Goal: Task Accomplishment & Management: Manage account settings

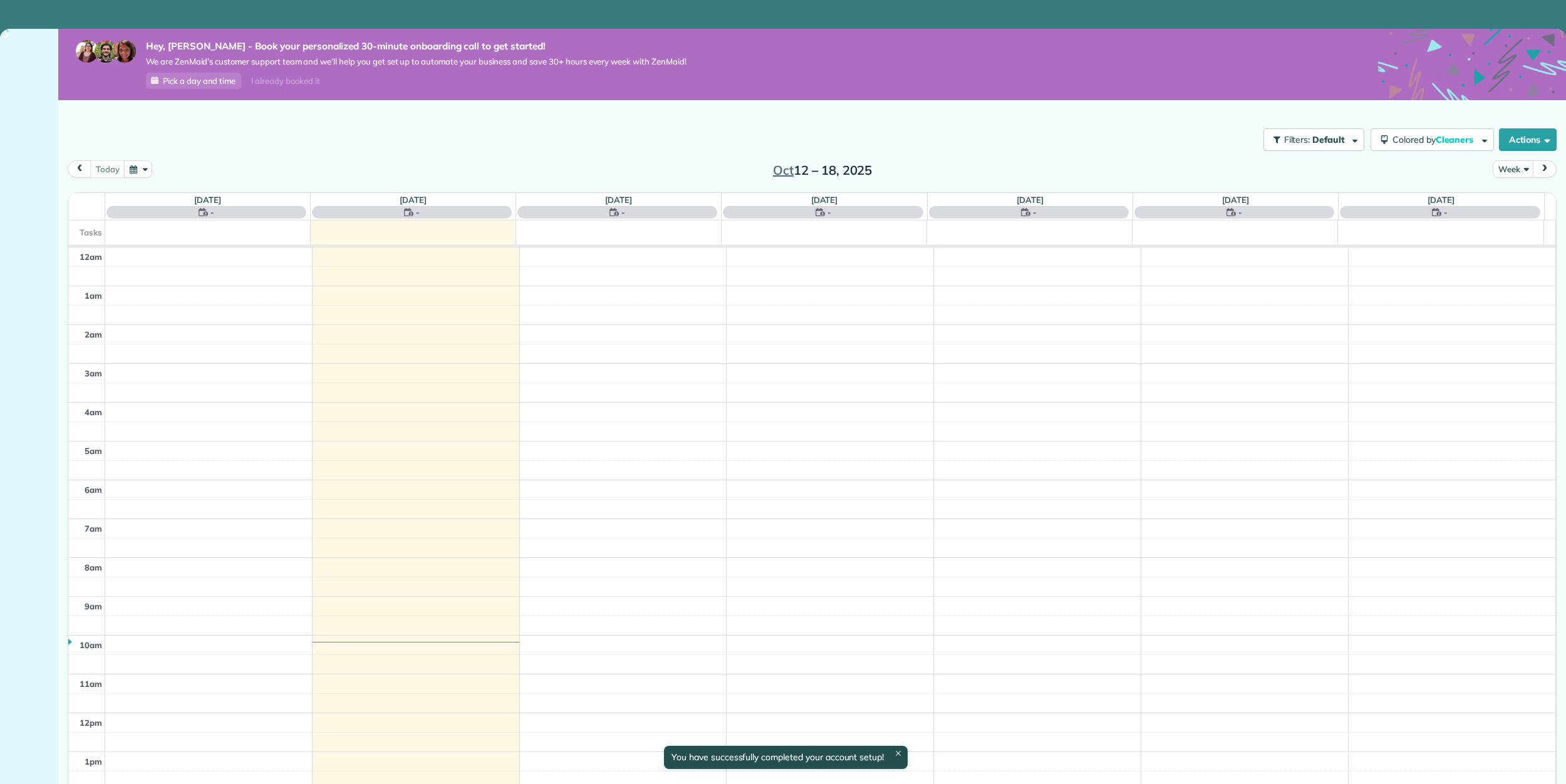
scroll to position [272, 0]
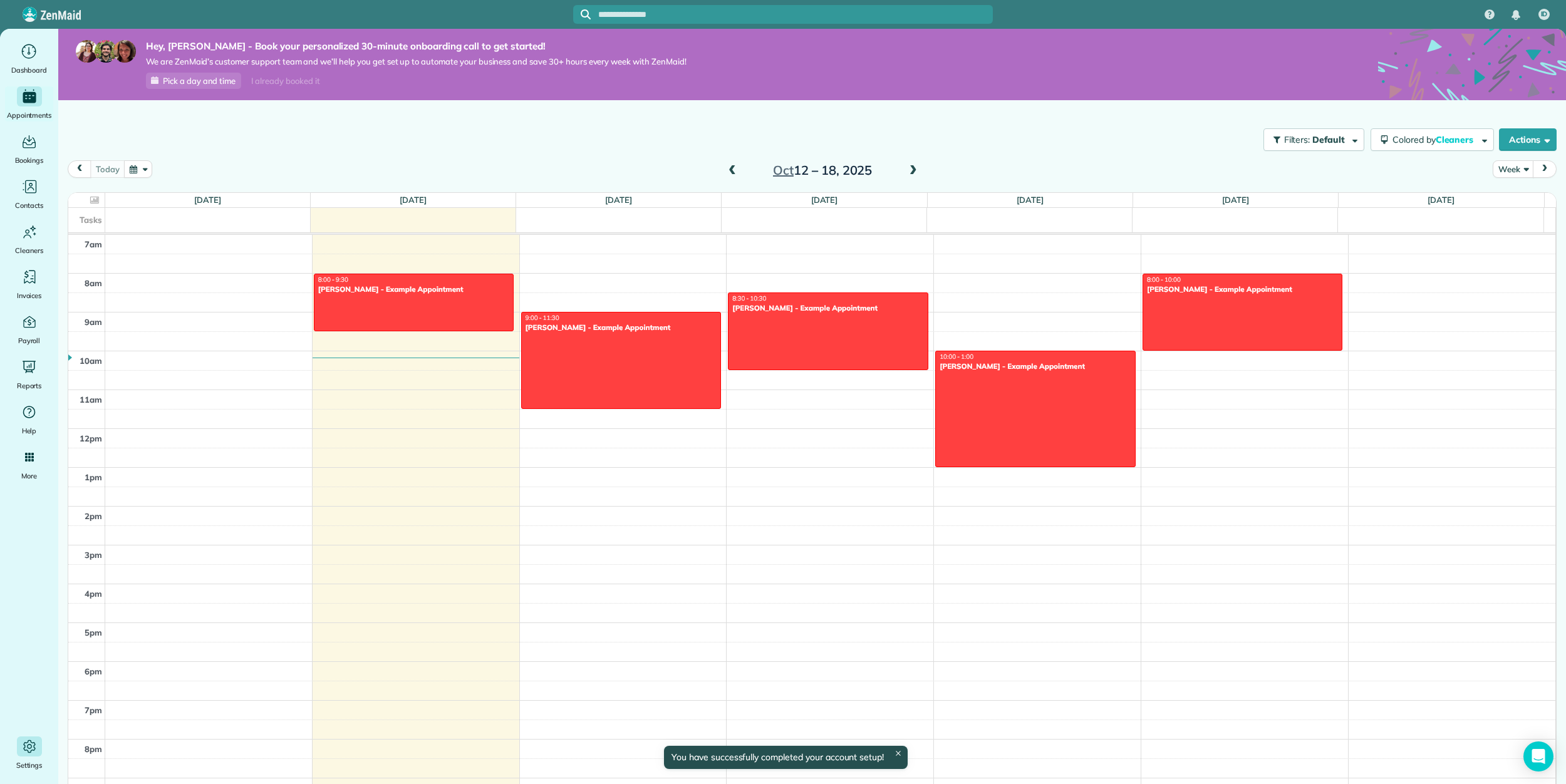
click at [21, 752] on icon "Main" at bounding box center [29, 746] width 16 height 16
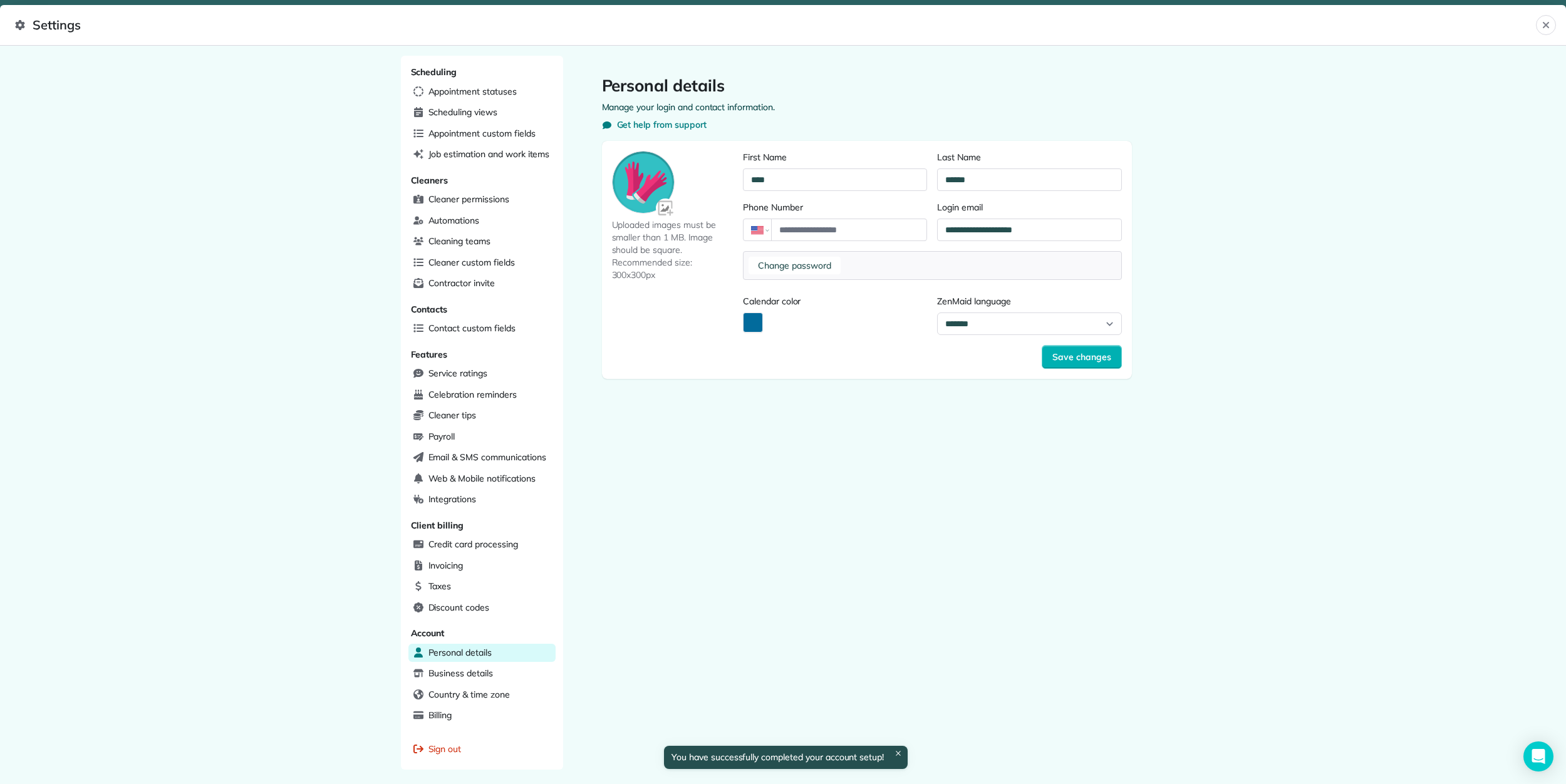
scroll to position [52, 0]
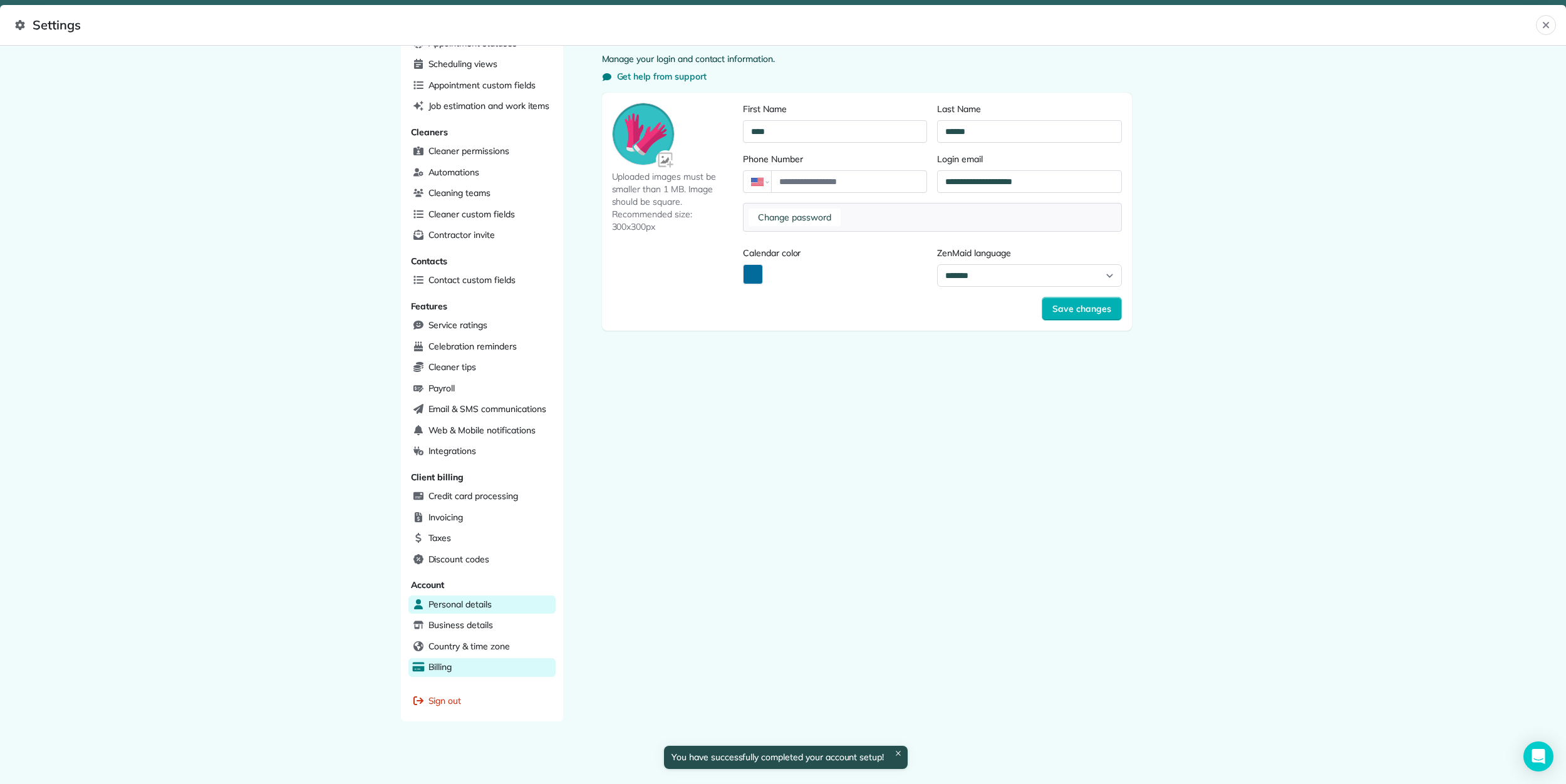
click at [457, 663] on div "Billing" at bounding box center [482, 667] width 147 height 19
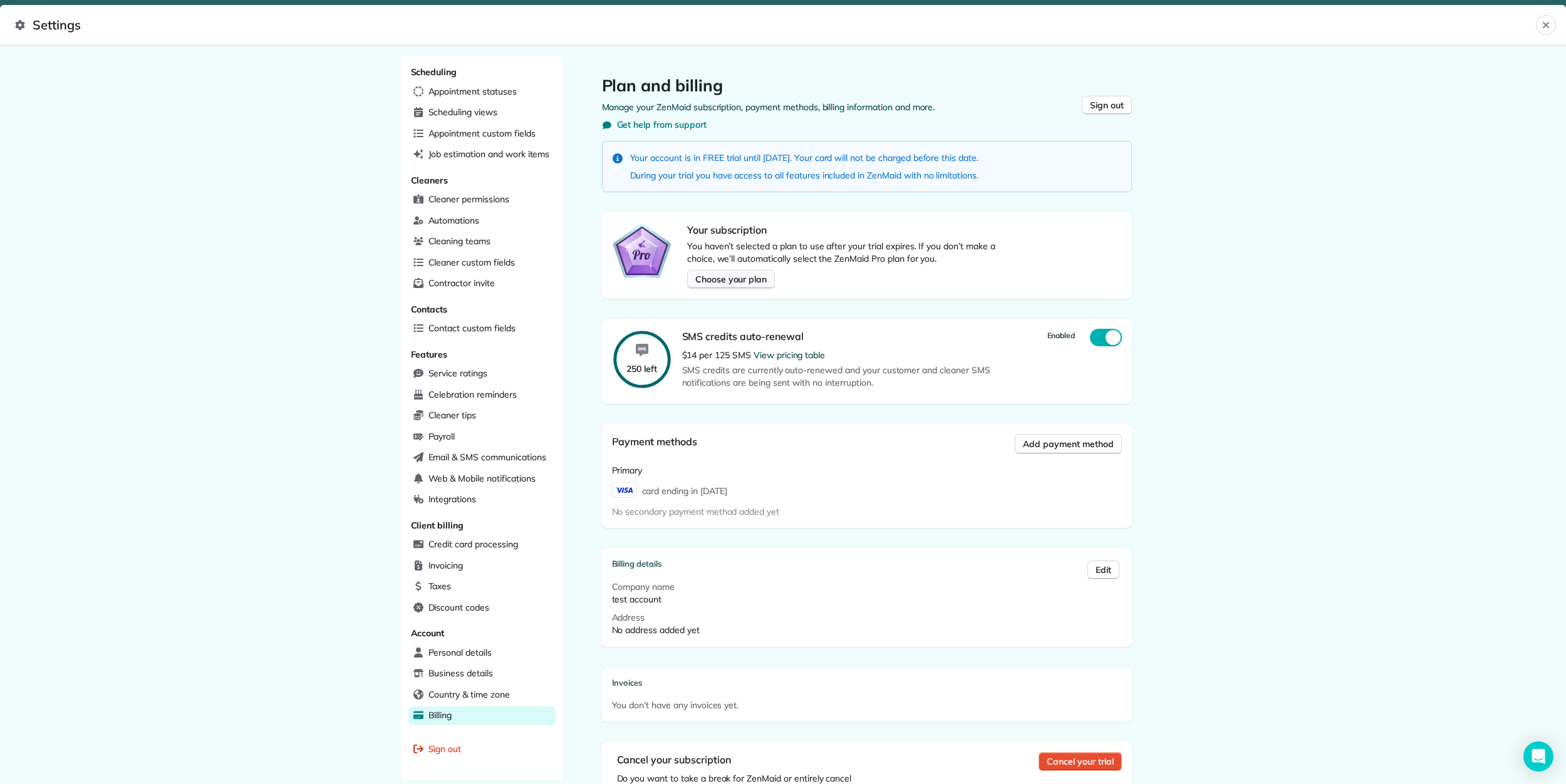
click at [733, 280] on span "Choose your plan" at bounding box center [731, 280] width 72 height 13
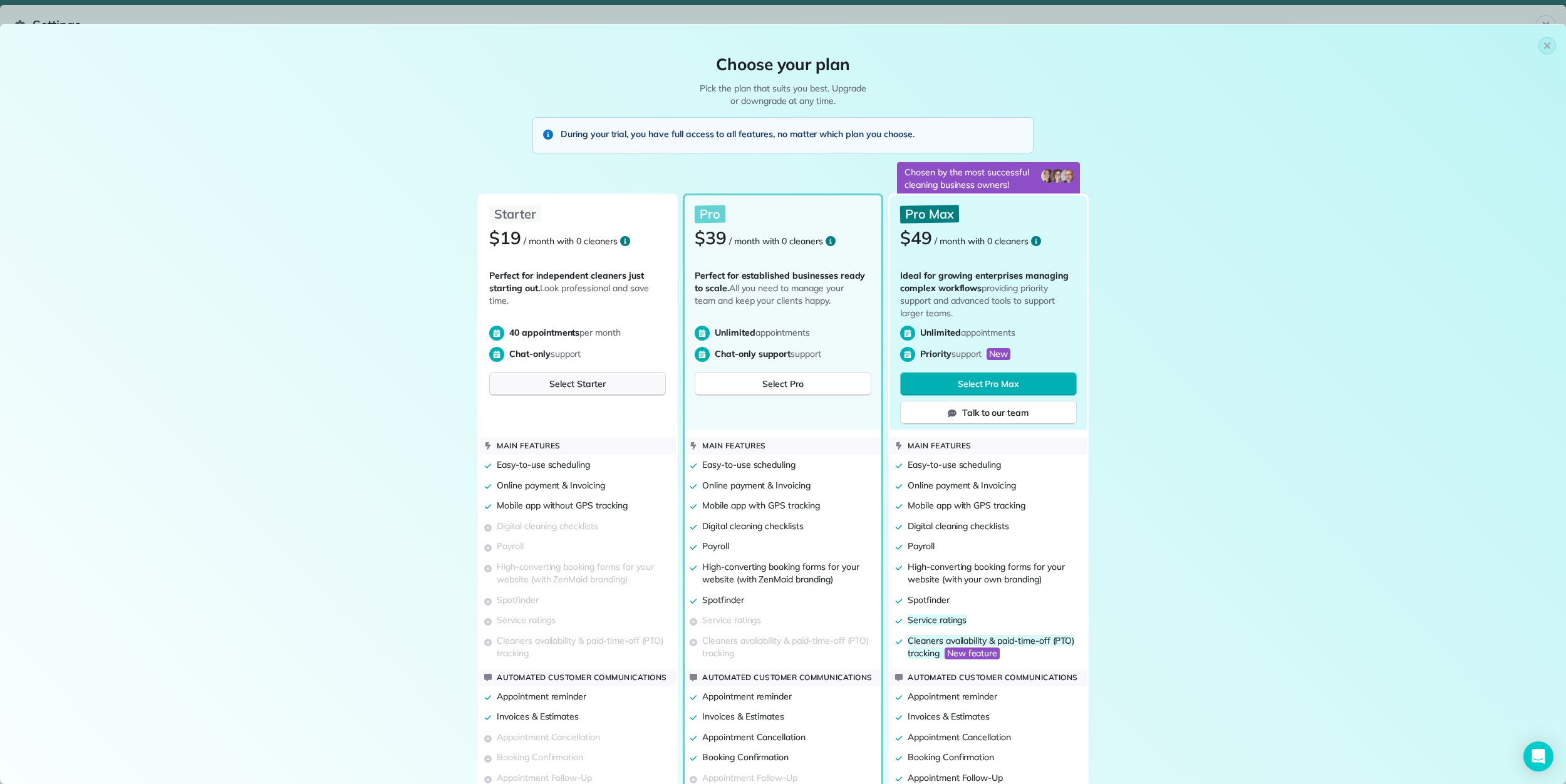
click at [559, 382] on span "Select Starter" at bounding box center [577, 384] width 56 height 13
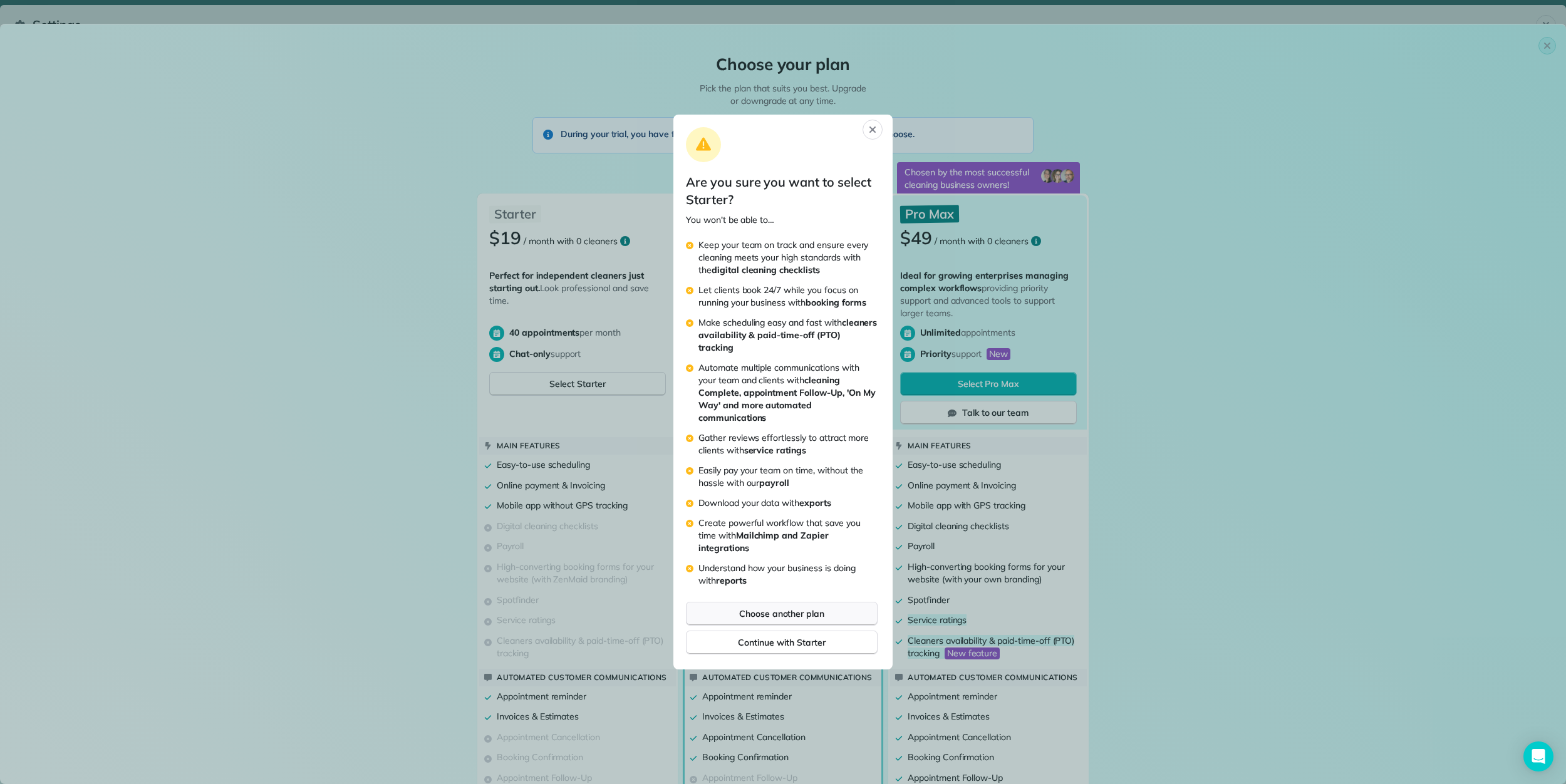
click at [794, 619] on span "Choose another plan" at bounding box center [781, 614] width 85 height 13
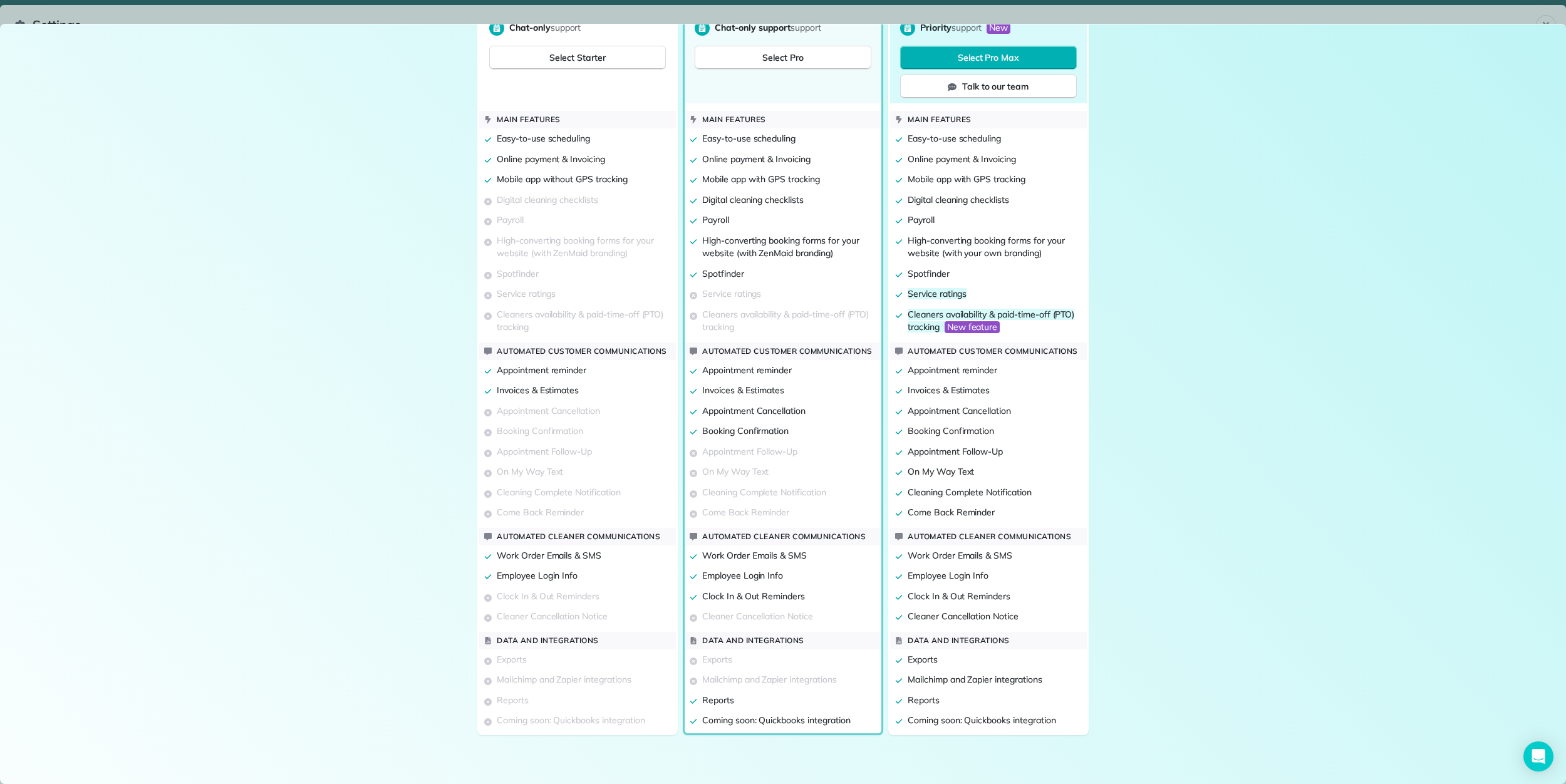
scroll to position [13, 0]
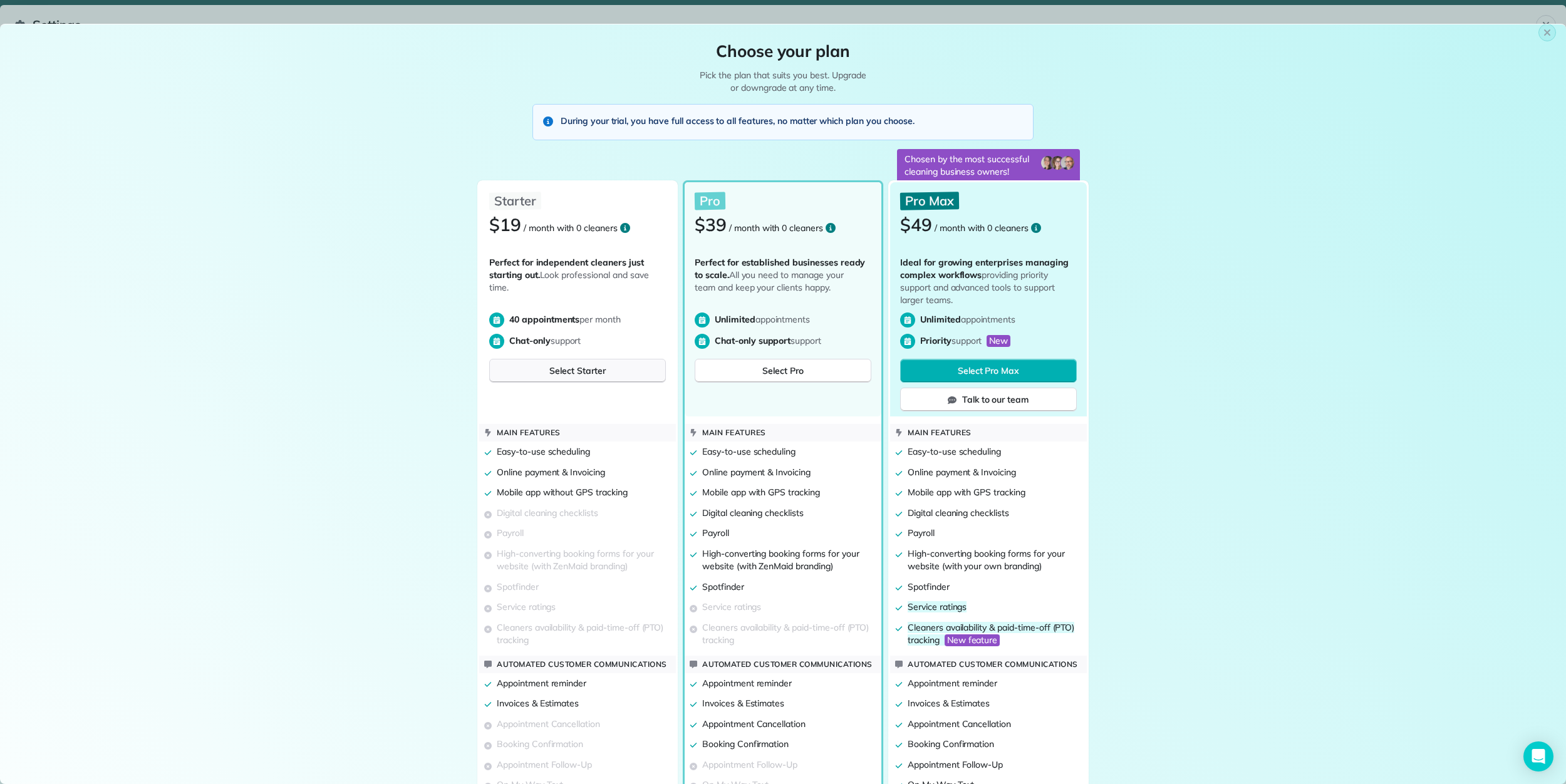
click at [570, 365] on span "Select Starter" at bounding box center [577, 371] width 56 height 13
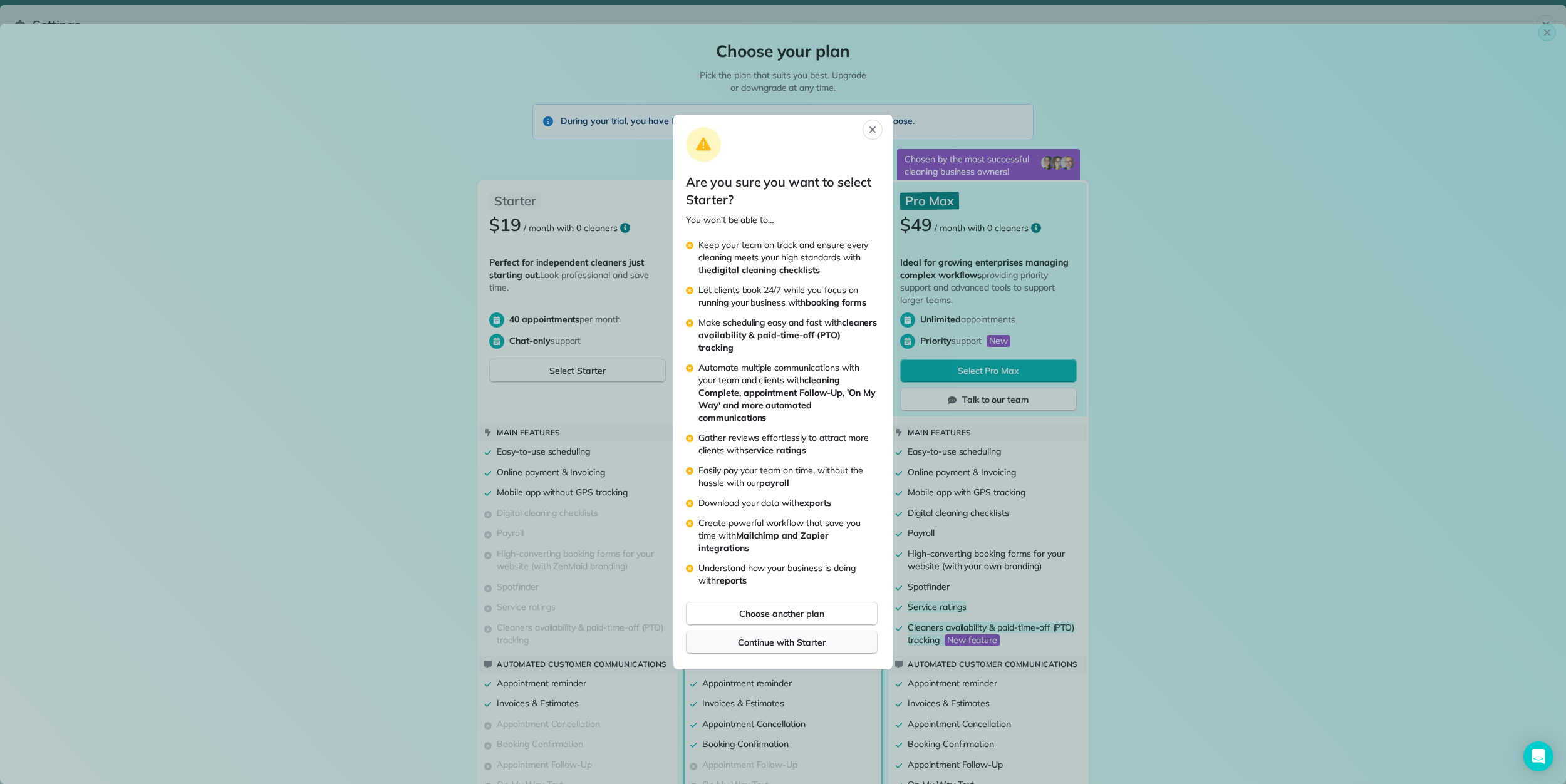
click at [770, 644] on span "Continue with Starter" at bounding box center [781, 642] width 87 height 13
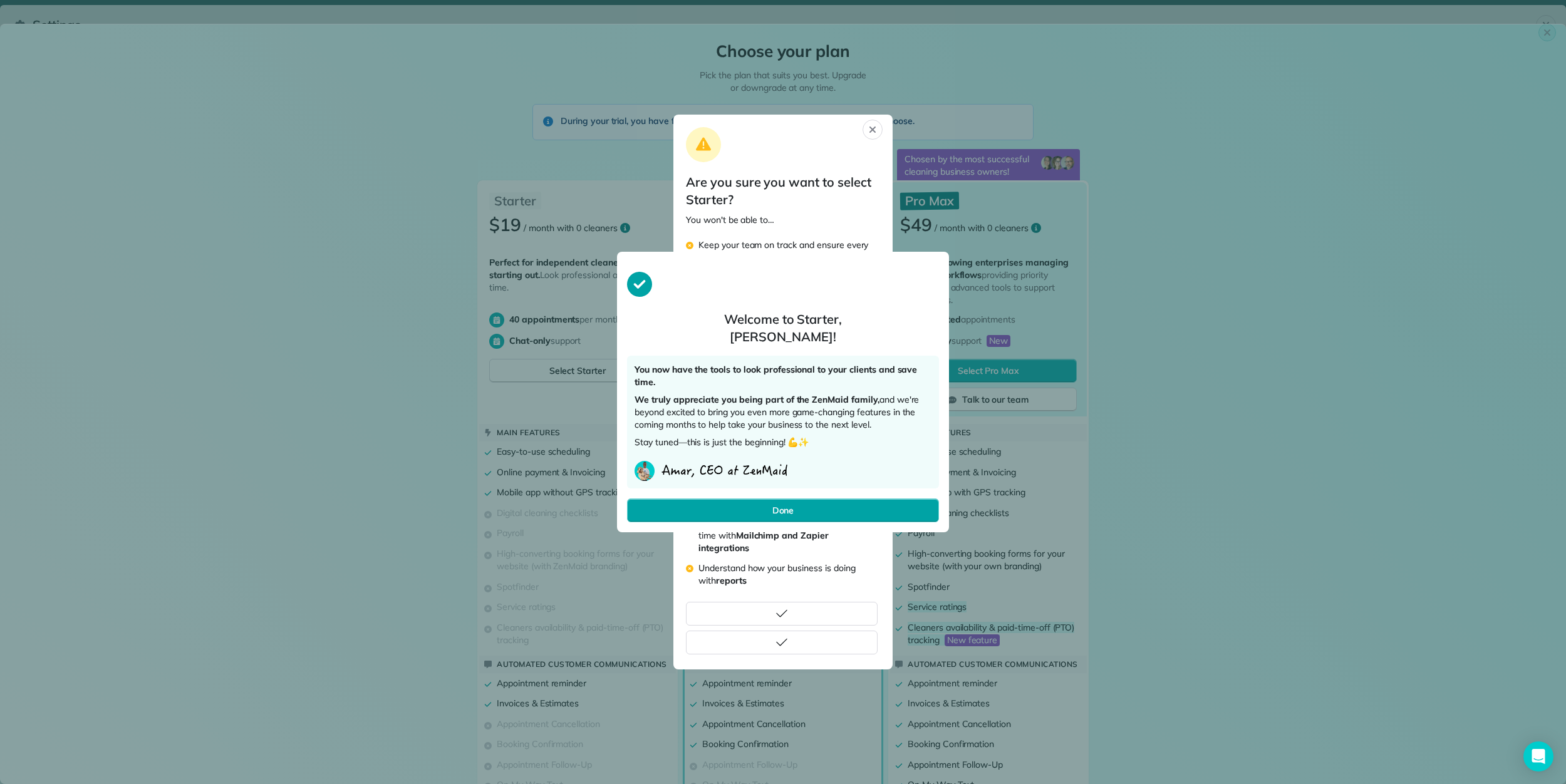
click at [785, 504] on span "Done" at bounding box center [783, 510] width 22 height 13
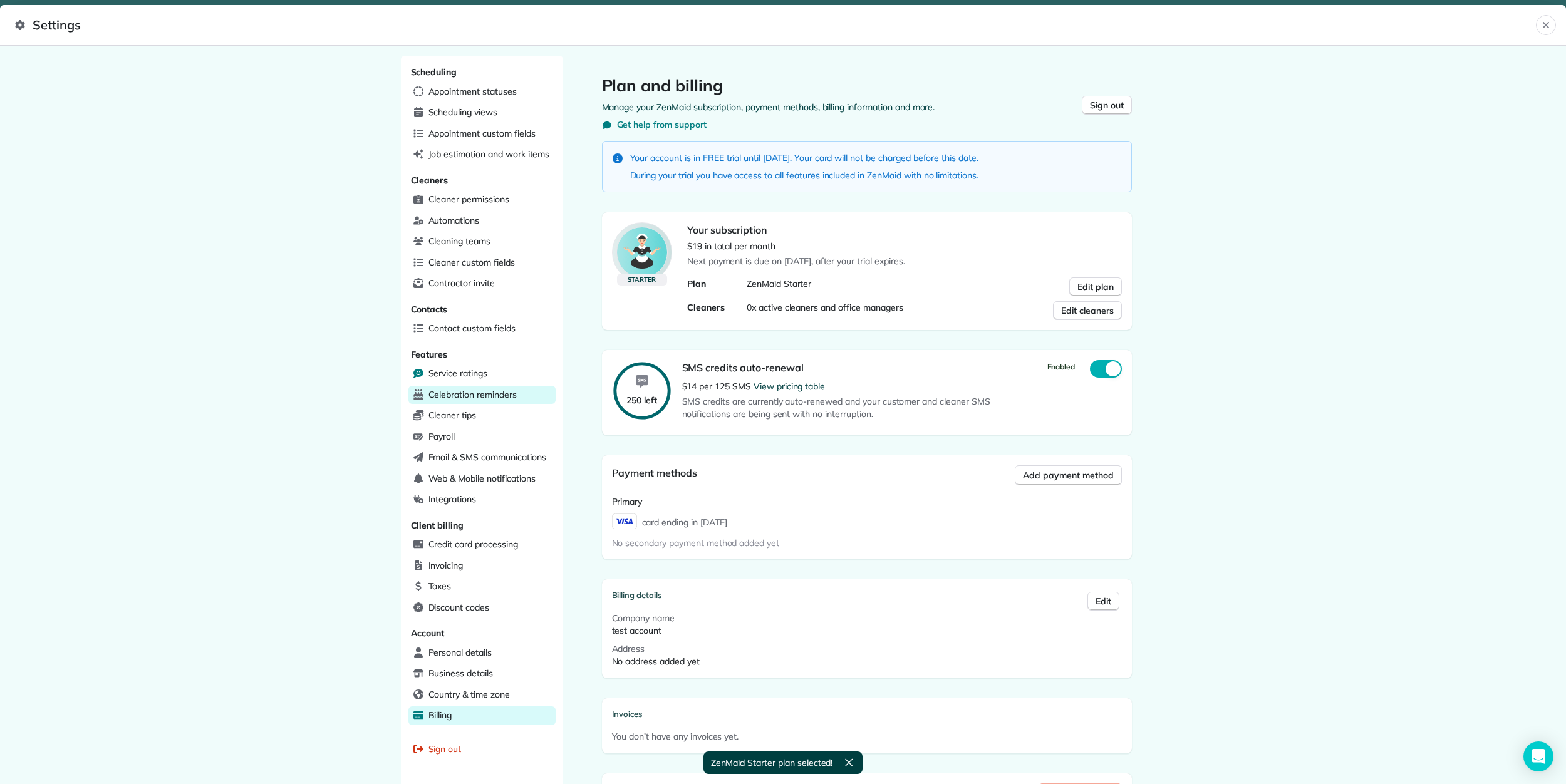
click at [475, 374] on span "Service ratings" at bounding box center [458, 373] width 59 height 13
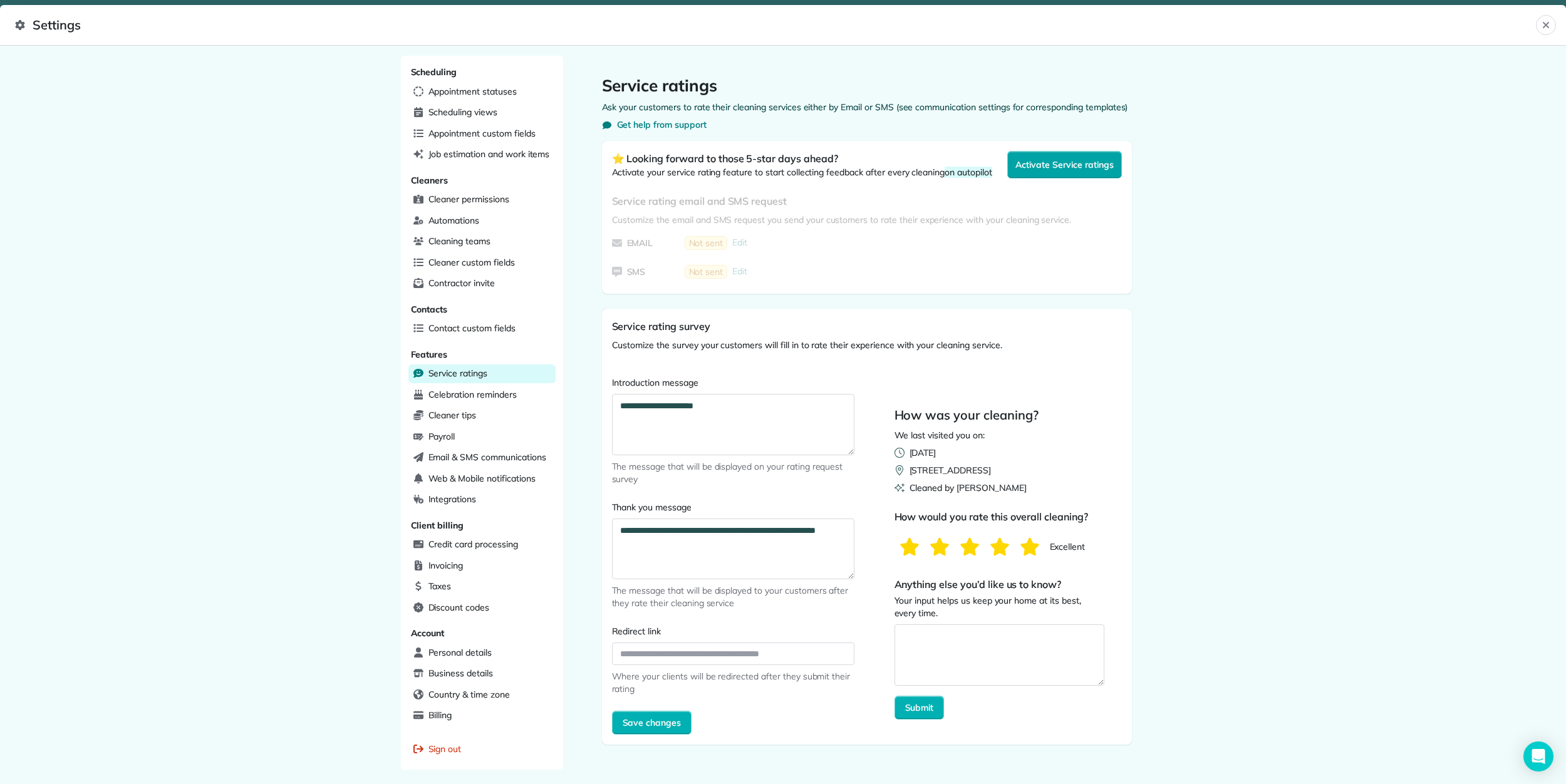
click at [1083, 155] on button "Activate Service ratings" at bounding box center [1064, 164] width 114 height 27
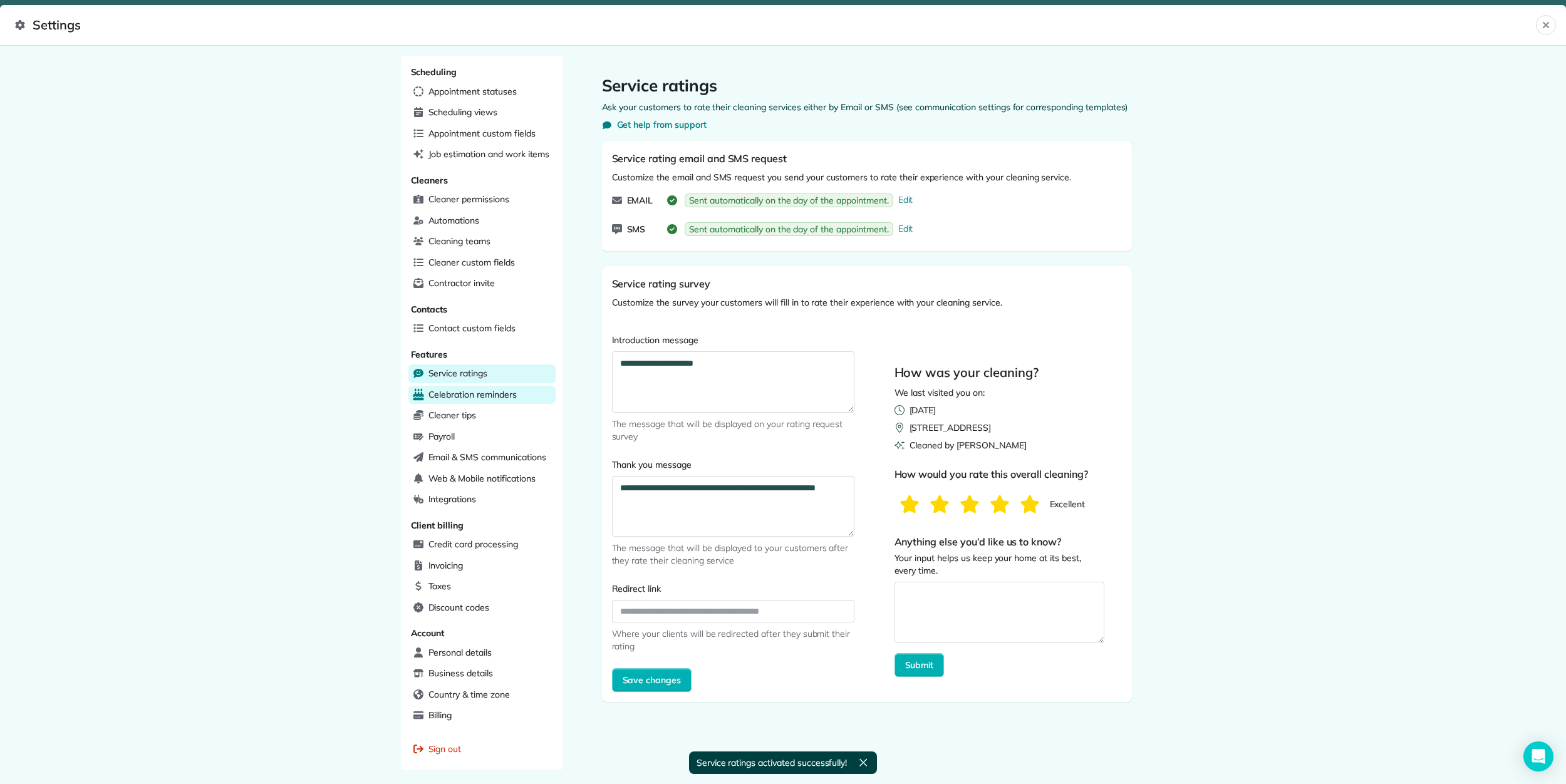
click at [472, 396] on span "Celebration reminders" at bounding box center [473, 395] width 88 height 13
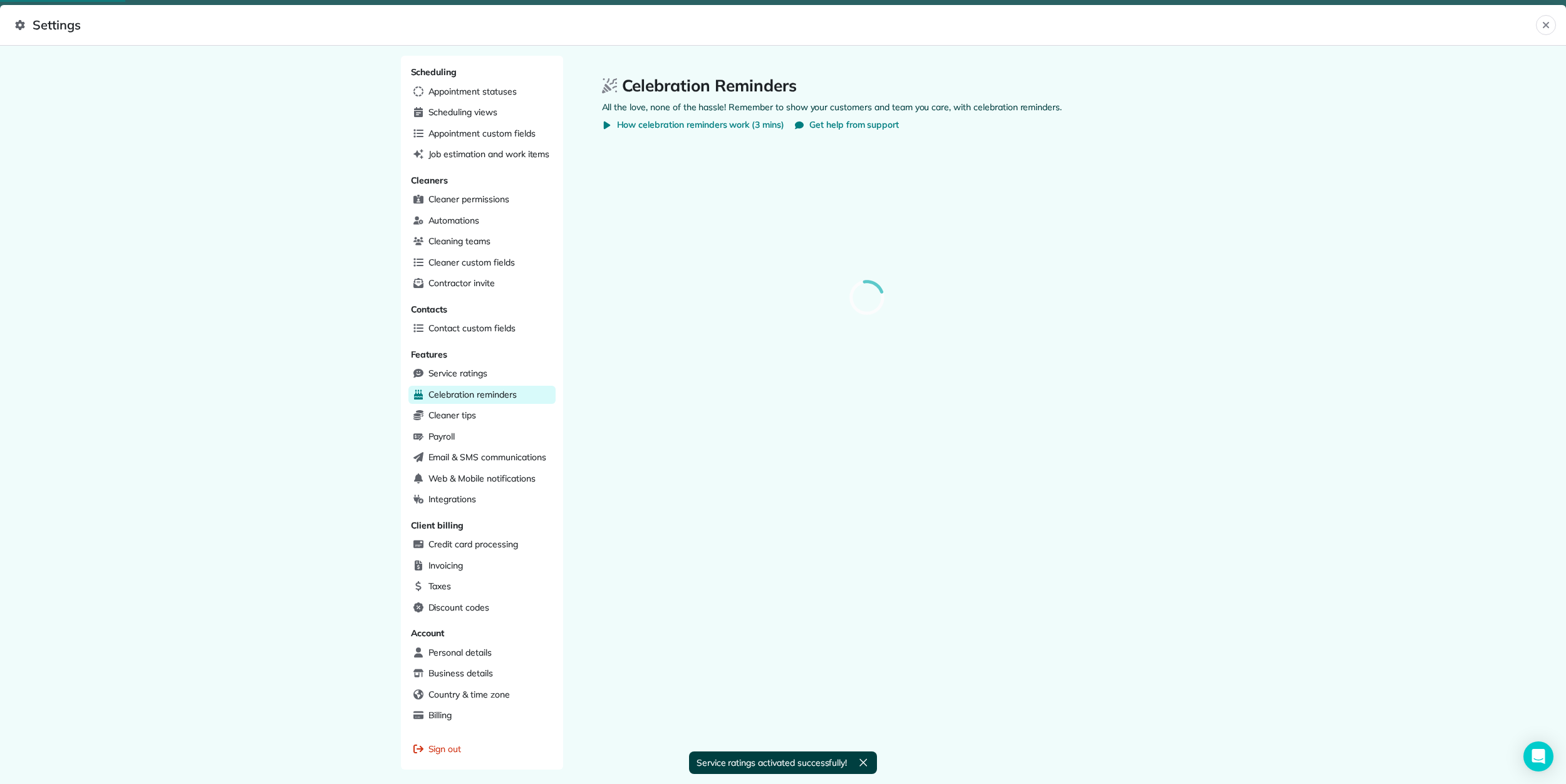
select select
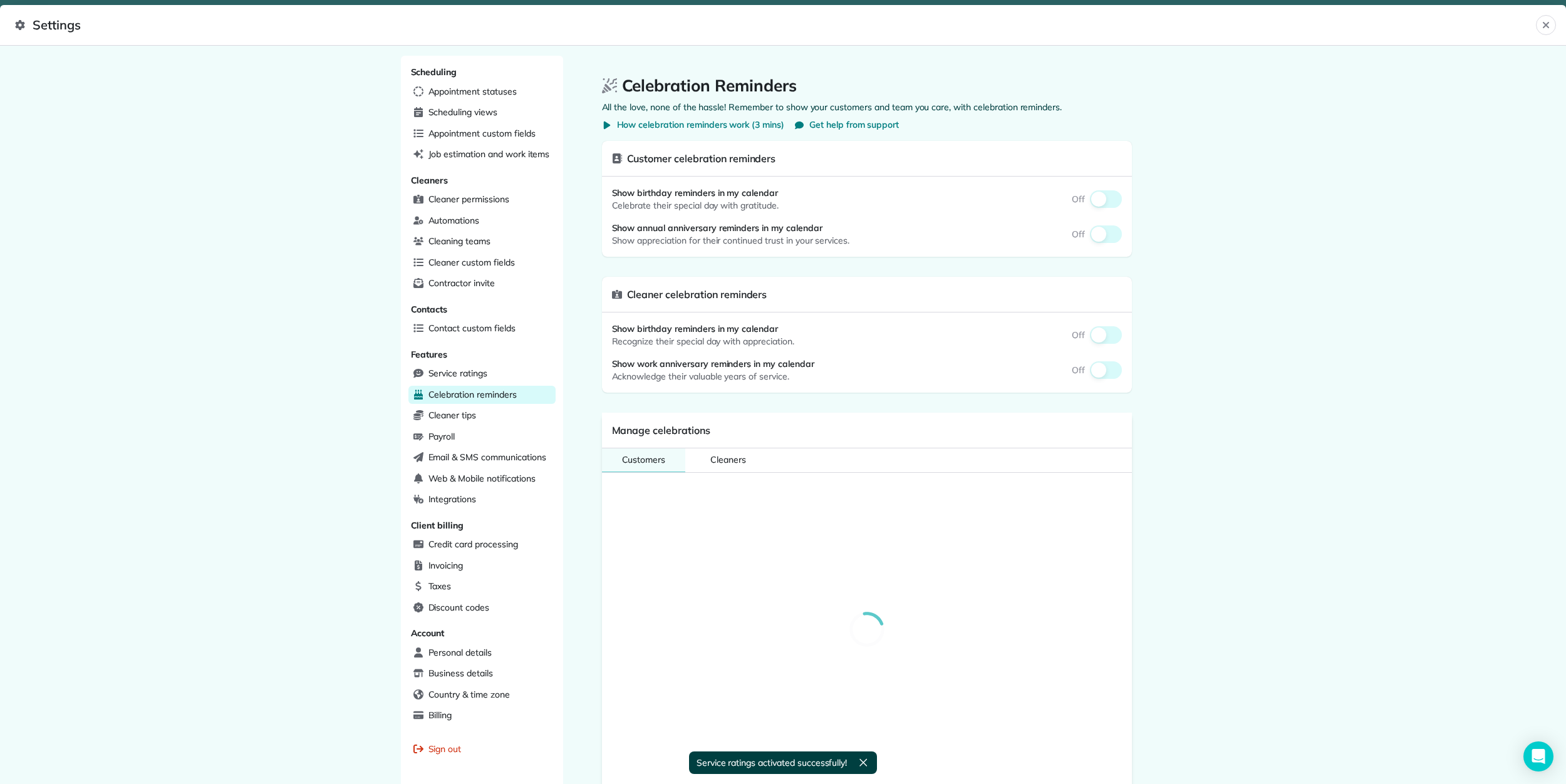
select select
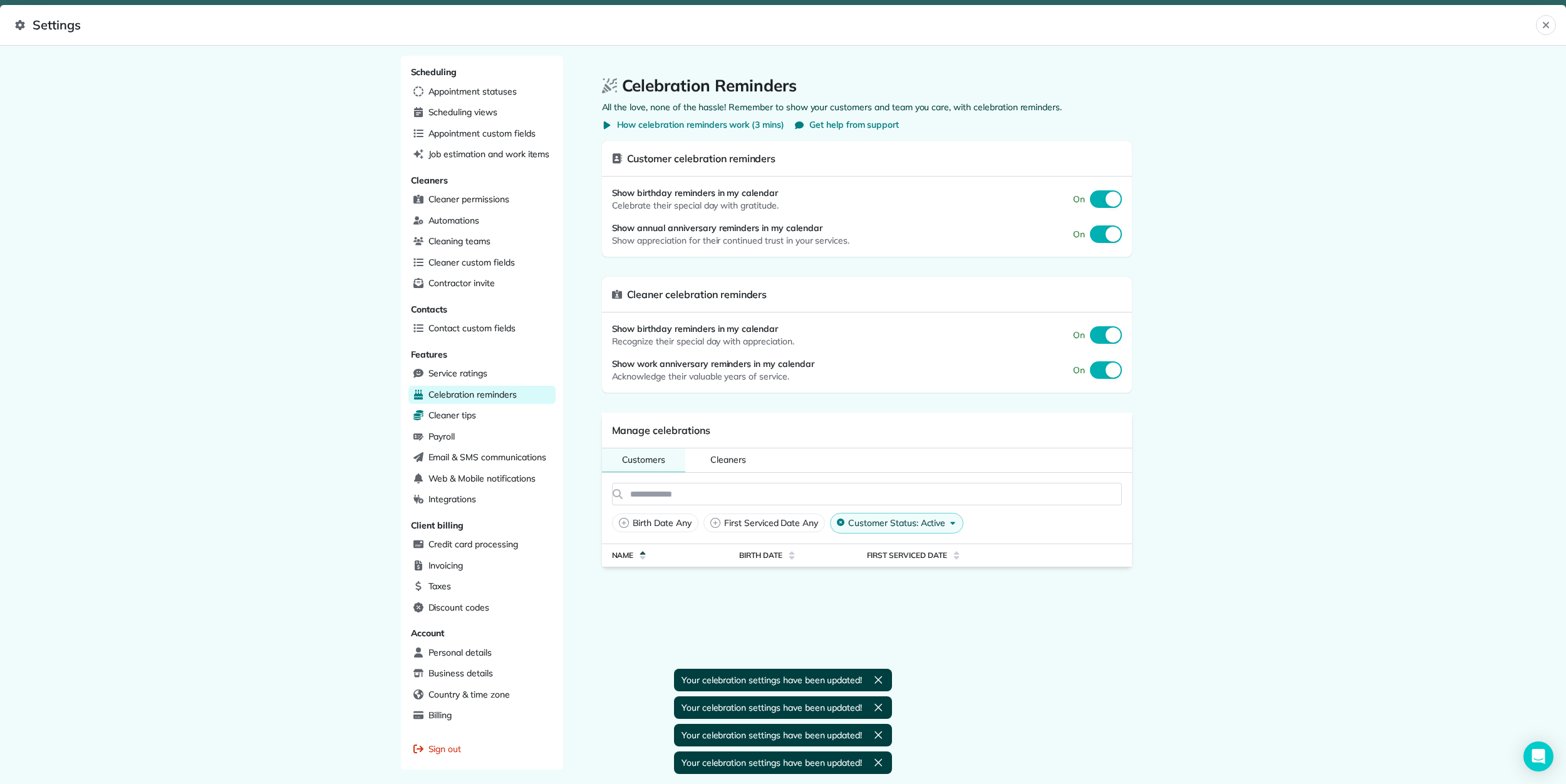
click at [462, 418] on span "Cleaner tips" at bounding box center [453, 415] width 49 height 13
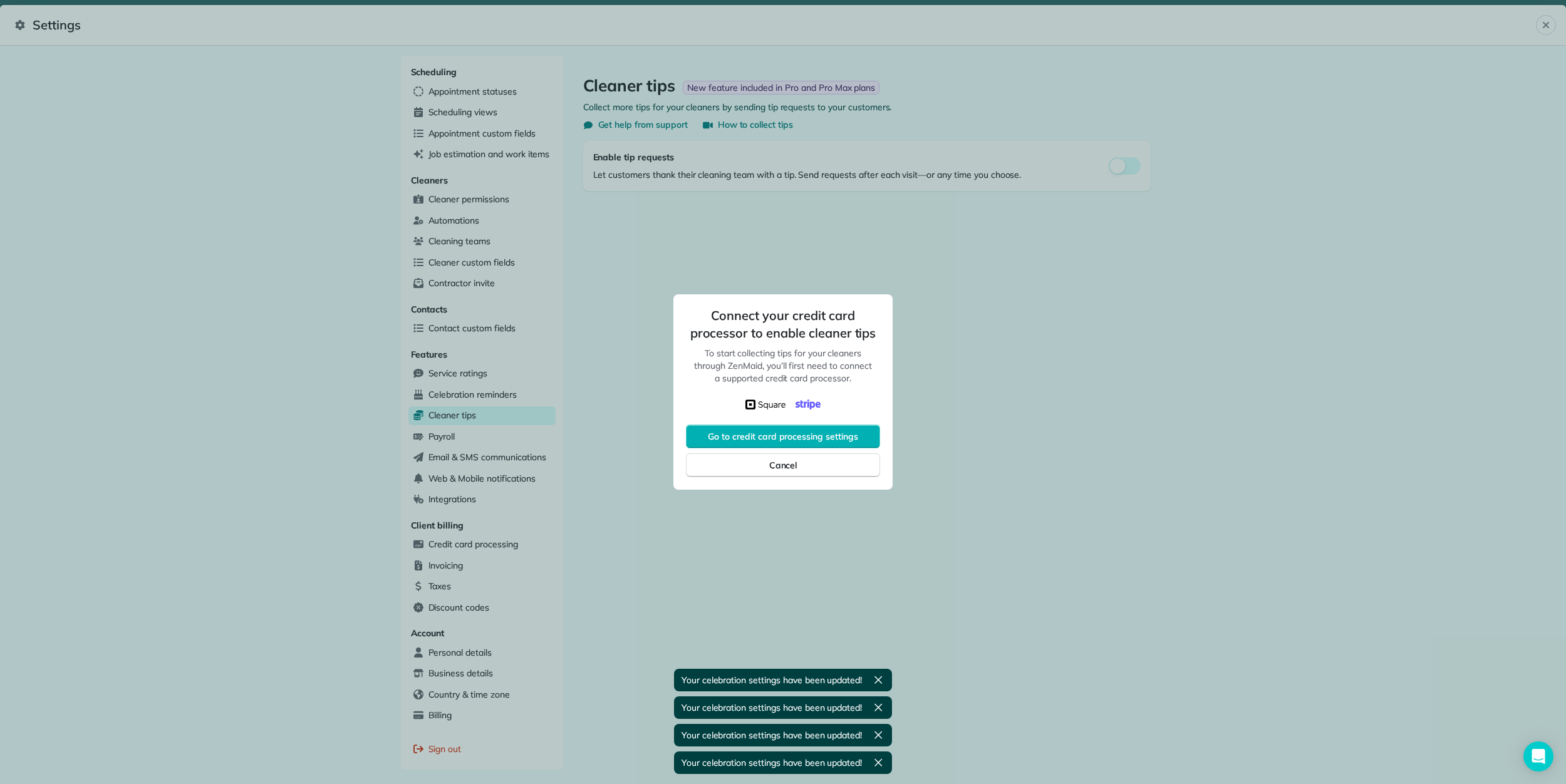
drag, startPoint x: 790, startPoint y: 469, endPoint x: 602, endPoint y: 460, distance: 188.2
click at [789, 469] on span "Cancel" at bounding box center [783, 465] width 28 height 13
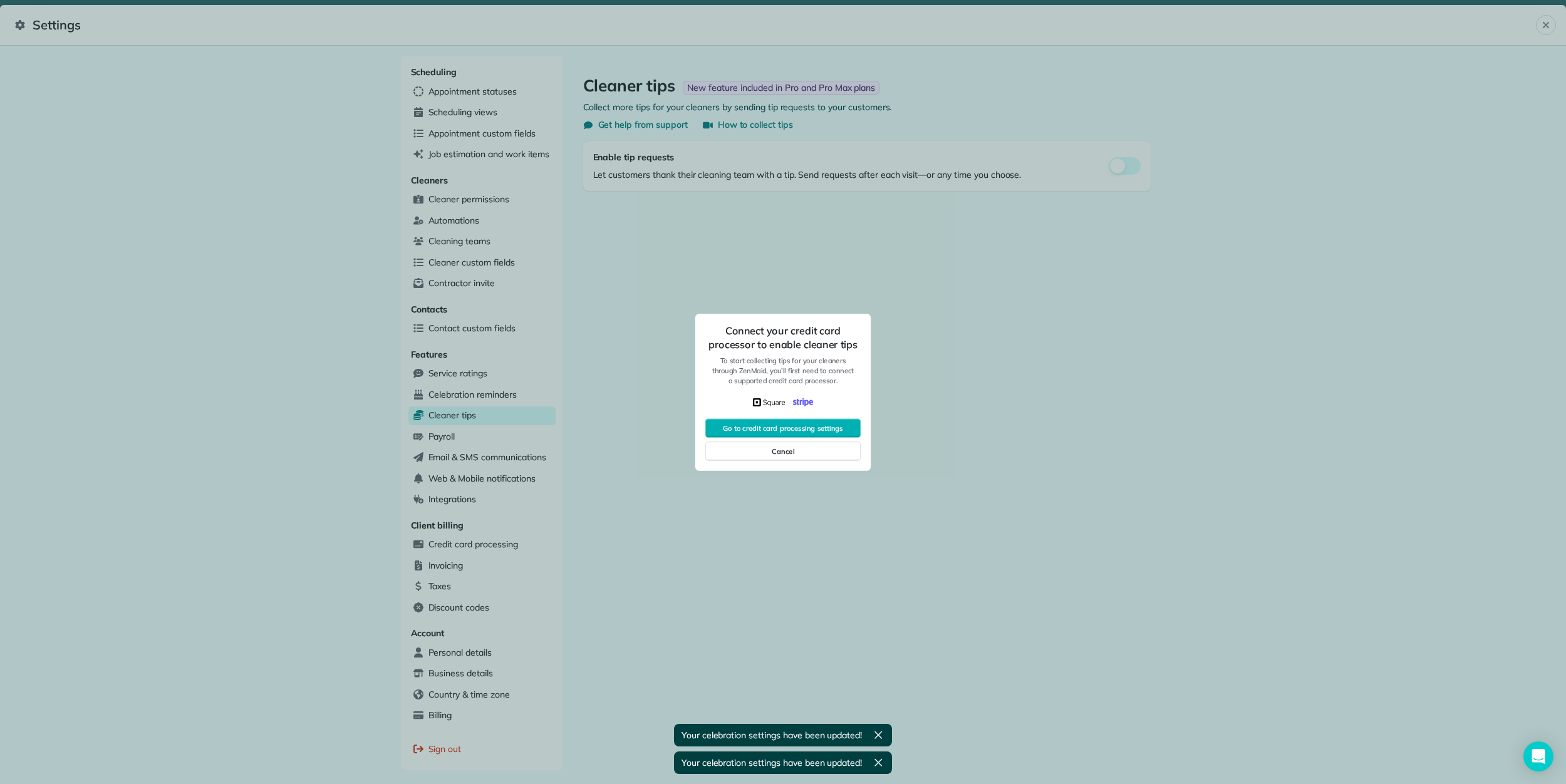
click at [464, 439] on div at bounding box center [783, 392] width 1566 height 784
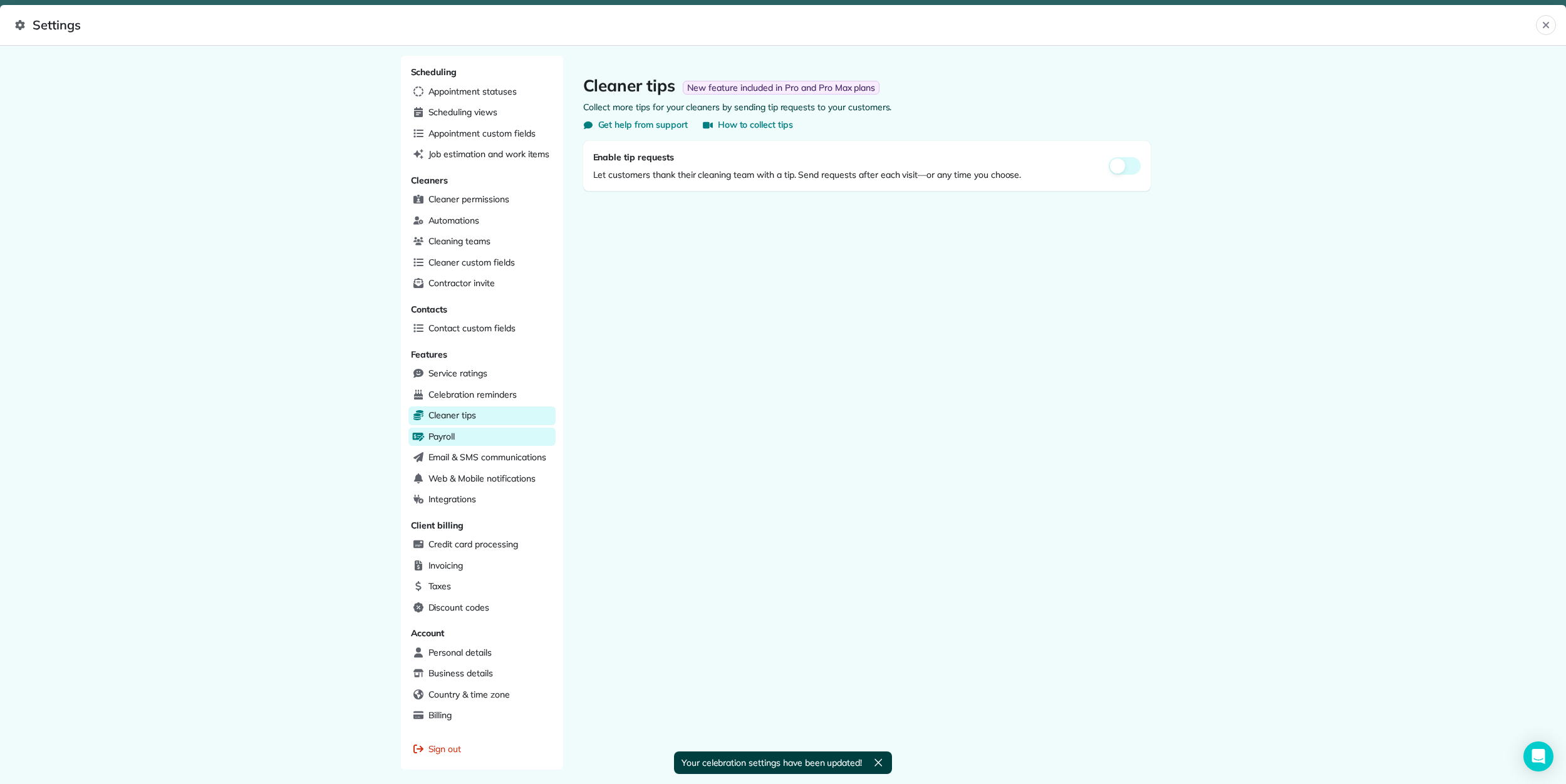
click at [430, 442] on span "Payroll" at bounding box center [442, 437] width 27 height 13
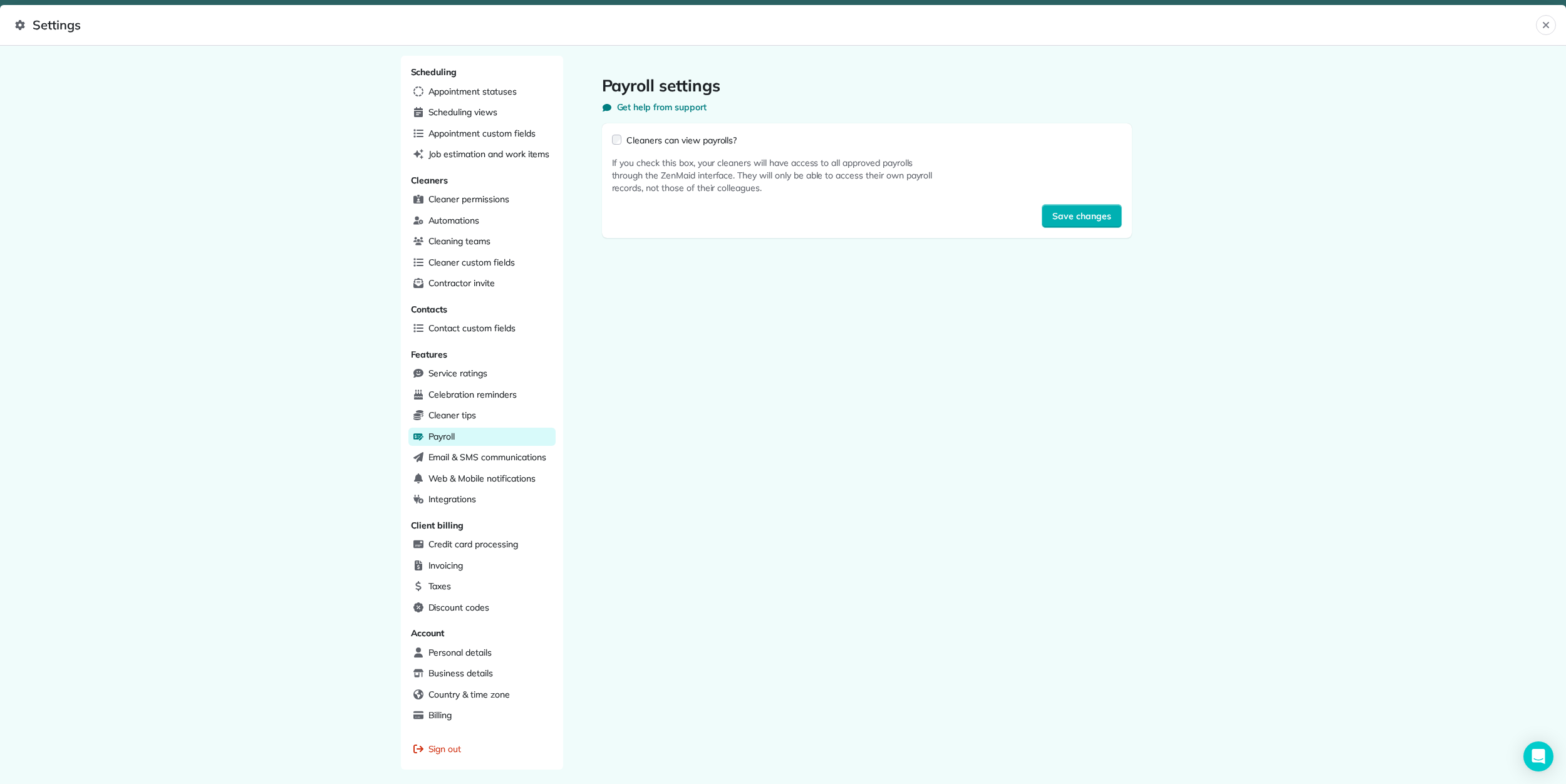
click at [633, 146] on div "Cleaners can view payrolls?" at bounding box center [681, 140] width 110 height 13
click at [436, 206] on span "Cleaner permissions" at bounding box center [469, 199] width 81 height 13
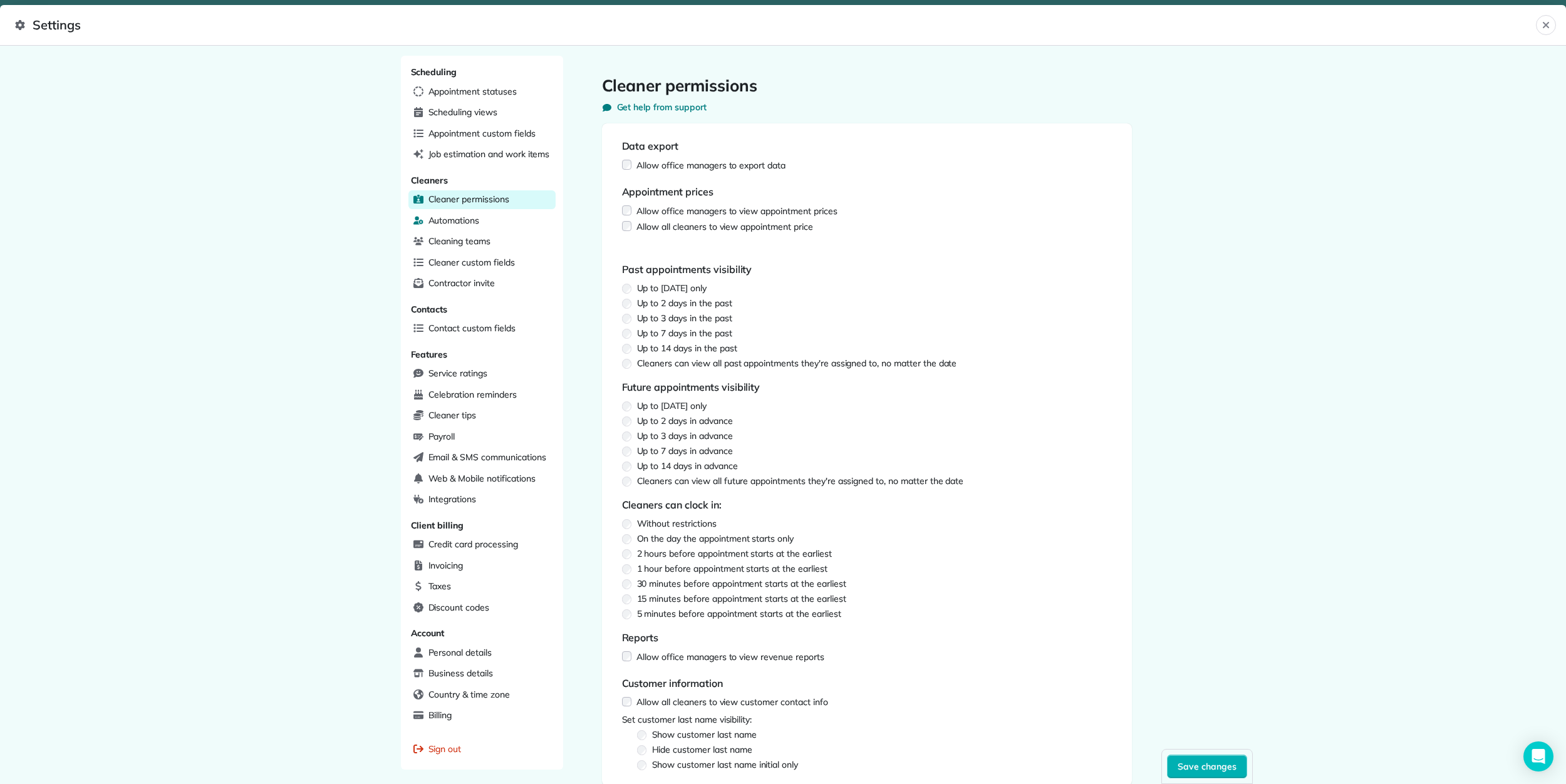
click at [430, 230] on div "Automations" at bounding box center [482, 220] width 147 height 19
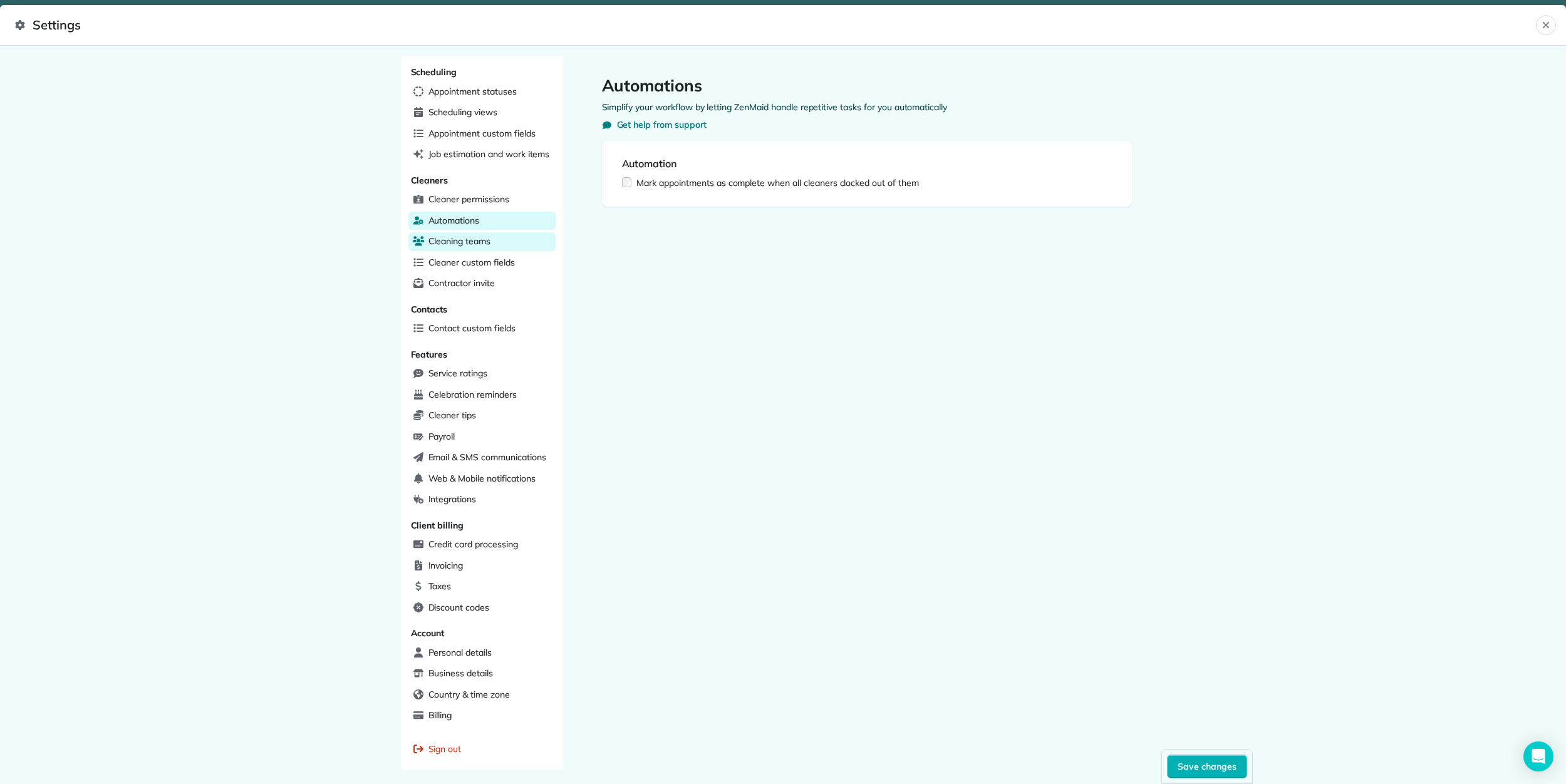
click at [429, 243] on span "Cleaning teams" at bounding box center [459, 241] width 62 height 13
click at [443, 206] on div "Cleaner permissions" at bounding box center [482, 199] width 147 height 19
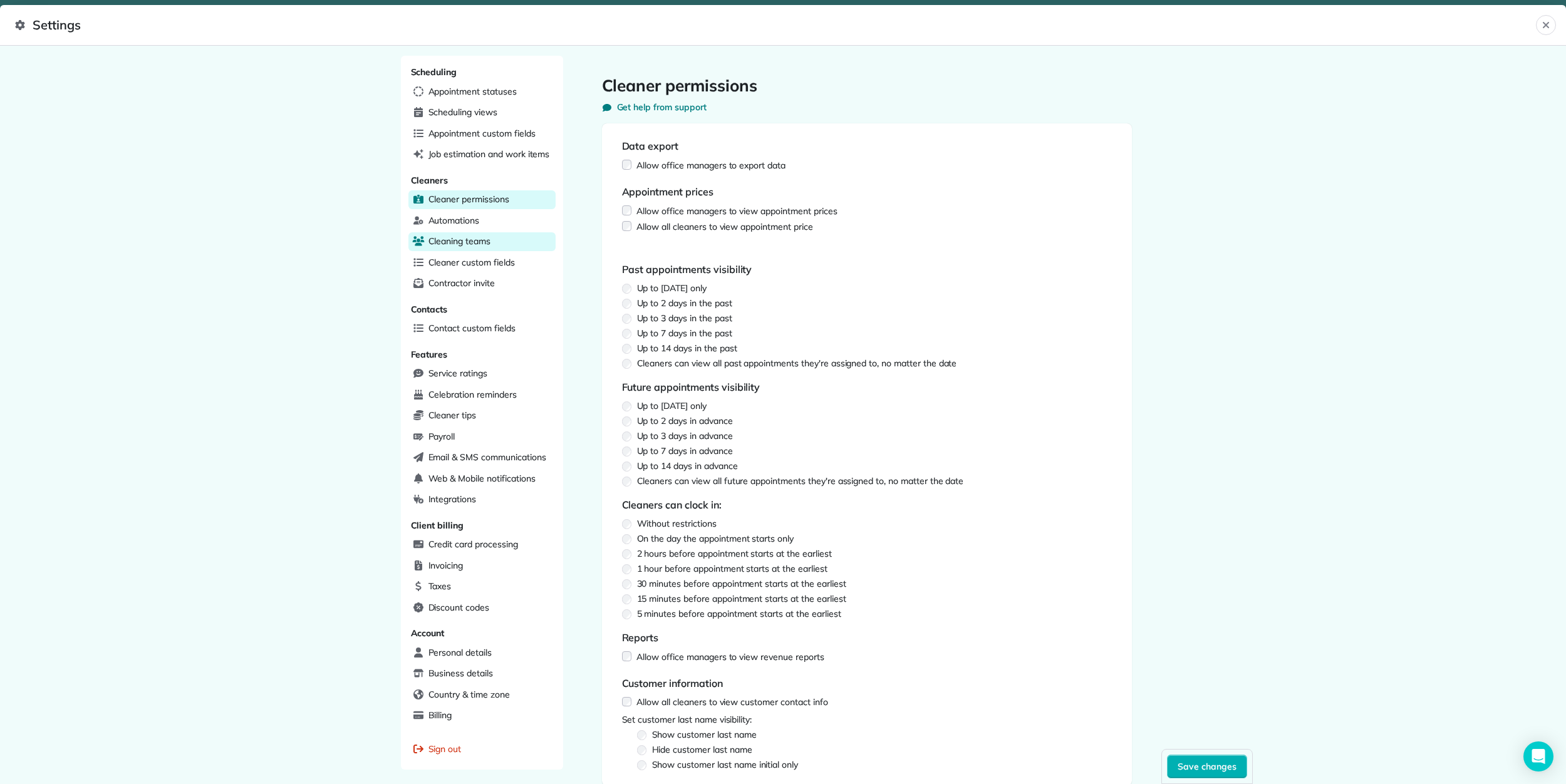
click at [438, 247] on span "Cleaning teams" at bounding box center [459, 241] width 62 height 13
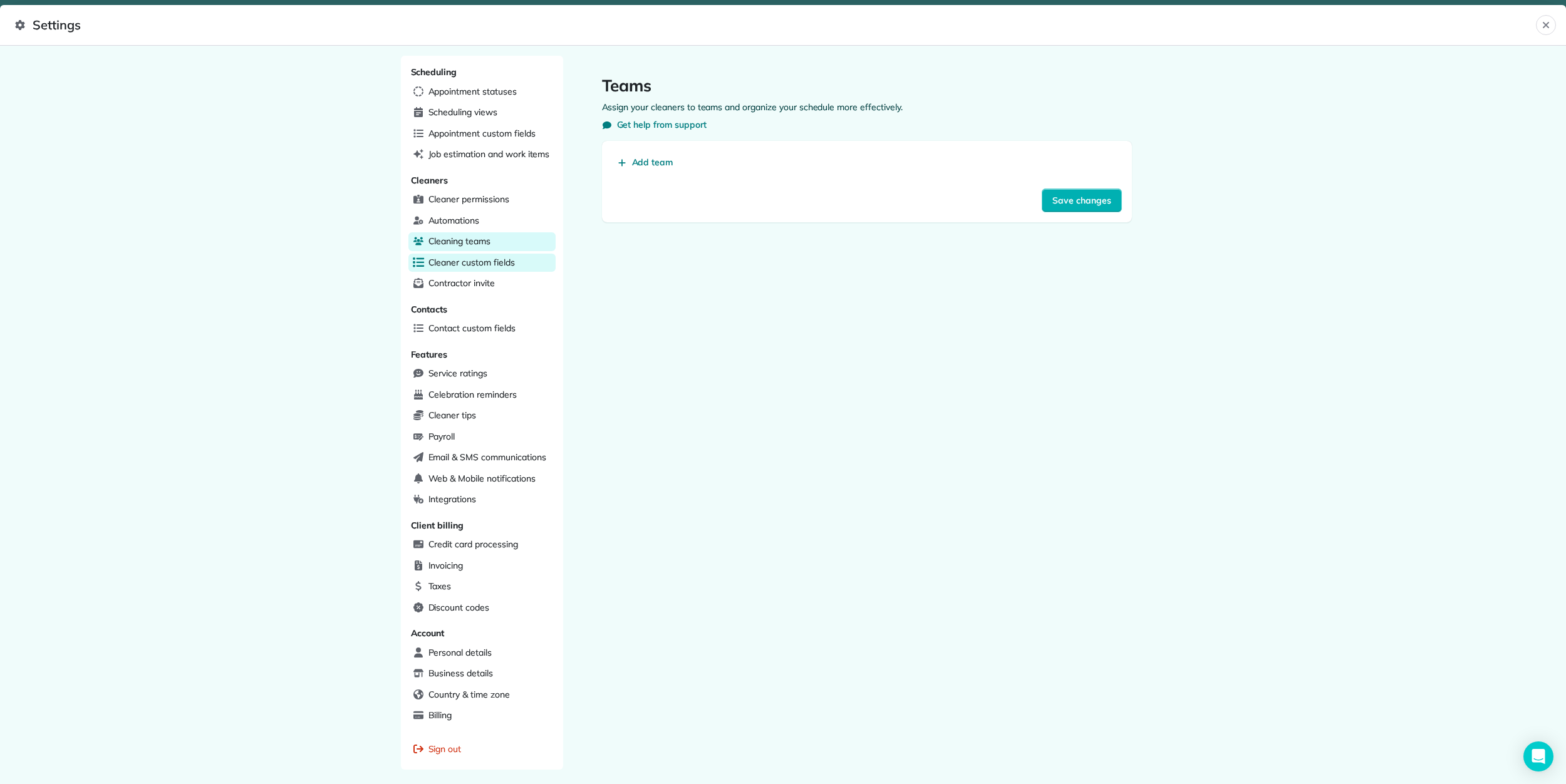
click at [437, 263] on span "Cleaner custom fields" at bounding box center [471, 262] width 86 height 13
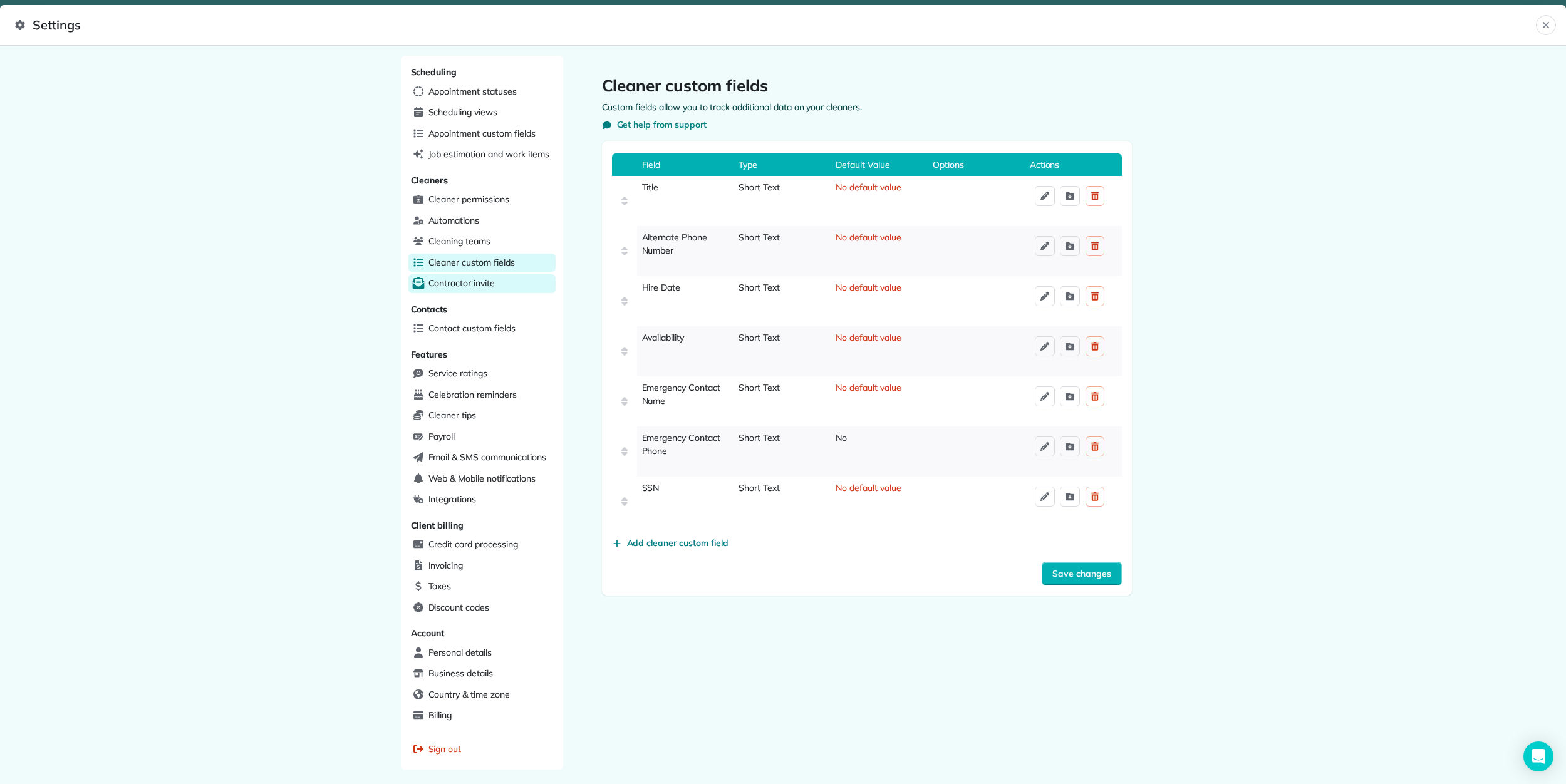
click at [439, 277] on span "Contractor invite" at bounding box center [462, 283] width 66 height 13
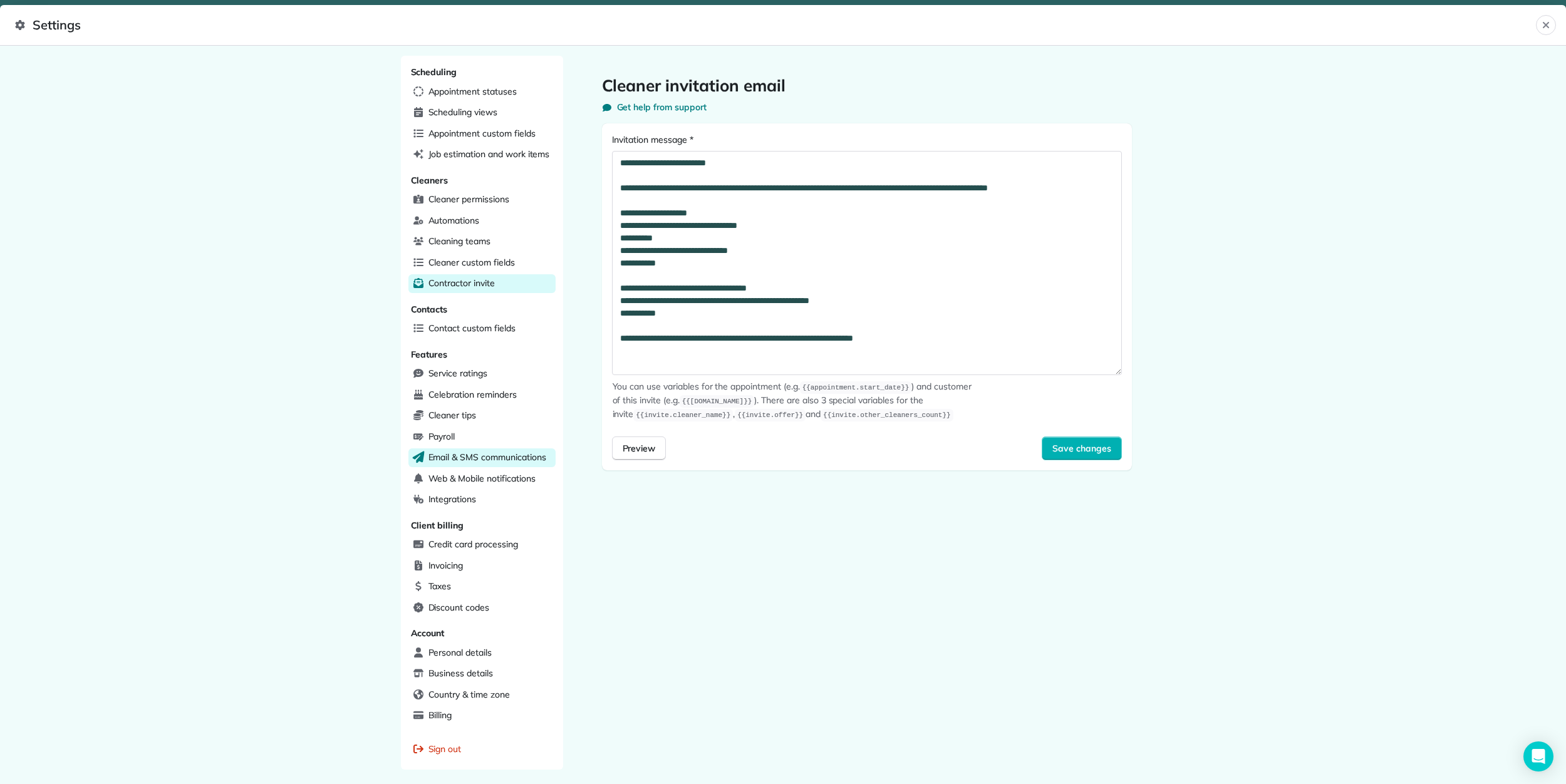
click at [484, 464] on span "Email & SMS communications" at bounding box center [487, 457] width 118 height 13
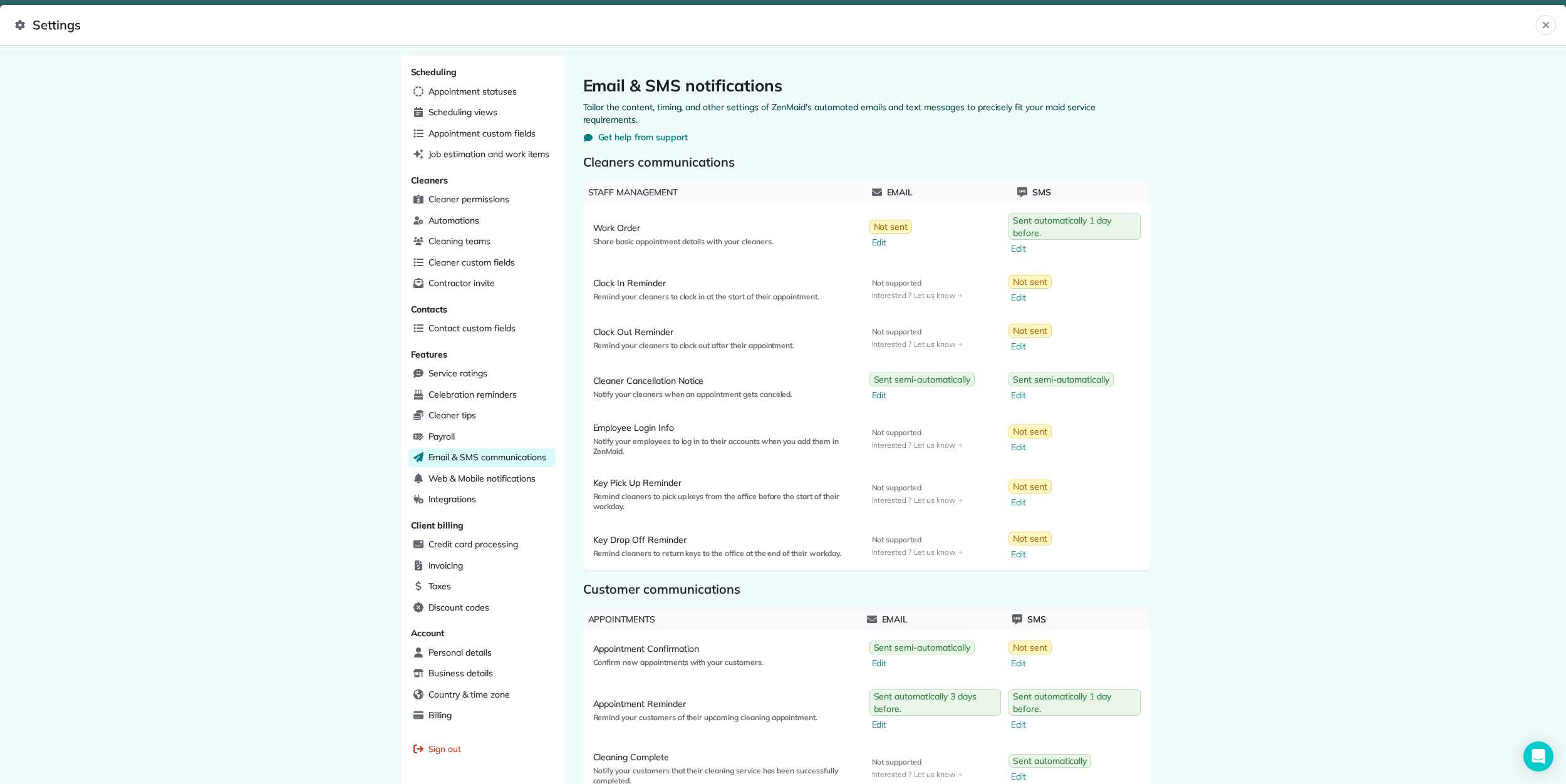
click at [1543, 34] on button "Close" at bounding box center [1546, 25] width 20 height 20
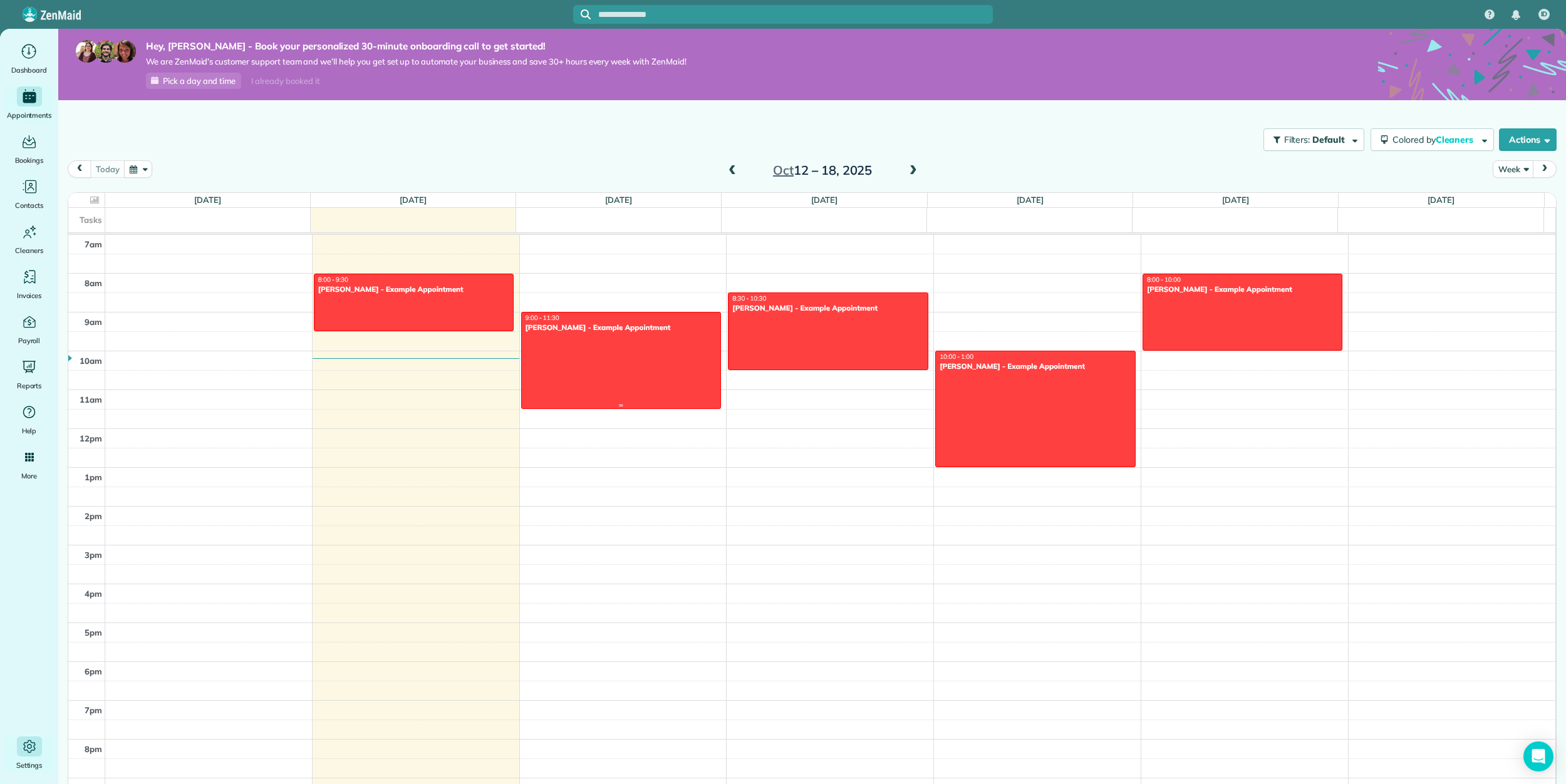
click at [573, 343] on div at bounding box center [621, 360] width 199 height 96
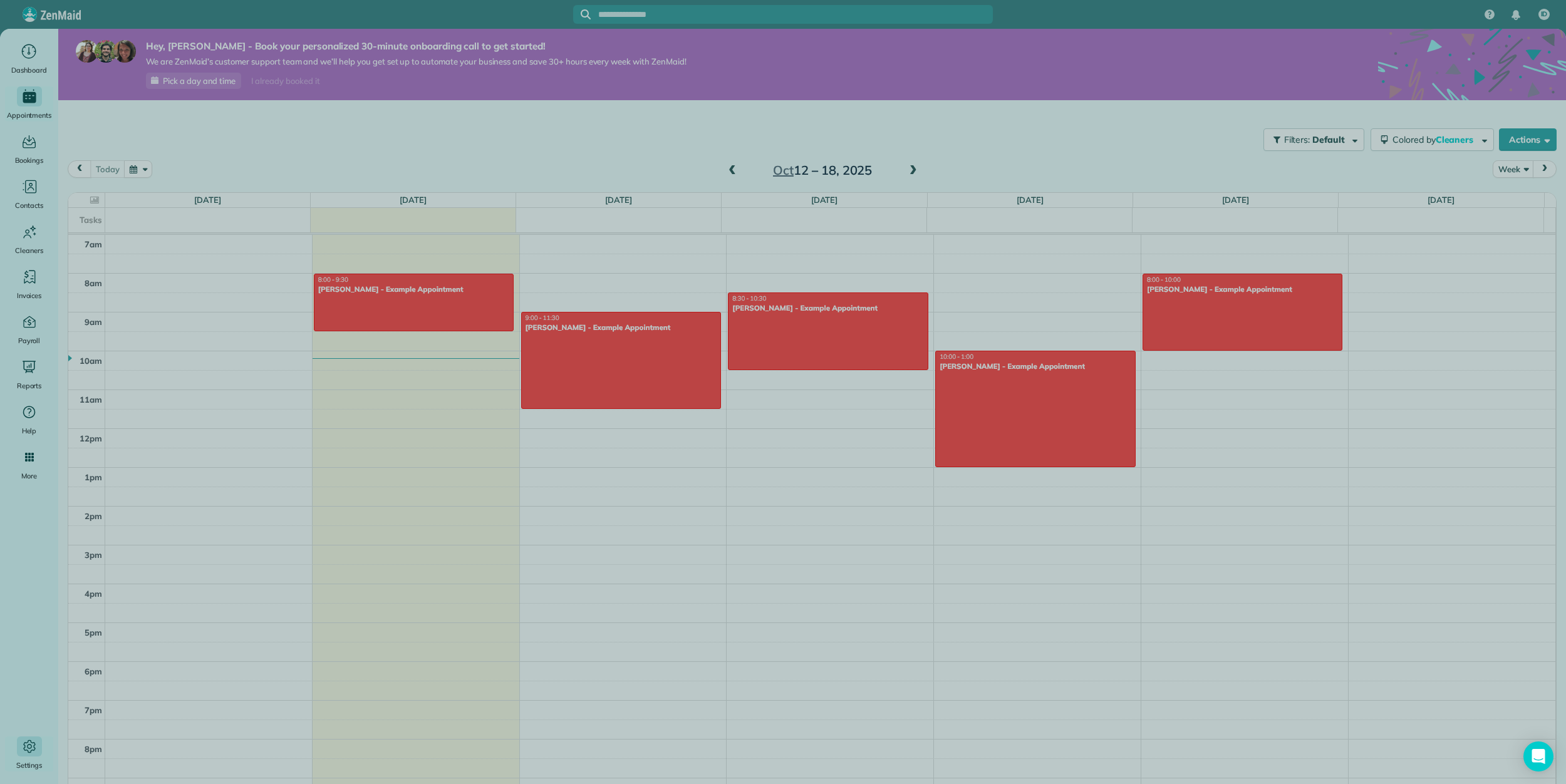
click at [639, 353] on div at bounding box center [783, 392] width 1566 height 784
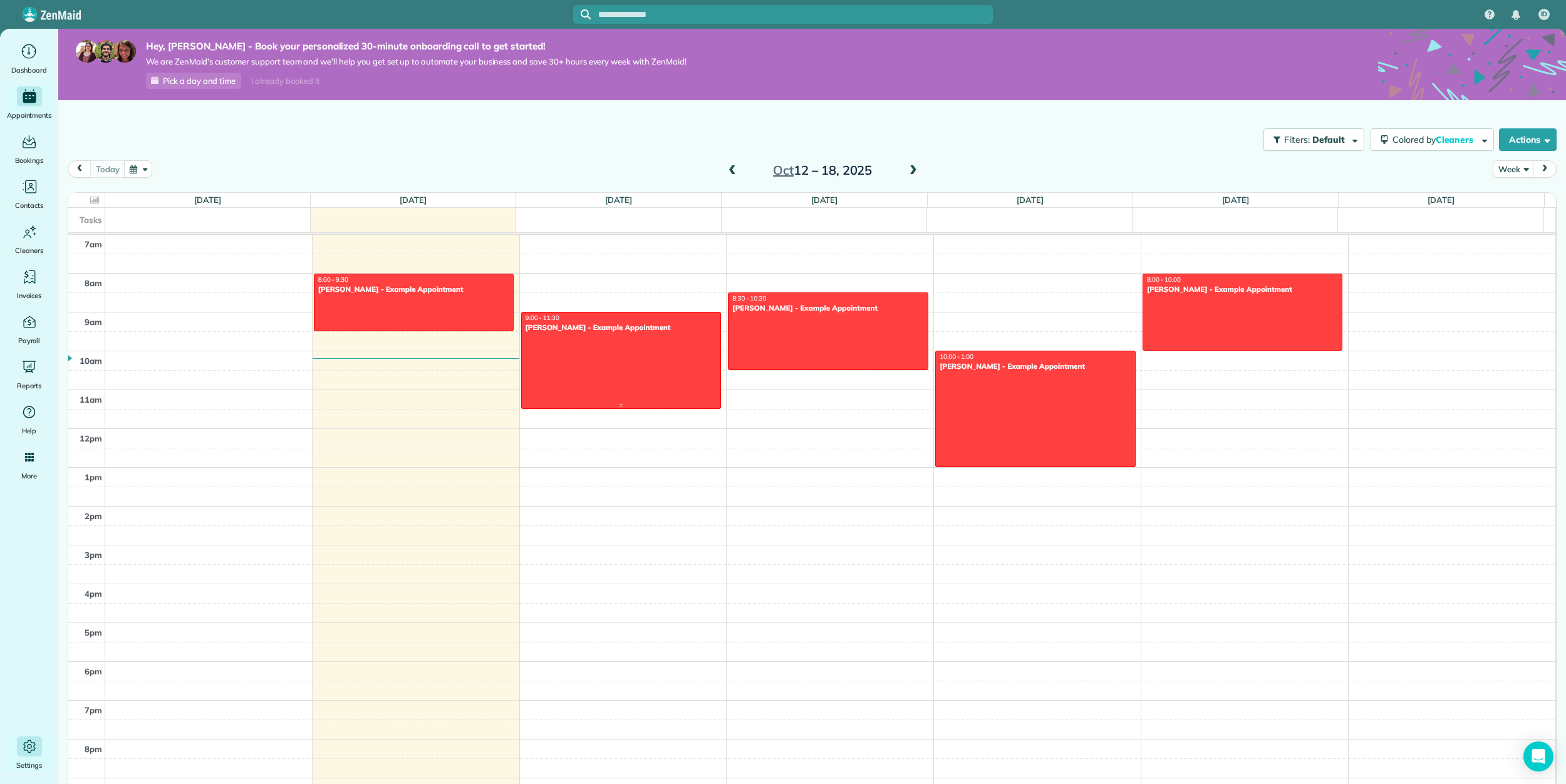
click at [651, 353] on div at bounding box center [621, 360] width 199 height 96
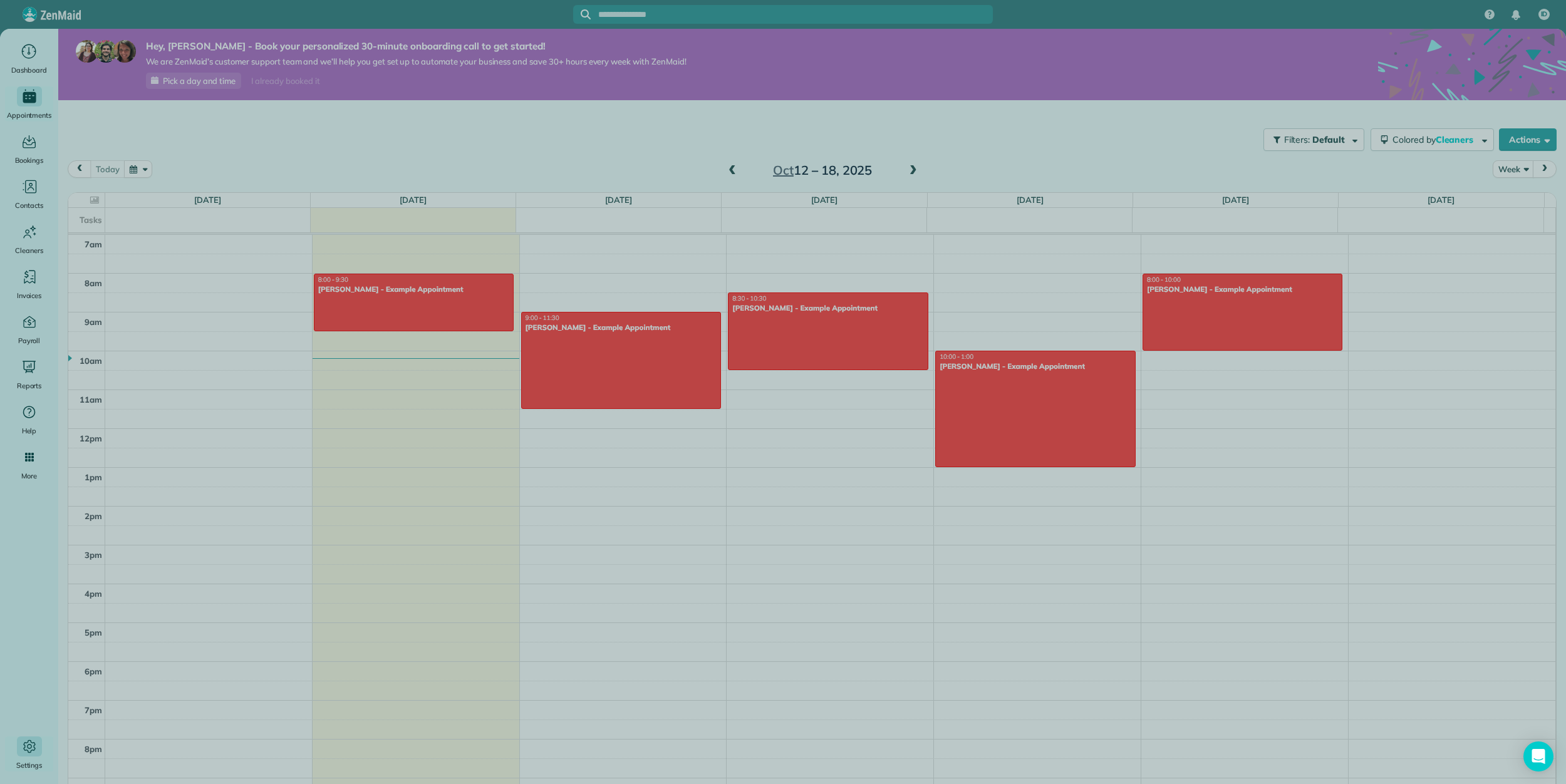
click at [651, 353] on div at bounding box center [783, 392] width 1566 height 784
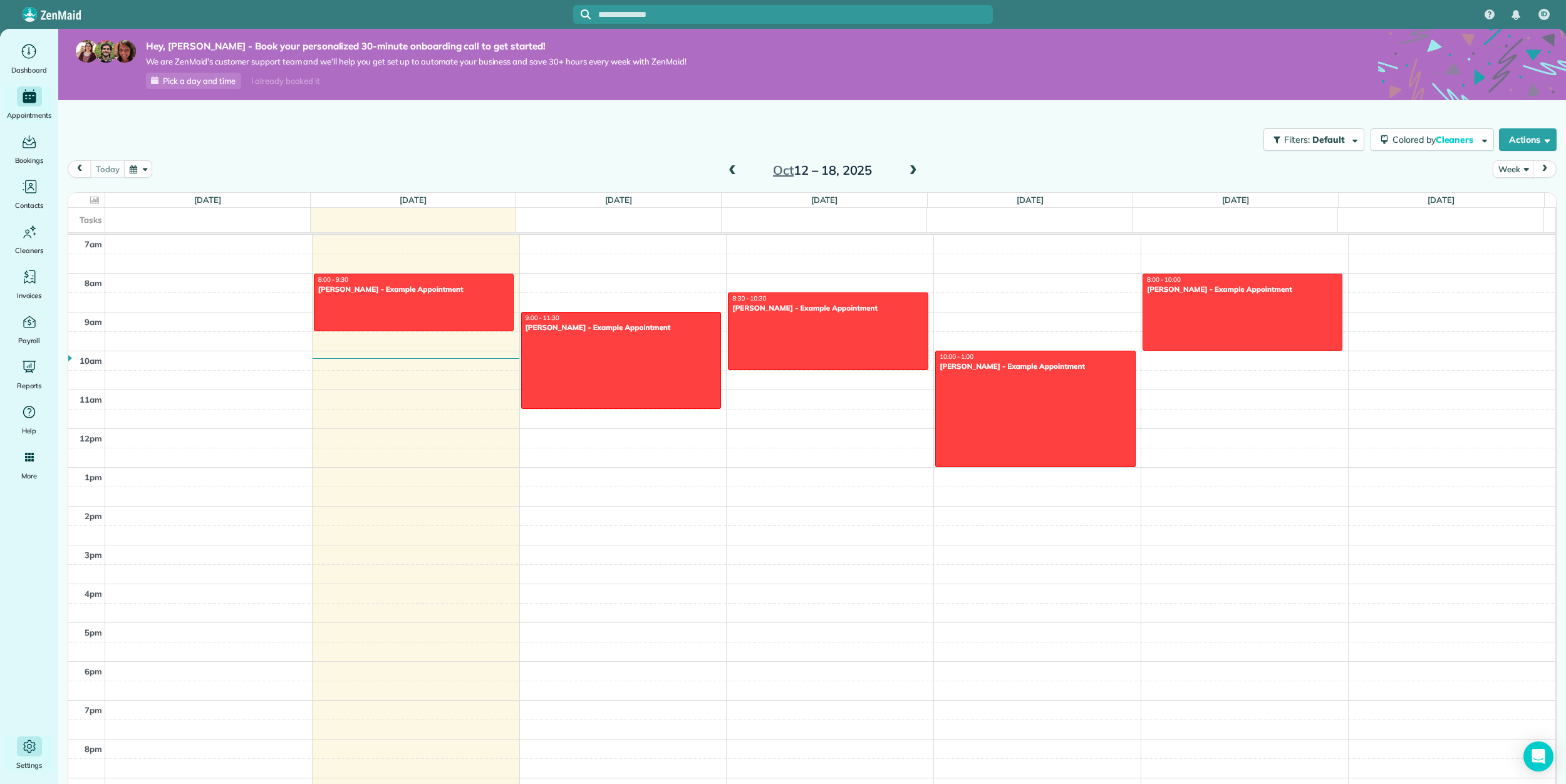
click at [780, 438] on div "ID Dashboard Appointments Bookings Contacts Cleaners Invoices Payroll Reports H…" at bounding box center [783, 392] width 1566 height 784
click at [773, 430] on div "12am 1am 2am 3am 4am 5am 6am 7am 8am 9am 10am 11am 12pm 1pm 2pm 3pm 4pm 5pm 6pm…" at bounding box center [812, 428] width 1487 height 931
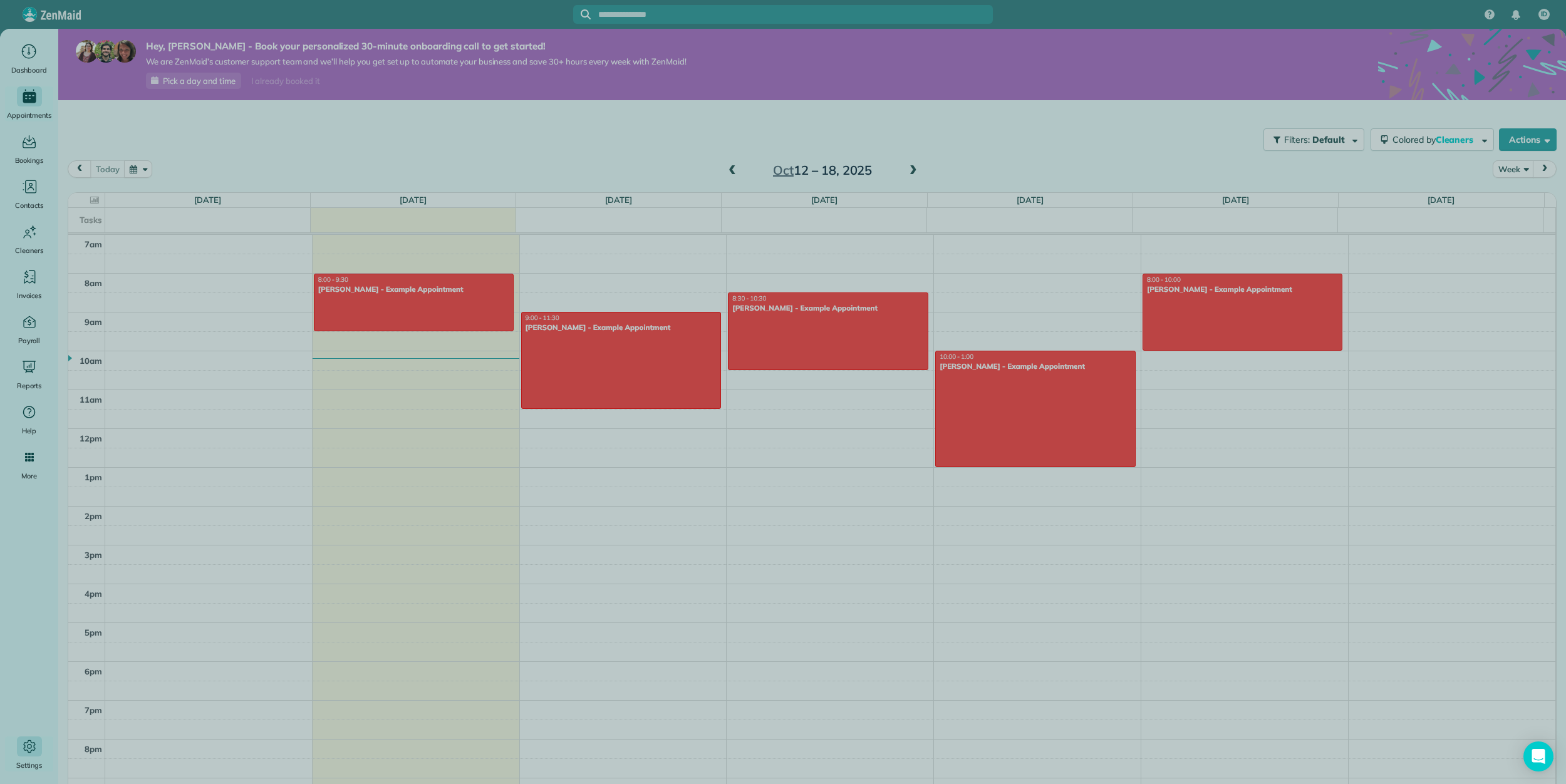
drag, startPoint x: 876, startPoint y: 399, endPoint x: 539, endPoint y: 193, distance: 395.0
click at [870, 397] on div at bounding box center [783, 392] width 1566 height 784
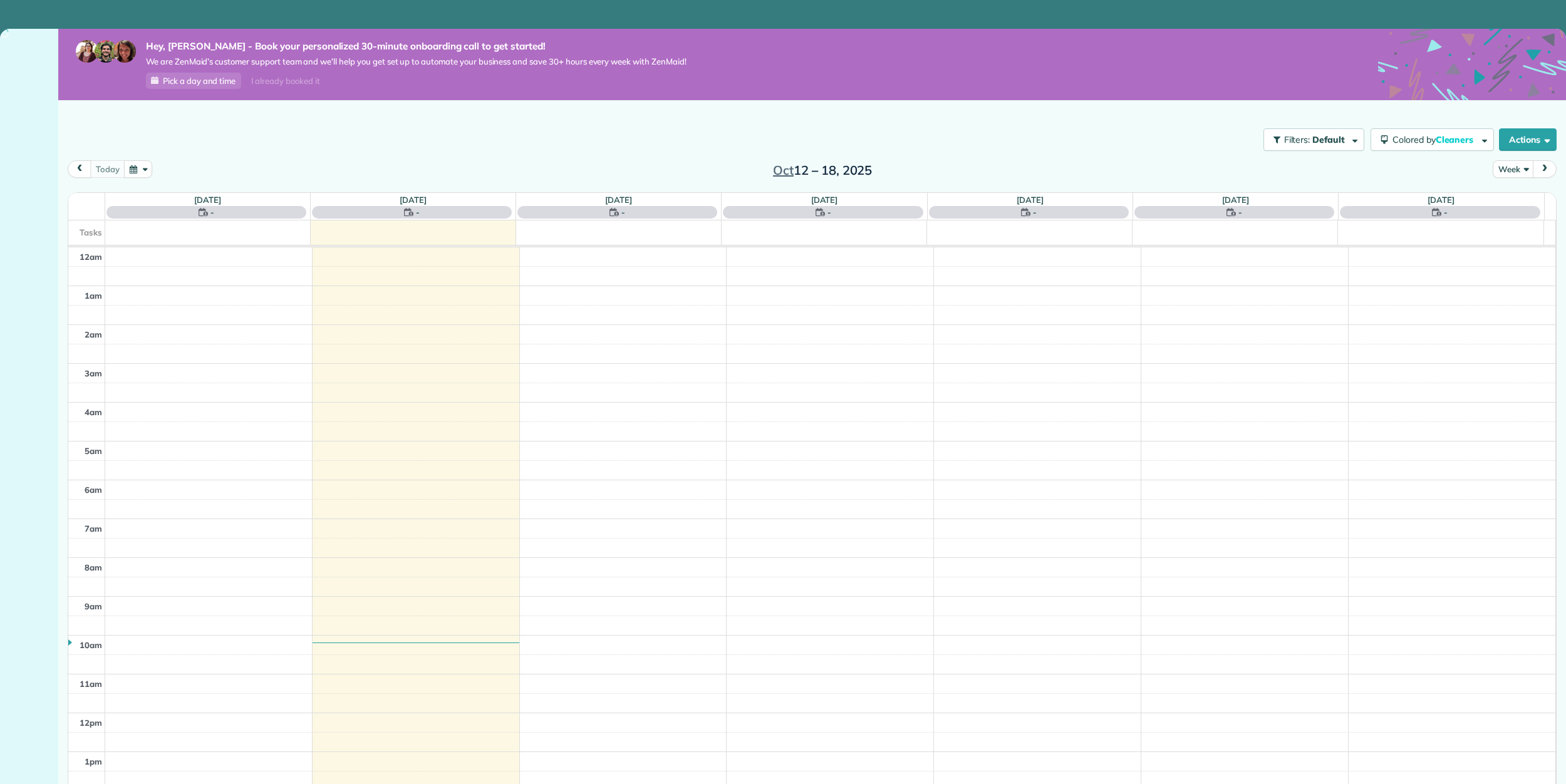
scroll to position [272, 0]
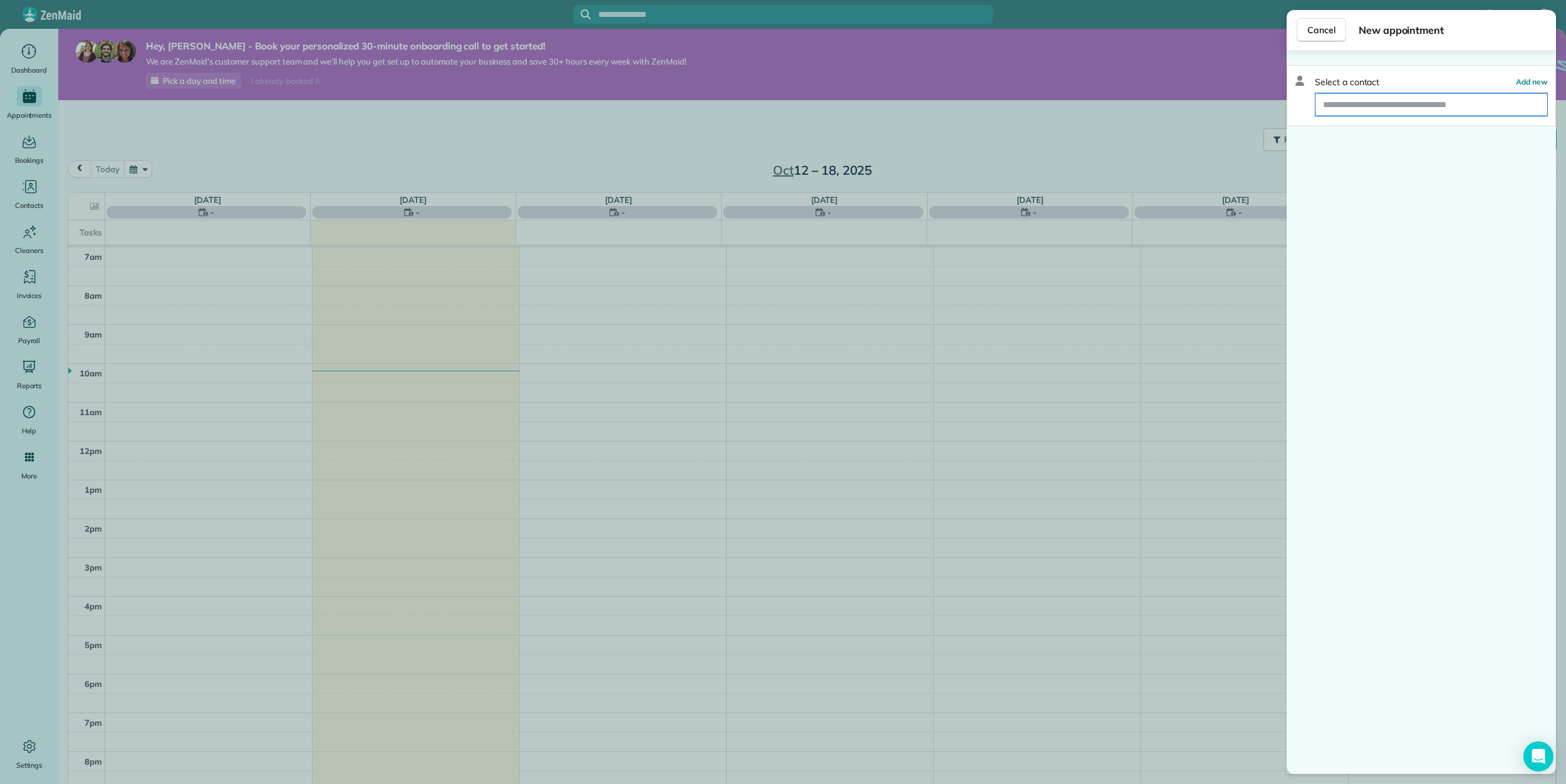
click at [1395, 98] on input "text" at bounding box center [1431, 104] width 232 height 22
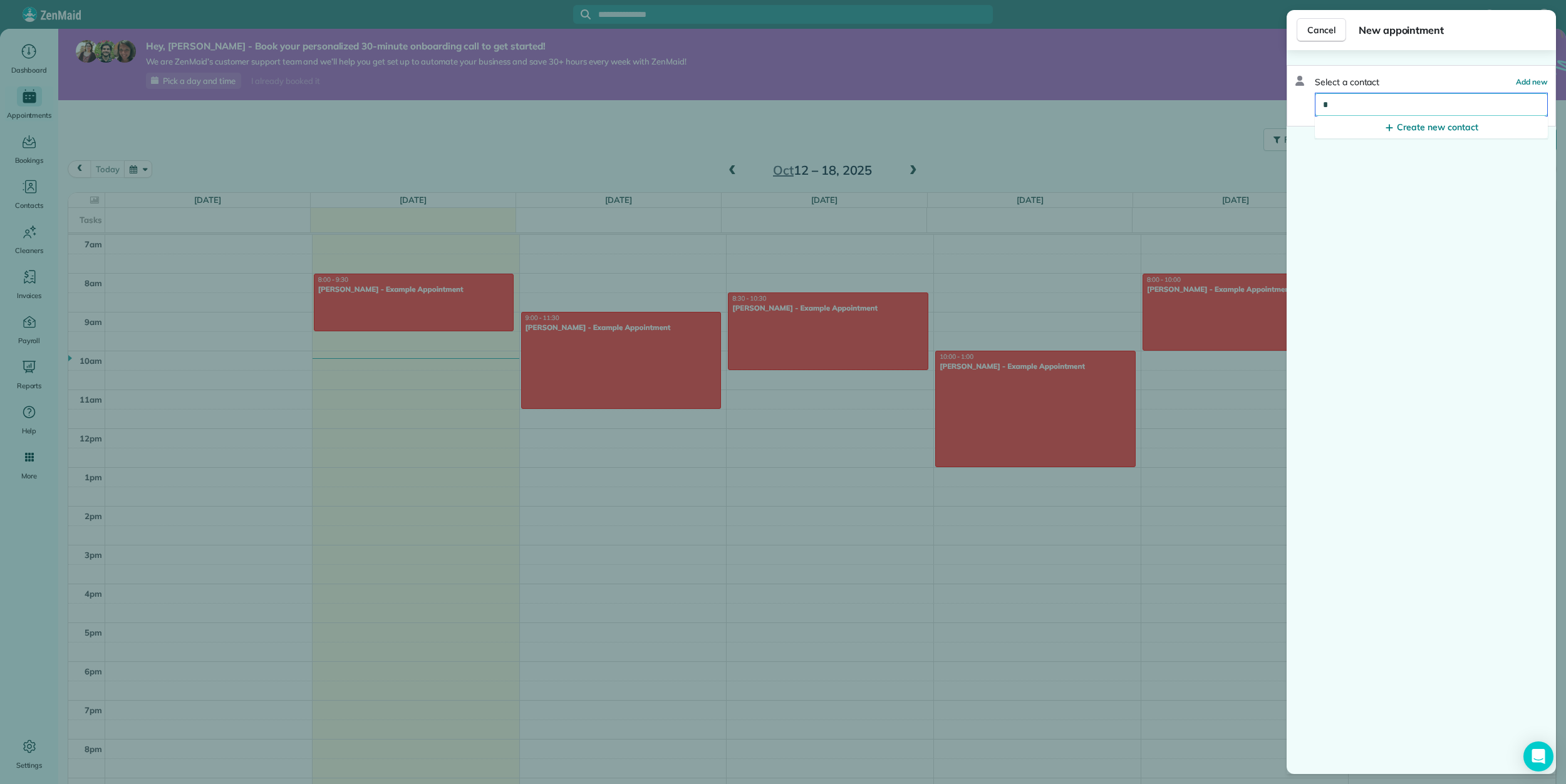
type input "*"
drag, startPoint x: 987, startPoint y: 165, endPoint x: 941, endPoint y: 220, distance: 71.7
click at [986, 165] on div "Cancel New appointment Select a contact Add new * Create new contact" at bounding box center [783, 392] width 1566 height 784
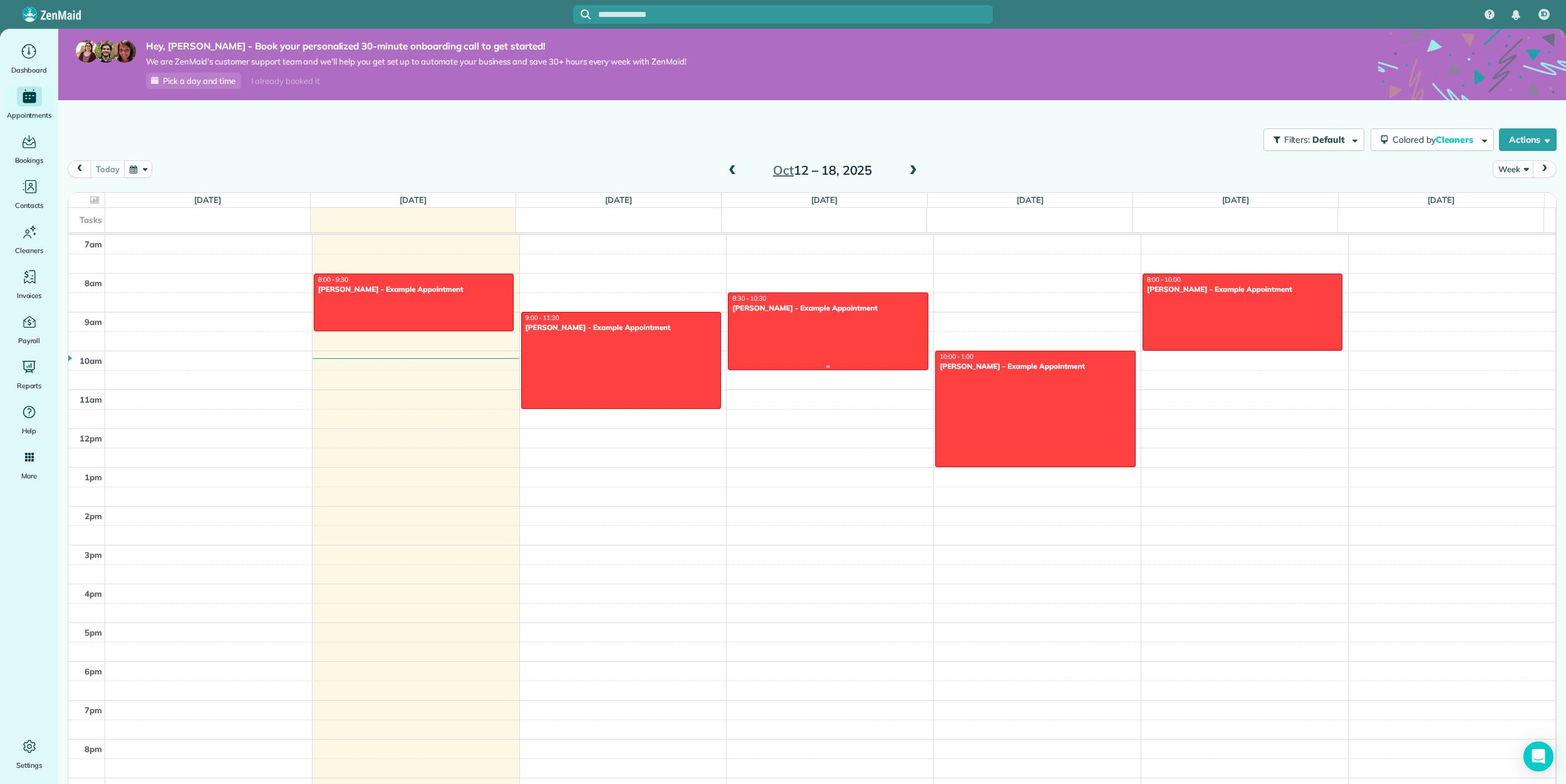
click at [808, 331] on div at bounding box center [828, 331] width 199 height 77
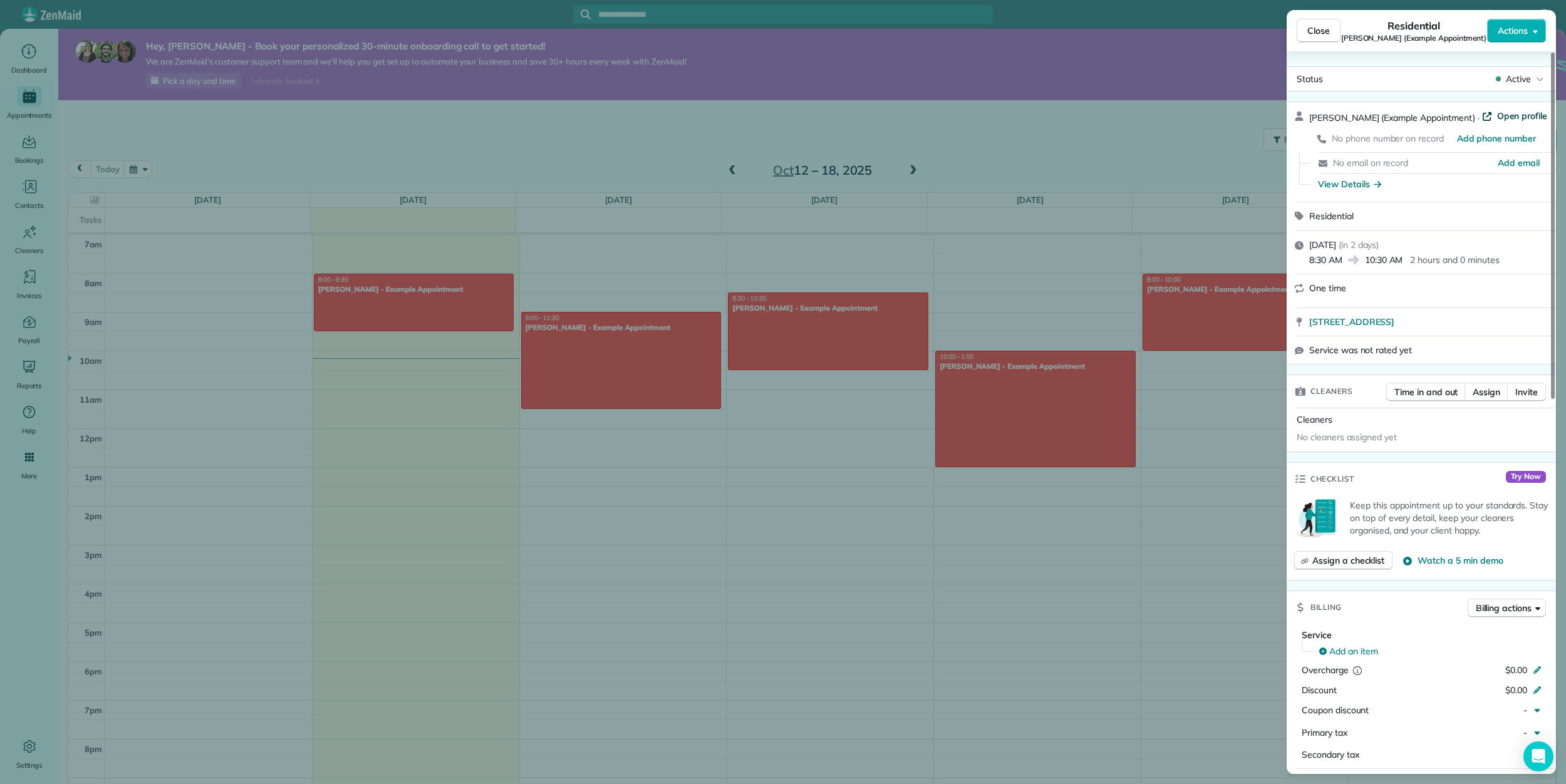
click at [1510, 114] on span "Open profile" at bounding box center [1522, 116] width 50 height 13
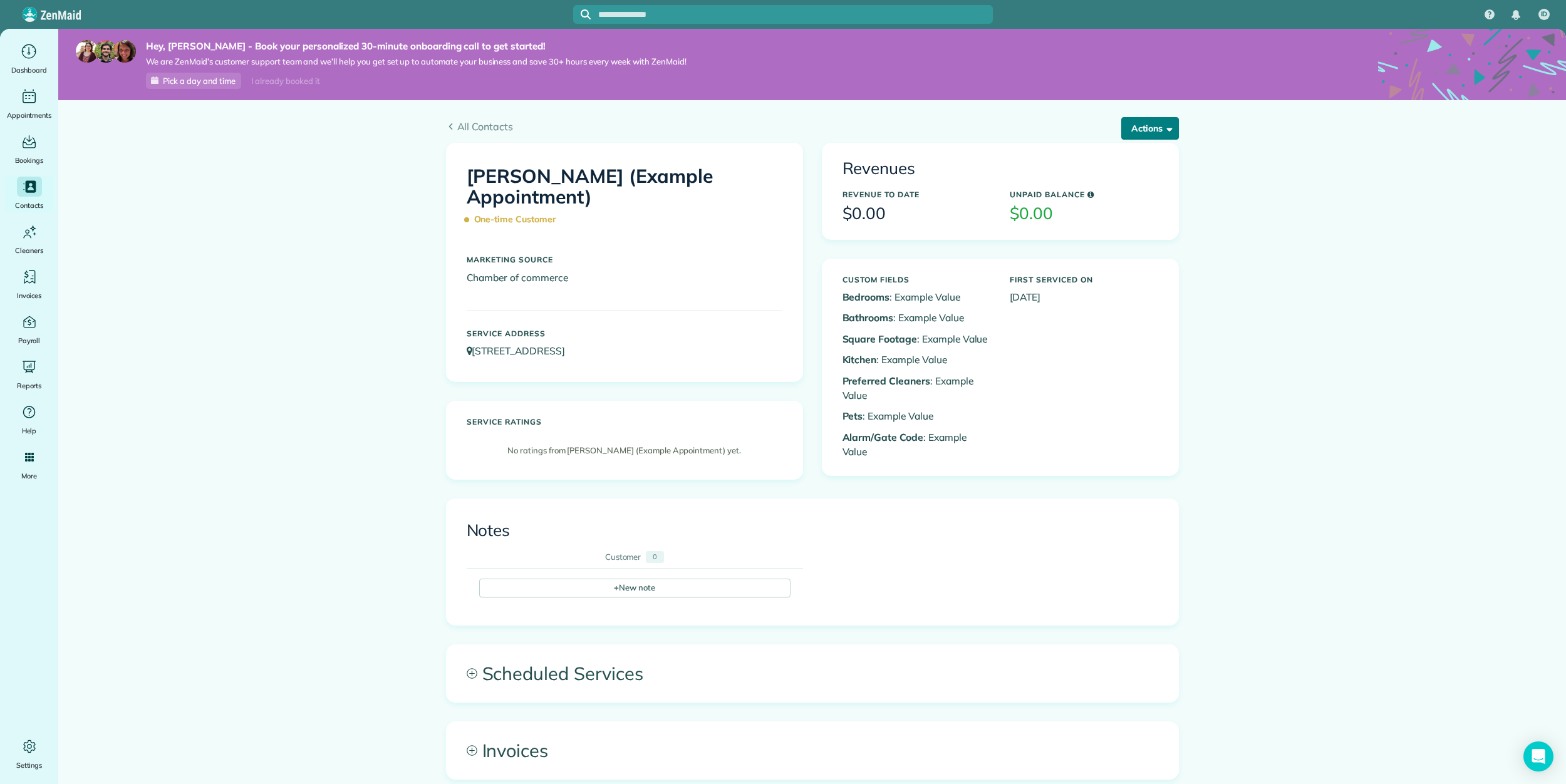
click at [1162, 133] on span "button" at bounding box center [1167, 128] width 10 height 10
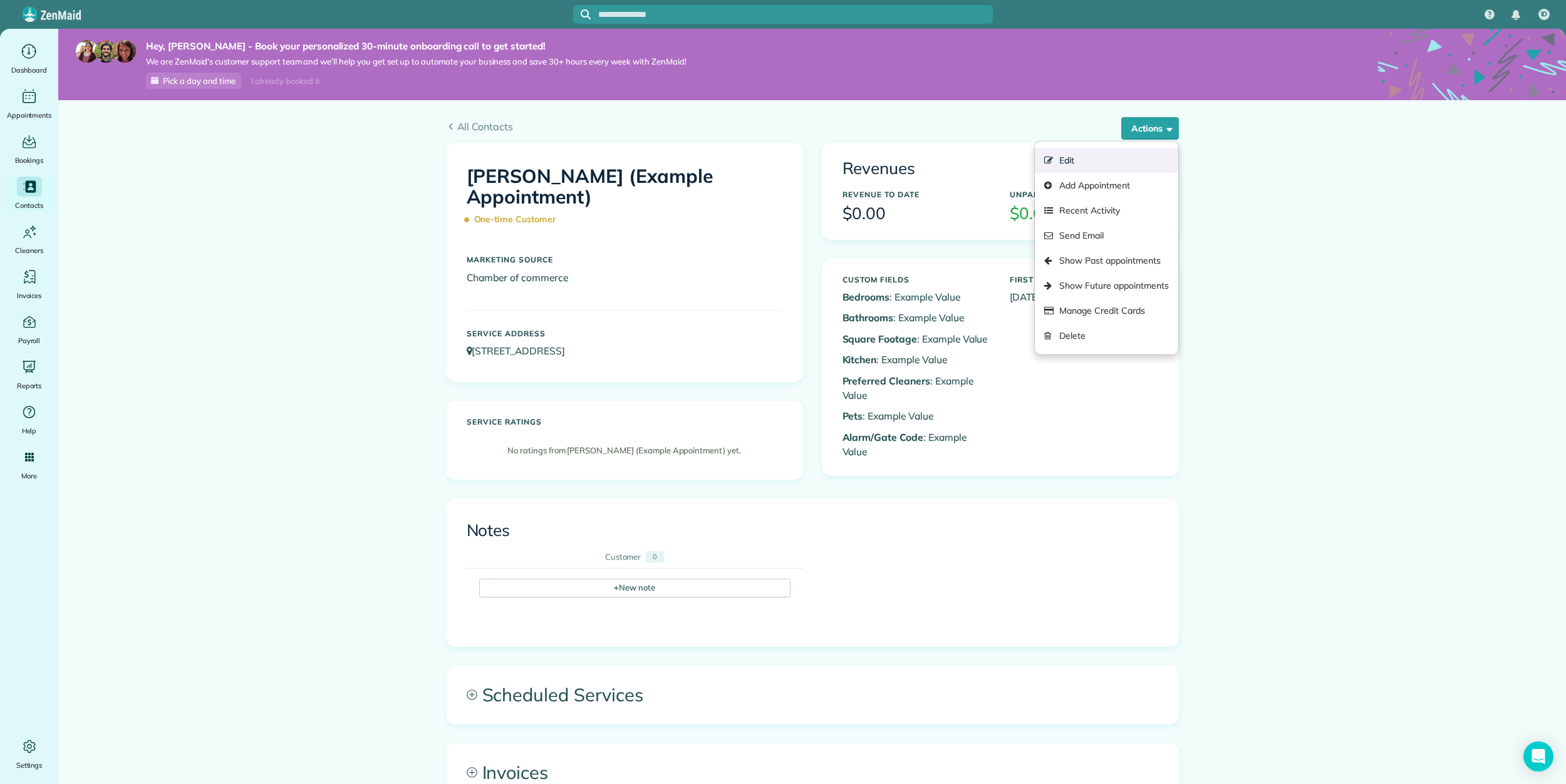
click at [1154, 153] on link "Edit" at bounding box center [1106, 160] width 143 height 25
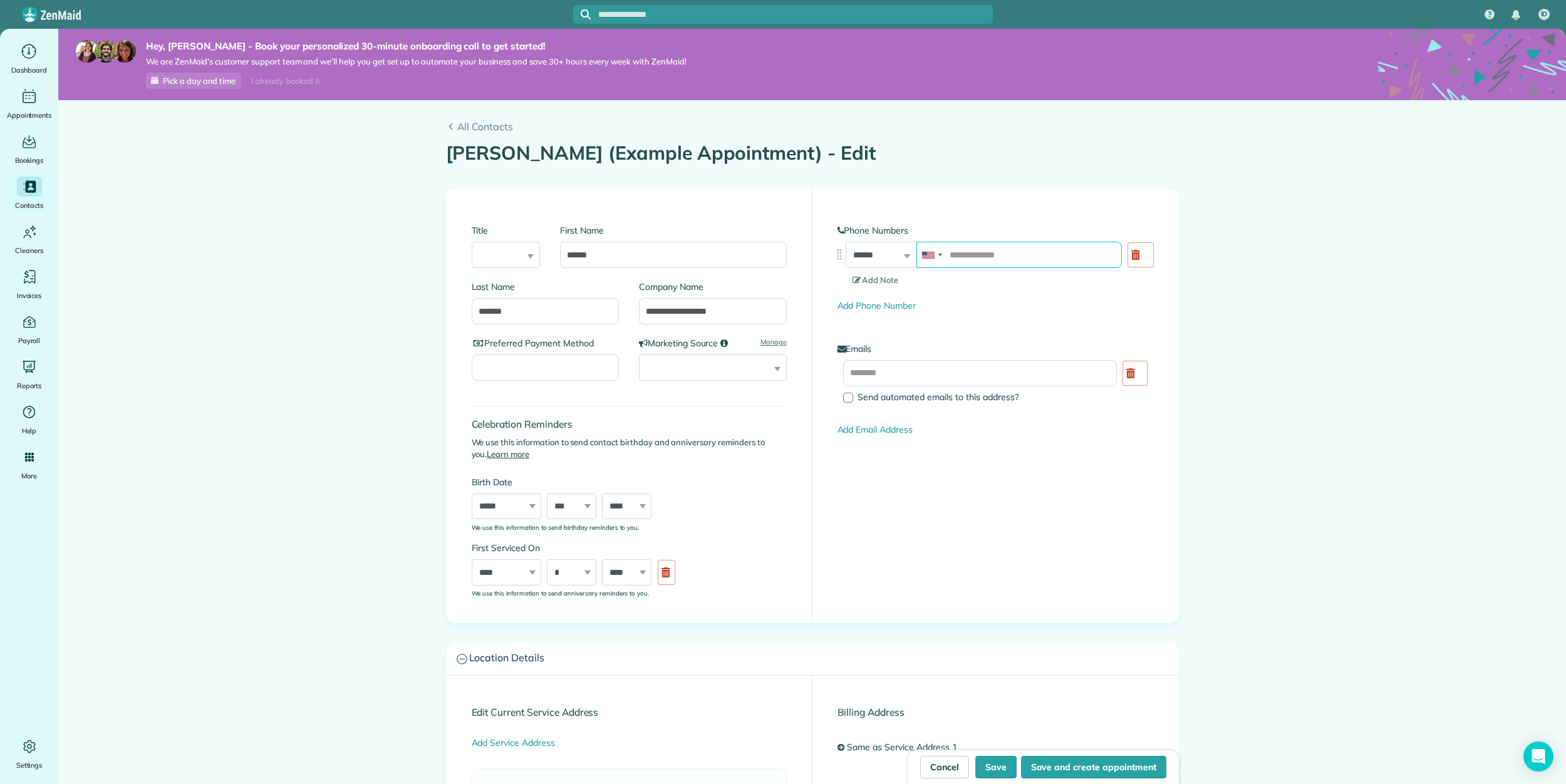
click at [979, 253] on input "tel" at bounding box center [1019, 255] width 206 height 26
click at [952, 365] on input "text" at bounding box center [980, 373] width 275 height 26
type input "**********"
click at [995, 762] on button "Save" at bounding box center [996, 767] width 42 height 22
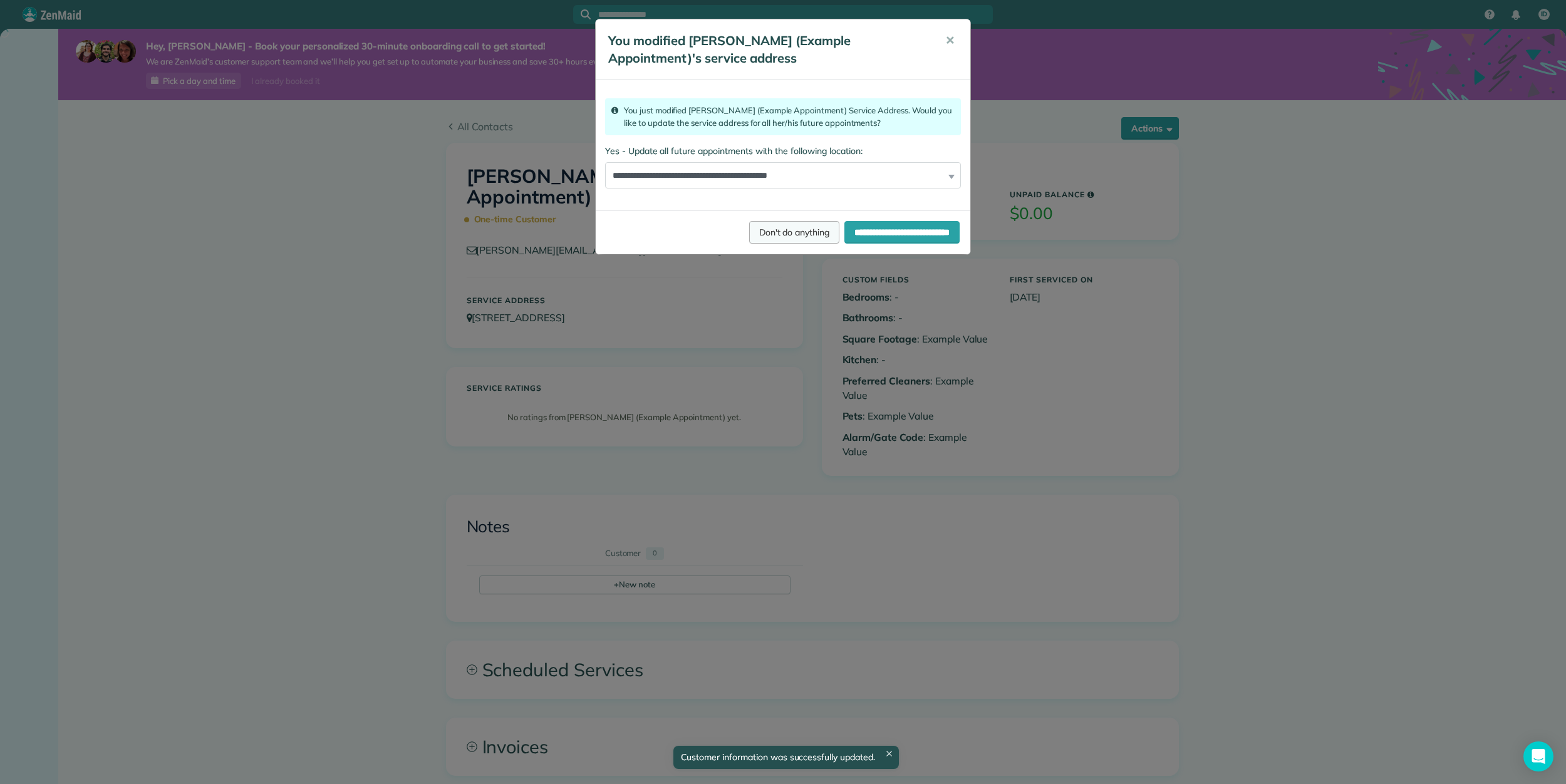
click at [759, 231] on span "Don't do anything" at bounding box center [794, 232] width 70 height 11
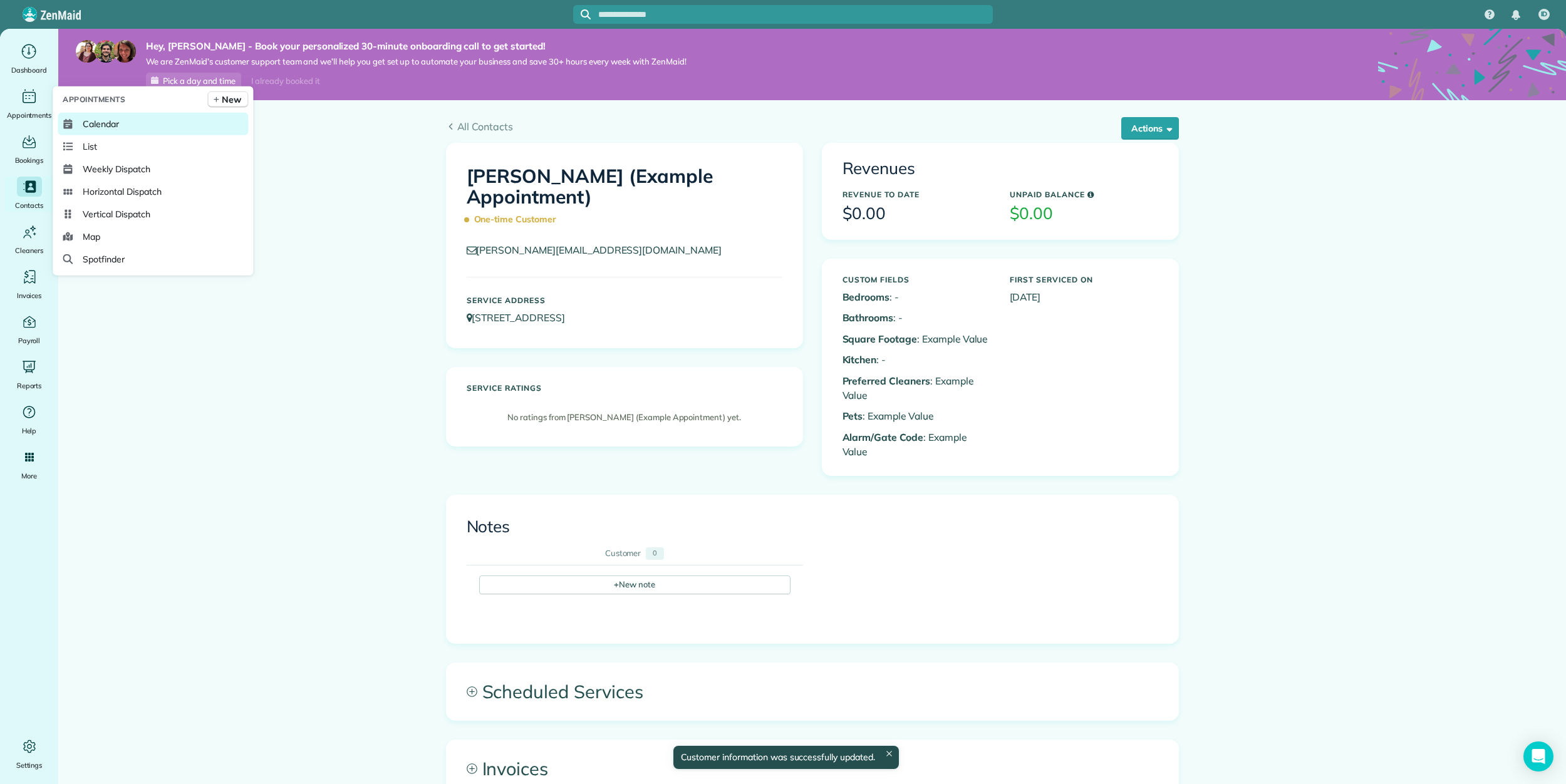
click at [93, 127] on span "Calendar" at bounding box center [100, 124] width 36 height 13
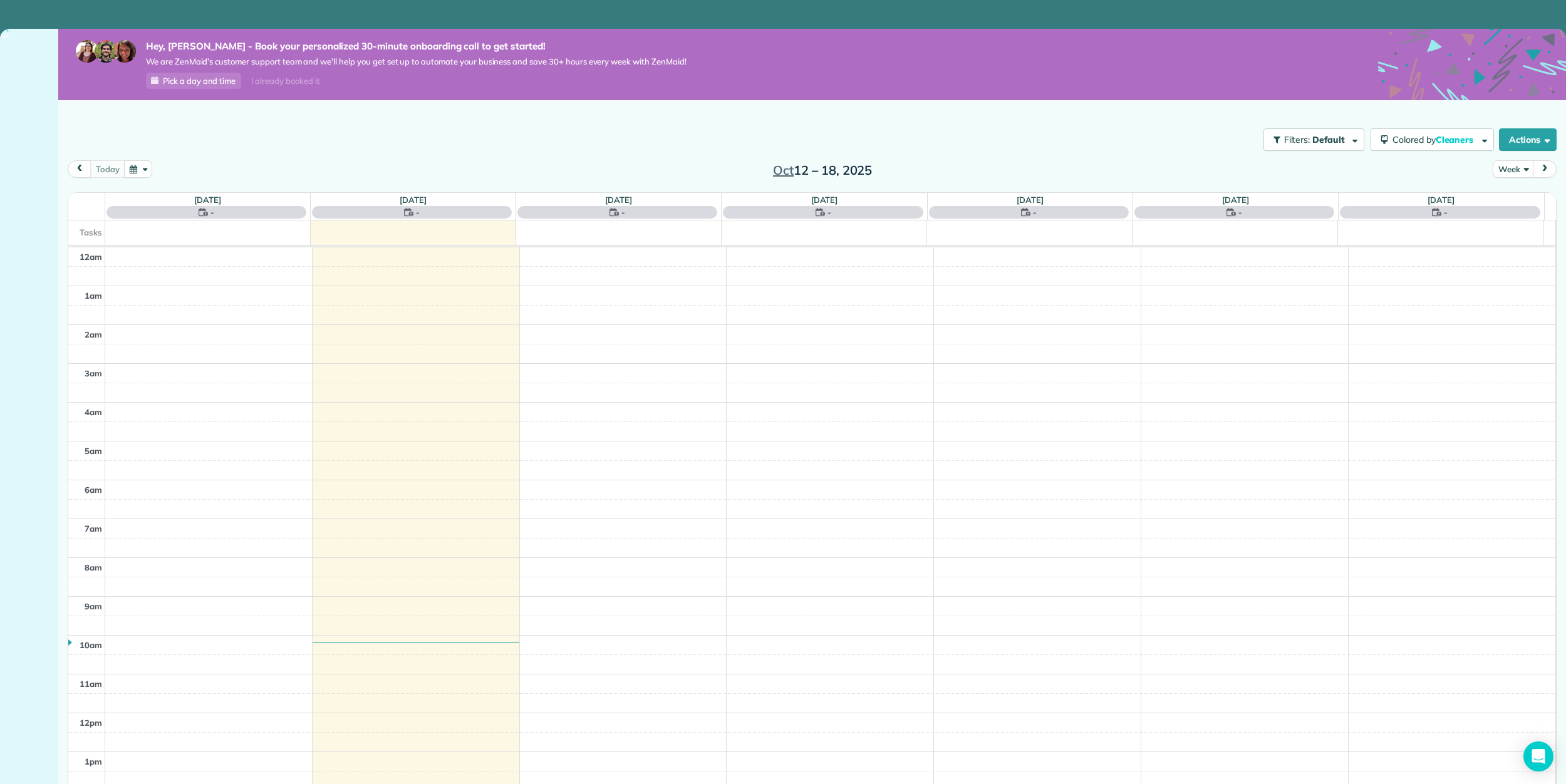
scroll to position [272, 0]
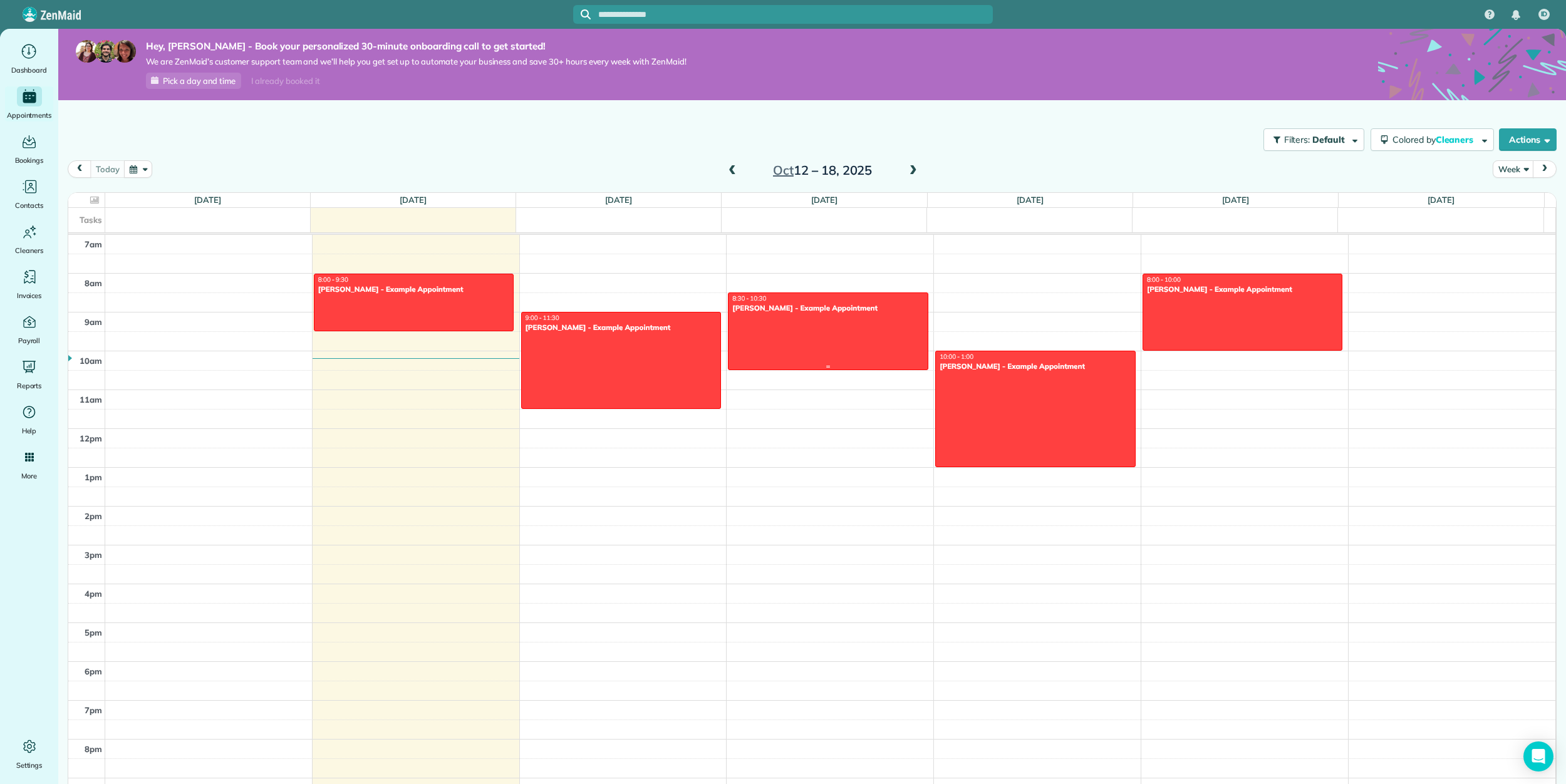
click at [816, 336] on div at bounding box center [828, 331] width 199 height 77
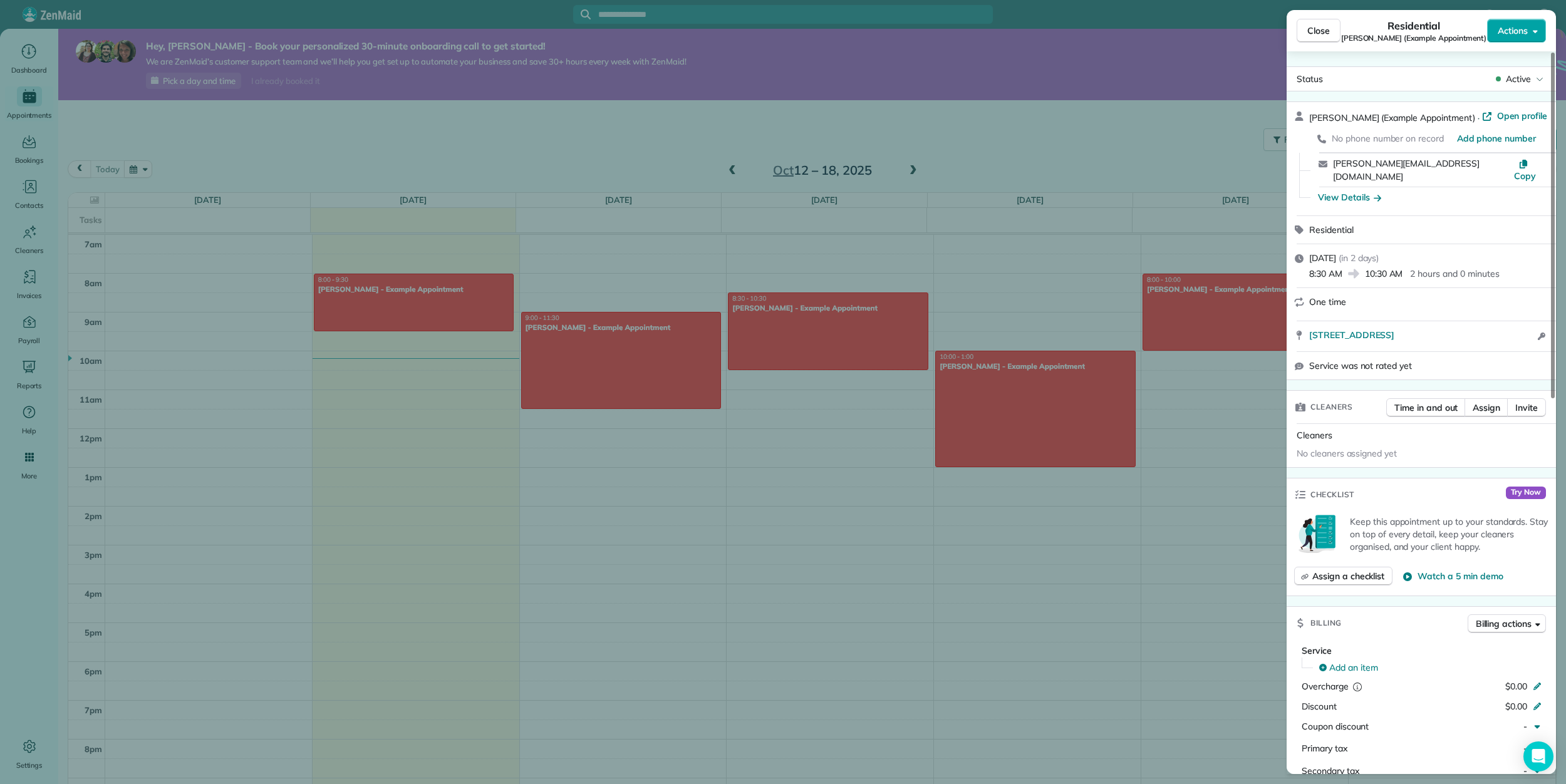
click at [1520, 32] on span "Actions" at bounding box center [1512, 31] width 30 height 13
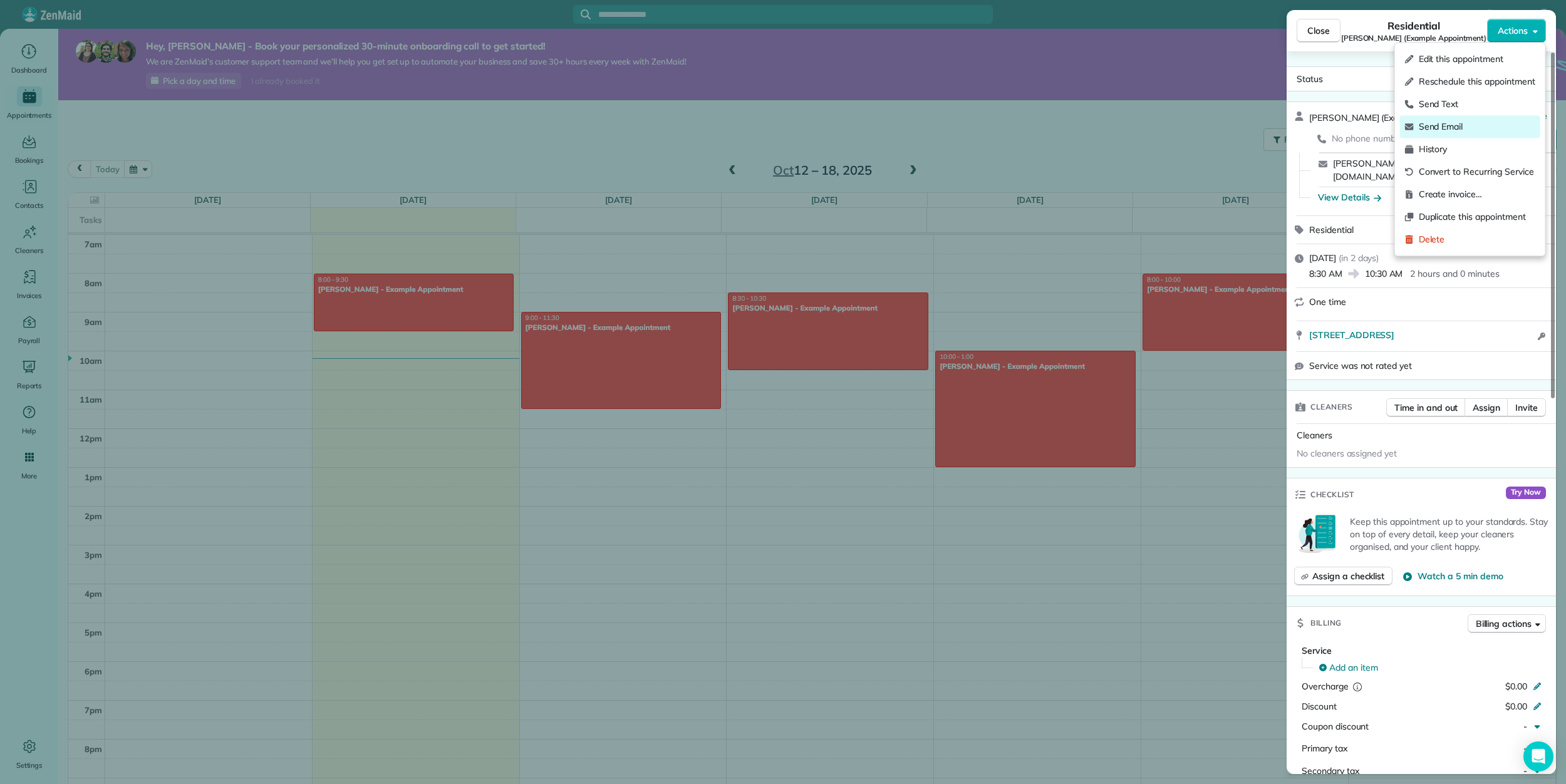
drag, startPoint x: 1454, startPoint y: 118, endPoint x: 1471, endPoint y: 120, distance: 17.1
click at [1471, 116] on div "Send Email" at bounding box center [1470, 126] width 141 height 22
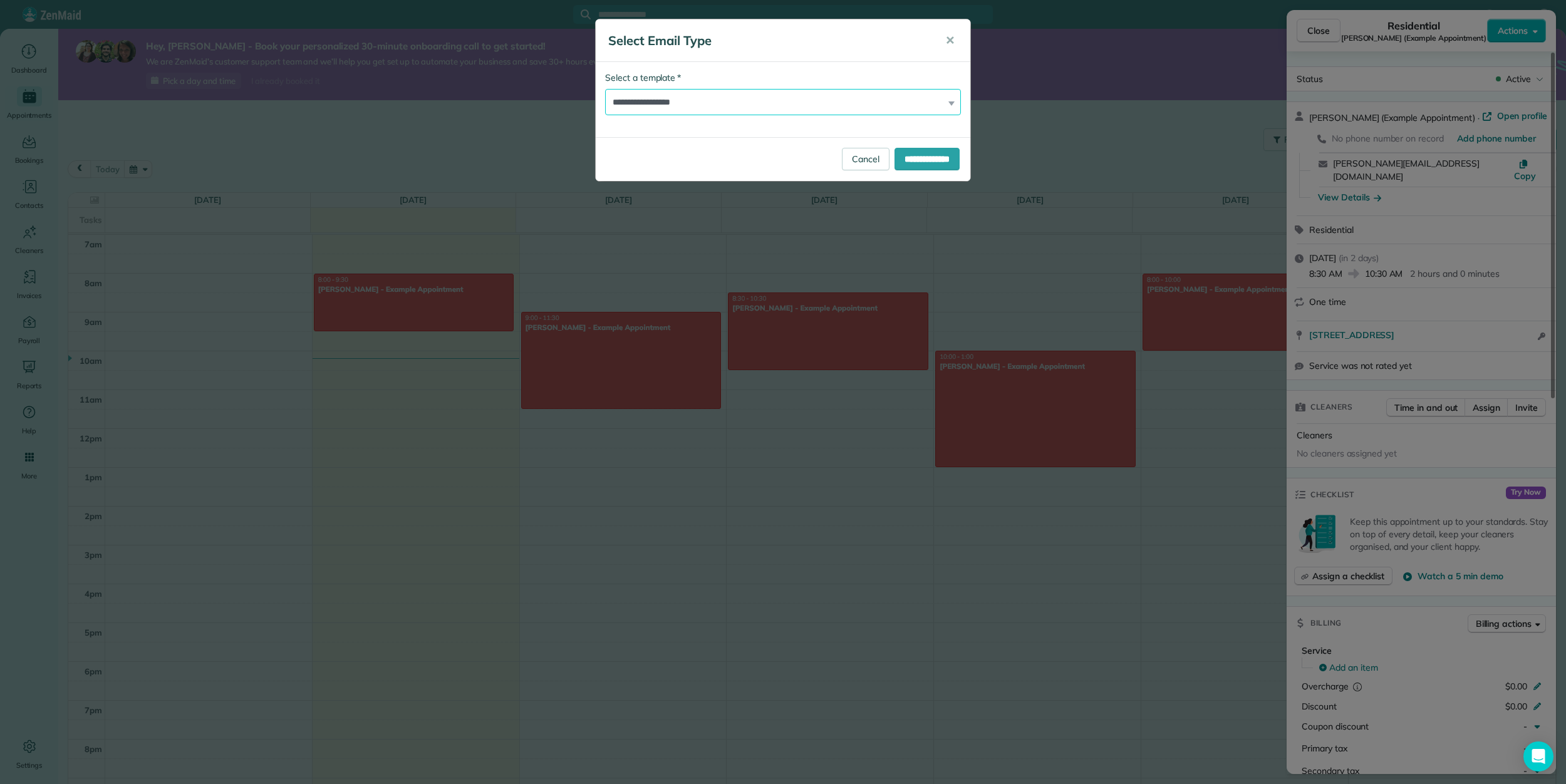
click at [885, 102] on select "**********" at bounding box center [782, 102] width 356 height 26
select select "*******"
click at [605, 89] on select "**********" at bounding box center [782, 102] width 356 height 26
drag, startPoint x: 920, startPoint y: 139, endPoint x: 922, endPoint y: 146, distance: 7.3
click at [922, 139] on div "**********" at bounding box center [783, 159] width 374 height 44
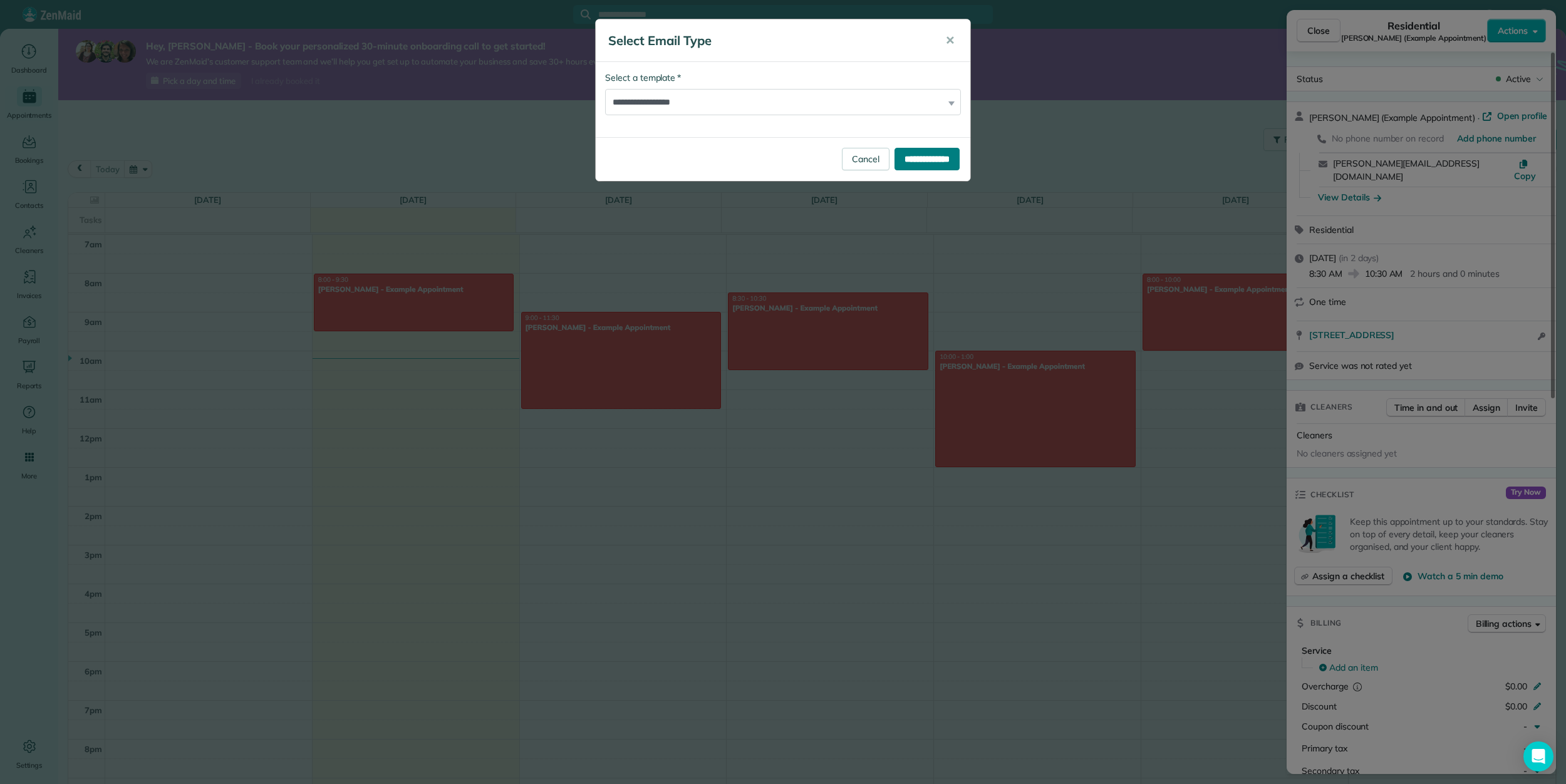
click at [922, 147] on input "**********" at bounding box center [927, 158] width 65 height 22
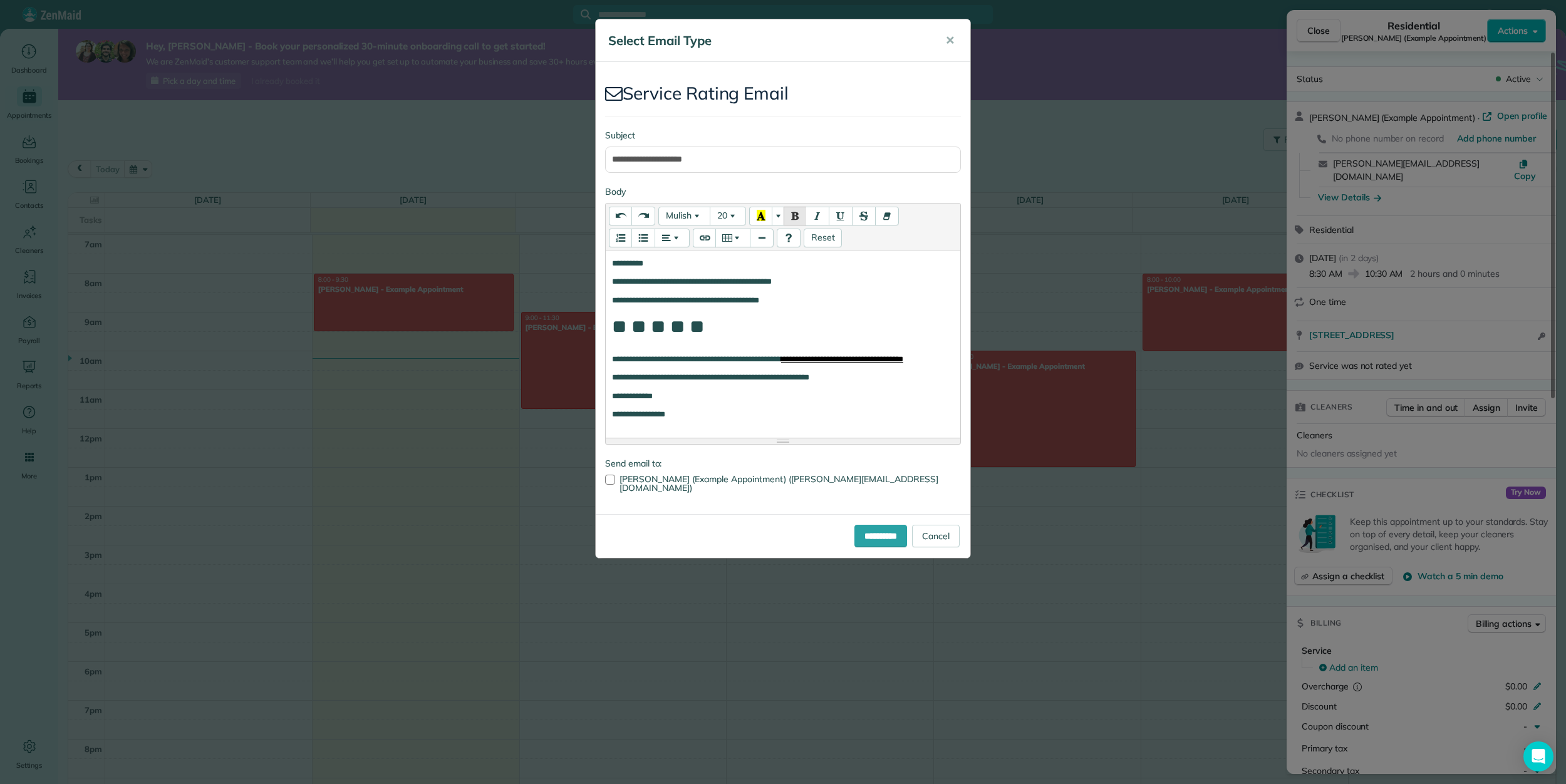
click at [920, 161] on div "**********" at bounding box center [783, 288] width 376 height 539
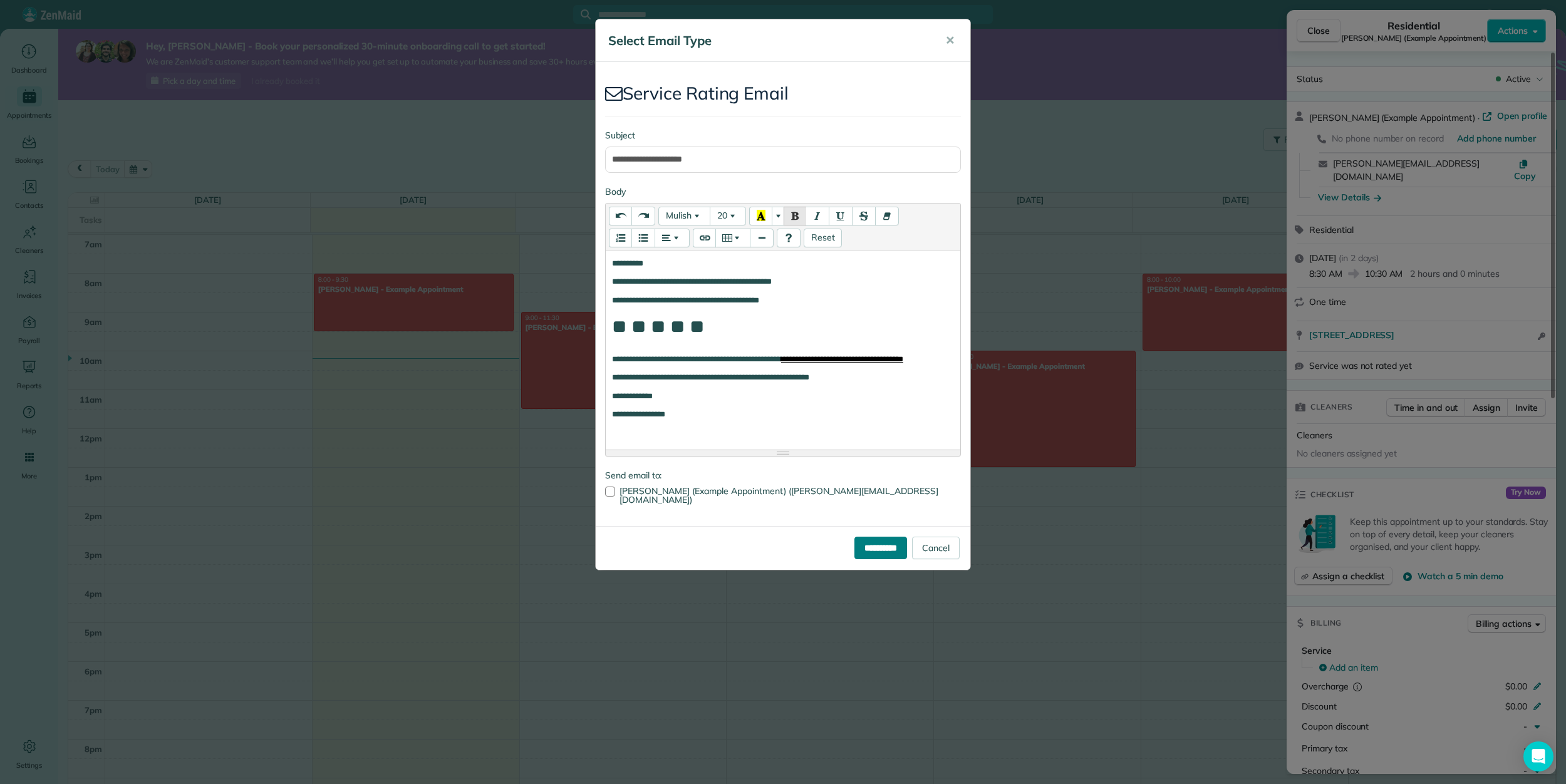
click at [882, 536] on input "**********" at bounding box center [881, 547] width 52 height 22
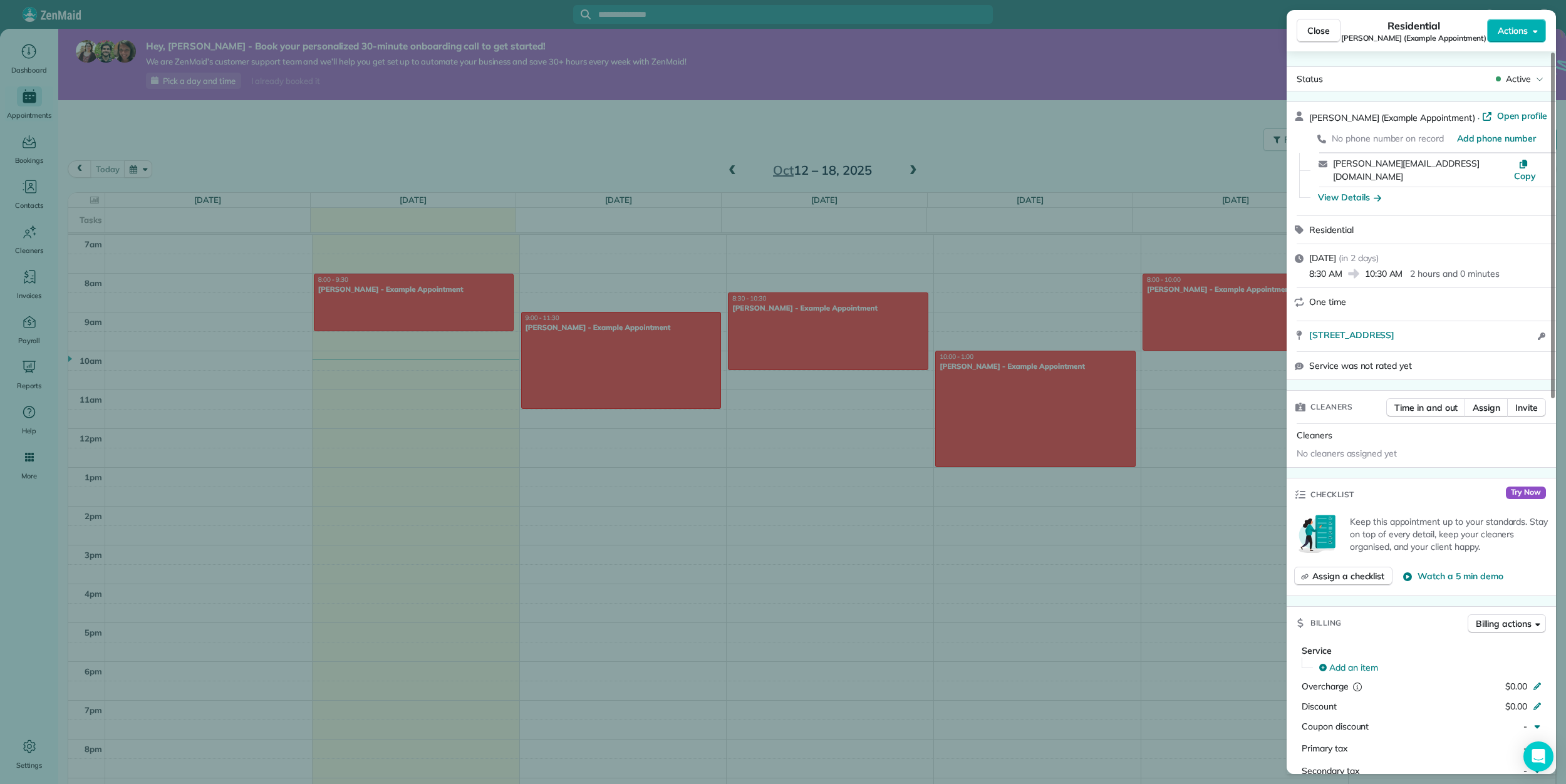
click at [227, 322] on div "Close Residential Sharon Tinberg (Example Appointment) Actions Status Active Sh…" at bounding box center [783, 392] width 1566 height 784
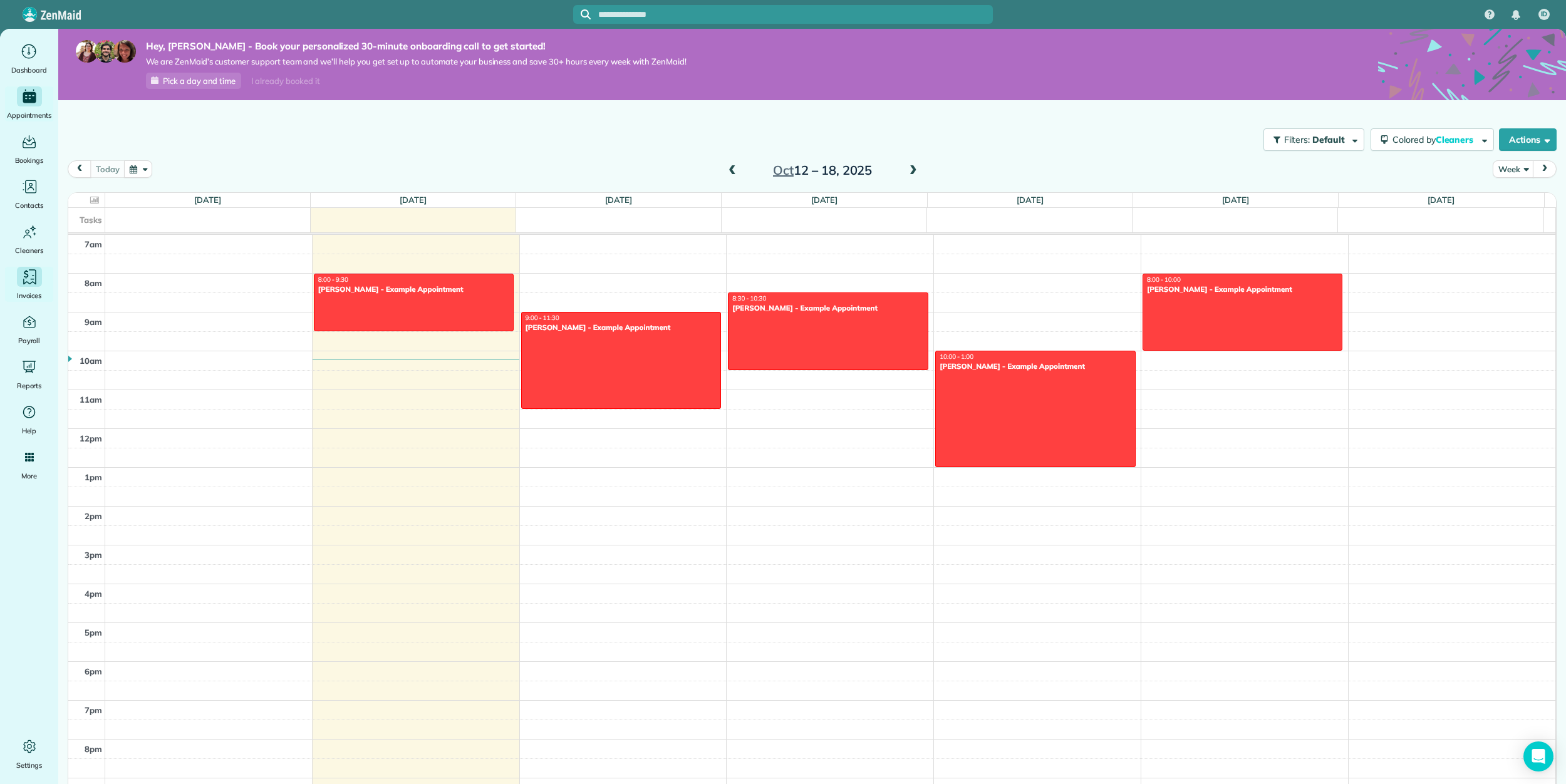
click at [32, 279] on icon "Main" at bounding box center [29, 276] width 19 height 19
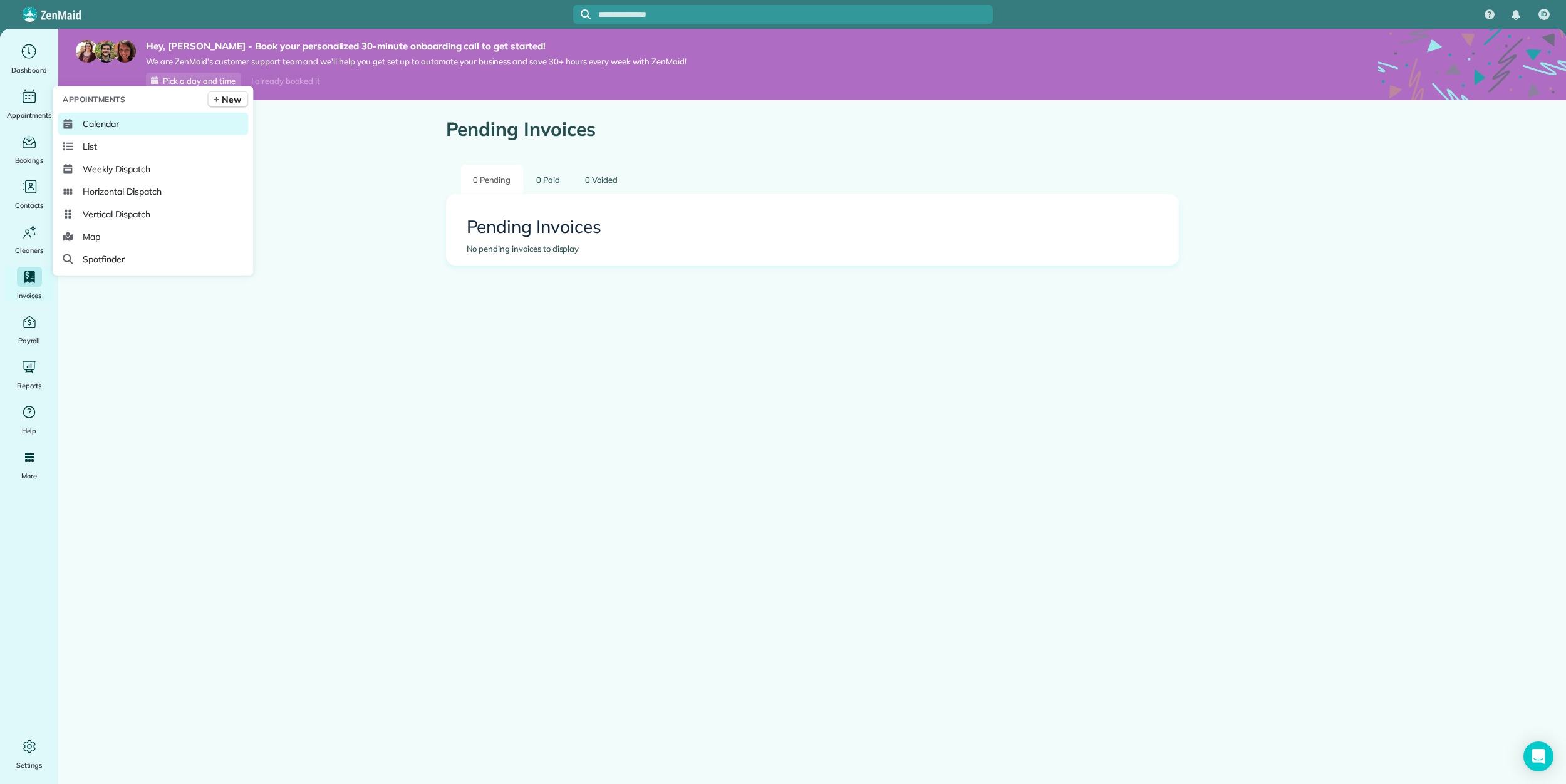
click at [112, 128] on span "Calendar" at bounding box center [100, 124] width 36 height 13
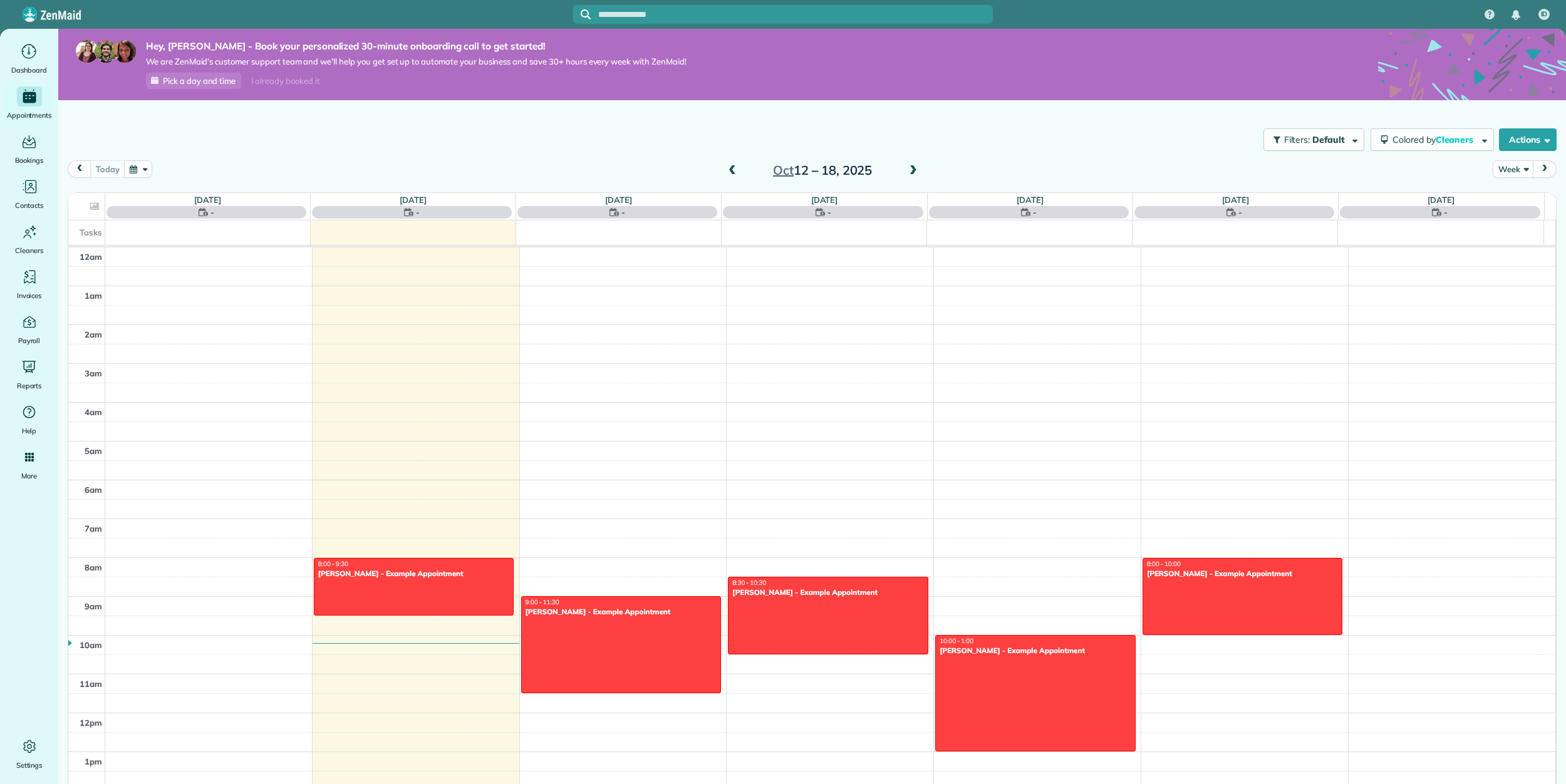
scroll to position [272, 0]
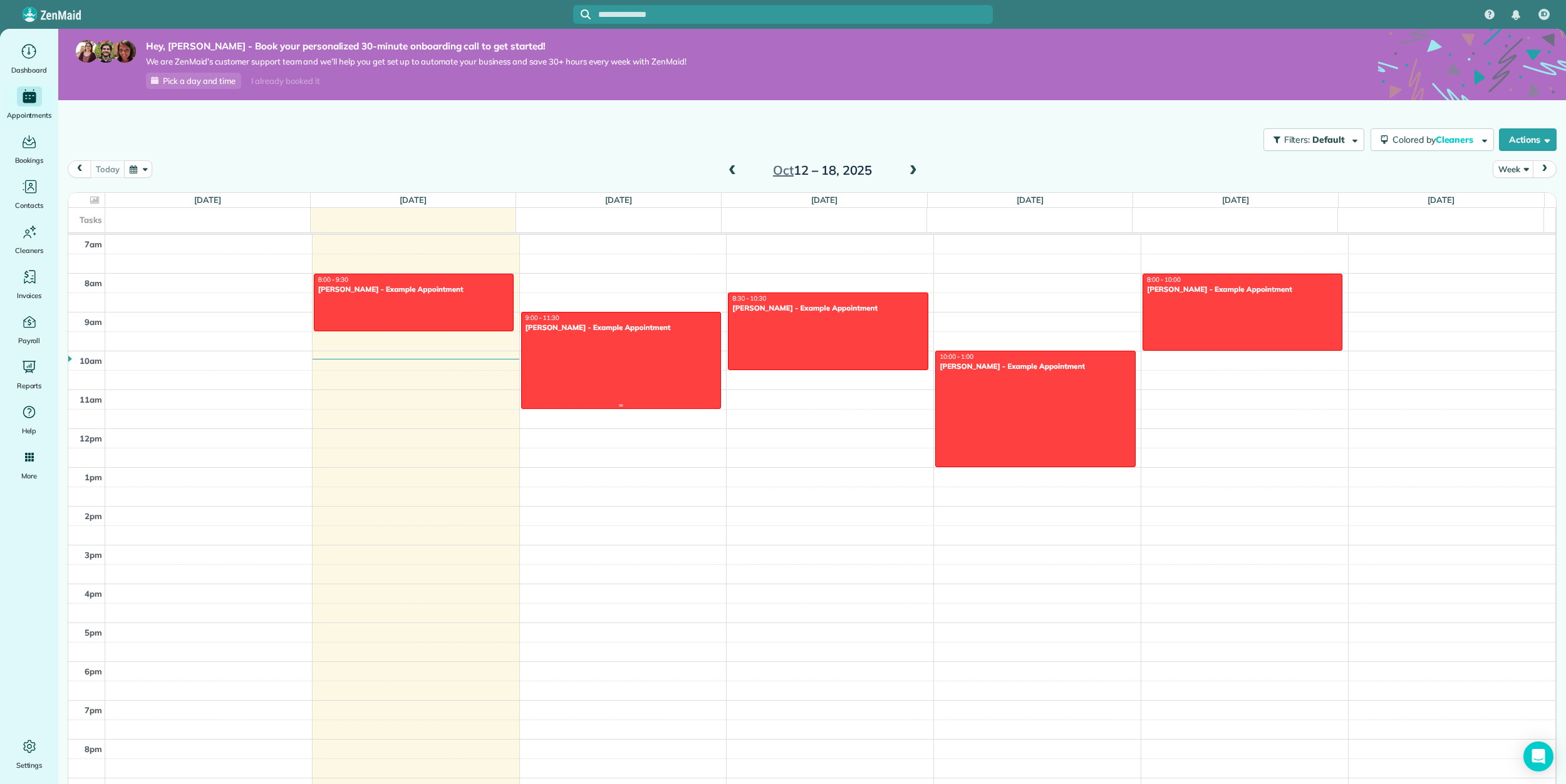
click at [614, 359] on div at bounding box center [621, 360] width 199 height 96
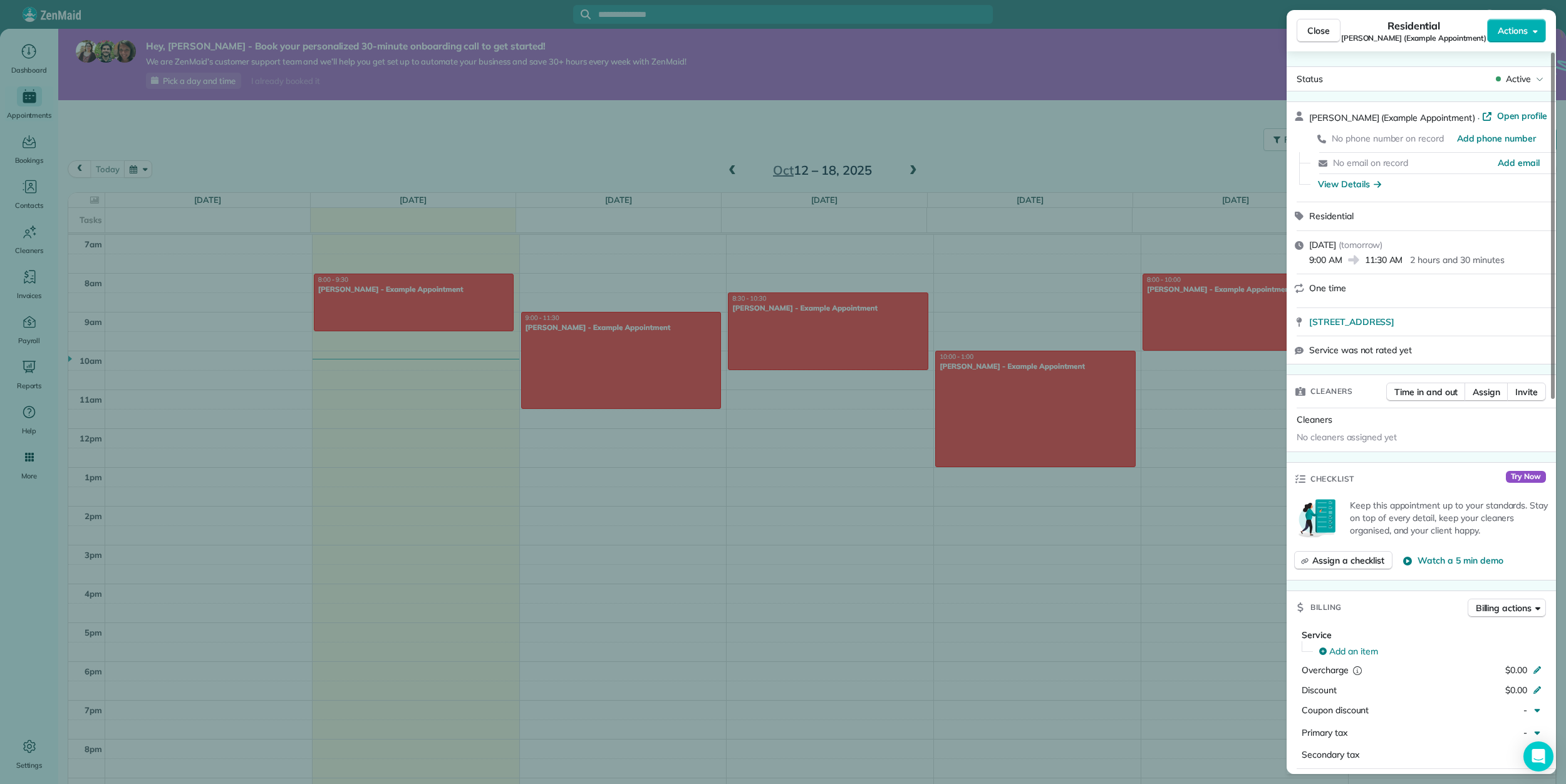
scroll to position [312, 0]
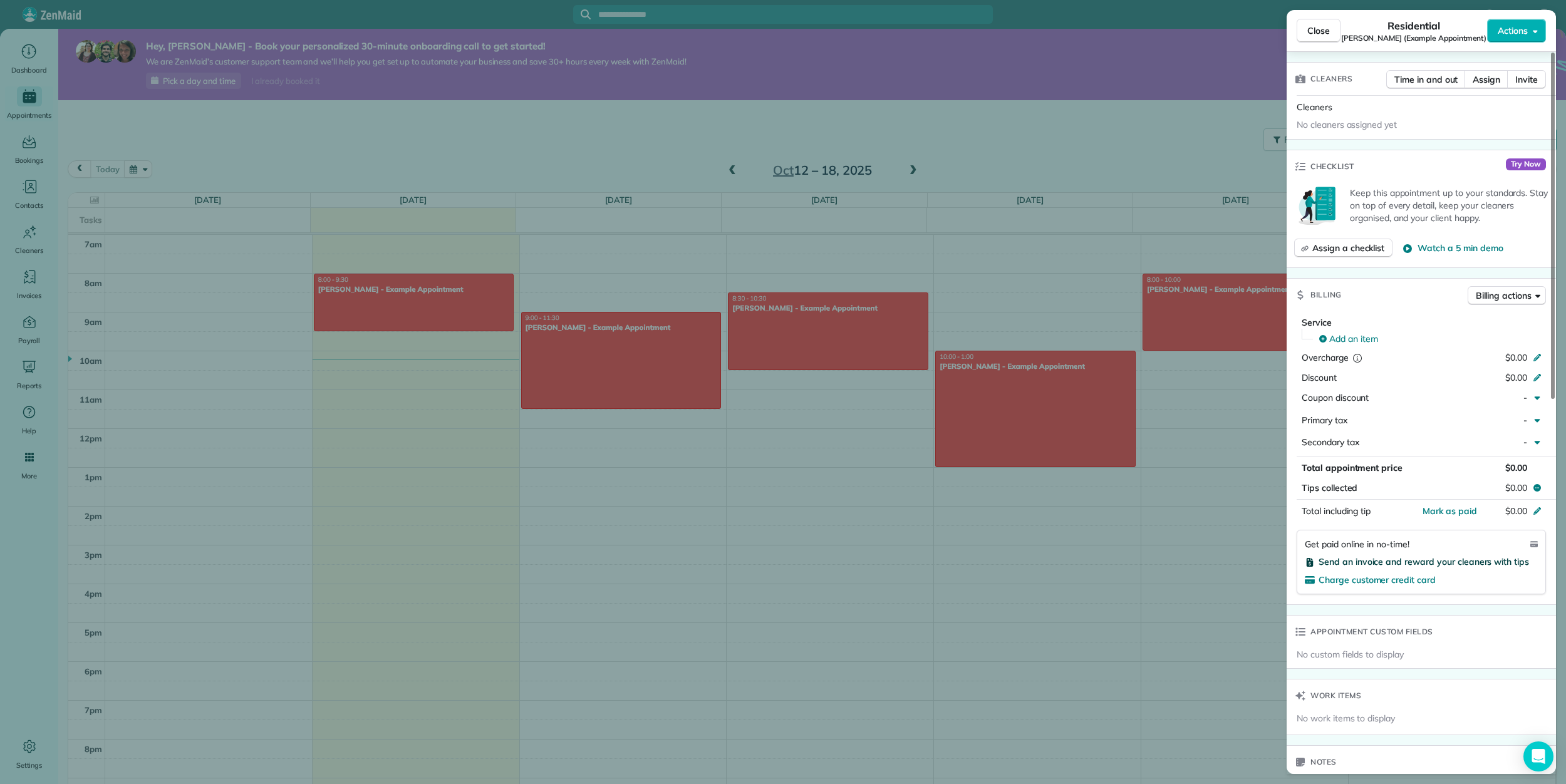
click at [1459, 557] on span "Send an invoice and reward your cleaners with tips" at bounding box center [1424, 562] width 211 height 11
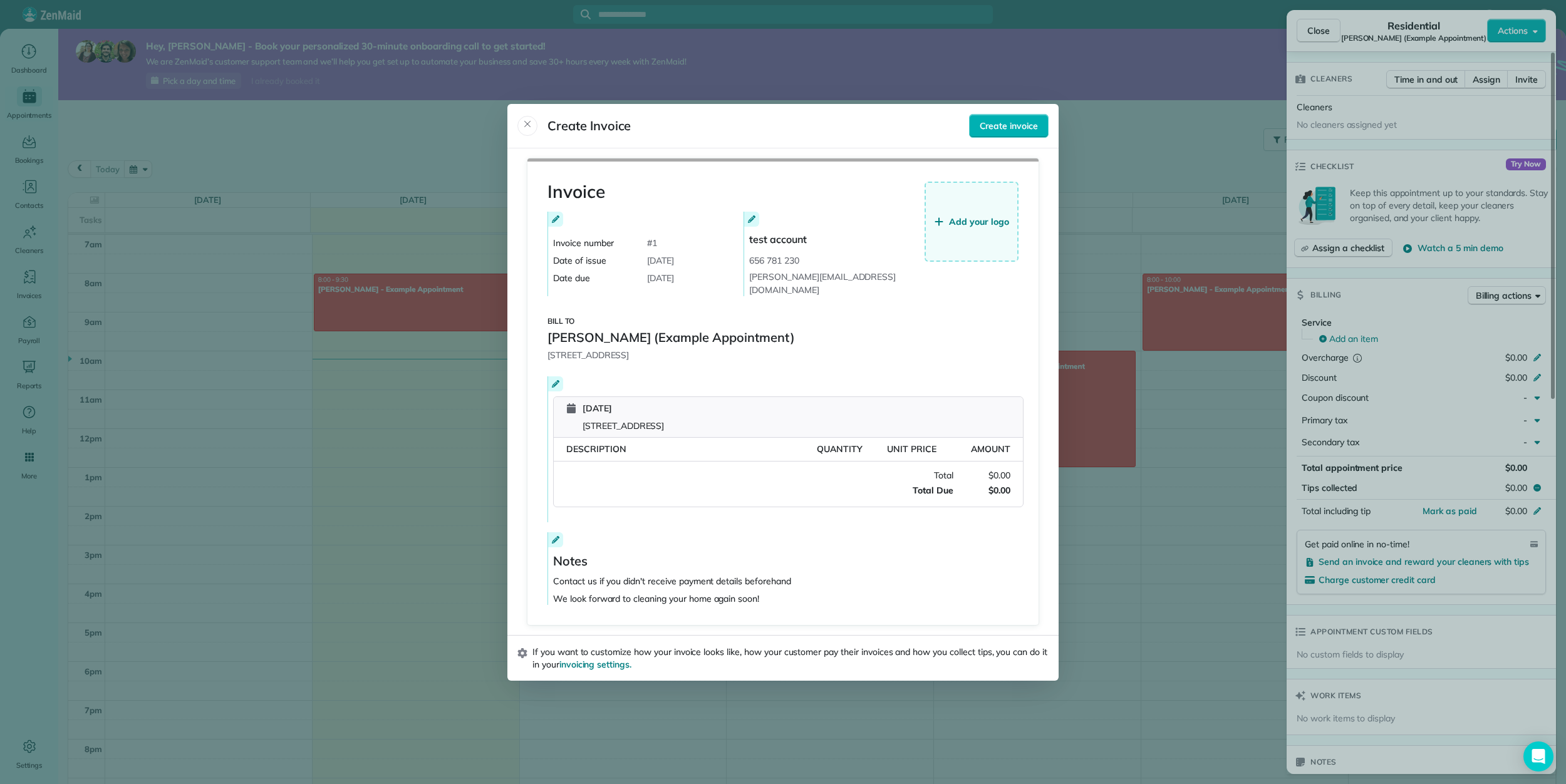
click at [992, 216] on button "Add your logo" at bounding box center [971, 222] width 94 height 80
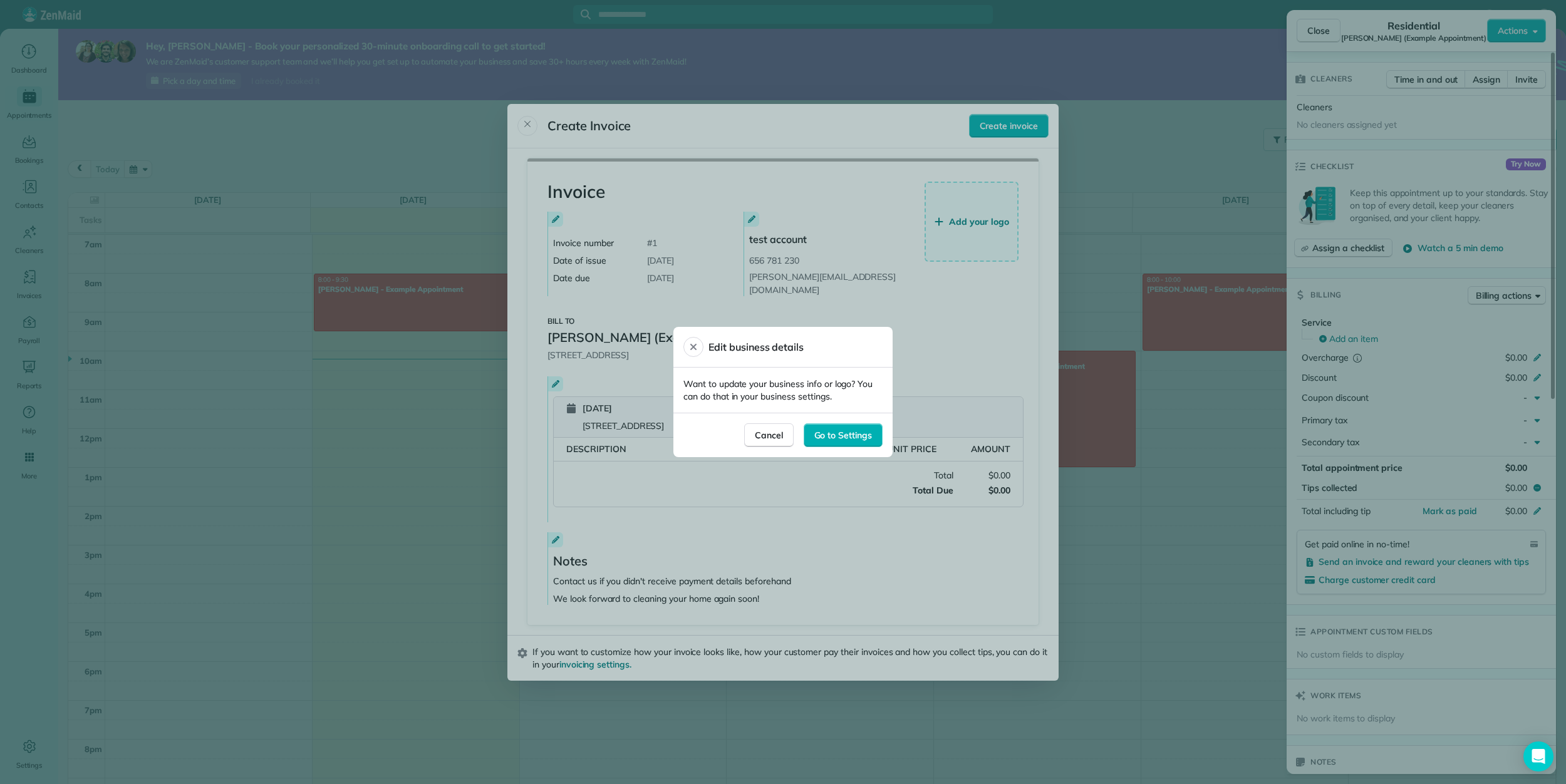
drag, startPoint x: 779, startPoint y: 441, endPoint x: 884, endPoint y: 356, distance: 135.1
click at [779, 441] on span "Cancel" at bounding box center [769, 435] width 28 height 13
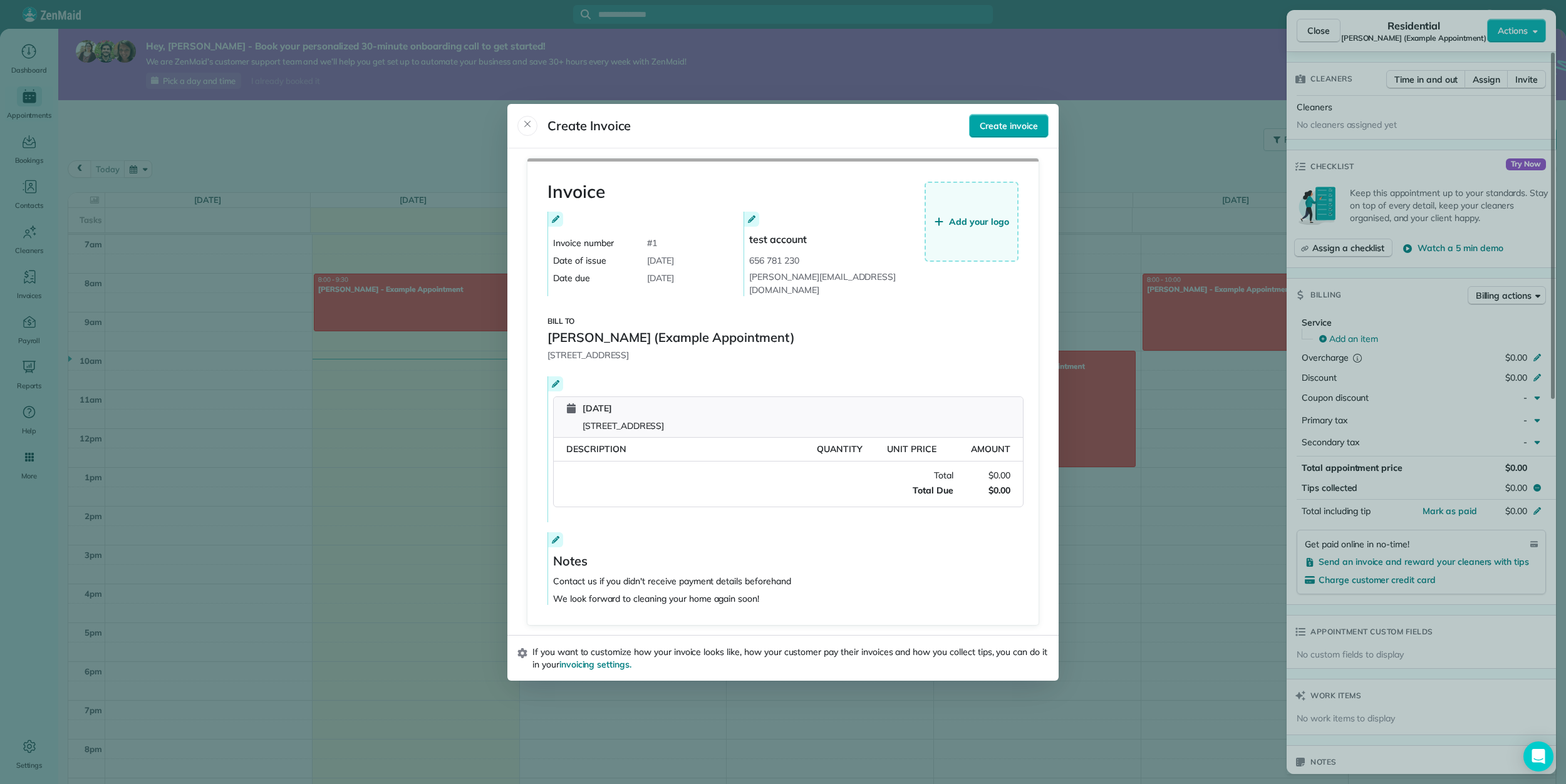
click at [1010, 132] on span "Create invoice" at bounding box center [1008, 126] width 58 height 13
click at [941, 238] on span "test account" at bounding box center [847, 239] width 195 height 15
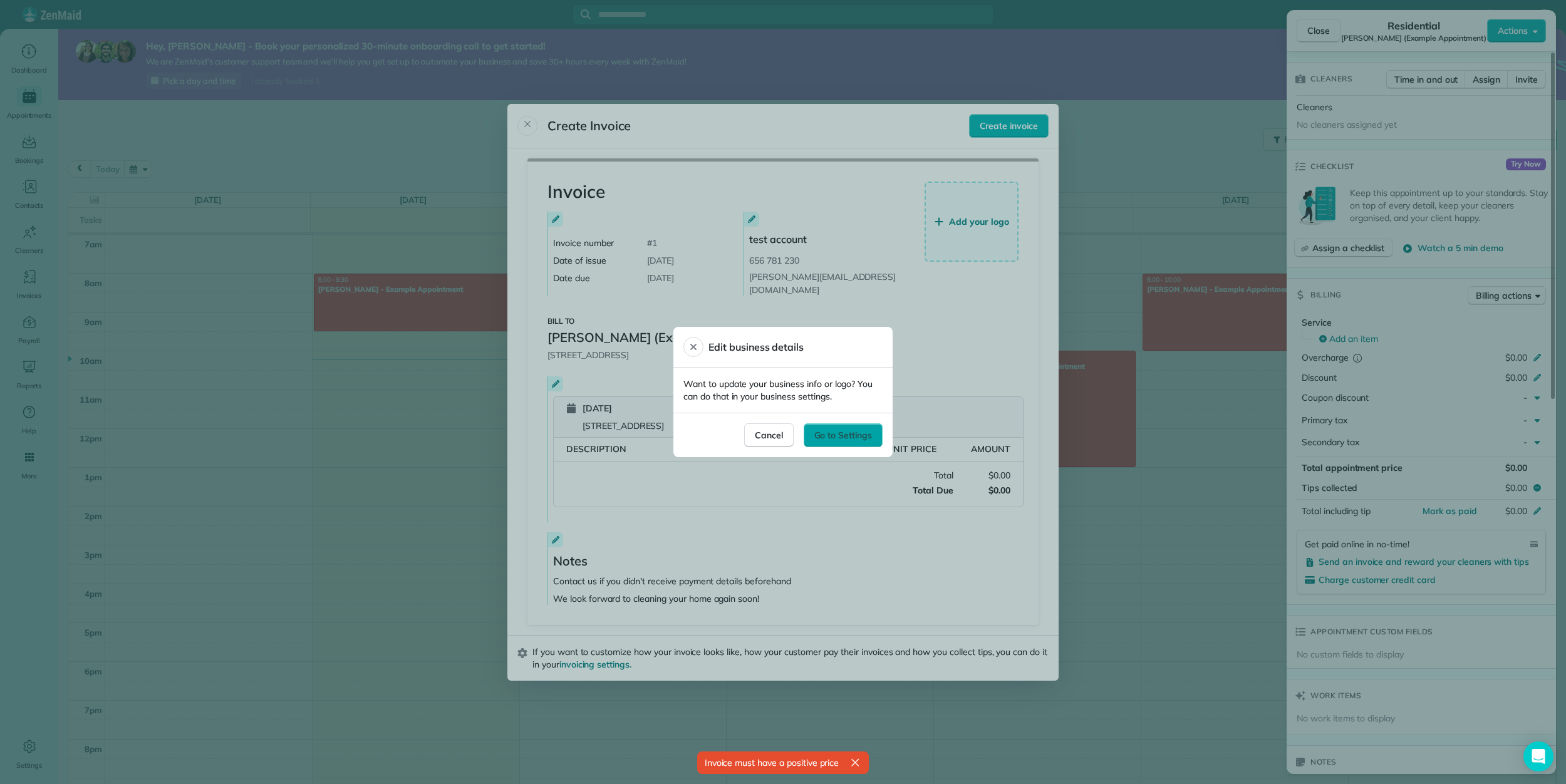
click at [853, 431] on span "Go to Settings" at bounding box center [843, 435] width 57 height 13
click at [764, 432] on span "Cancel" at bounding box center [769, 435] width 28 height 13
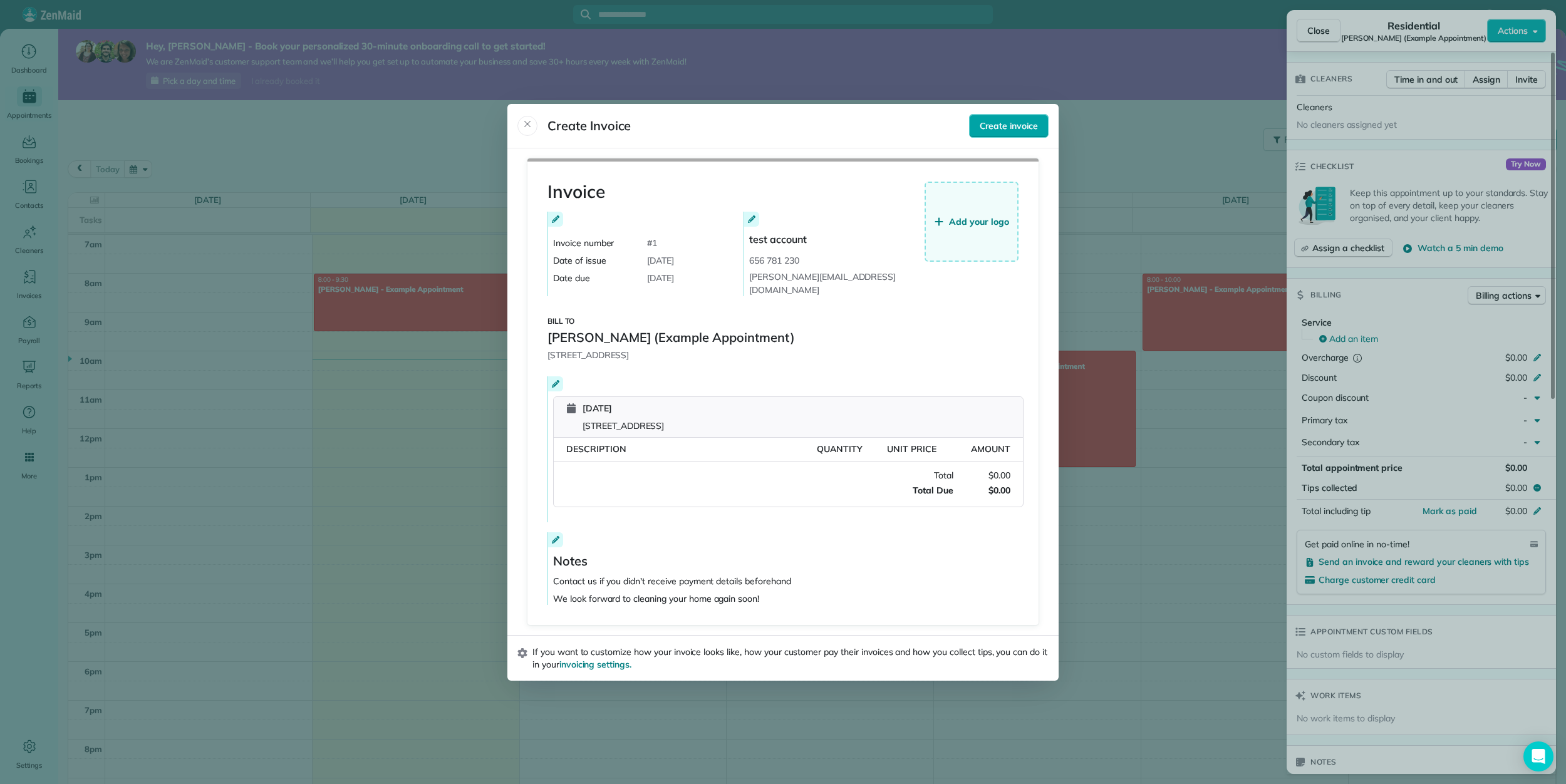
click at [988, 132] on span "Create invoice" at bounding box center [1008, 126] width 58 height 13
click at [558, 380] on icon at bounding box center [556, 384] width 8 height 8
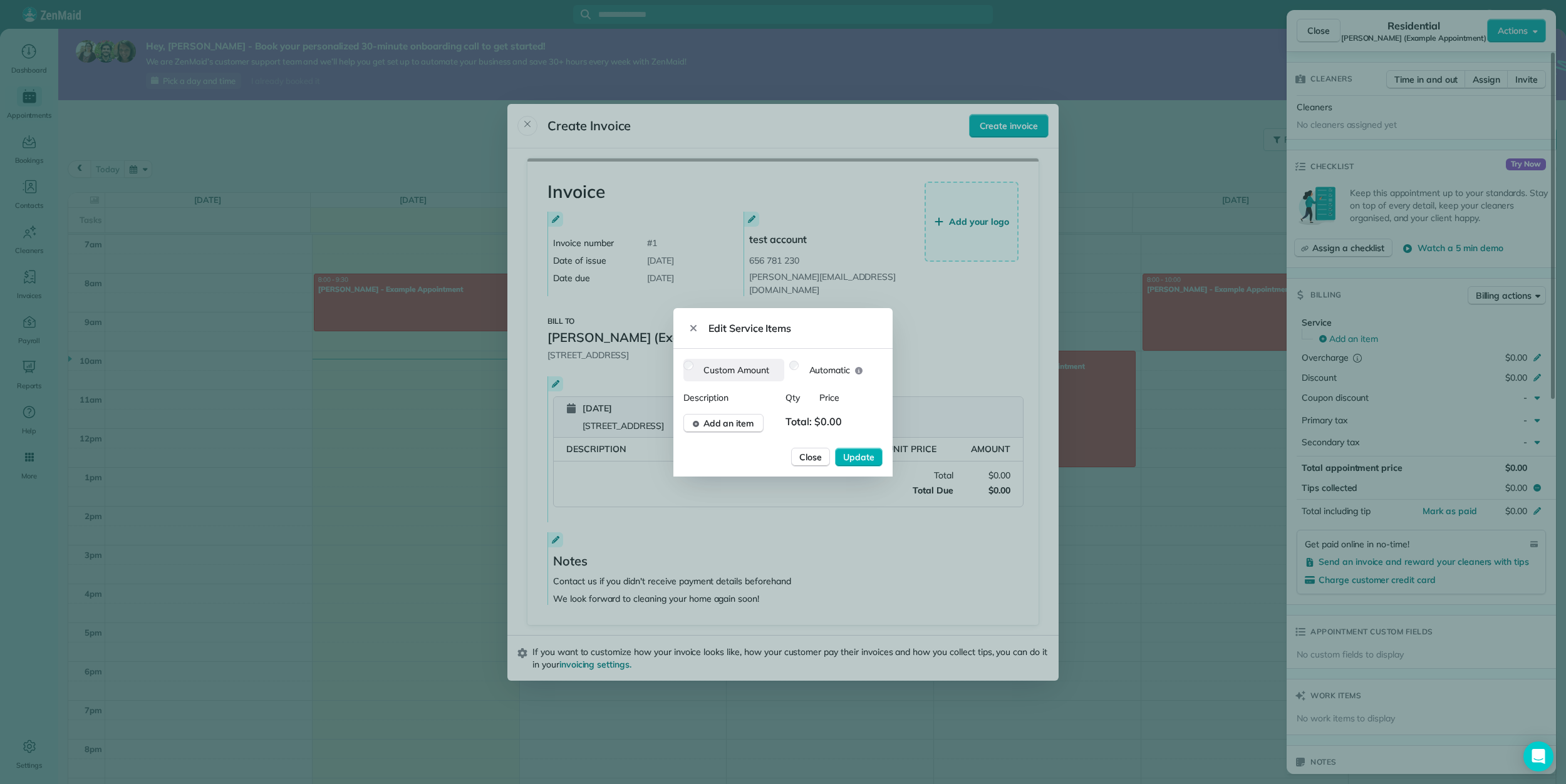
click at [711, 374] on label "Custom Amount" at bounding box center [736, 370] width 76 height 22
click at [749, 423] on span "Add an item" at bounding box center [728, 423] width 50 height 13
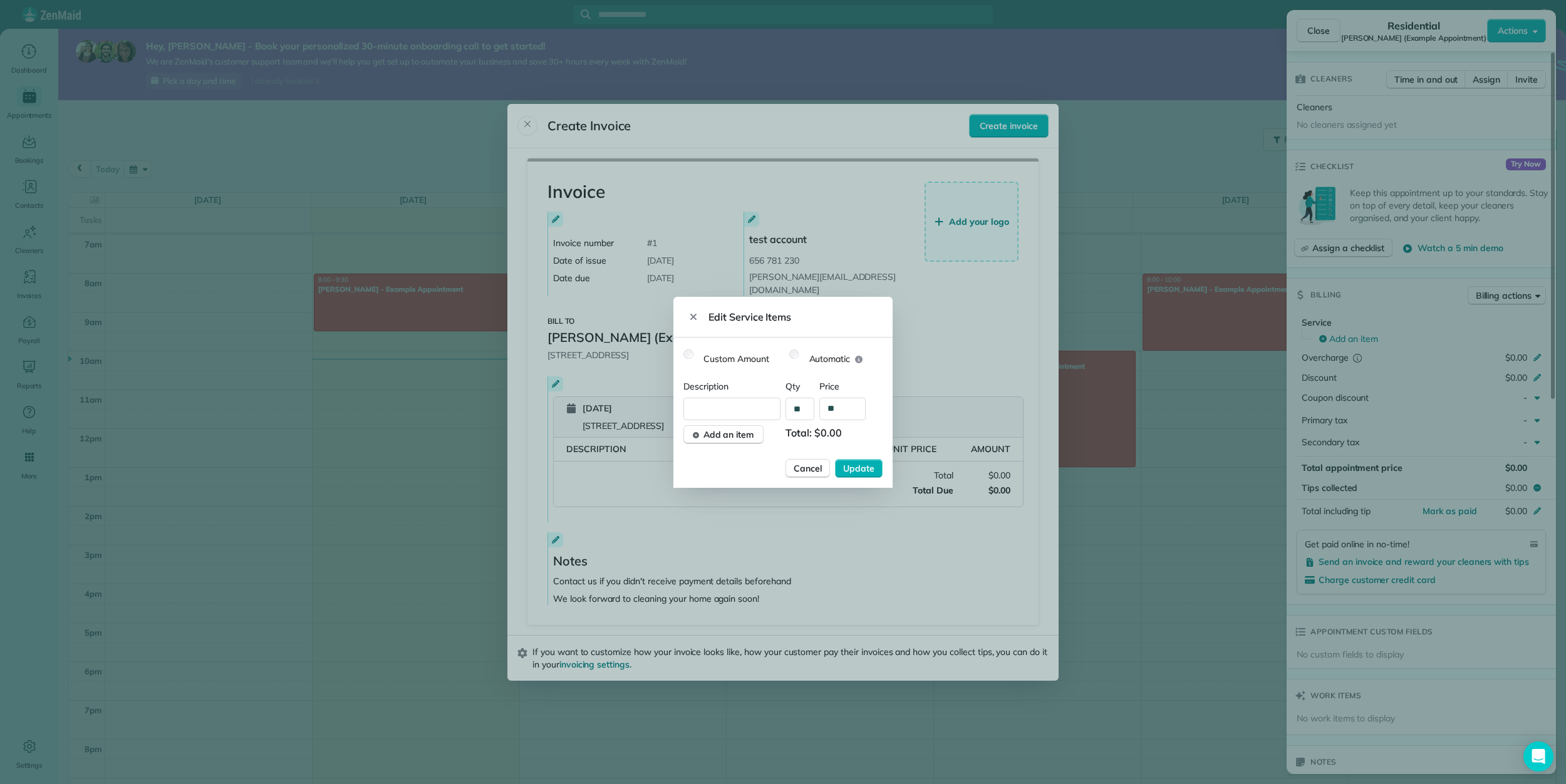
click at [854, 410] on input "**" at bounding box center [842, 409] width 47 height 22
type input "**"
click at [868, 462] on span "Update" at bounding box center [858, 469] width 31 height 13
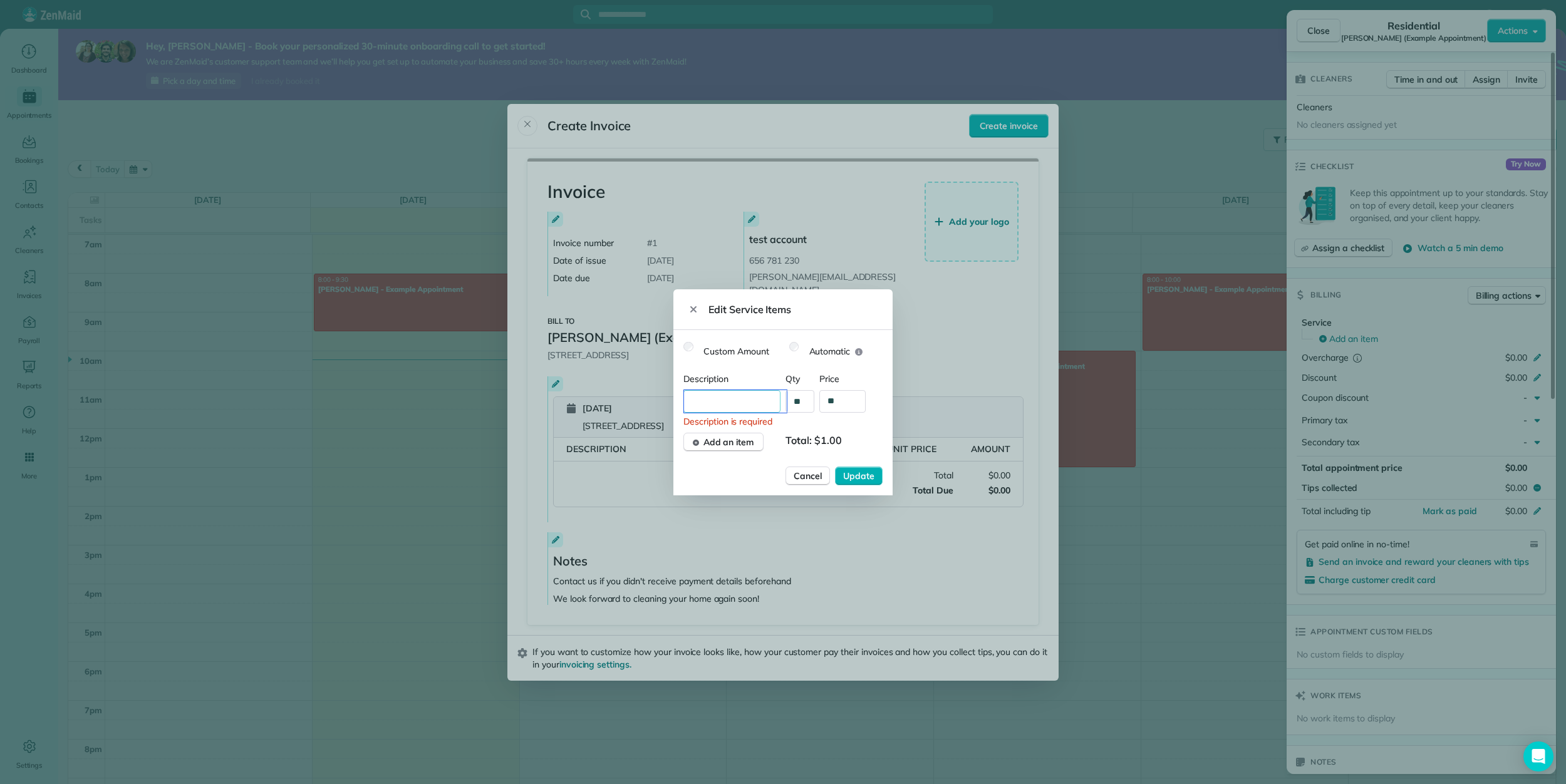
click at [728, 408] on input "text" at bounding box center [735, 401] width 103 height 22
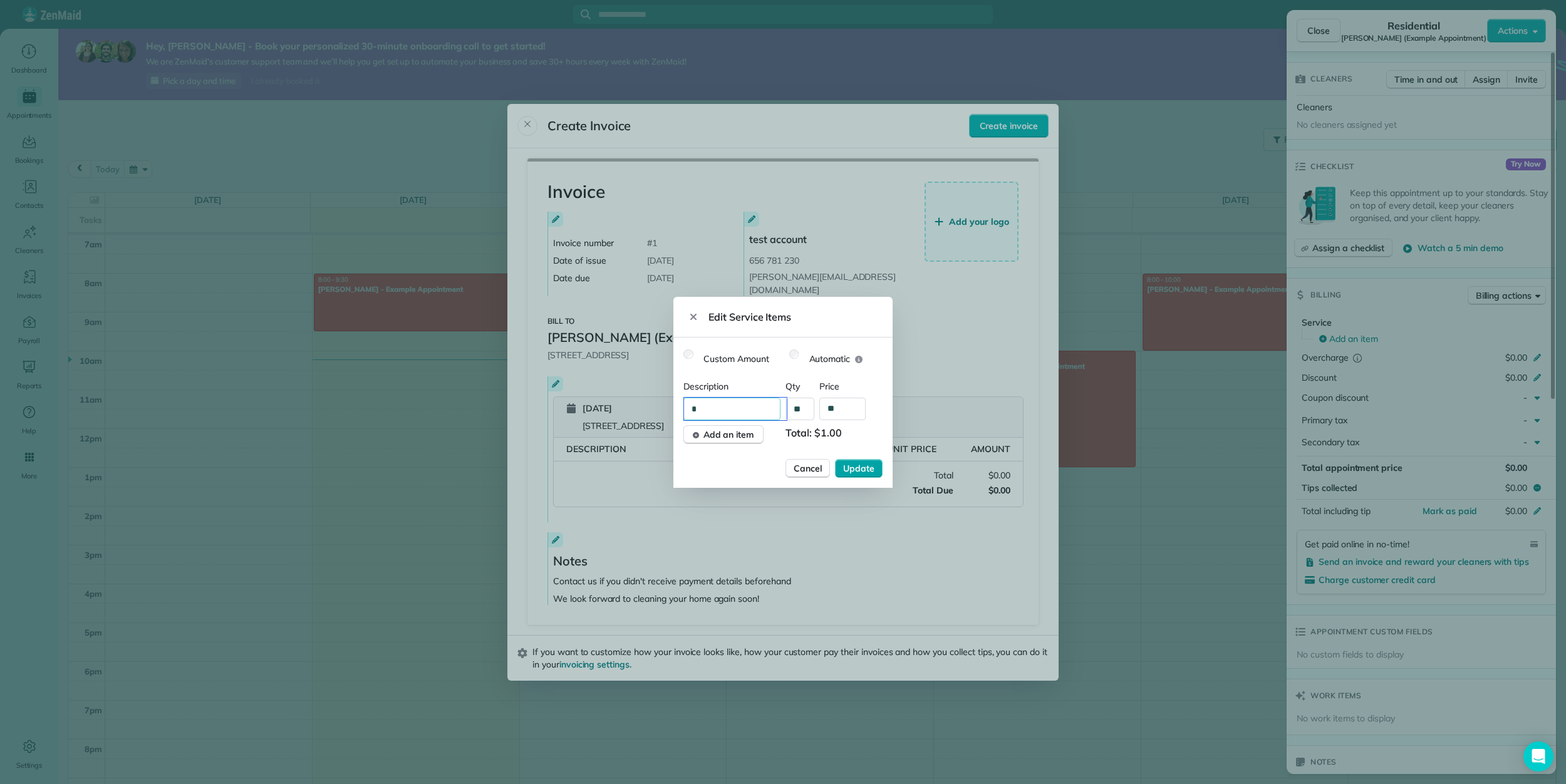
type input "*"
click at [861, 471] on span "Update" at bounding box center [858, 469] width 31 height 13
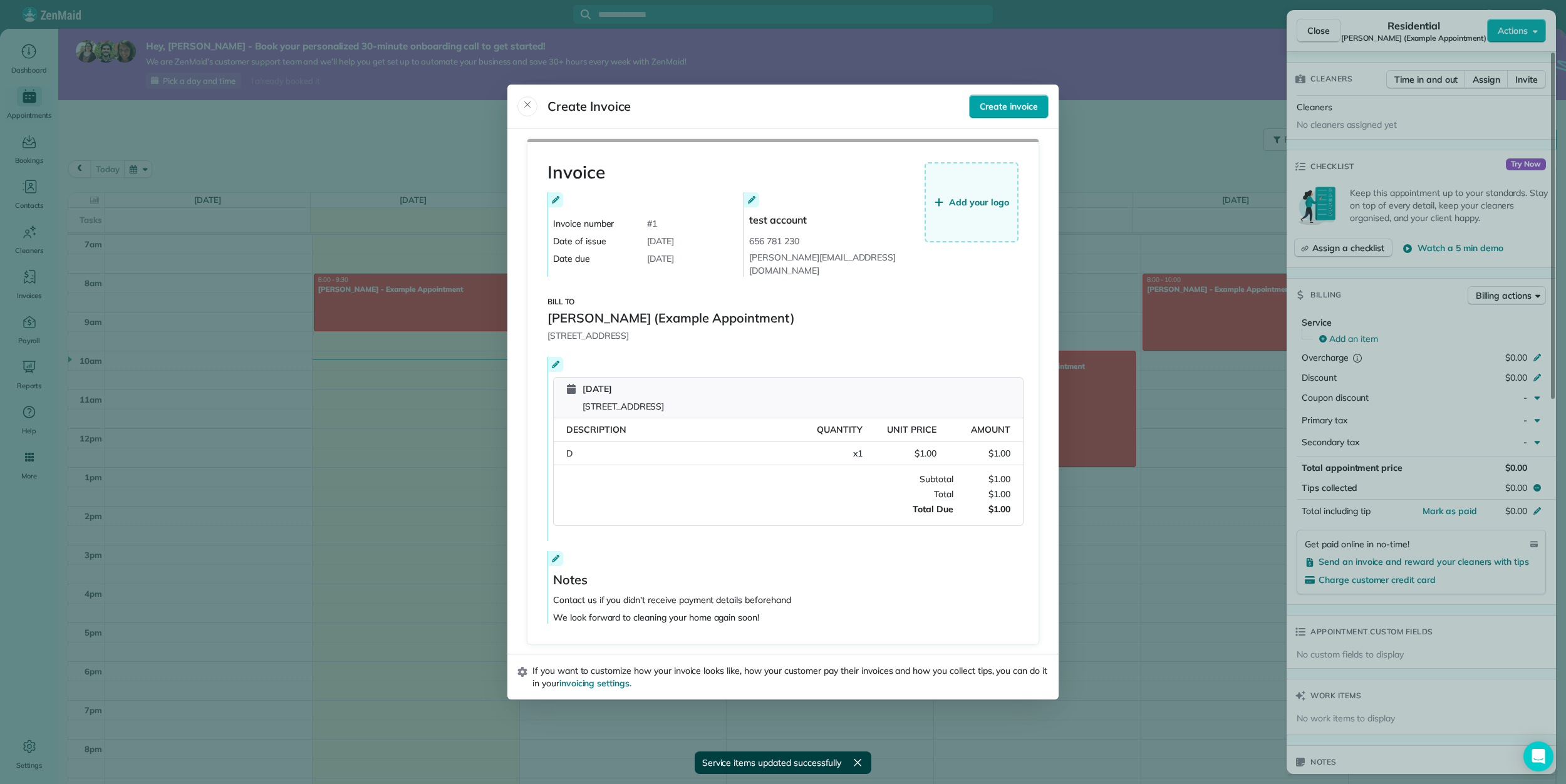
click at [998, 113] on span "Create invoice" at bounding box center [1008, 107] width 58 height 13
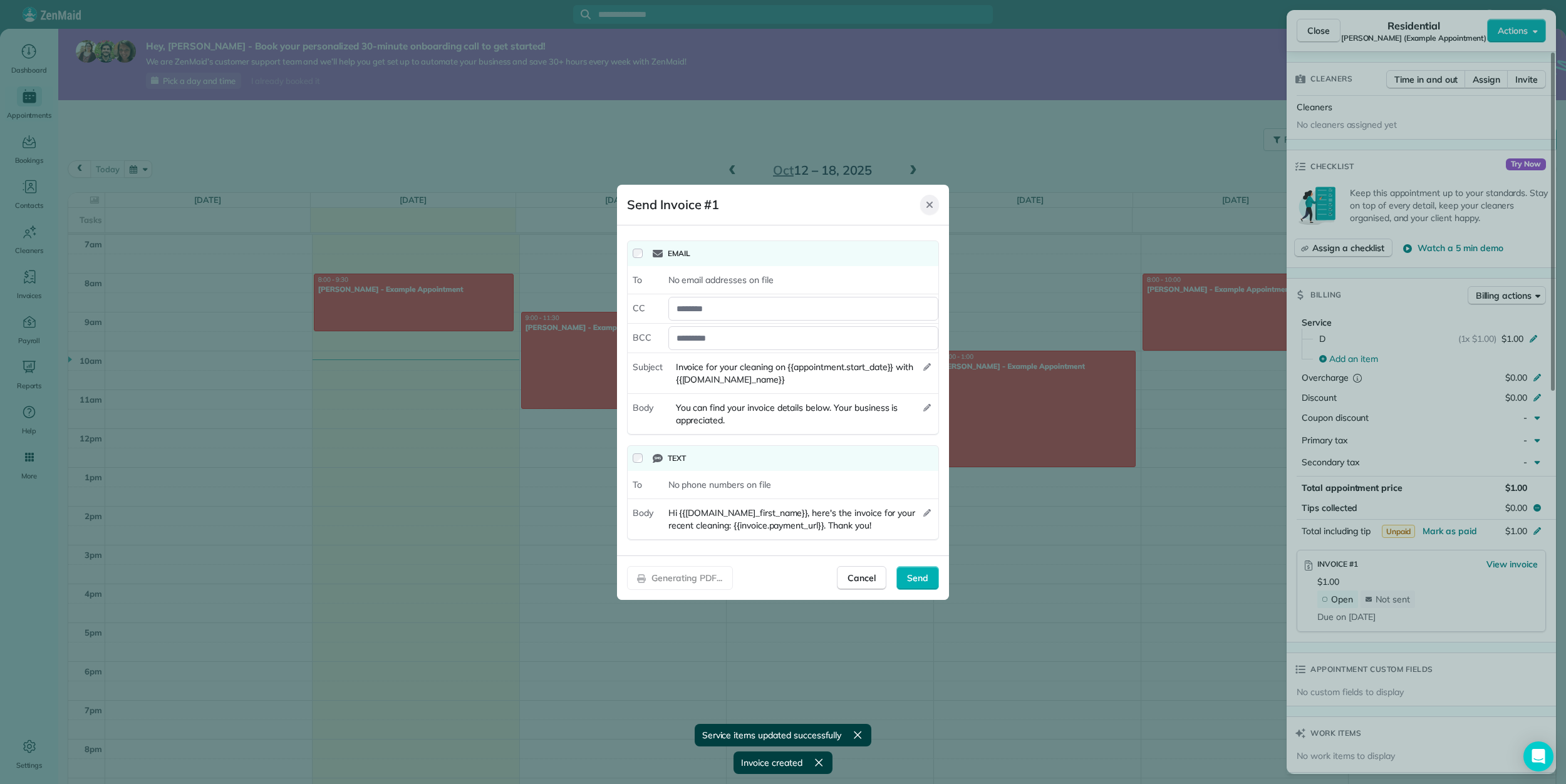
click at [925, 200] on icon "Close" at bounding box center [930, 205] width 10 height 10
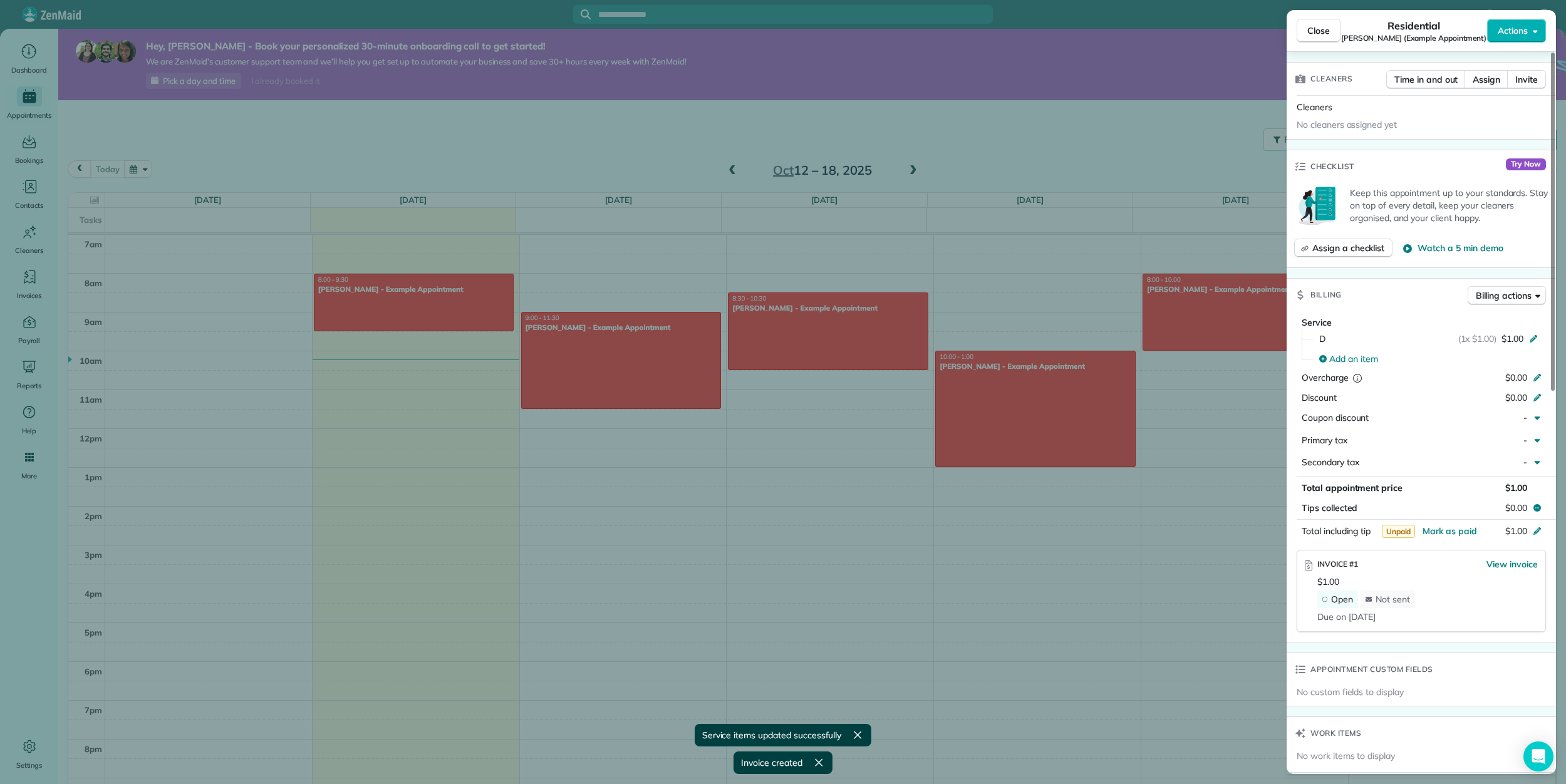
drag, startPoint x: 110, startPoint y: 239, endPoint x: 75, endPoint y: 236, distance: 35.1
click at [109, 239] on div "Close Residential Carolyn Arellano (Example Appointment) Actions Status Active …" at bounding box center [783, 392] width 1566 height 784
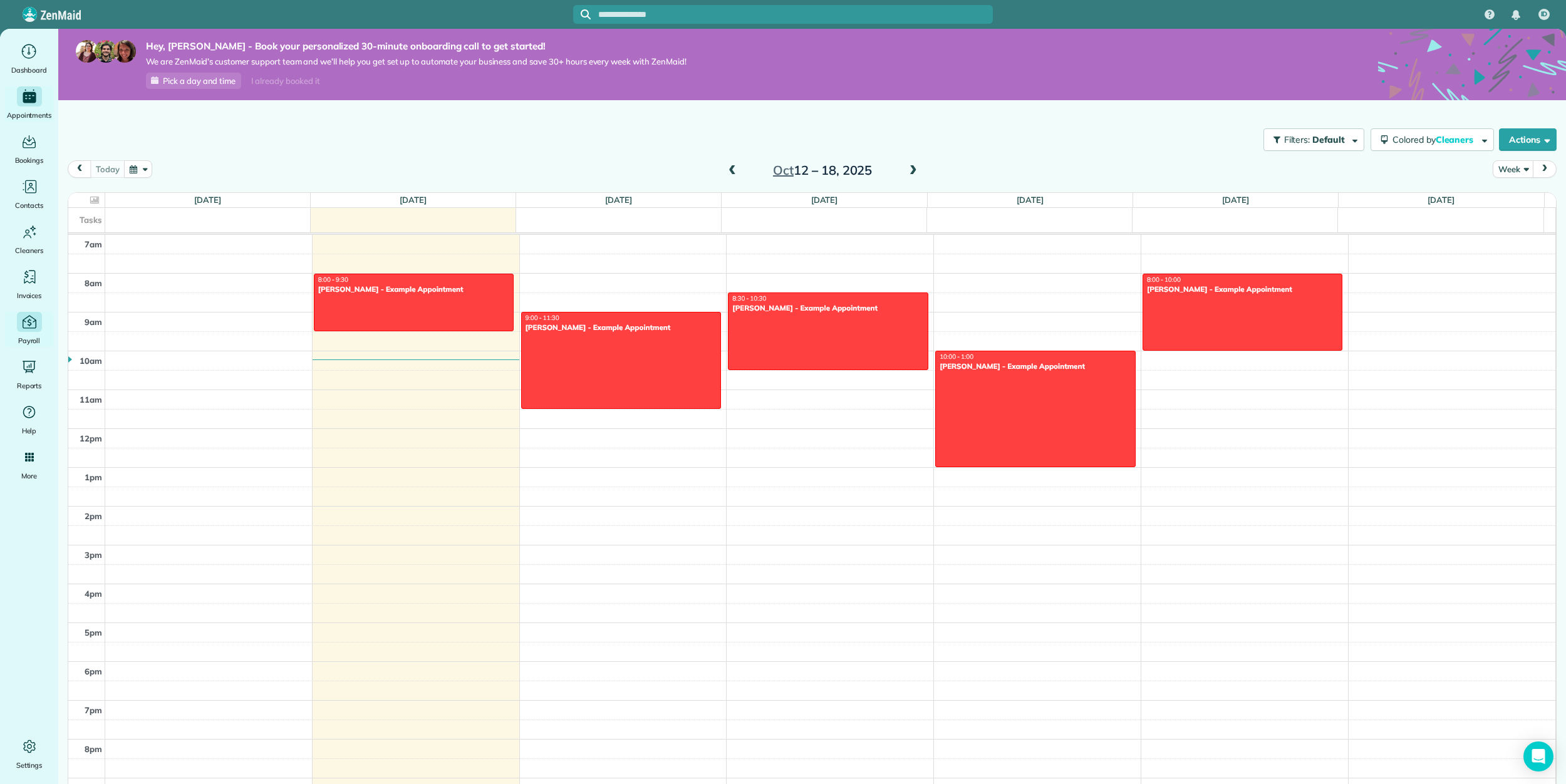
click at [32, 336] on span "Payroll" at bounding box center [29, 341] width 22 height 13
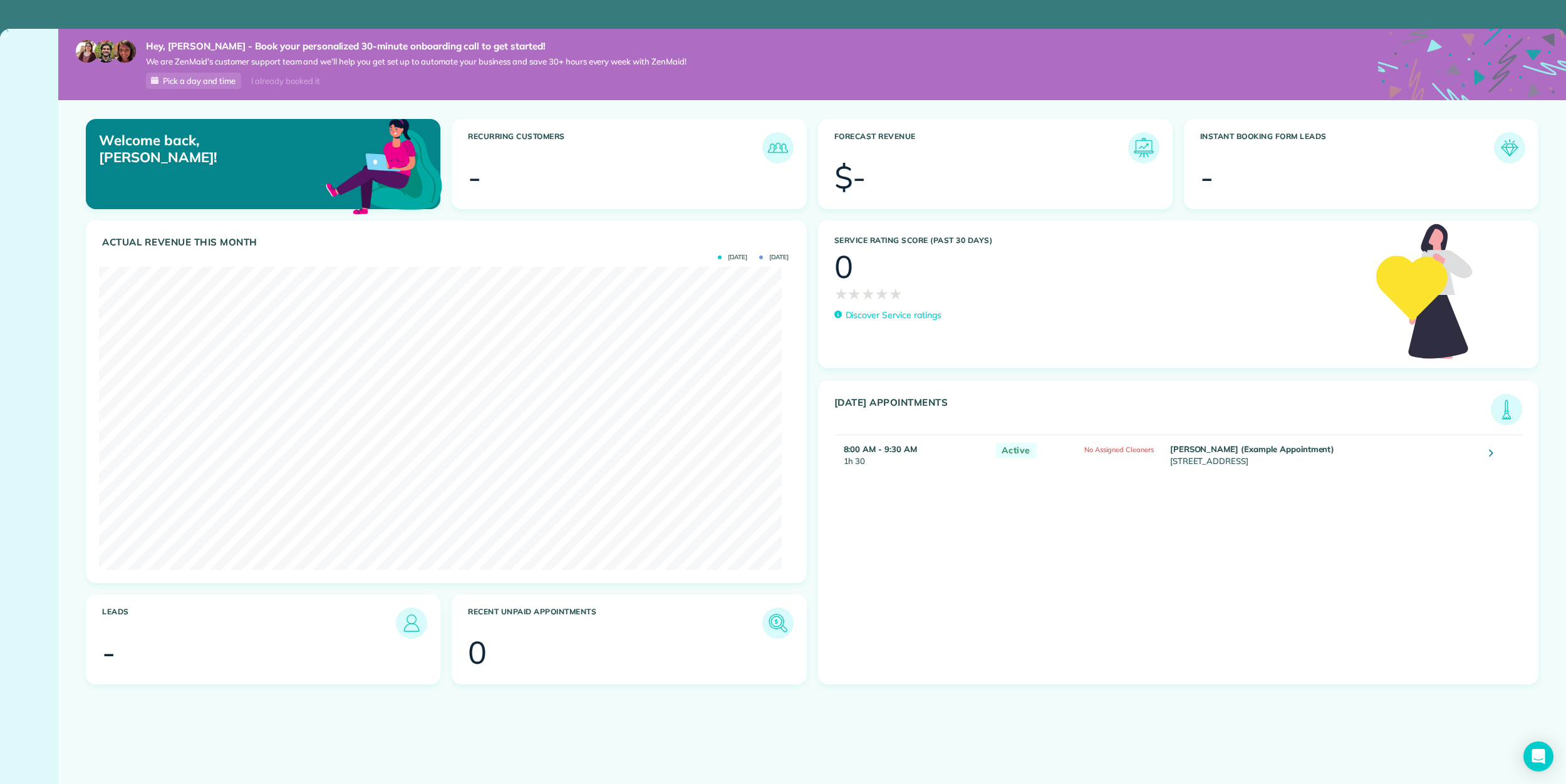
scroll to position [303, 682]
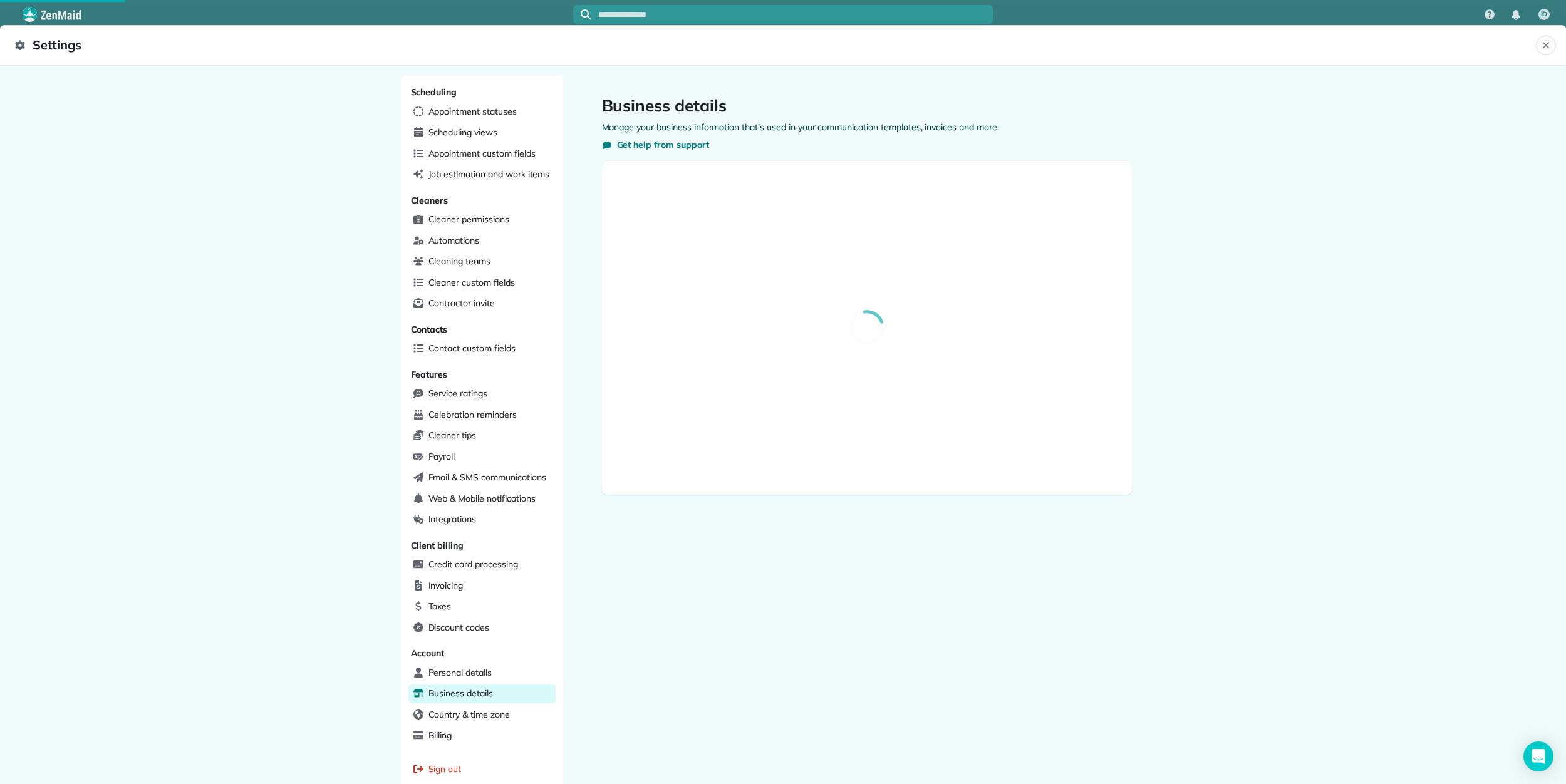
select select "**"
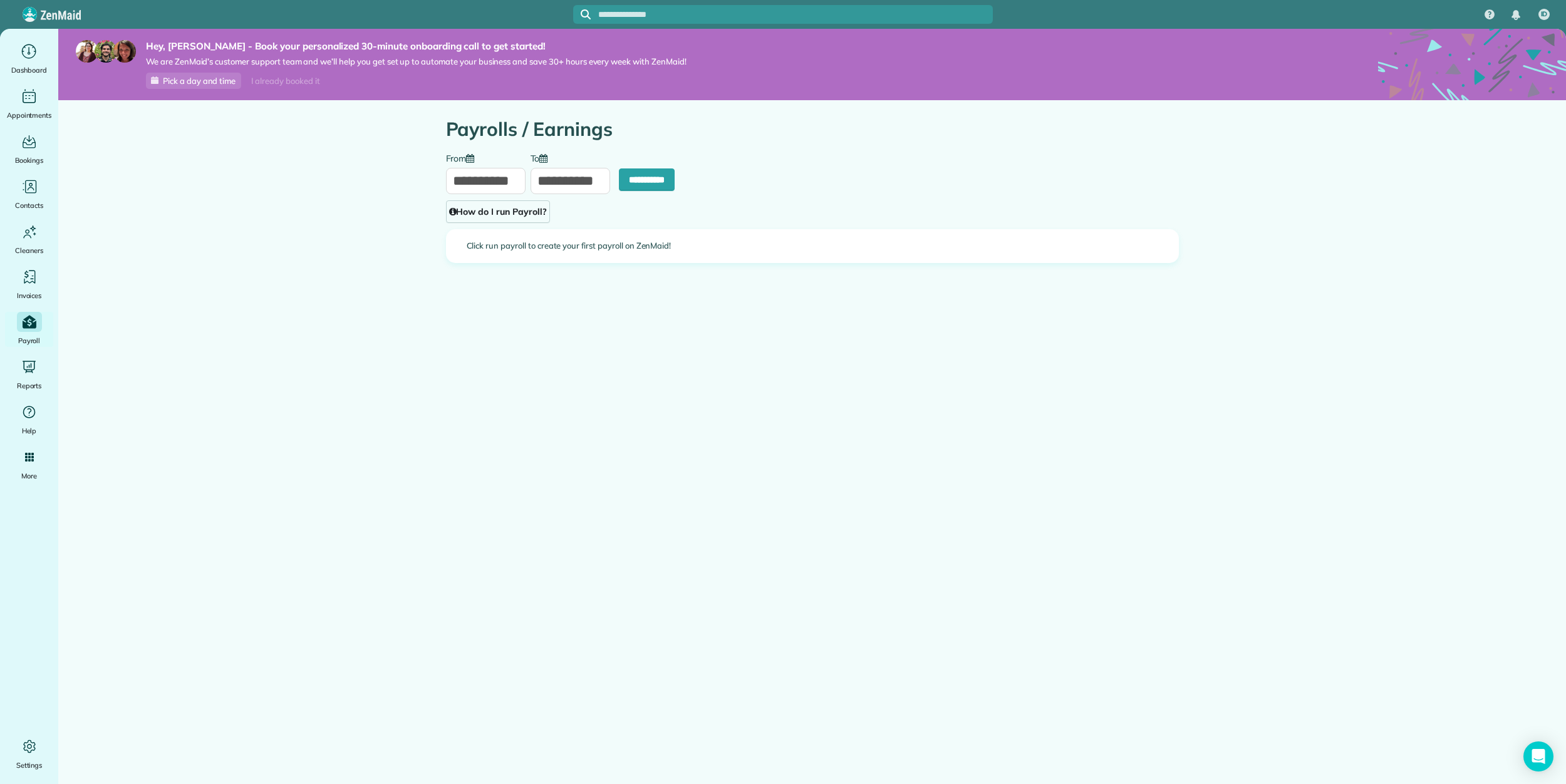
type input "**********"
click at [26, 154] on span "Bookings" at bounding box center [29, 160] width 29 height 13
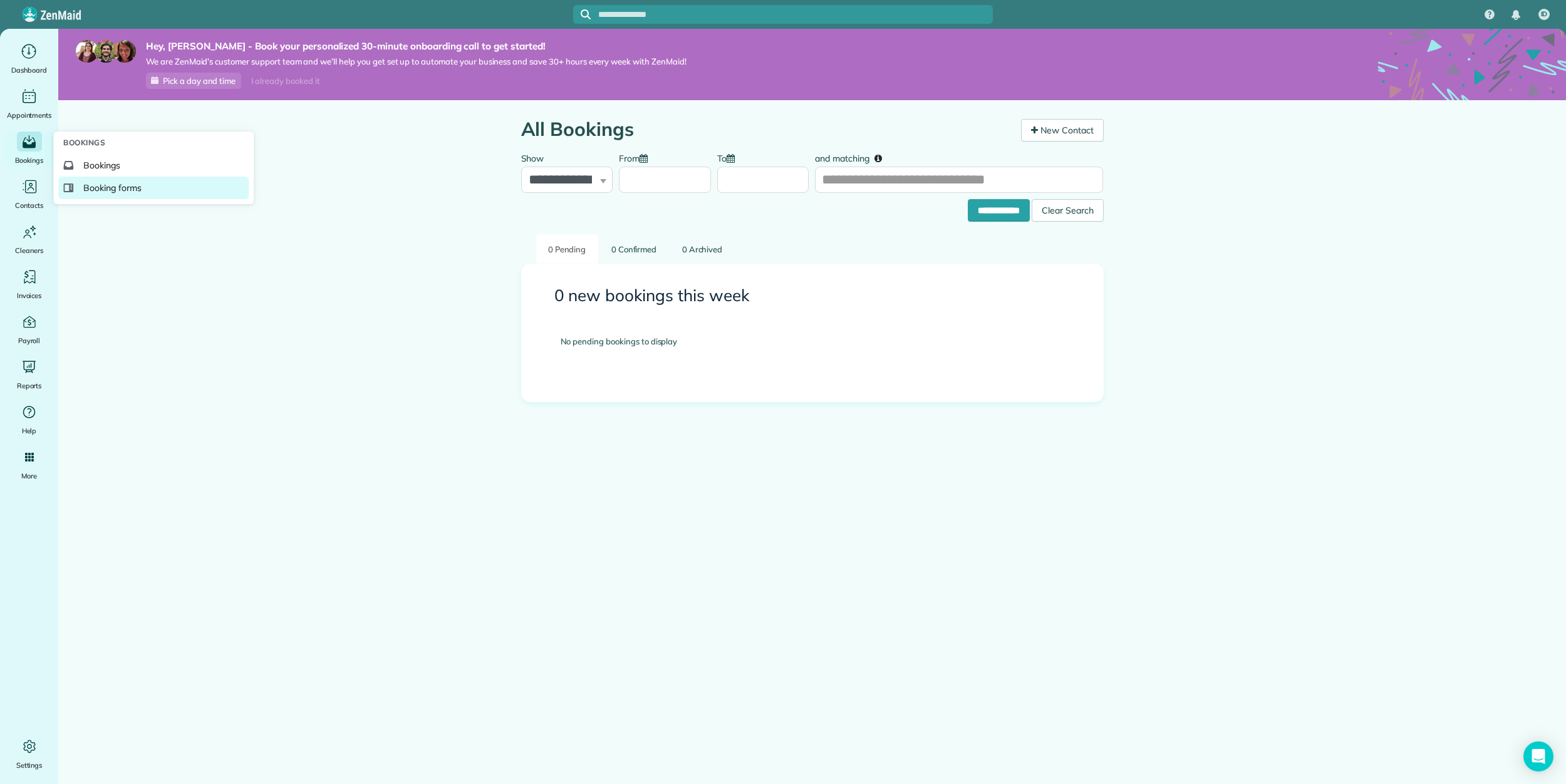
click at [119, 183] on span "Booking forms" at bounding box center [112, 188] width 58 height 13
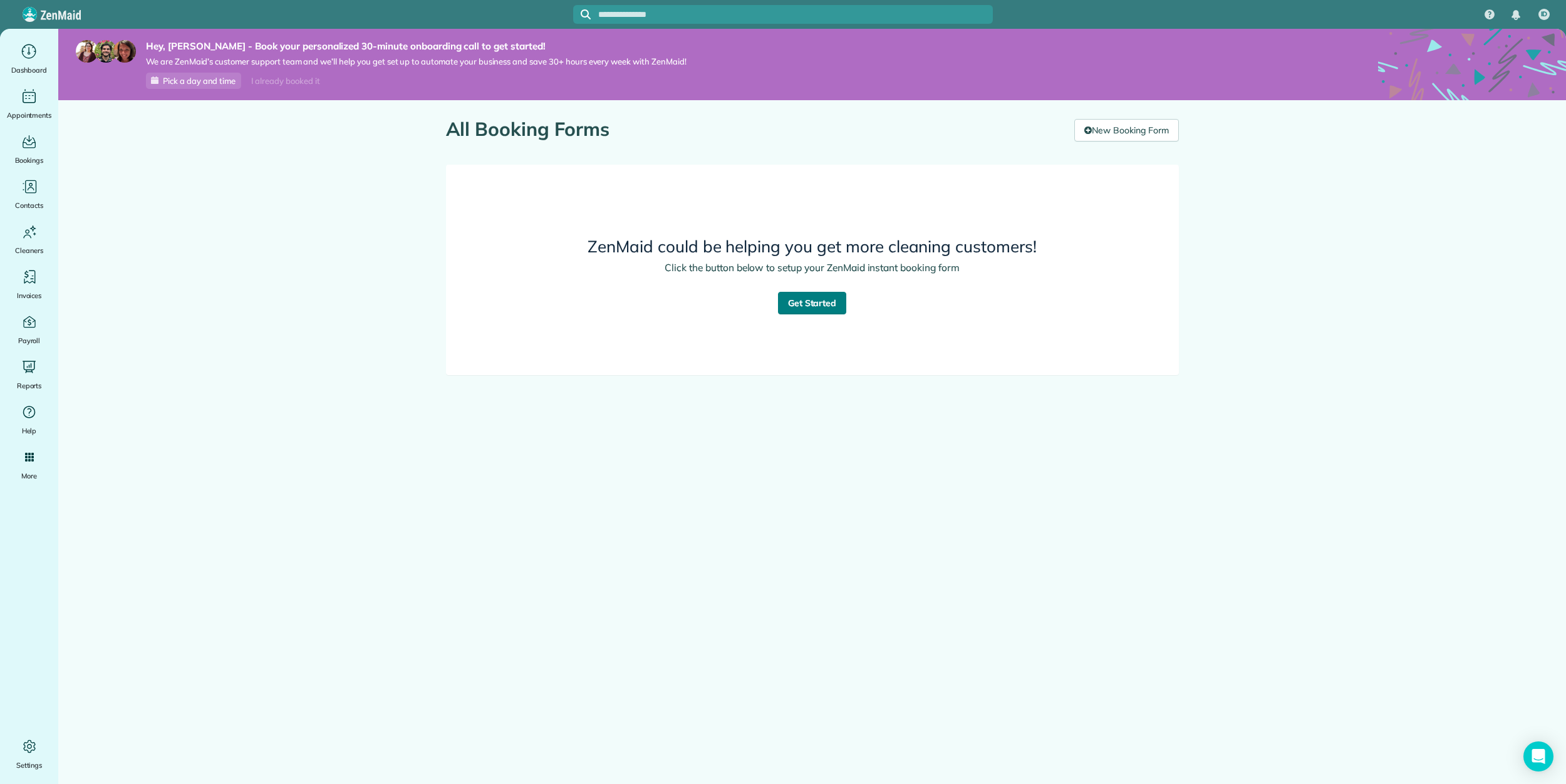
click at [816, 303] on link "Get Started" at bounding box center [812, 303] width 69 height 22
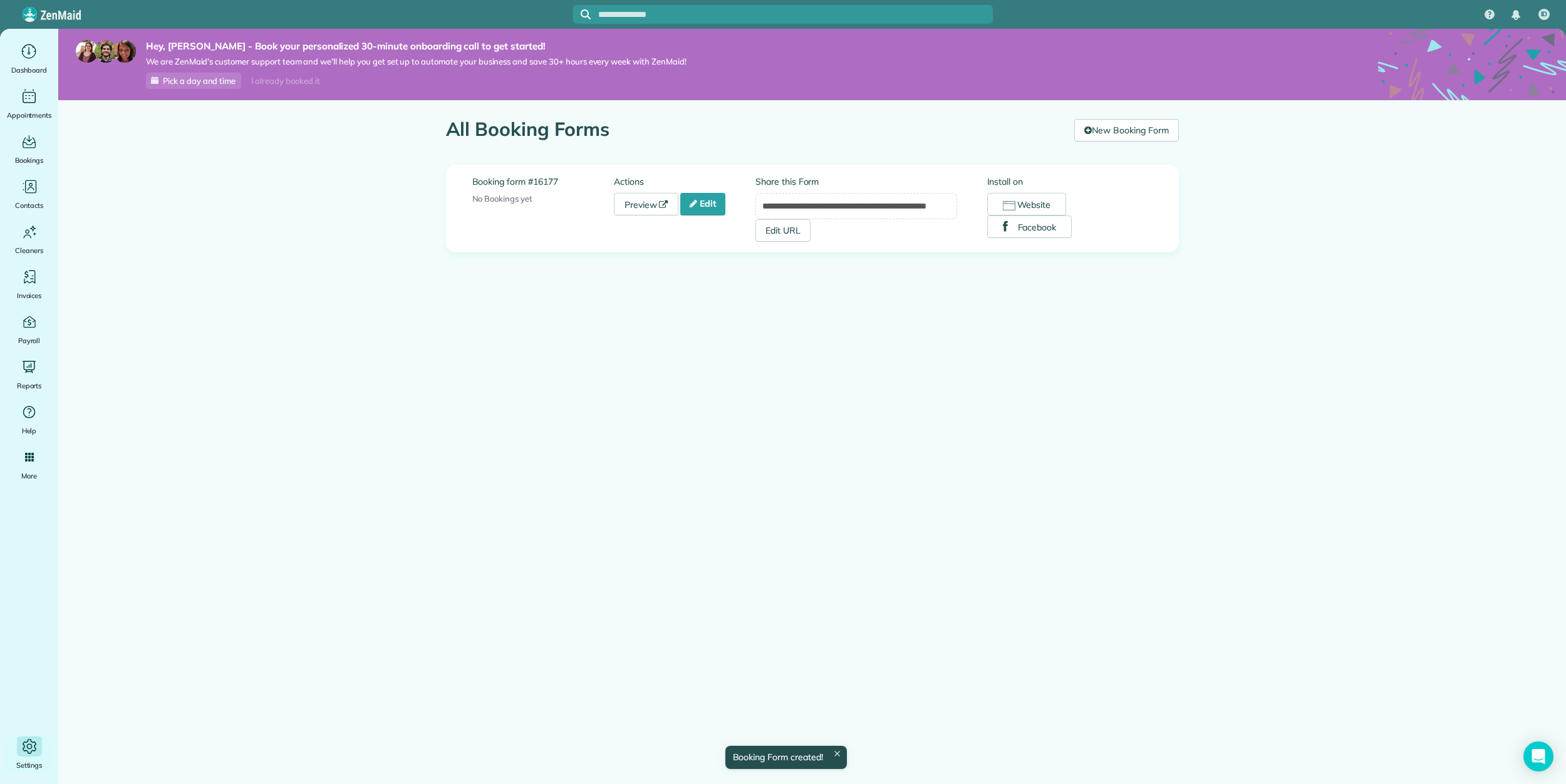
click at [26, 747] on icon "Main" at bounding box center [29, 746] width 6 height 6
click at [23, 331] on div "Payroll" at bounding box center [29, 329] width 50 height 35
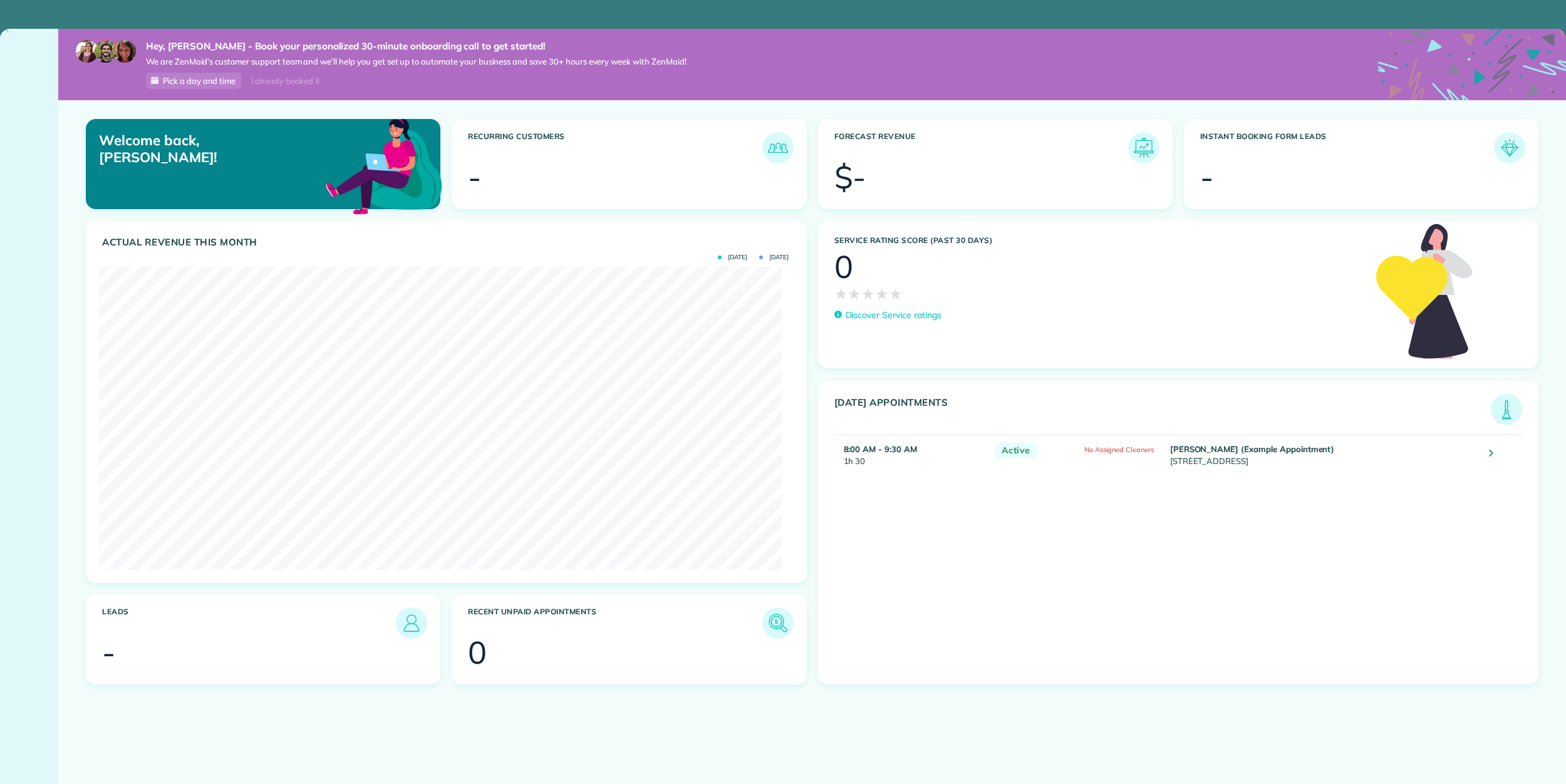
scroll to position [303, 682]
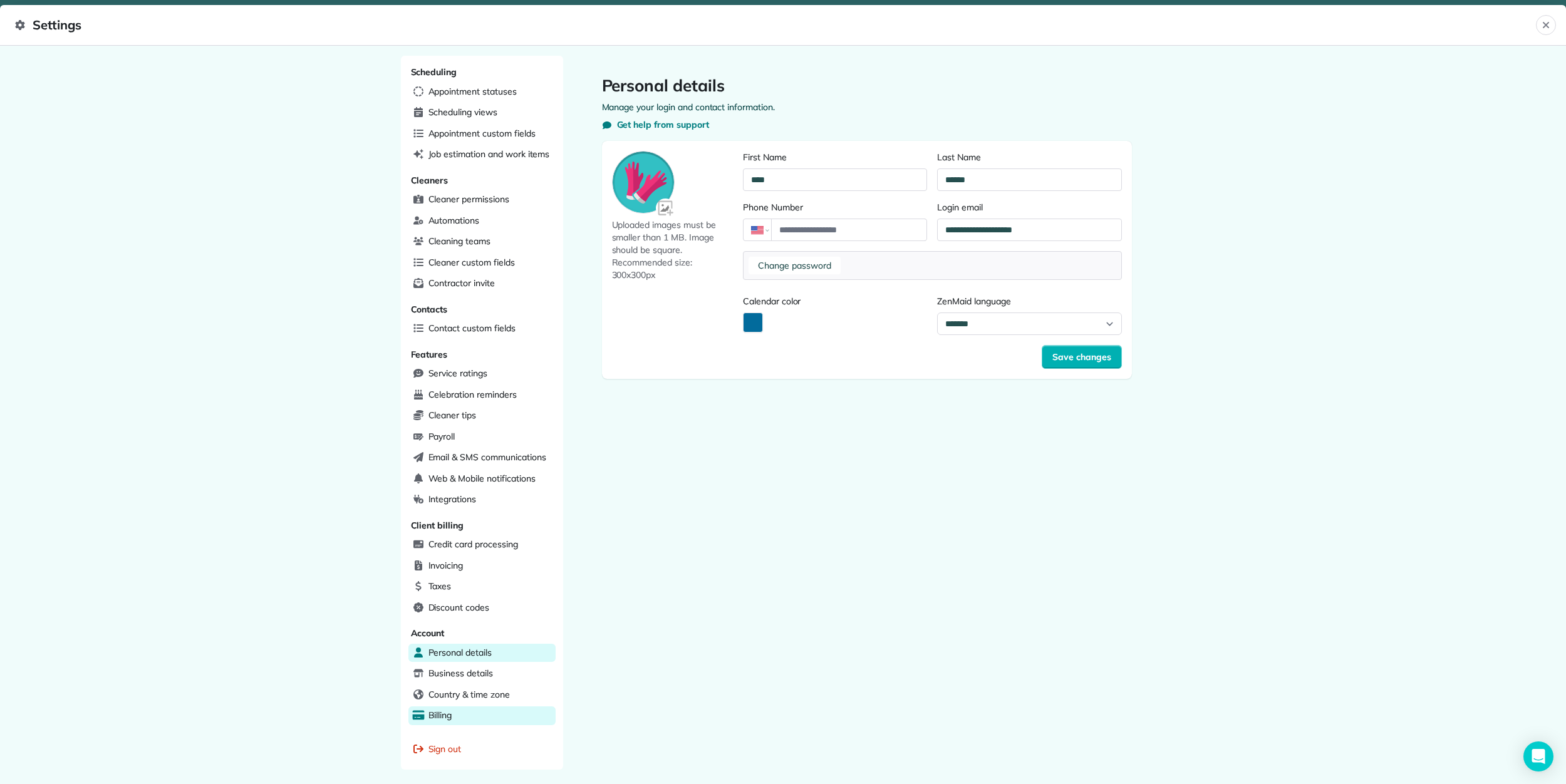
click at [452, 718] on div "Billing" at bounding box center [482, 715] width 147 height 19
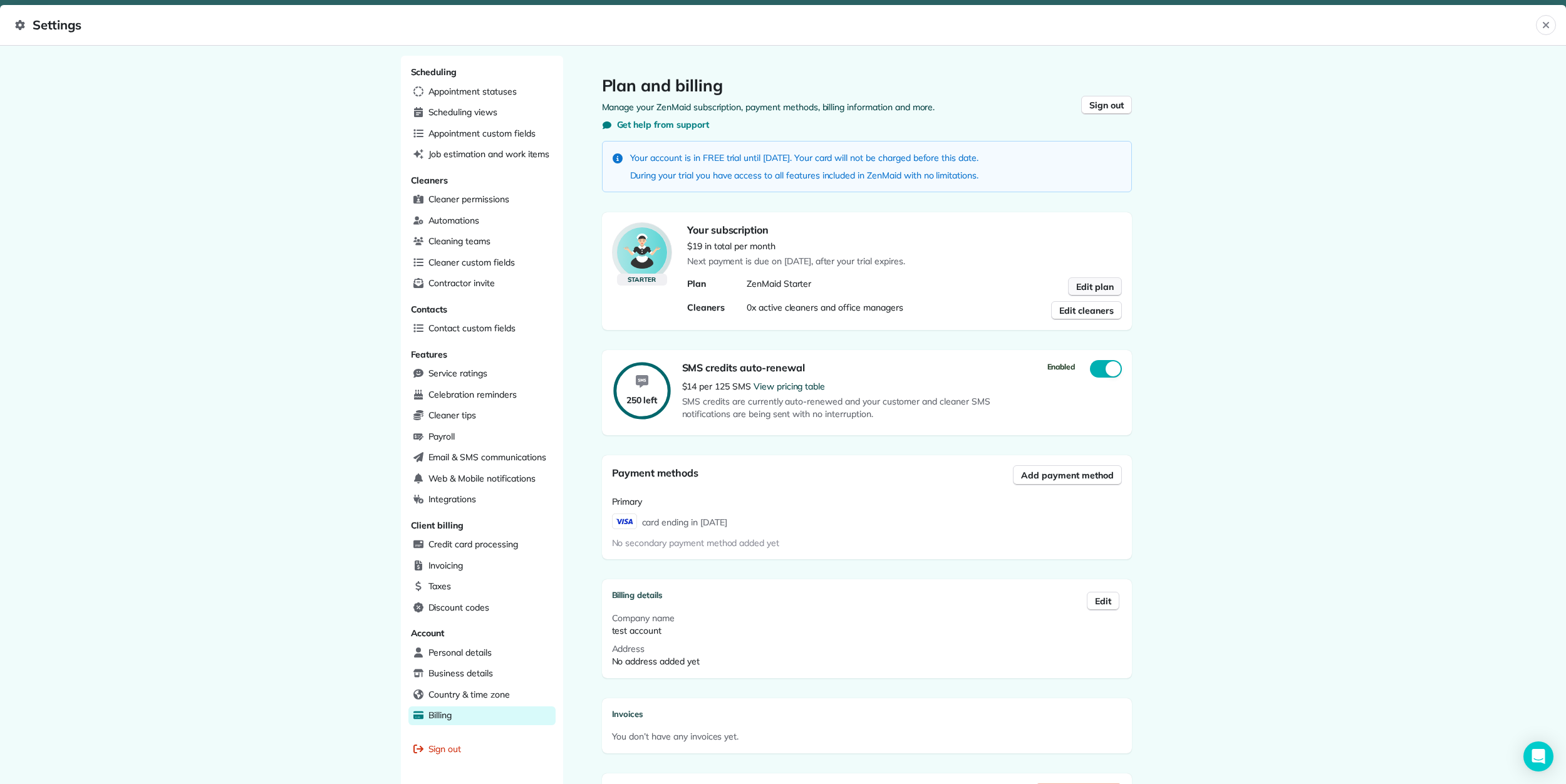
click at [1098, 294] on button "Edit plan" at bounding box center [1095, 286] width 54 height 19
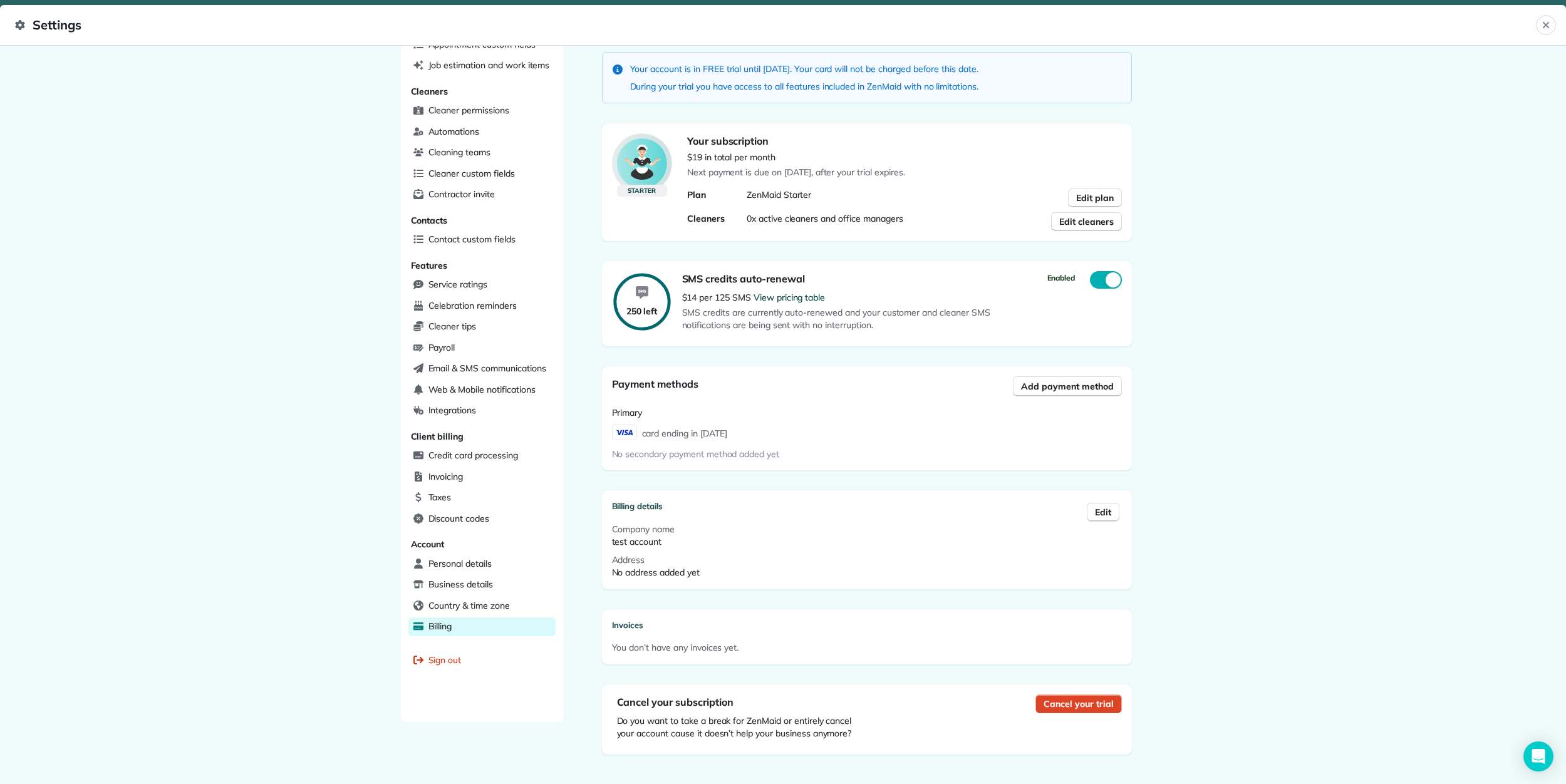
click at [1044, 698] on span "Cancel your trial" at bounding box center [1078, 704] width 70 height 13
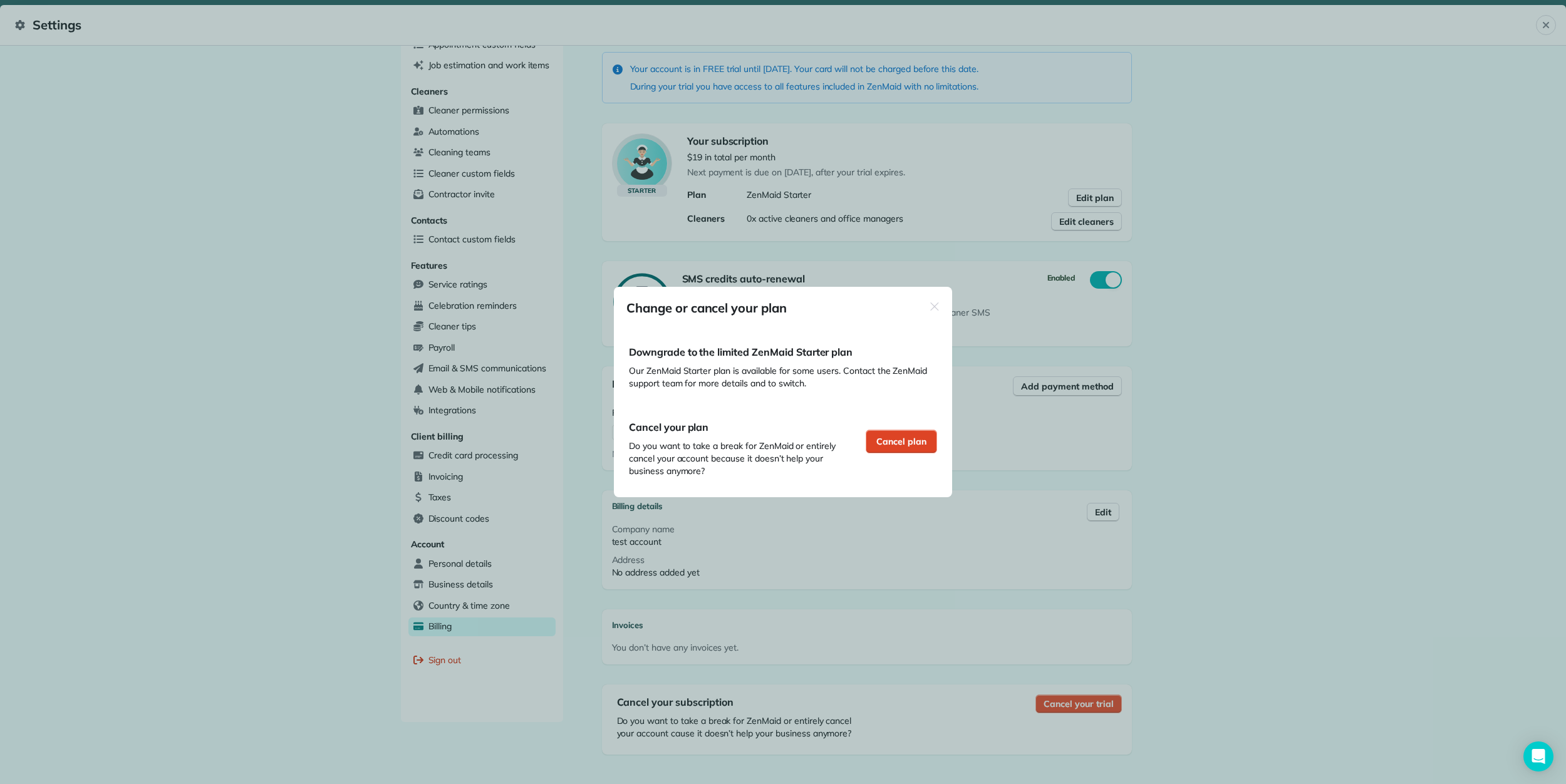
click at [896, 448] on div "Cancel plan" at bounding box center [901, 441] width 72 height 24
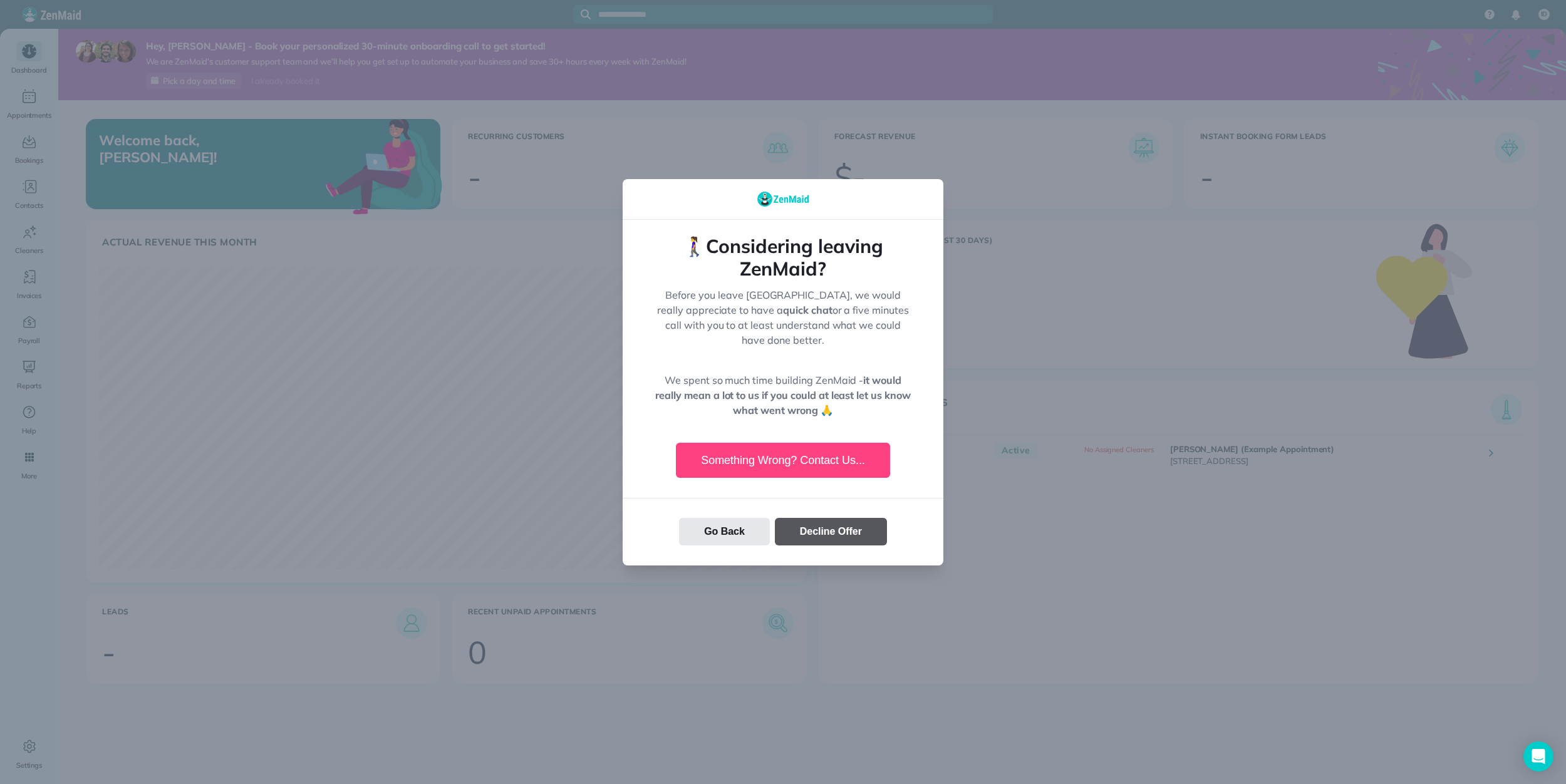
click at [846, 532] on button "Decline Offer" at bounding box center [831, 531] width 112 height 27
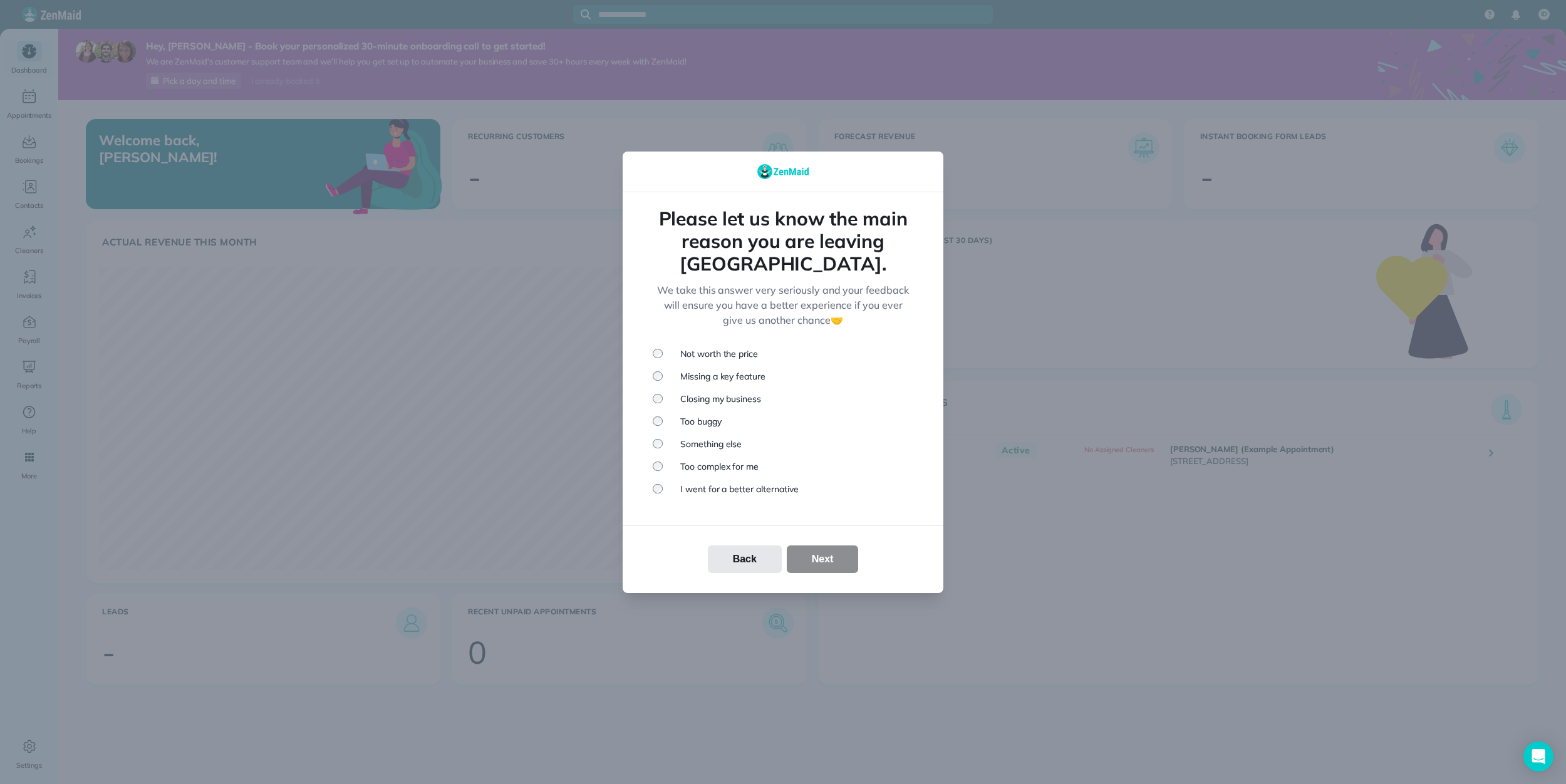
click at [691, 438] on li "Something else" at bounding box center [783, 444] width 261 height 13
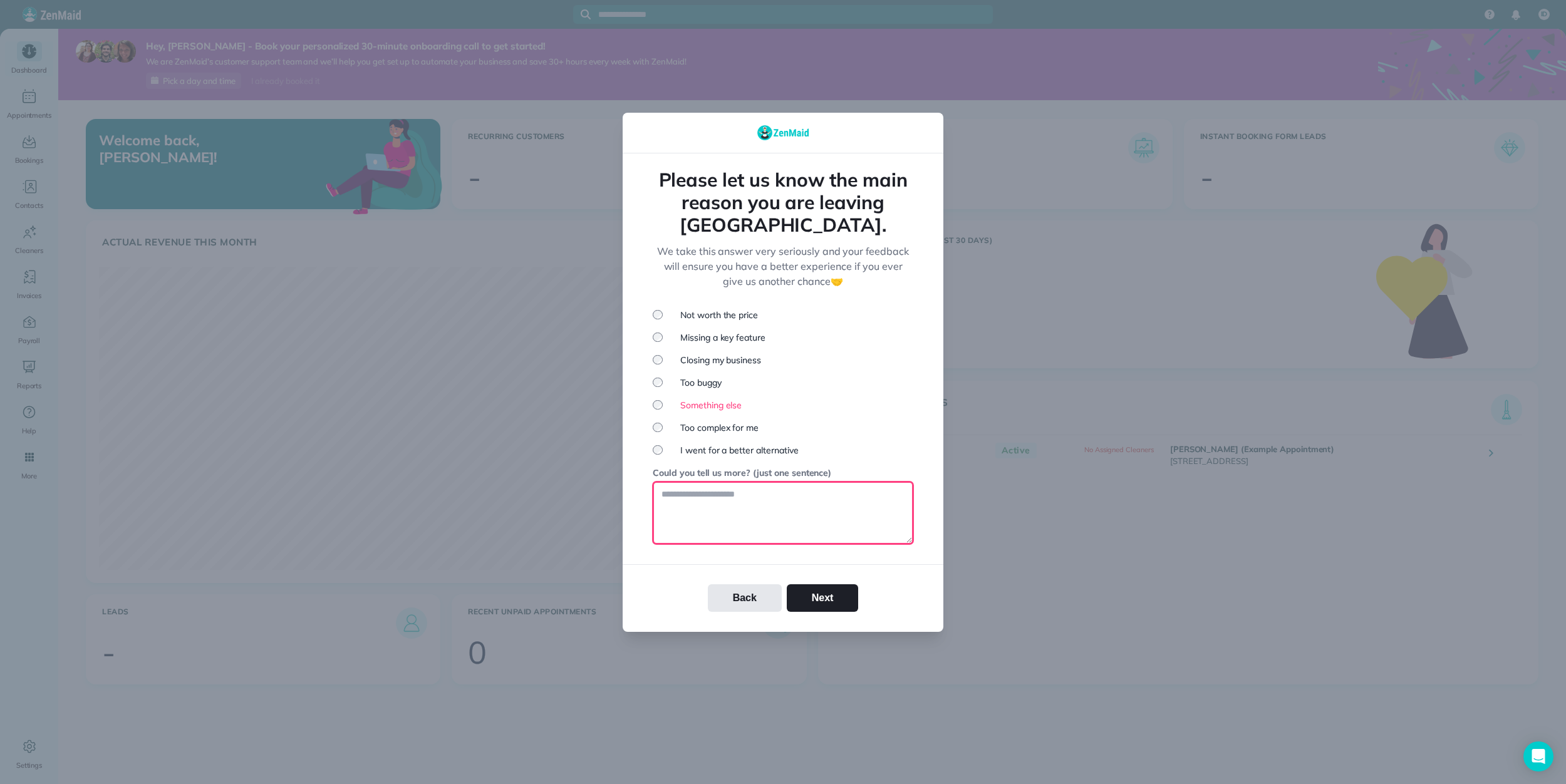
click at [775, 512] on textarea at bounding box center [783, 513] width 261 height 63
click at [831, 584] on button "Next" at bounding box center [823, 598] width 72 height 27
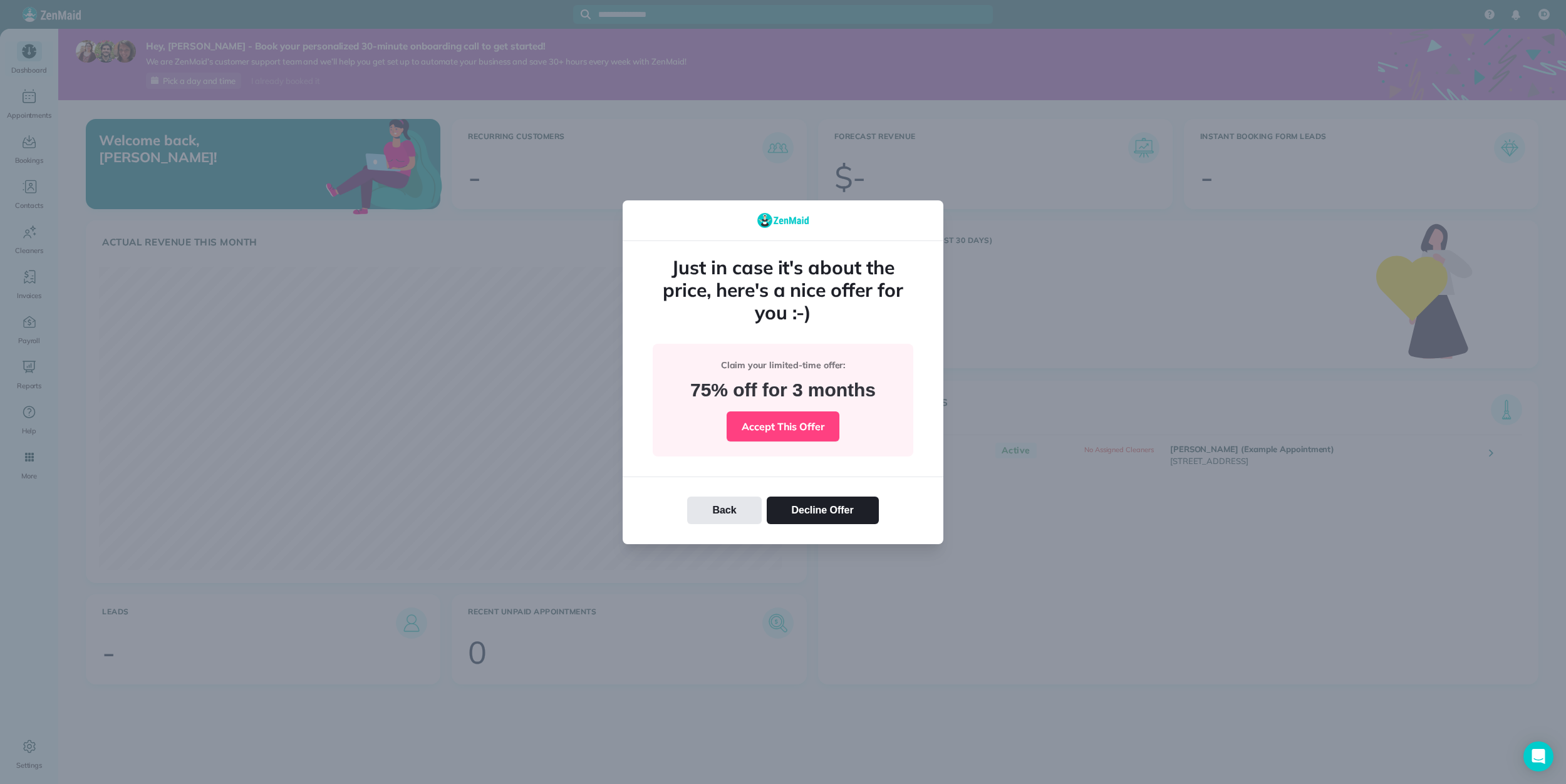
click at [818, 527] on div "Back Decline Offer" at bounding box center [783, 510] width 321 height 68
click at [818, 517] on button "Decline Offer" at bounding box center [823, 510] width 112 height 27
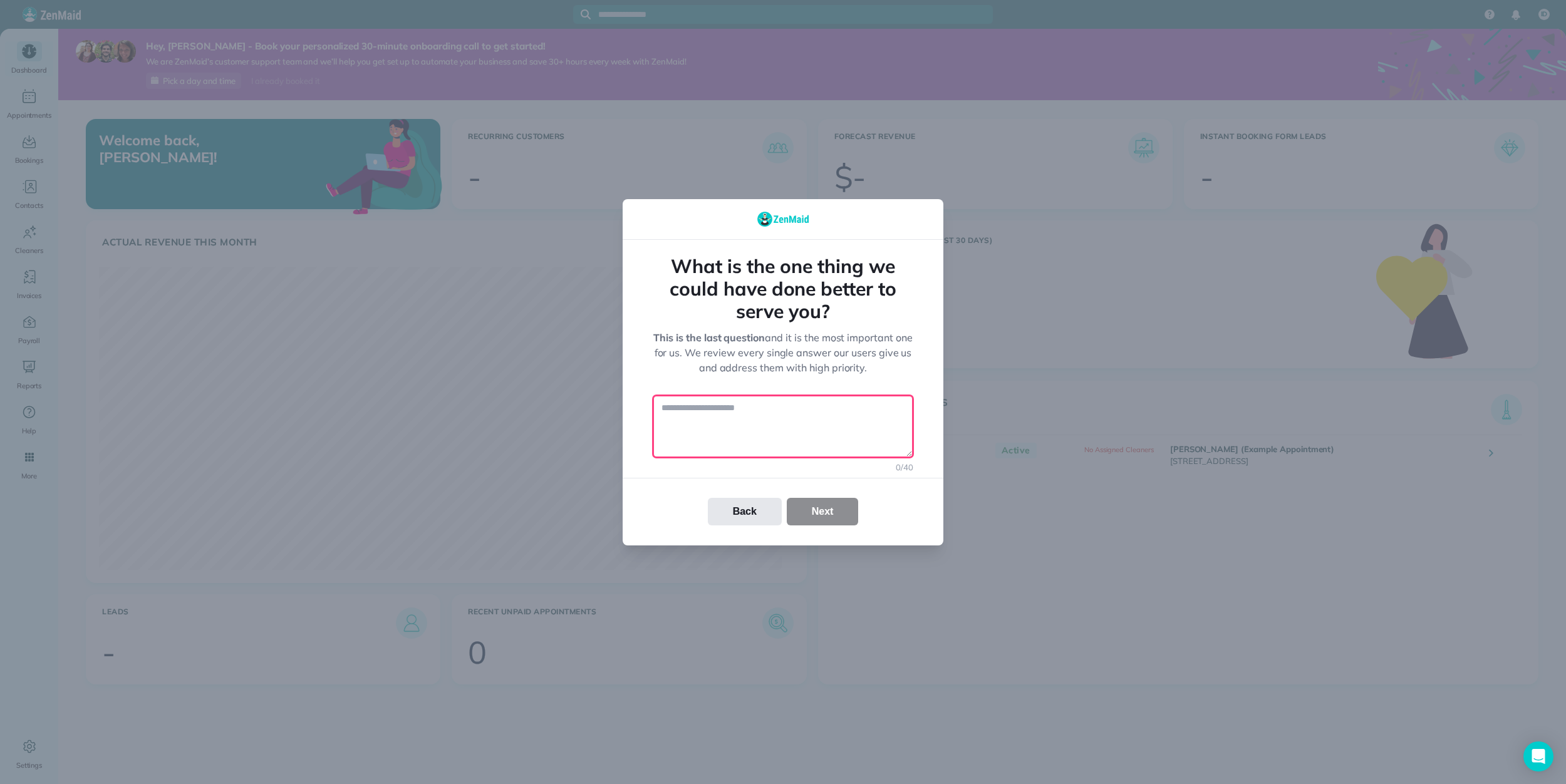
click at [756, 446] on textarea at bounding box center [783, 426] width 261 height 63
click at [798, 506] on div "Back Next" at bounding box center [783, 511] width 321 height 27
click at [805, 515] on div "Back Next" at bounding box center [783, 511] width 321 height 27
click at [791, 437] on textarea at bounding box center [783, 426] width 261 height 63
click at [760, 421] on textarea "****" at bounding box center [783, 426] width 261 height 63
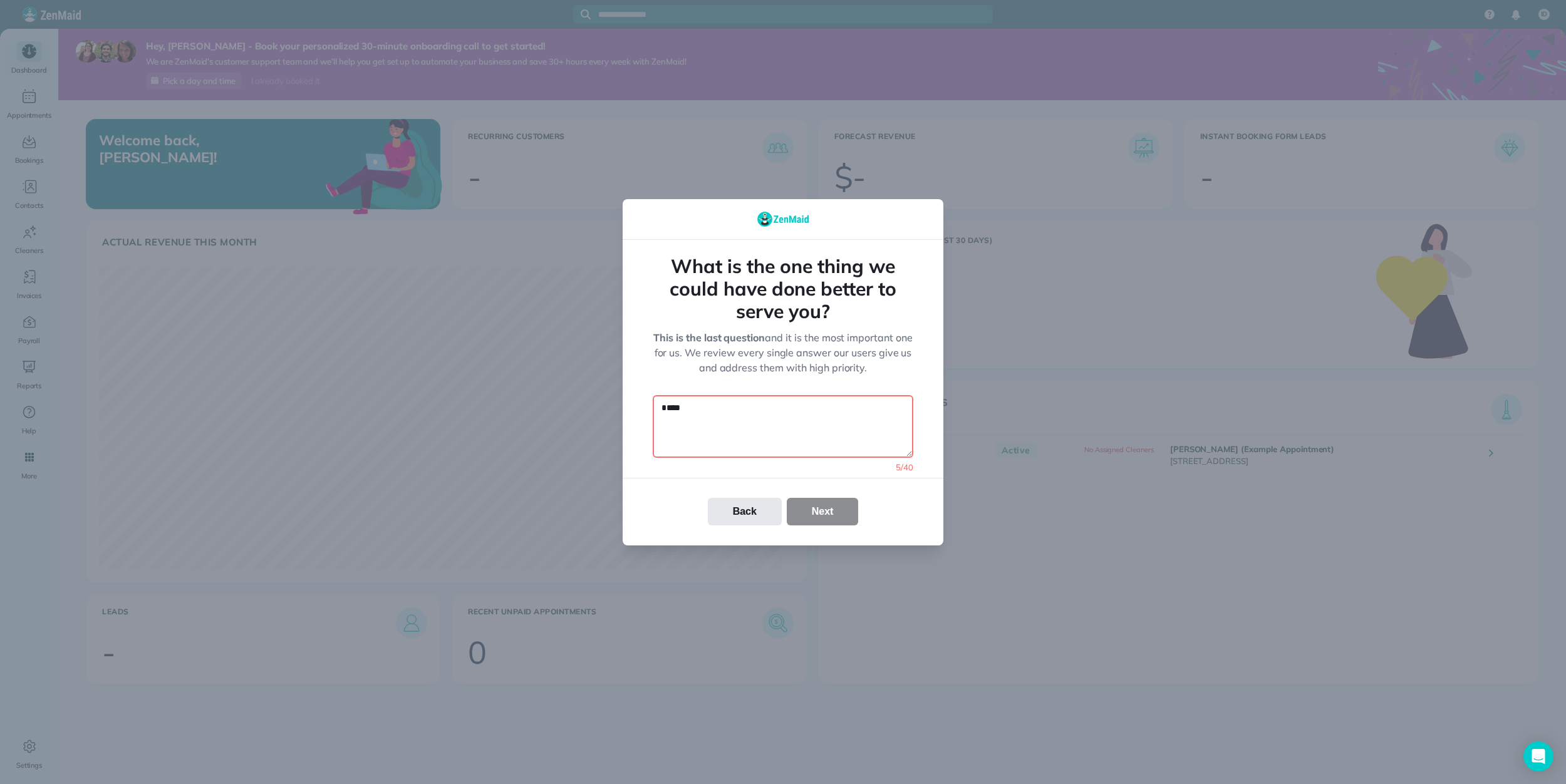
click at [760, 421] on textarea "****" at bounding box center [783, 426] width 261 height 63
click at [806, 513] on div "Back Next" at bounding box center [783, 511] width 321 height 27
click at [779, 430] on textarea "****" at bounding box center [783, 426] width 261 height 63
type textarea "****"
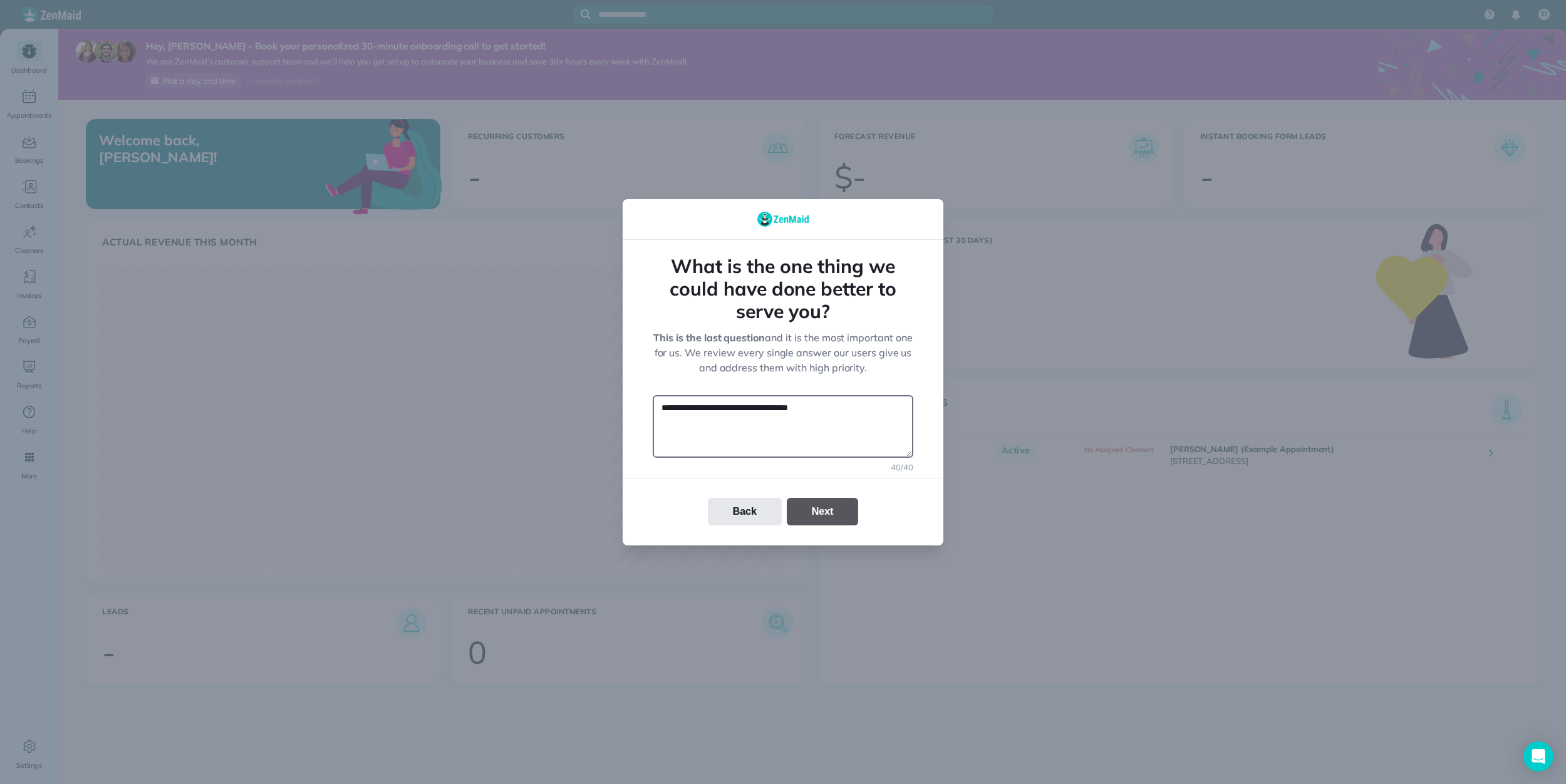
click at [823, 516] on button "Next" at bounding box center [823, 511] width 72 height 27
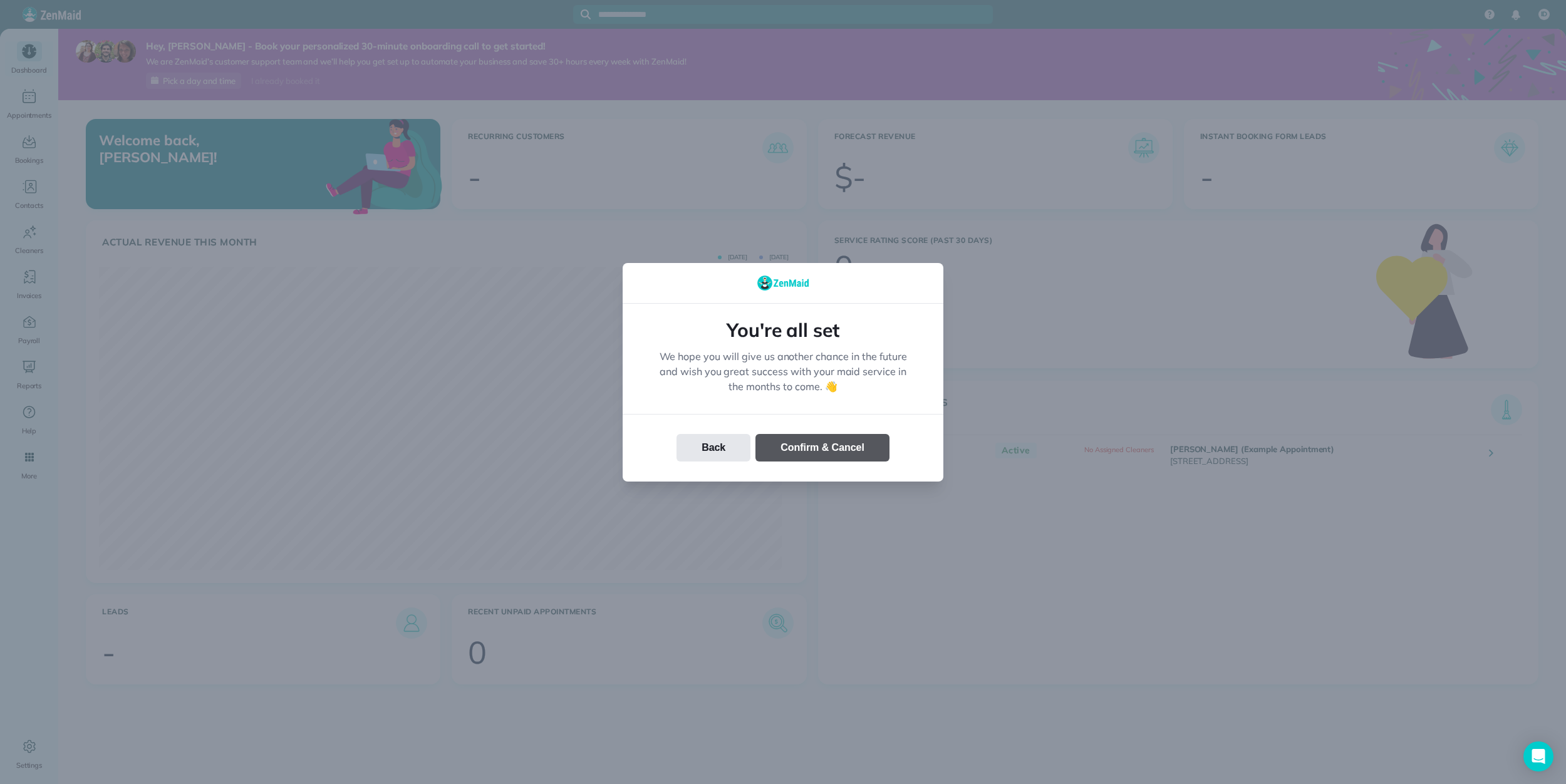
click at [815, 445] on button "Confirm & Cancel" at bounding box center [823, 448] width 134 height 27
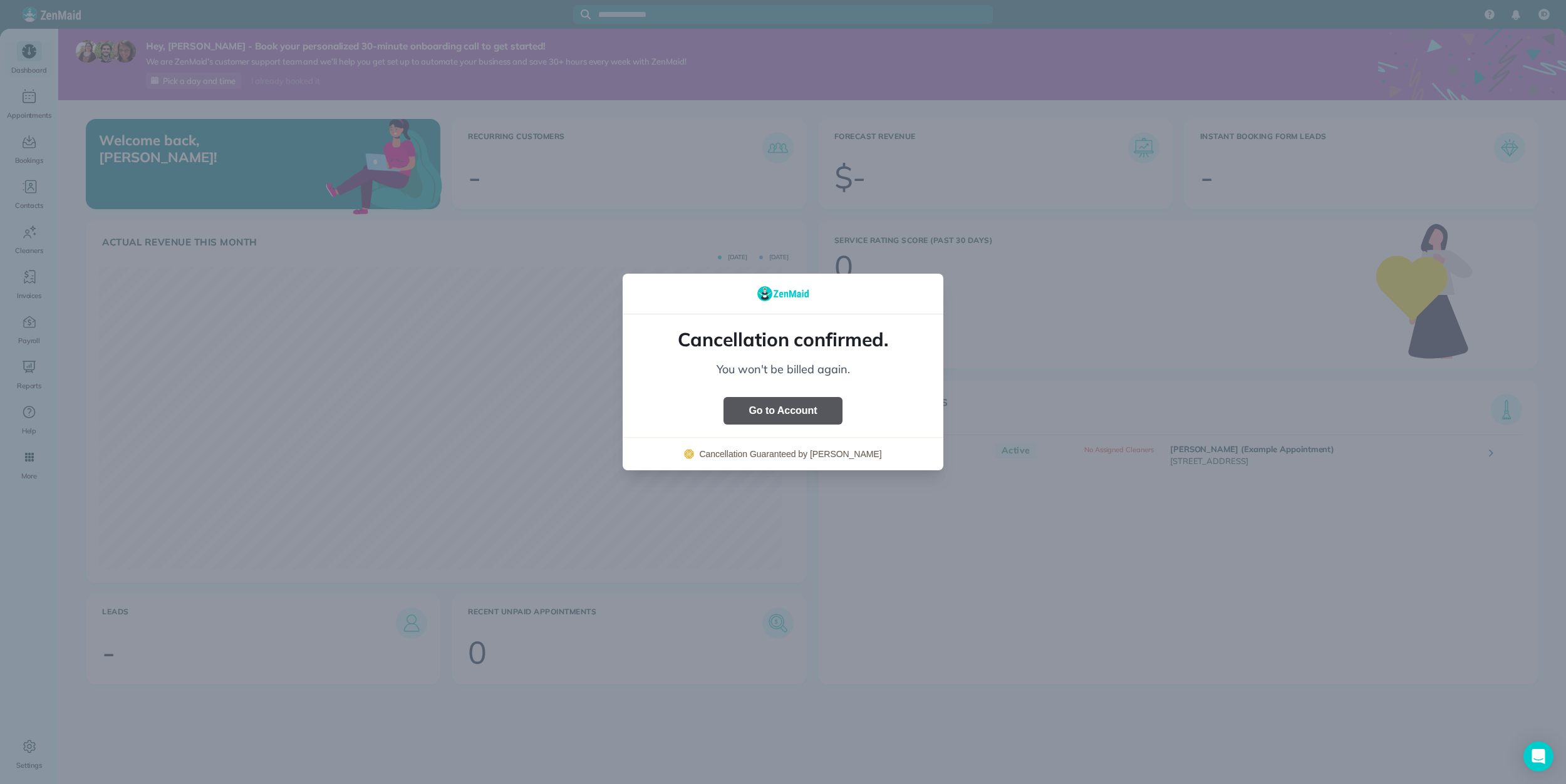
click at [810, 417] on button "Go to Account" at bounding box center [782, 411] width 118 height 27
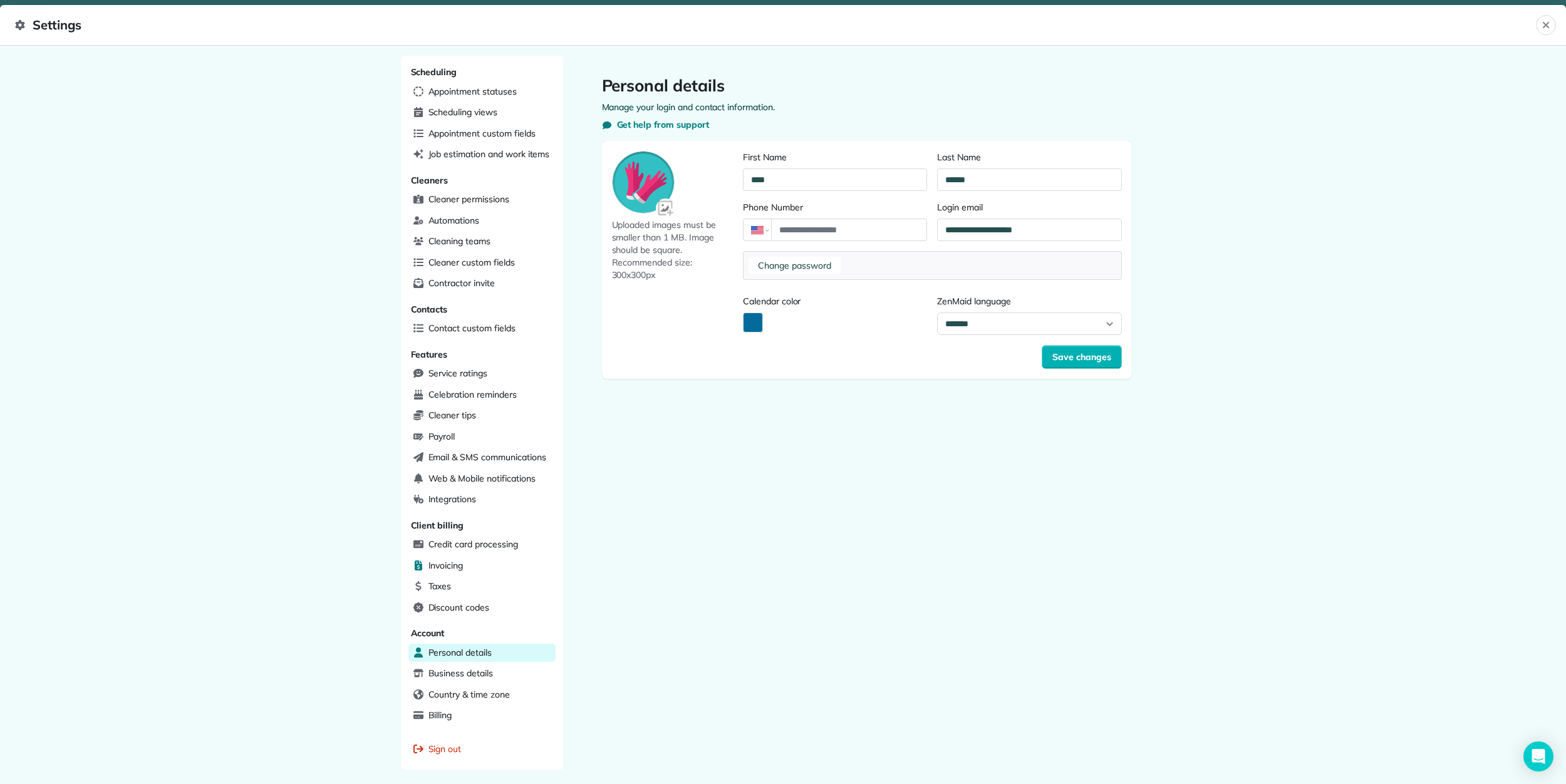
scroll to position [52, 0]
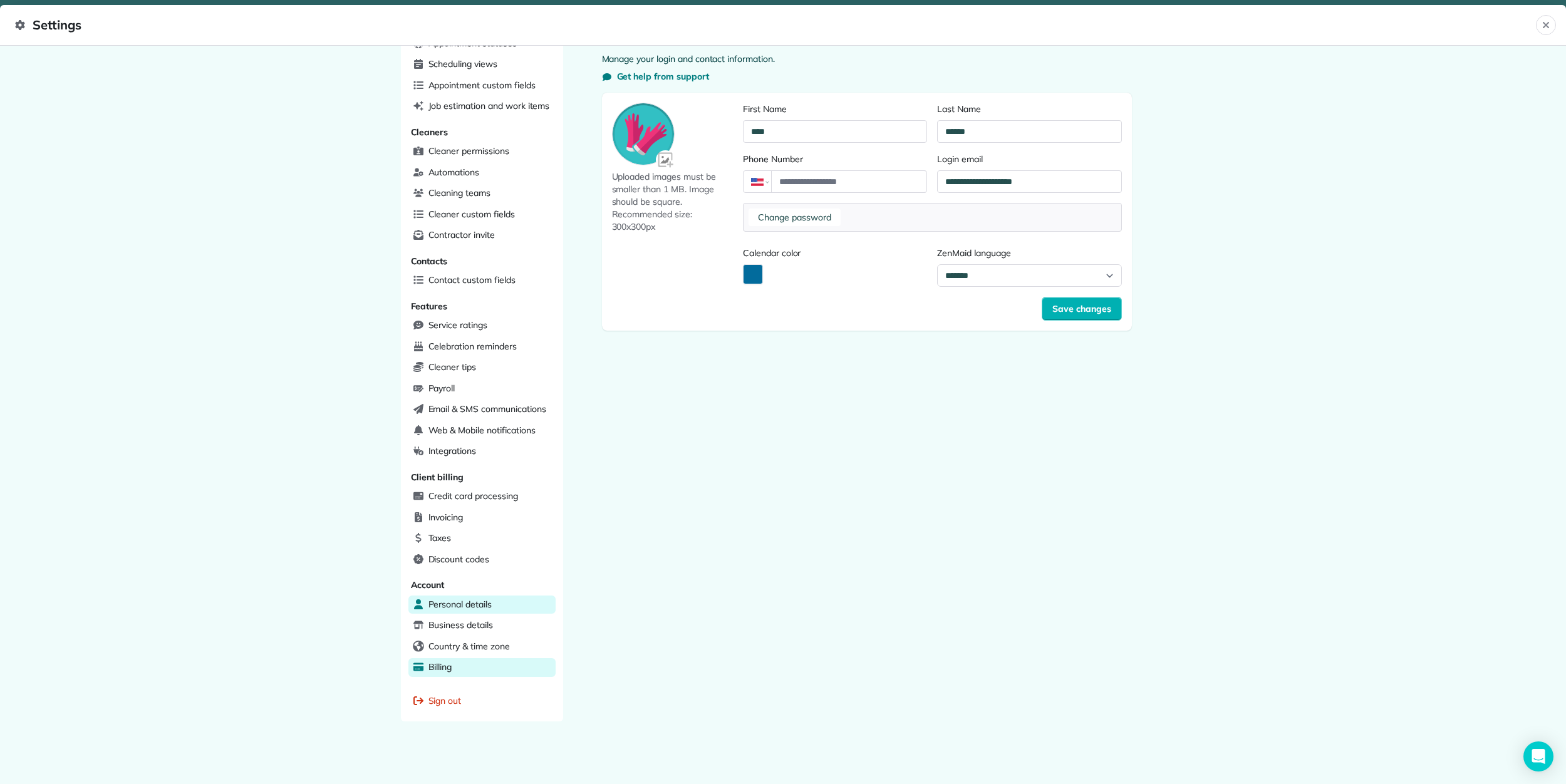
click at [439, 665] on span "Billing" at bounding box center [440, 667] width 24 height 13
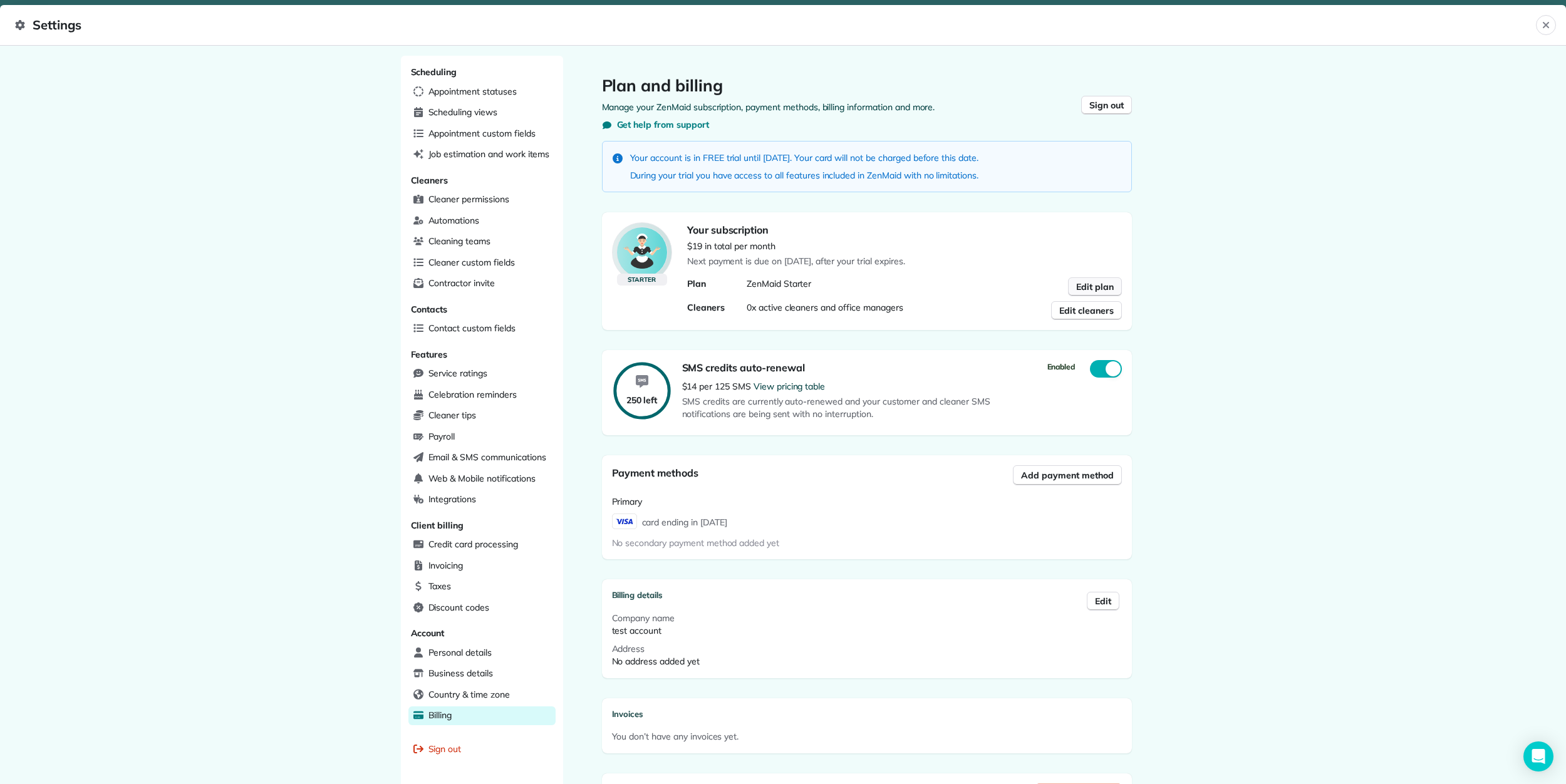
click at [1086, 290] on span "Edit plan" at bounding box center [1095, 287] width 38 height 13
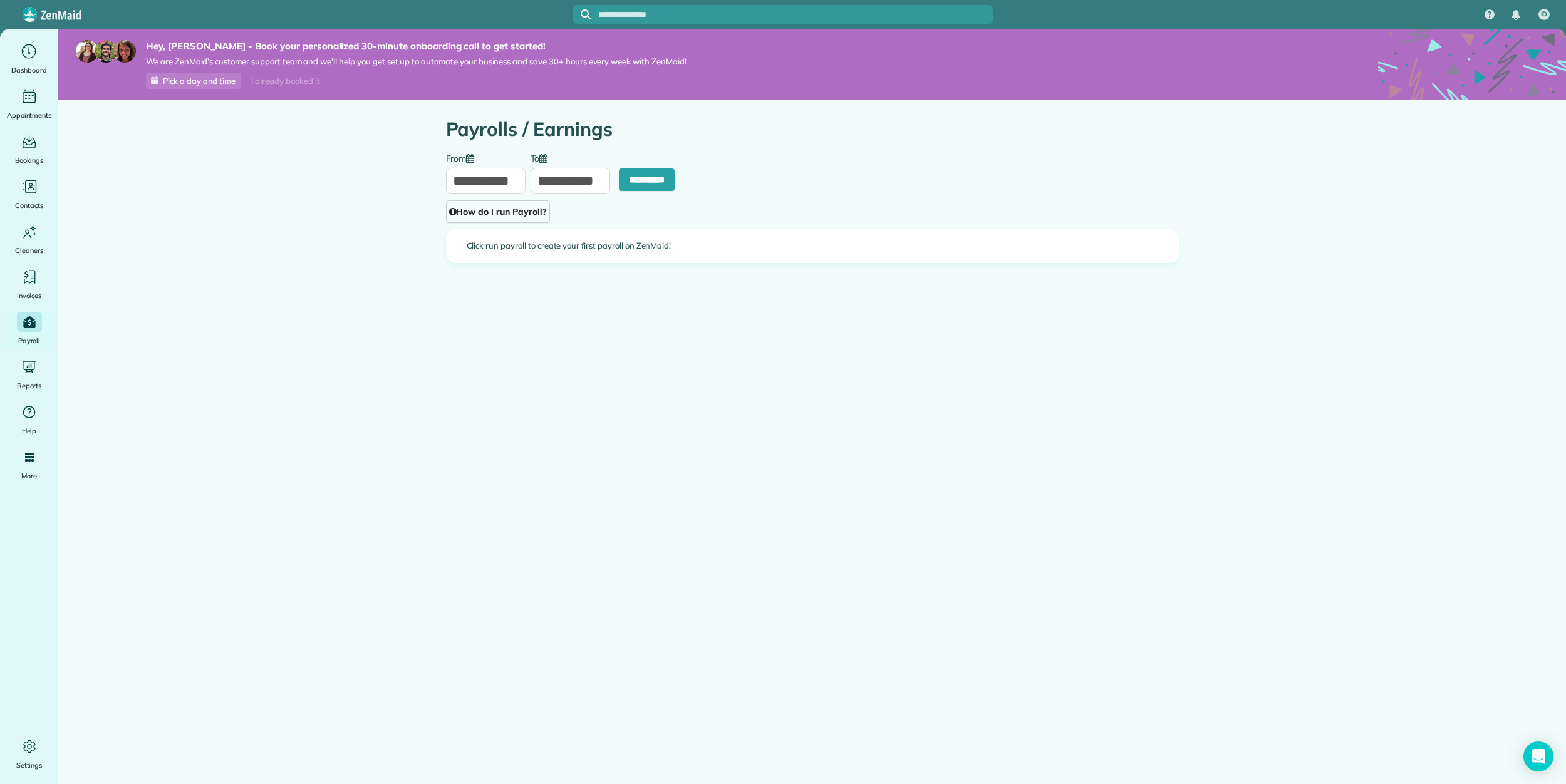
type input "**********"
click at [648, 175] on input "**********" at bounding box center [646, 179] width 56 height 22
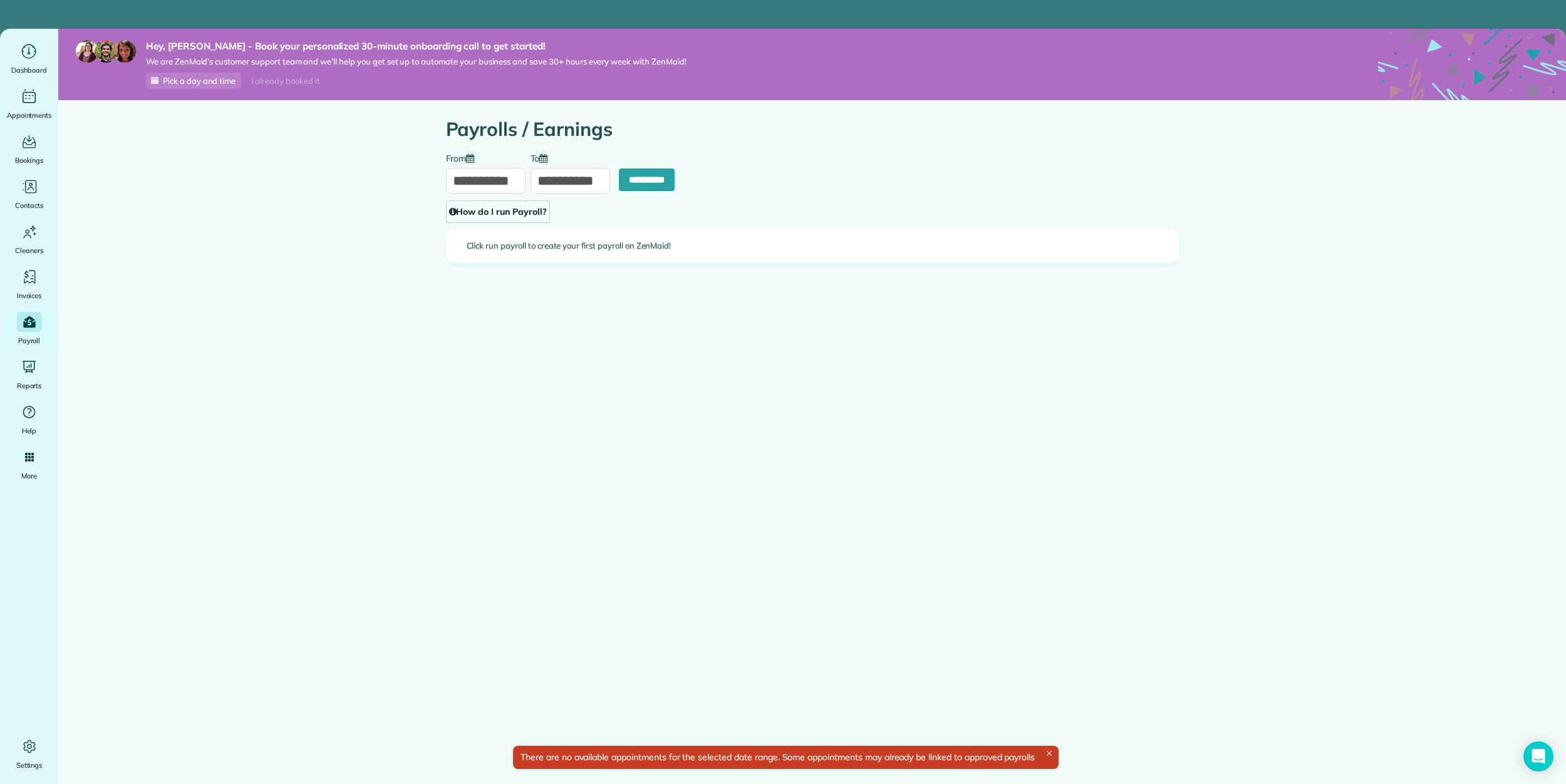
type input "**********"
click at [506, 181] on input "**********" at bounding box center [485, 181] width 80 height 26
click at [483, 289] on link "13" at bounding box center [483, 286] width 17 height 17
type input "**********"
click at [551, 186] on input "**********" at bounding box center [570, 181] width 80 height 26
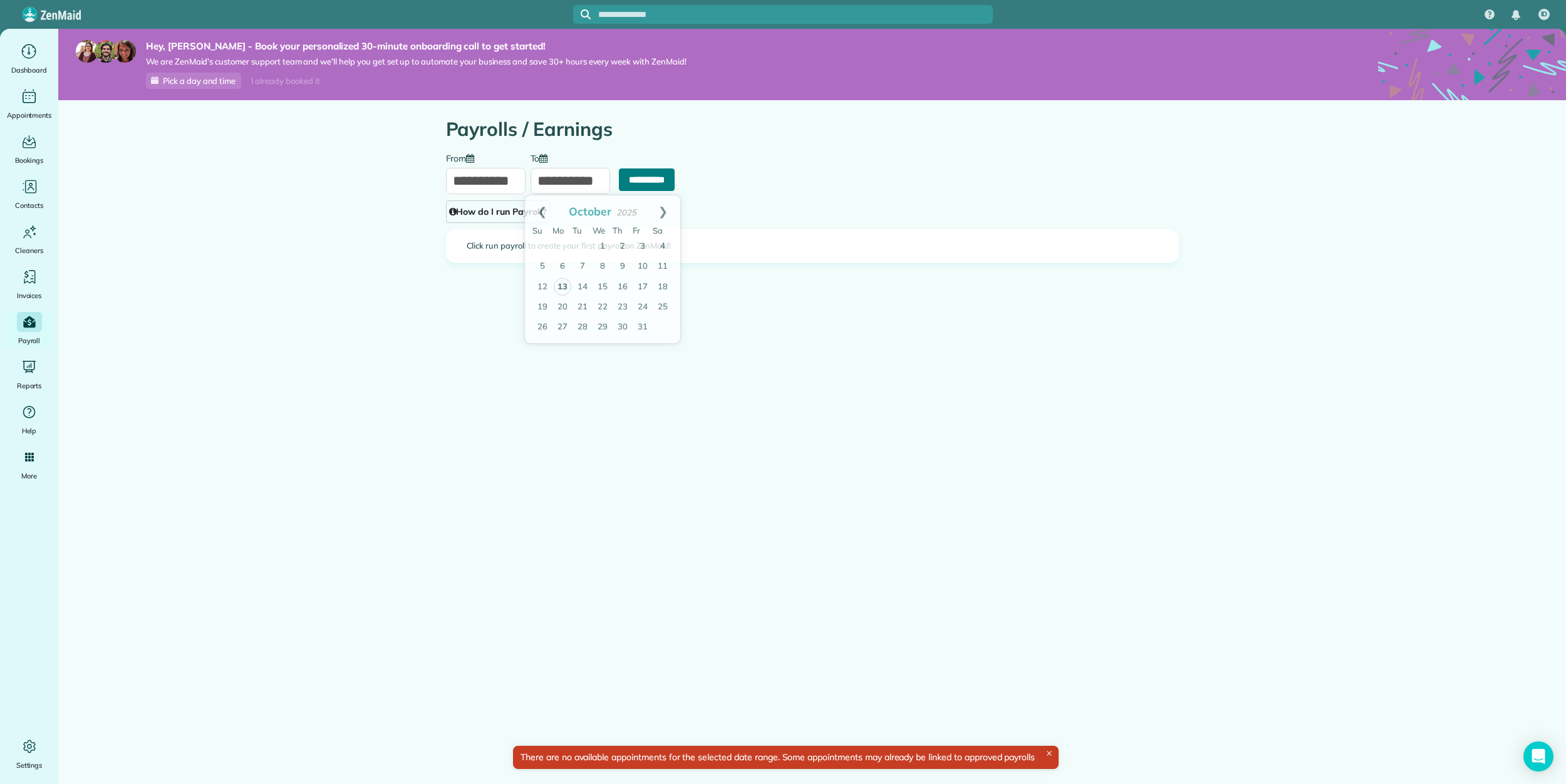
click at [654, 183] on input "**********" at bounding box center [646, 179] width 56 height 22
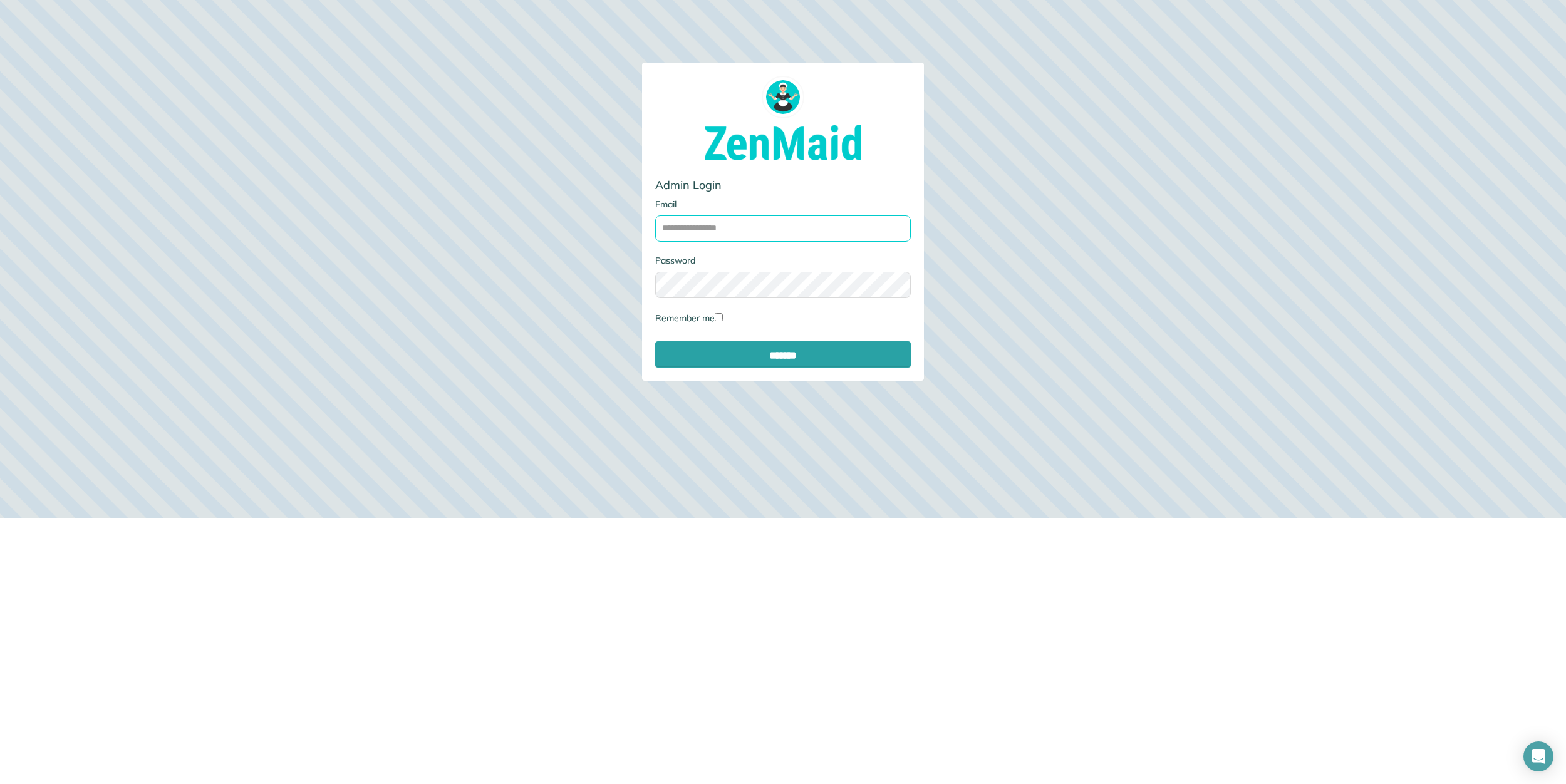
click at [735, 219] on input "Email" at bounding box center [783, 228] width 255 height 26
type input "**********"
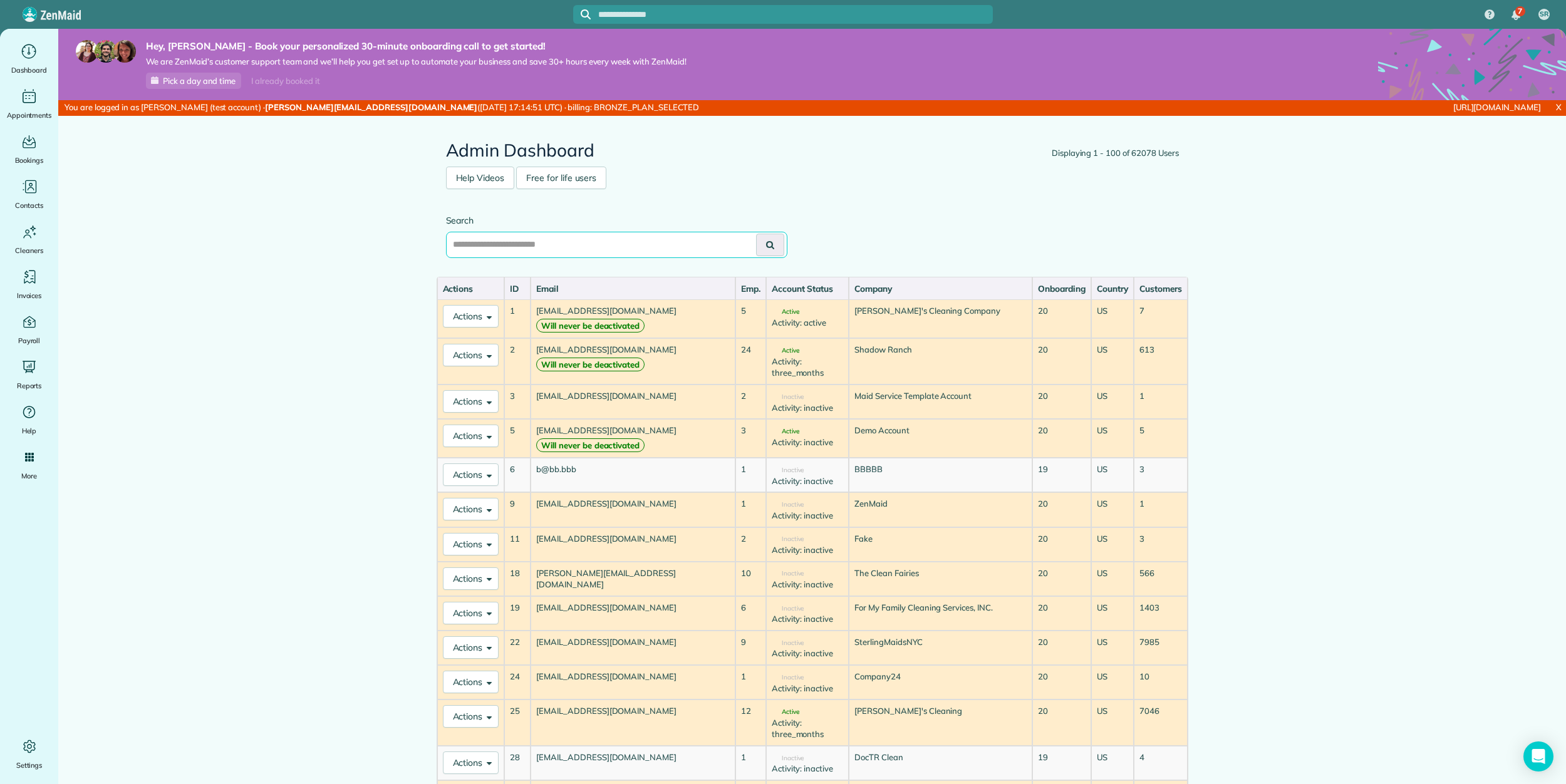
click at [686, 242] on input "text" at bounding box center [616, 245] width 341 height 26
type input "*********"
click at [756, 234] on button at bounding box center [770, 245] width 28 height 22
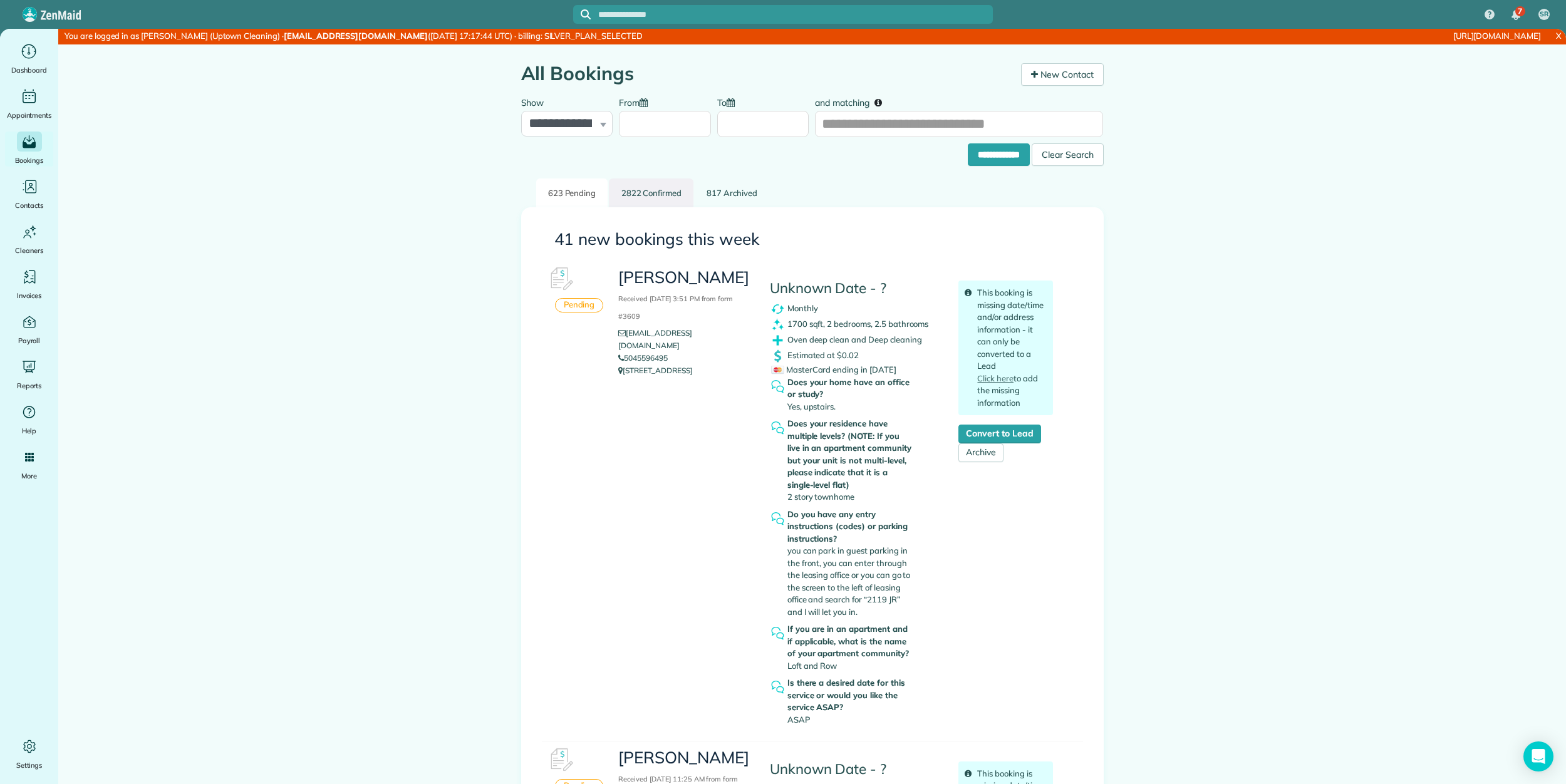
click at [664, 188] on link "2822 Confirmed" at bounding box center [651, 193] width 84 height 29
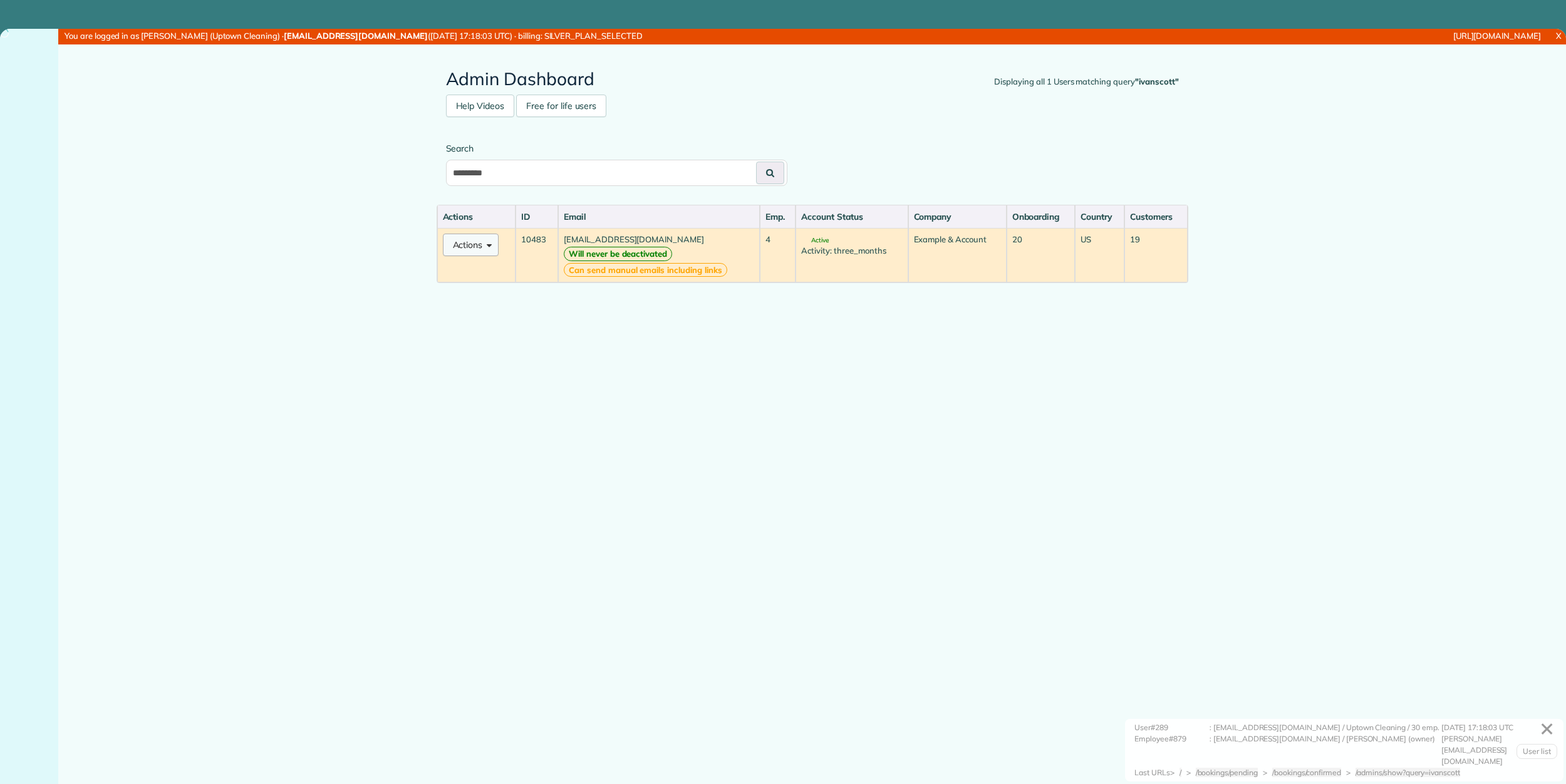
click at [469, 239] on button "Actions" at bounding box center [471, 245] width 56 height 22
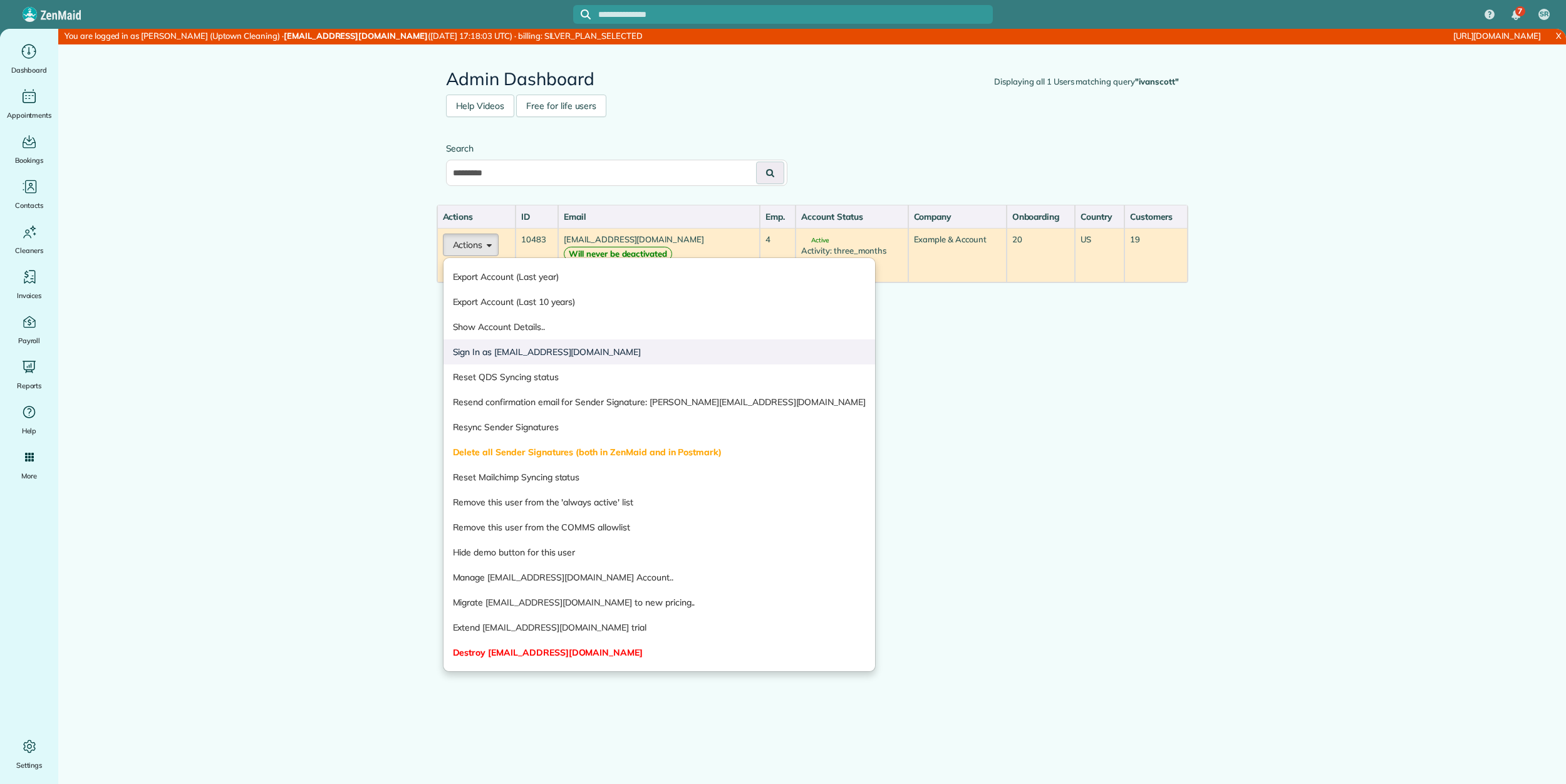
click at [482, 355] on link "Sign In as ivanscott@taskawayva.com" at bounding box center [659, 352] width 432 height 25
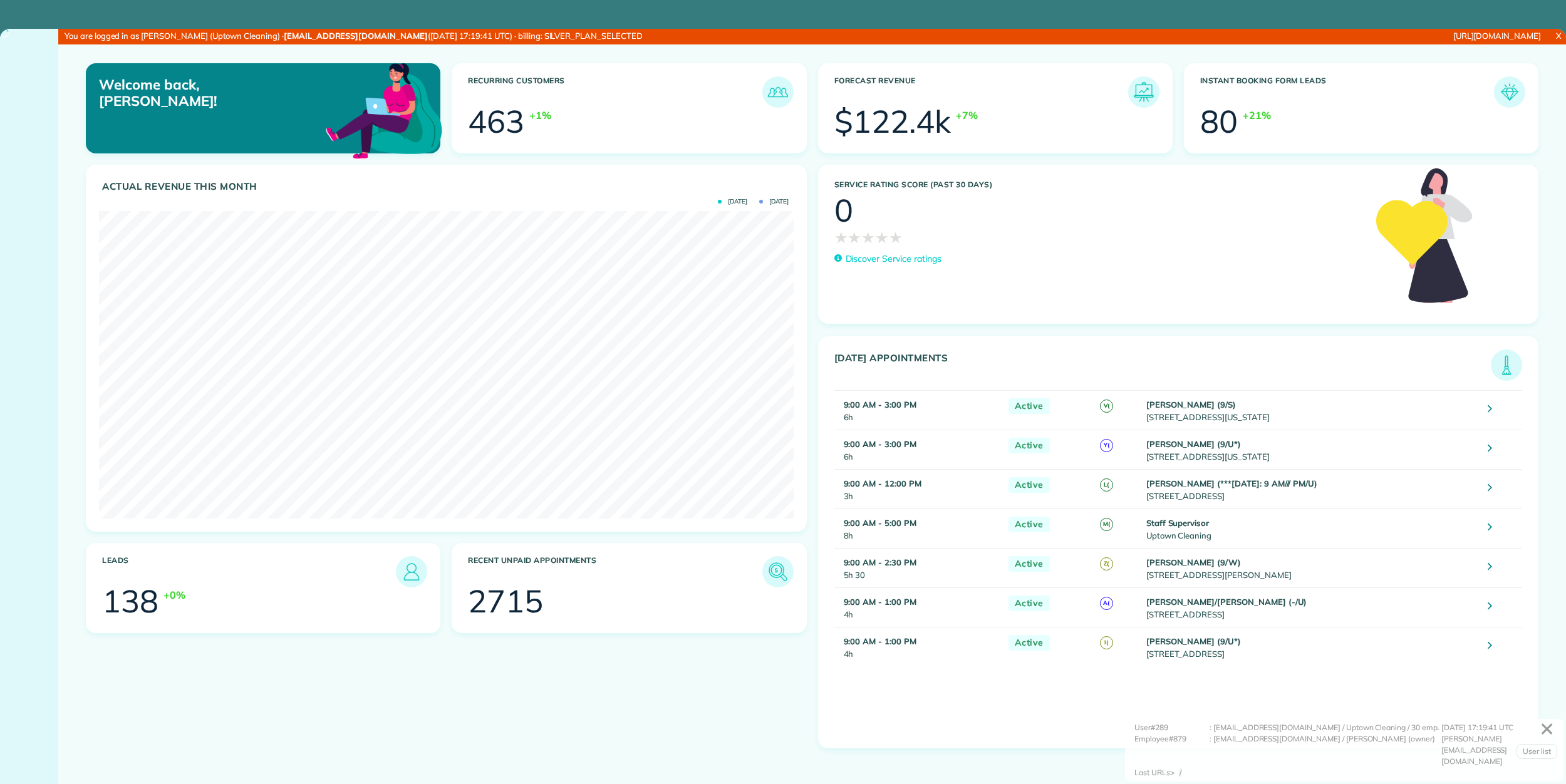
scroll to position [308, 694]
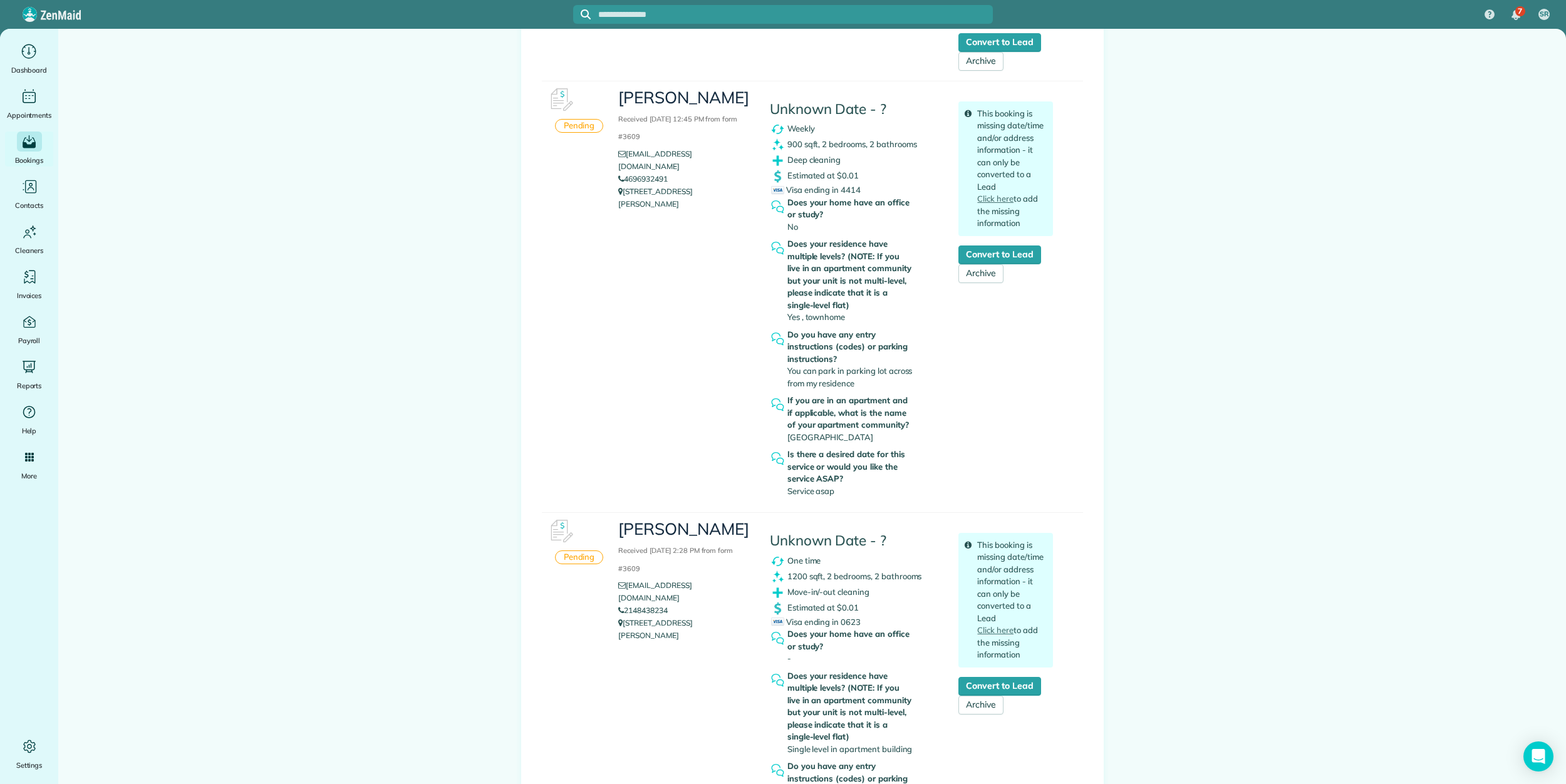
scroll to position [2896, 0]
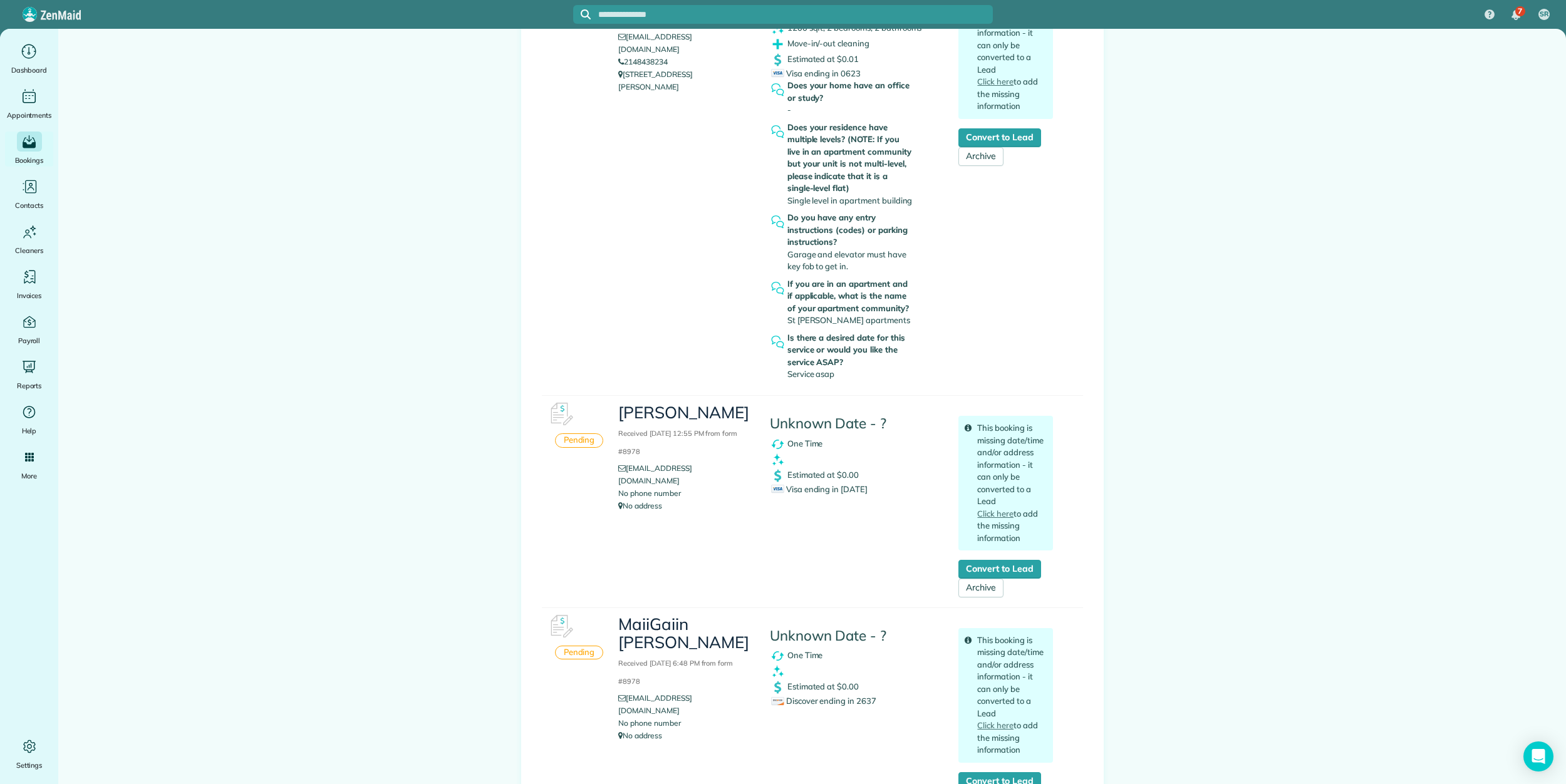
drag, startPoint x: 1240, startPoint y: 243, endPoint x: 1355, endPoint y: 232, distance: 115.5
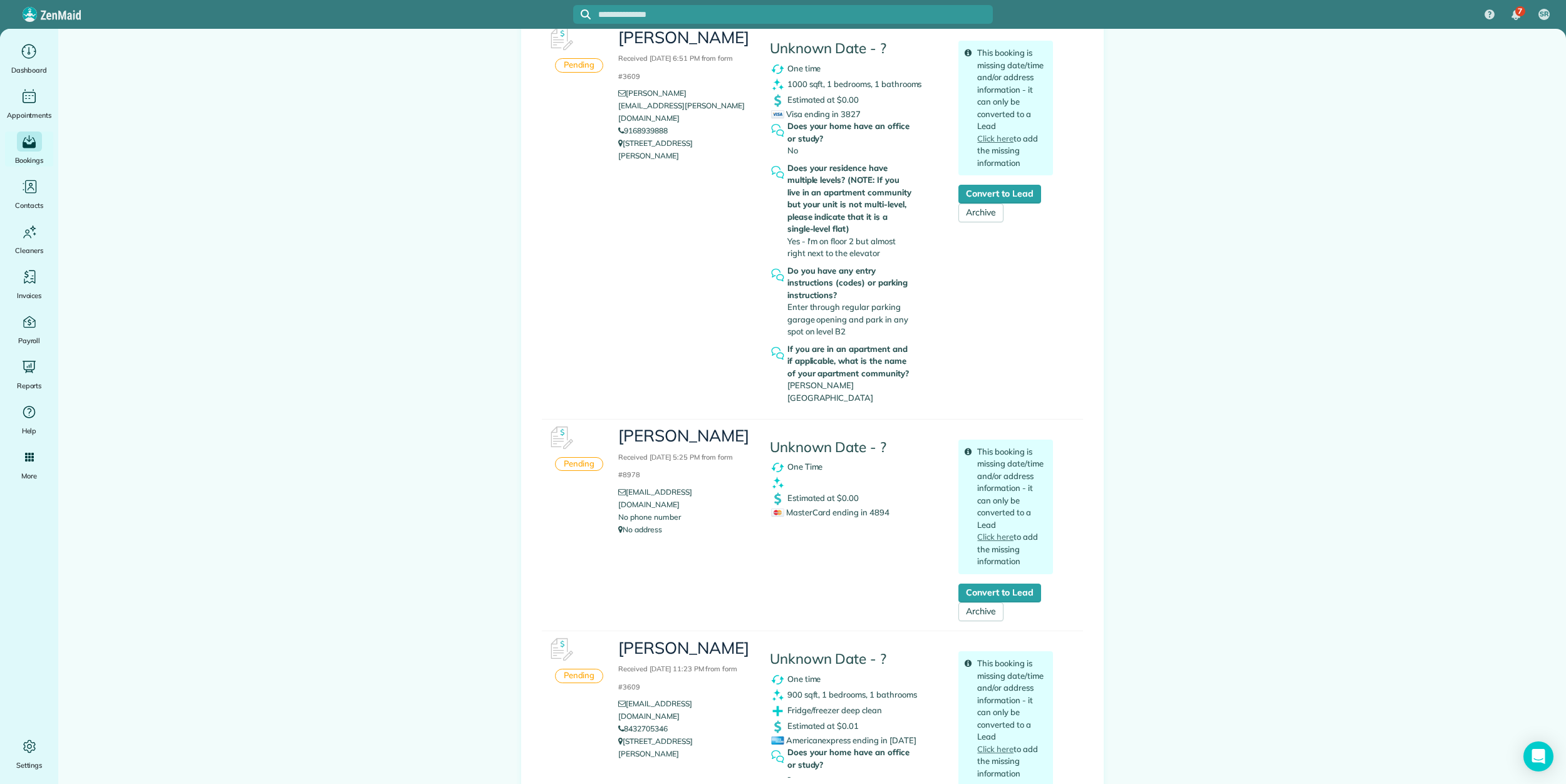
scroll to position [14506, 0]
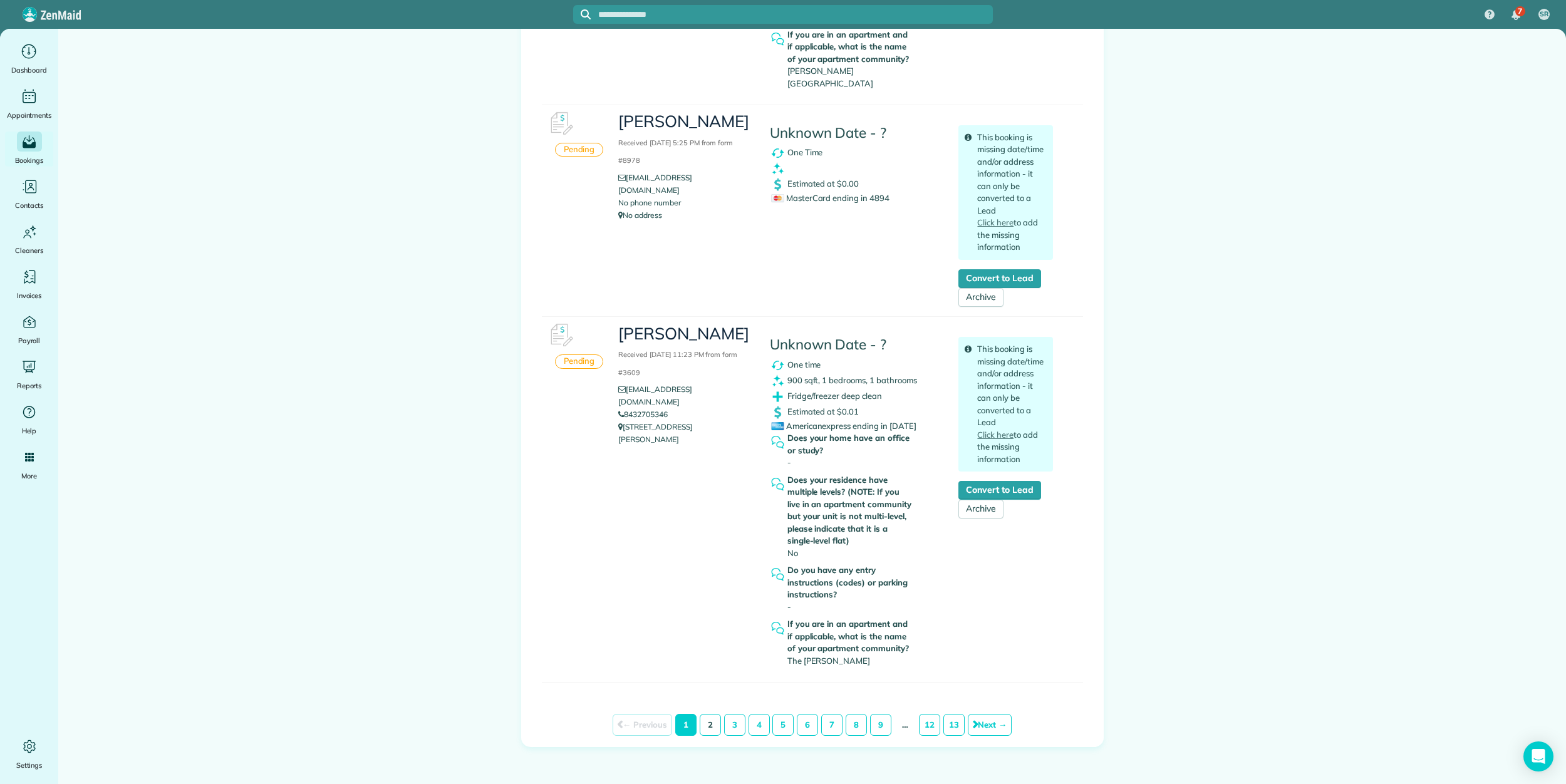
click at [706, 714] on link "2" at bounding box center [710, 725] width 21 height 22
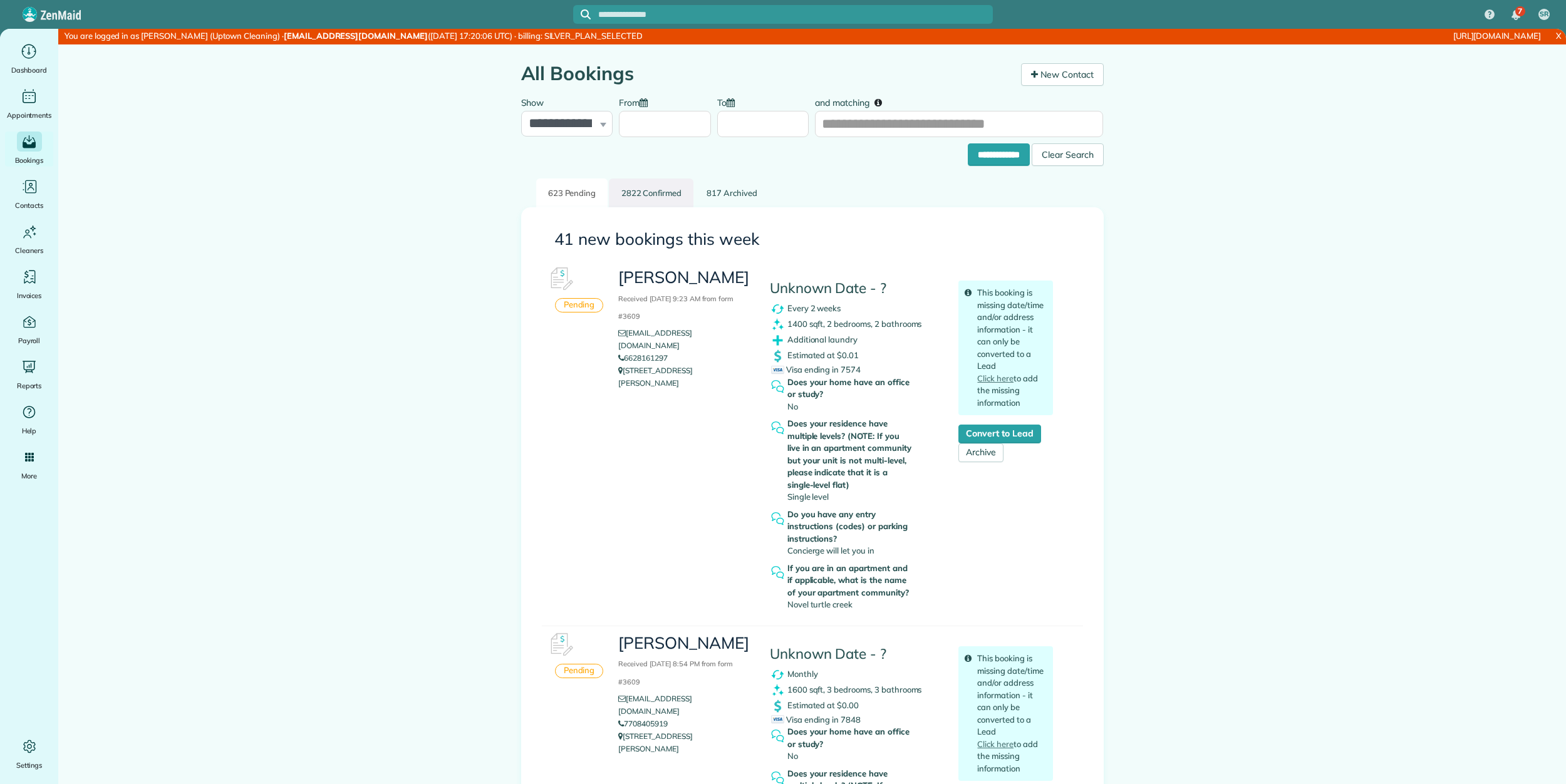
click at [644, 199] on link "2822 Confirmed" at bounding box center [651, 193] width 84 height 29
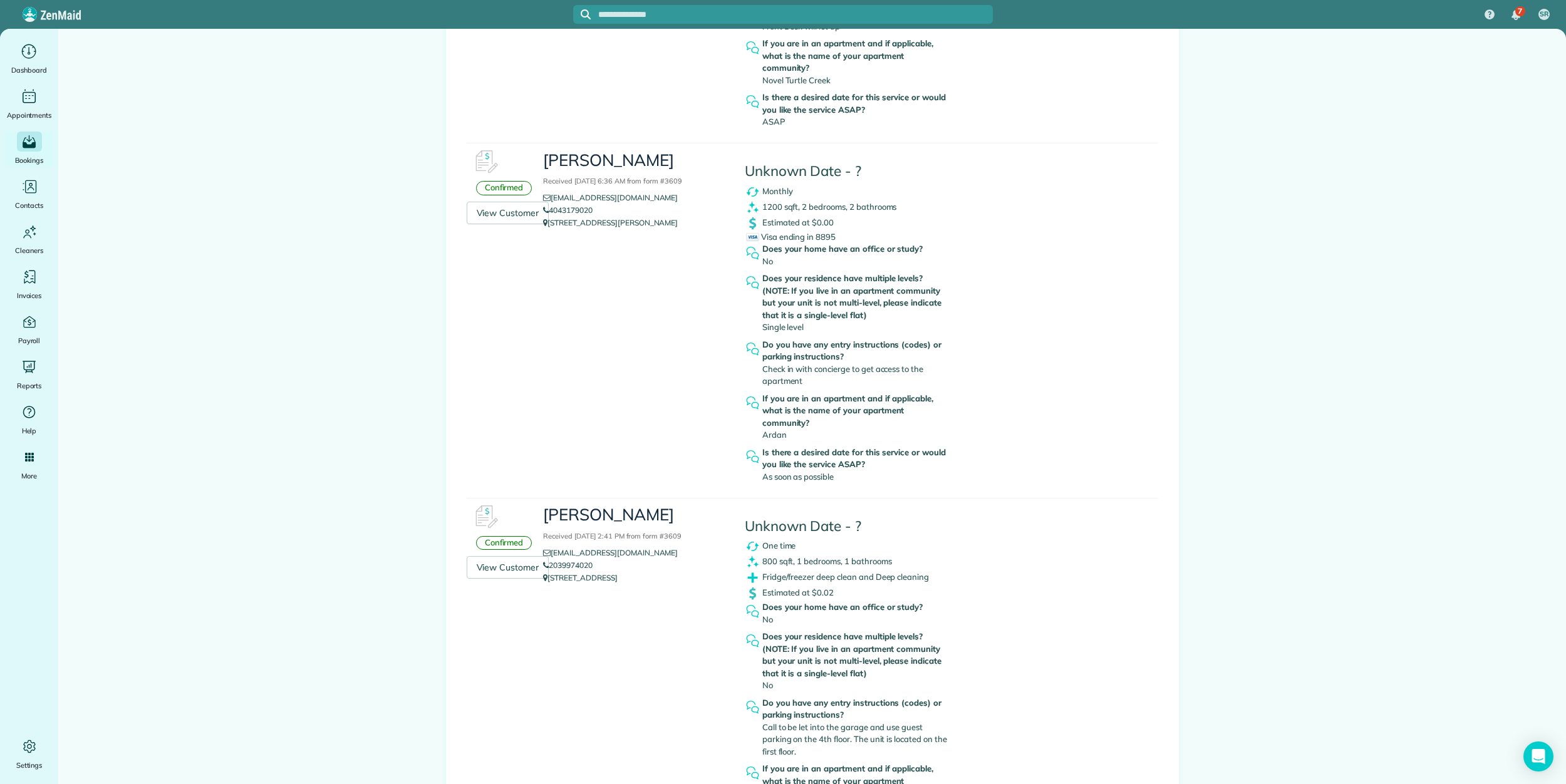
scroll to position [16917, 0]
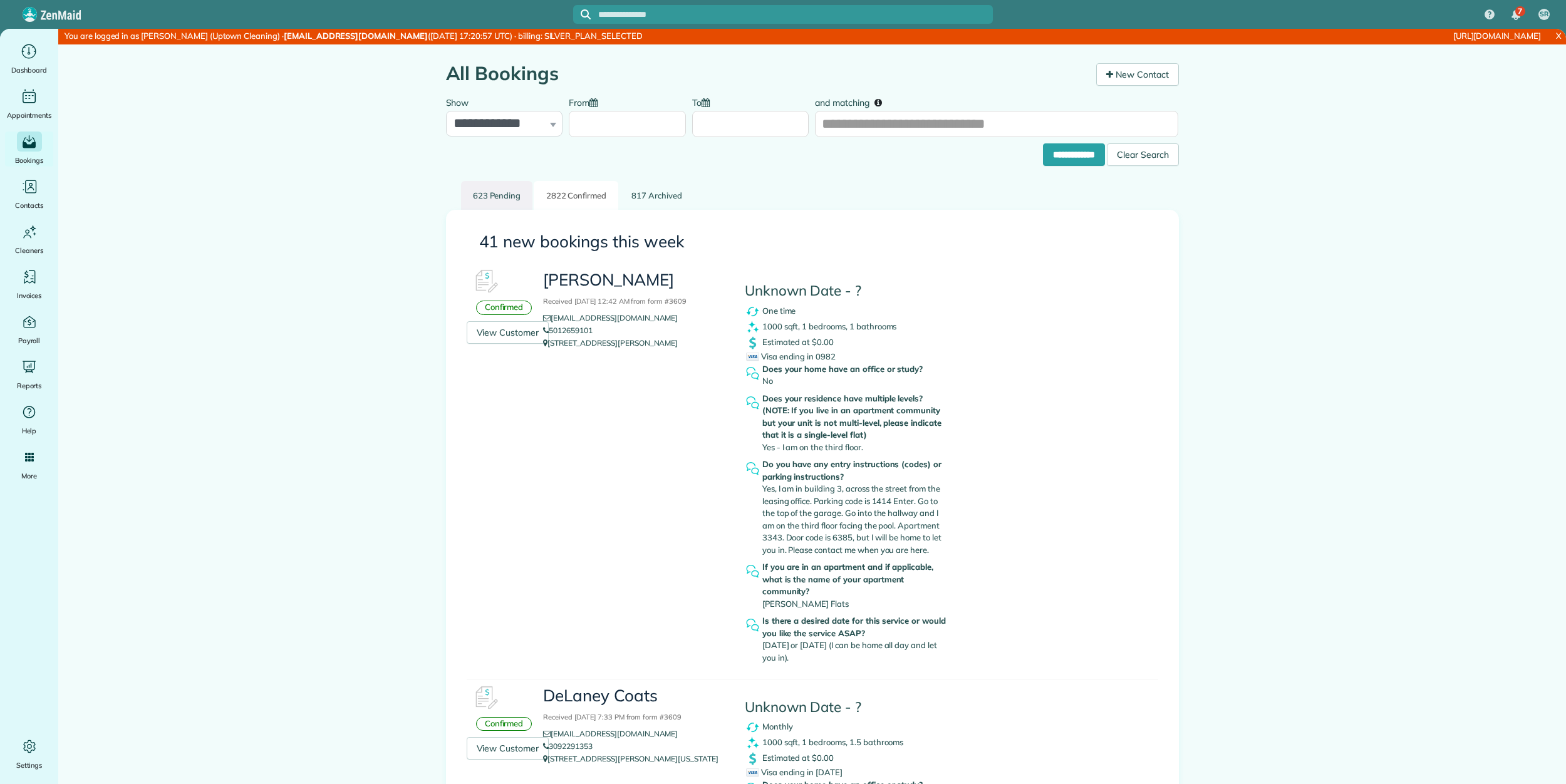
click at [497, 193] on link "623 Pending" at bounding box center [497, 195] width 72 height 29
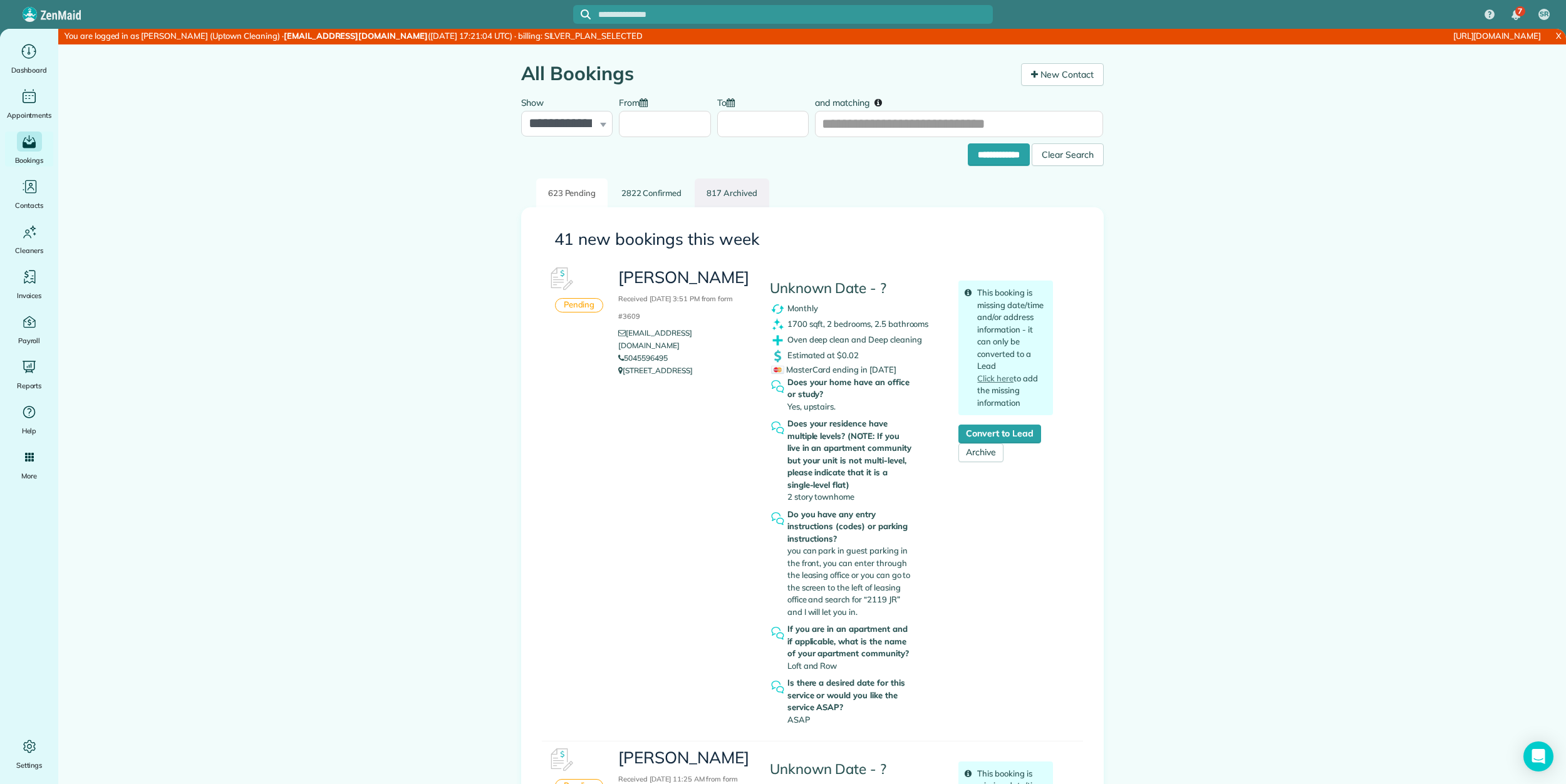
click at [726, 194] on link "817 Archived" at bounding box center [732, 193] width 75 height 29
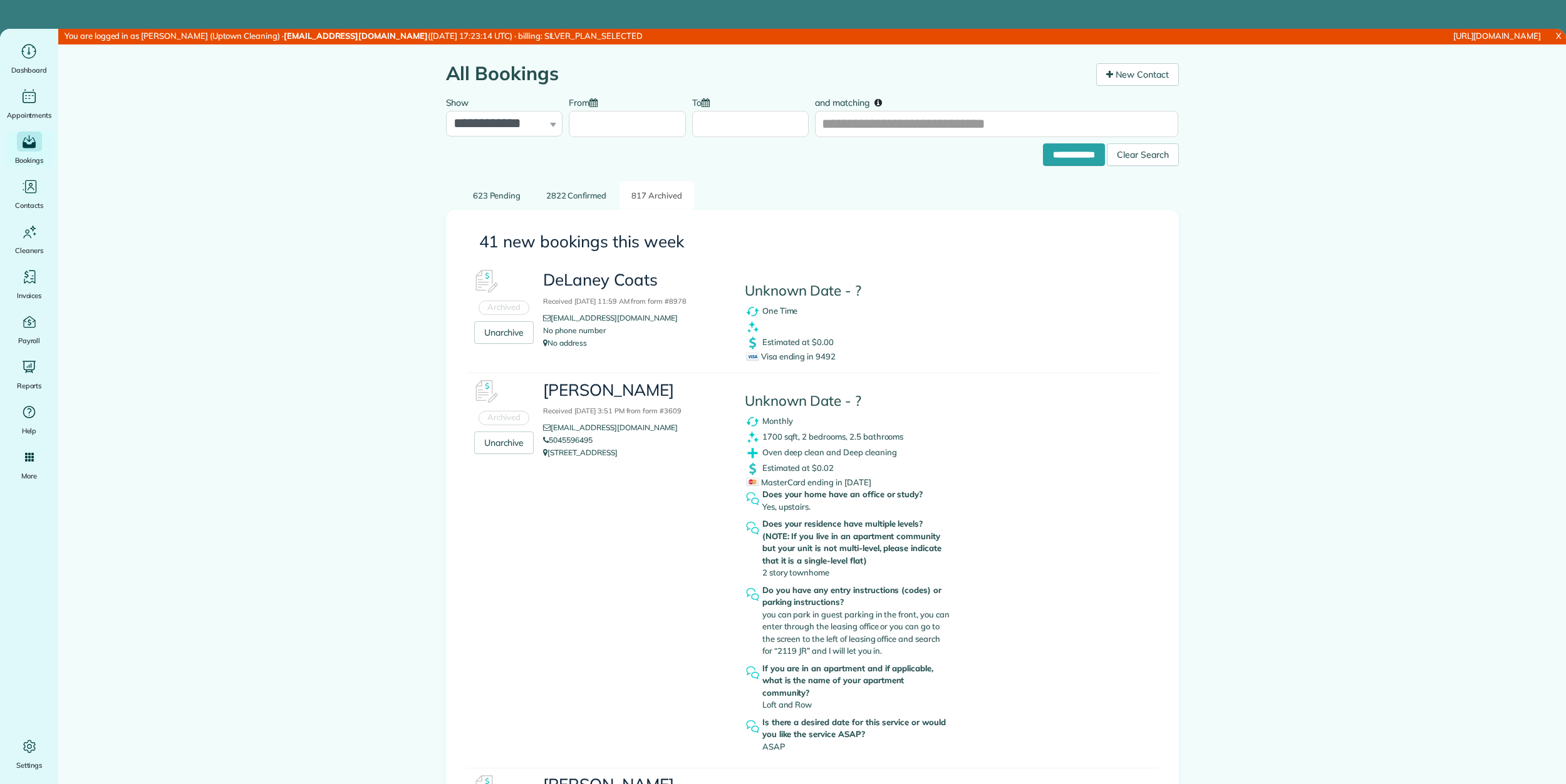
scroll to position [2246, 0]
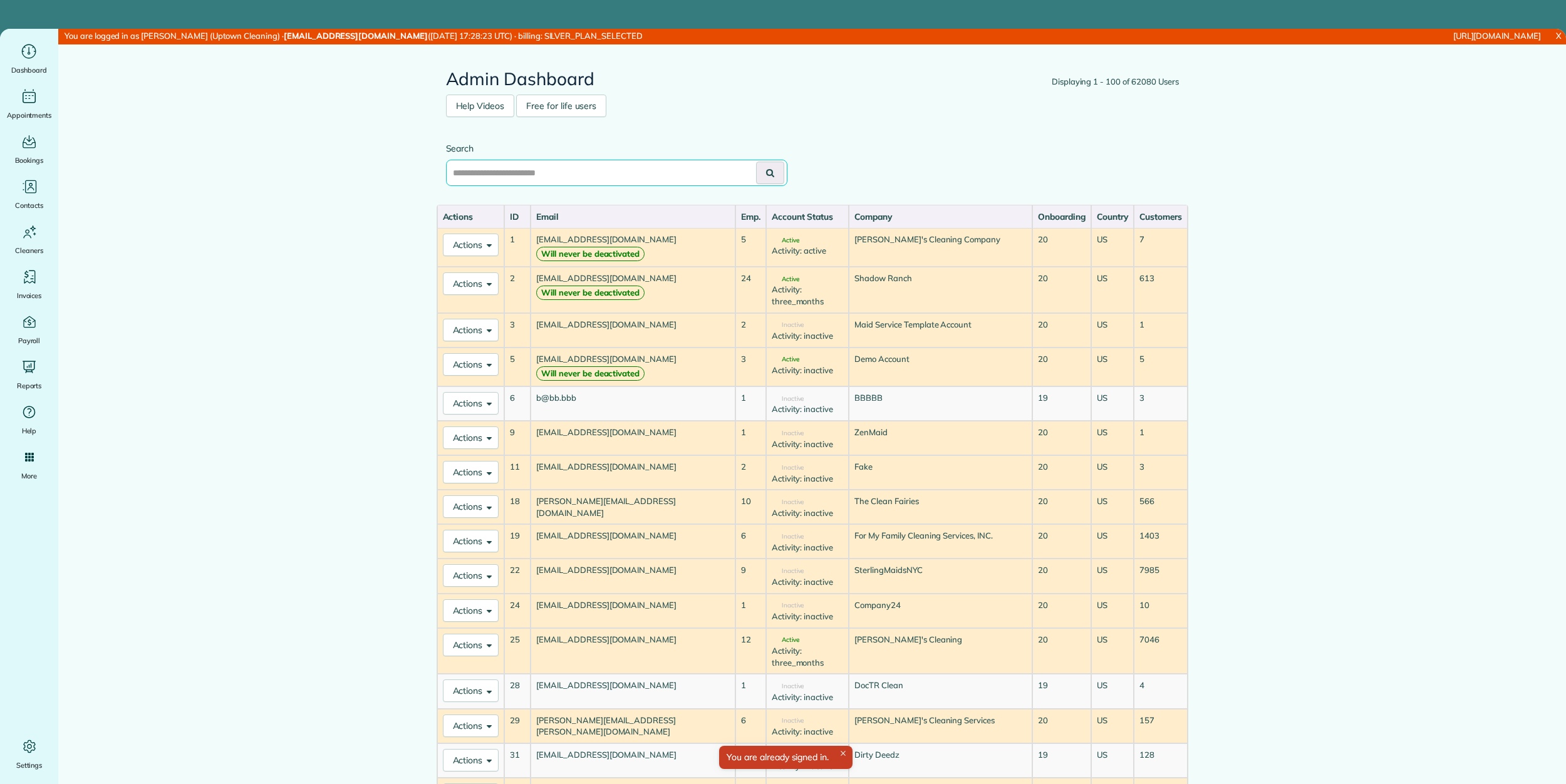
click at [637, 165] on input "text" at bounding box center [616, 172] width 341 height 26
paste input "**********"
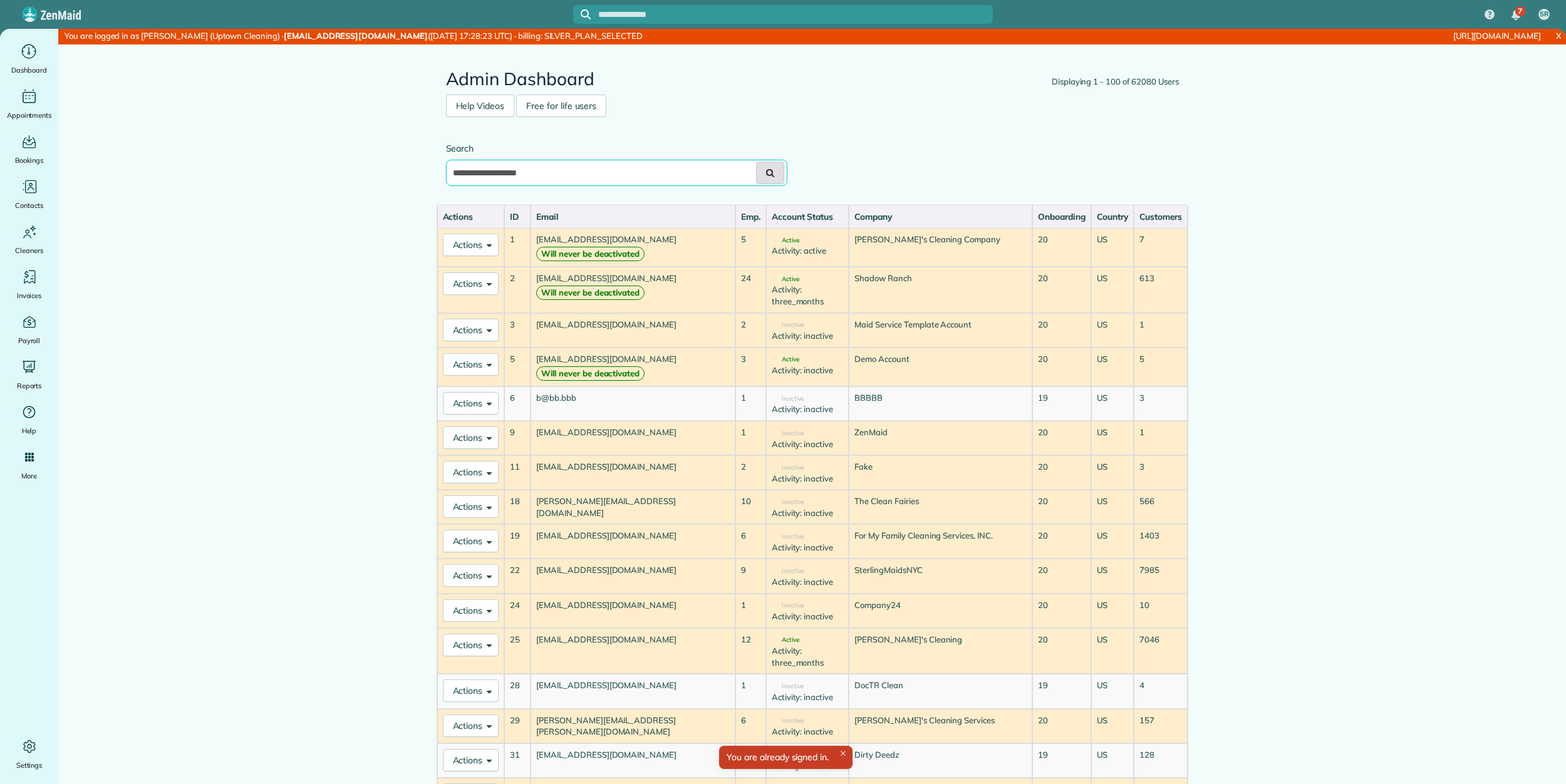
type input "**********"
click at [756, 171] on button at bounding box center [770, 172] width 28 height 22
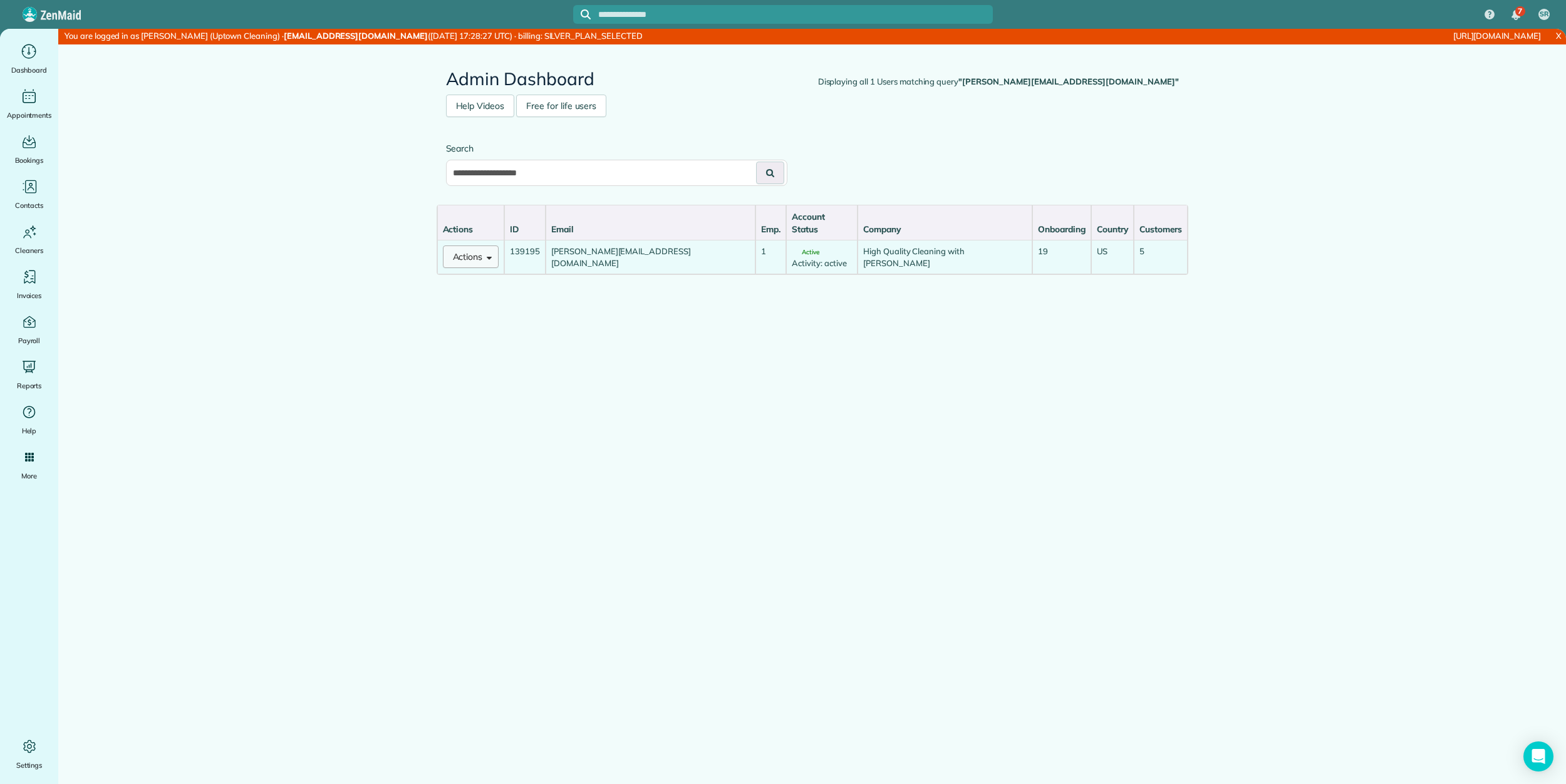
click at [471, 245] on button "Actions" at bounding box center [471, 256] width 56 height 22
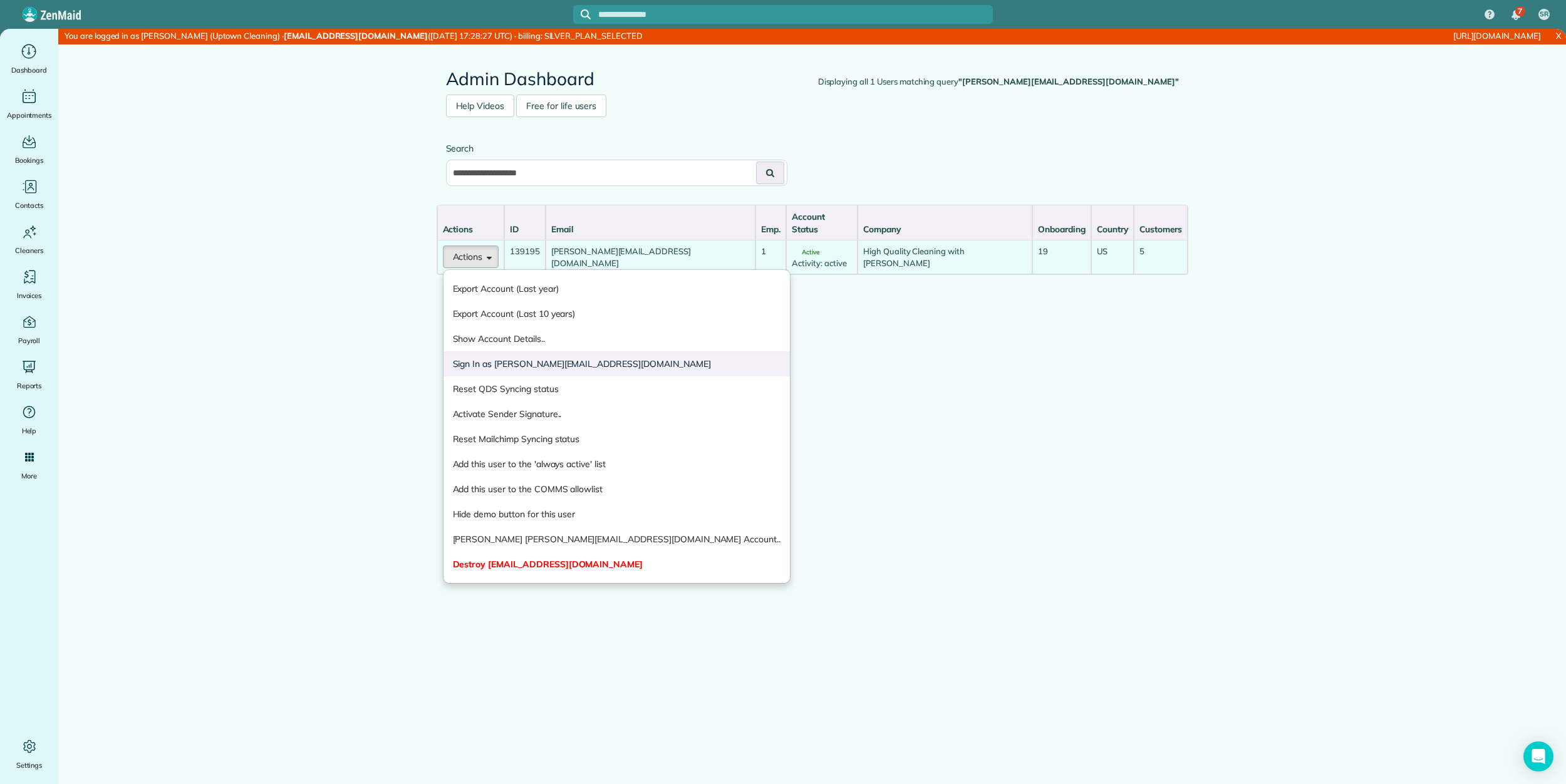
click at [492, 351] on link "Sign In as [PERSON_NAME][EMAIL_ADDRESS][DOMAIN_NAME]" at bounding box center [616, 363] width 346 height 25
